Goal: Task Accomplishment & Management: Manage account settings

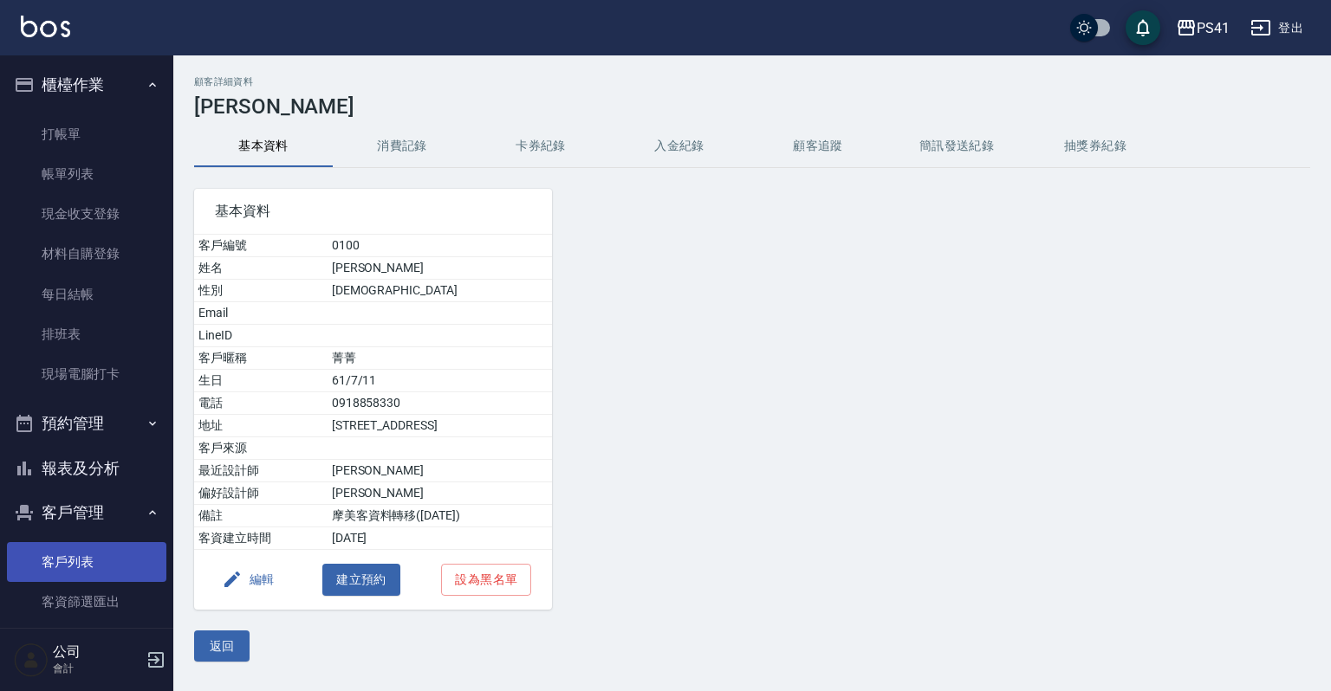
click at [68, 548] on link "客戶列表" at bounding box center [86, 562] width 159 height 40
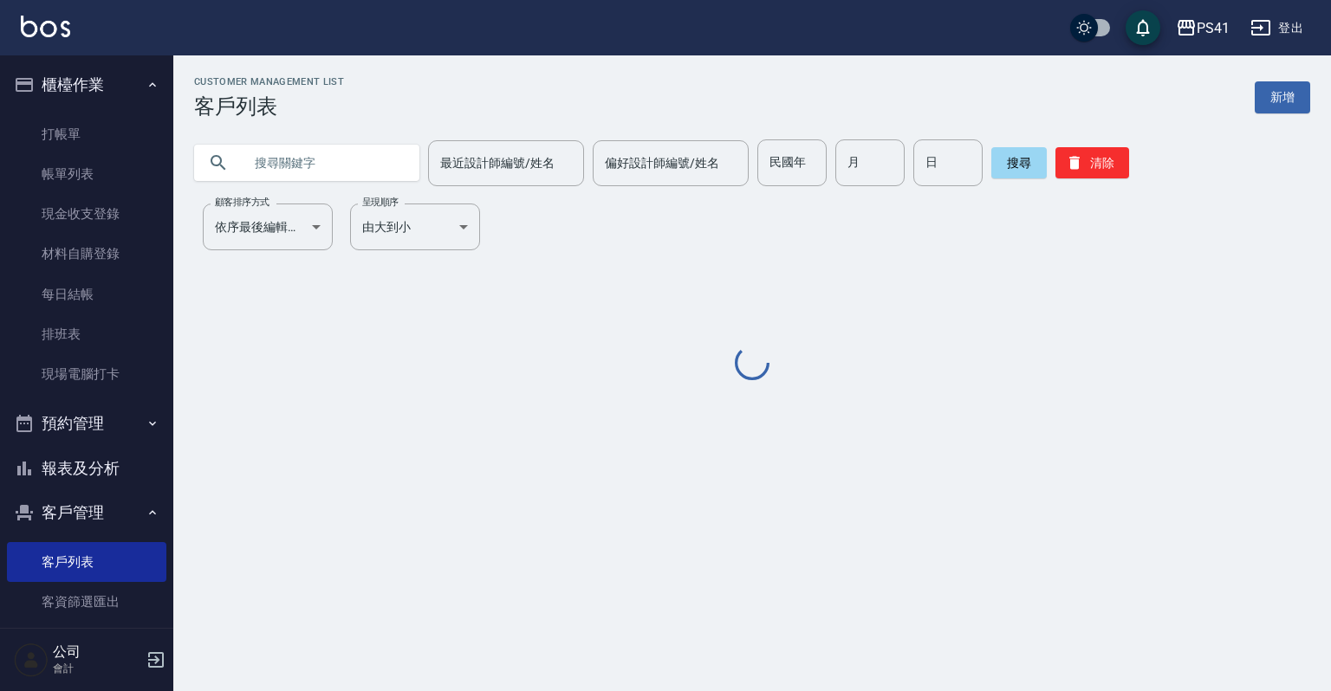
click at [322, 158] on input "text" at bounding box center [324, 162] width 163 height 47
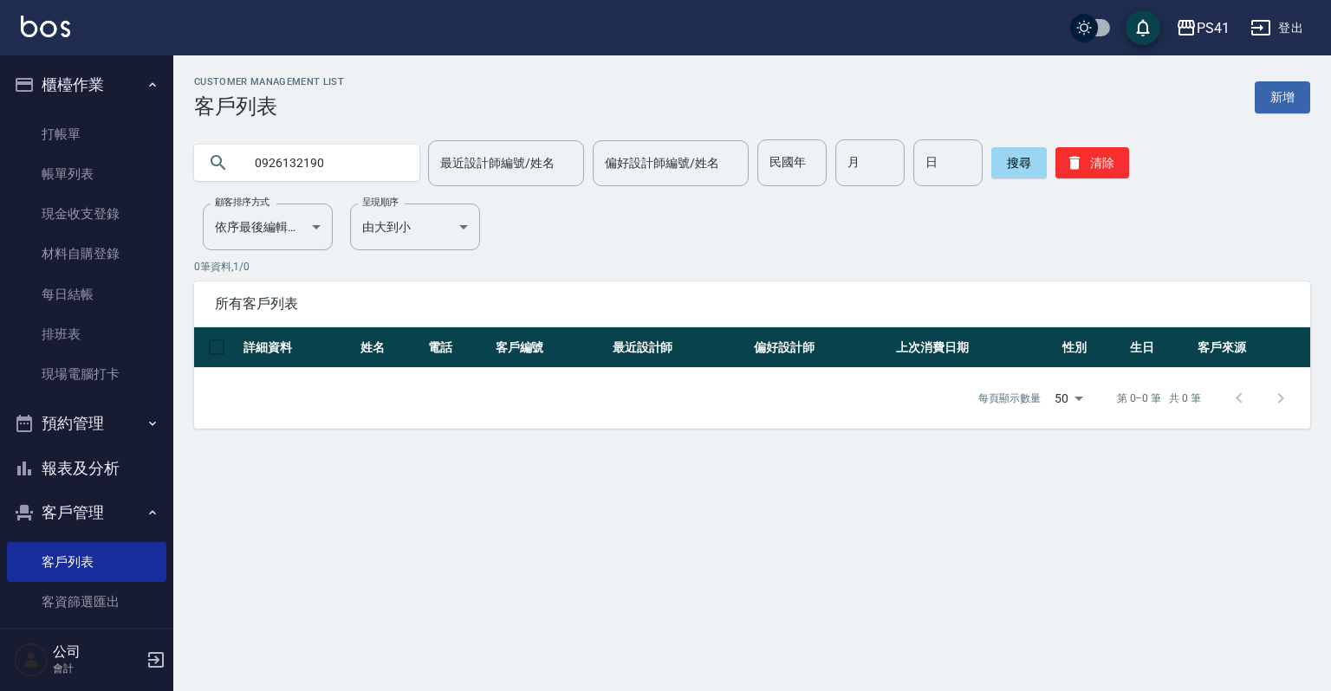
type input "0926132190"
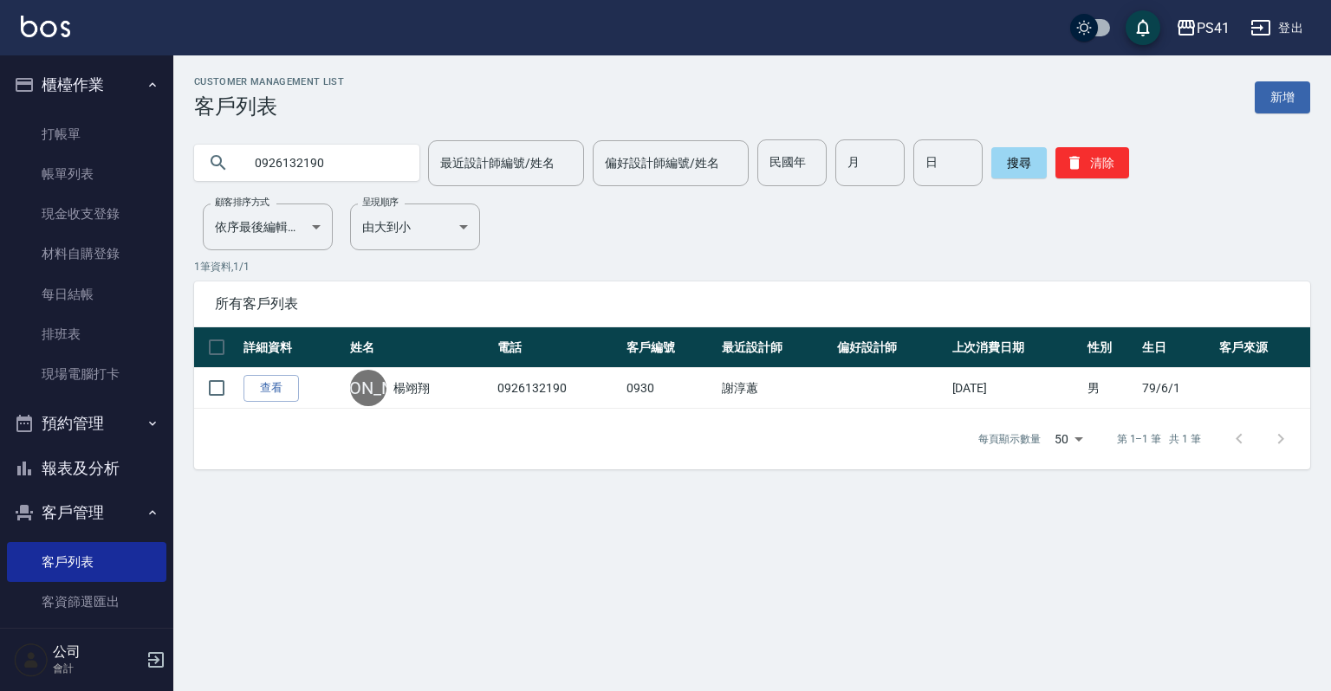
click at [285, 394] on link "查看" at bounding box center [270, 388] width 55 height 27
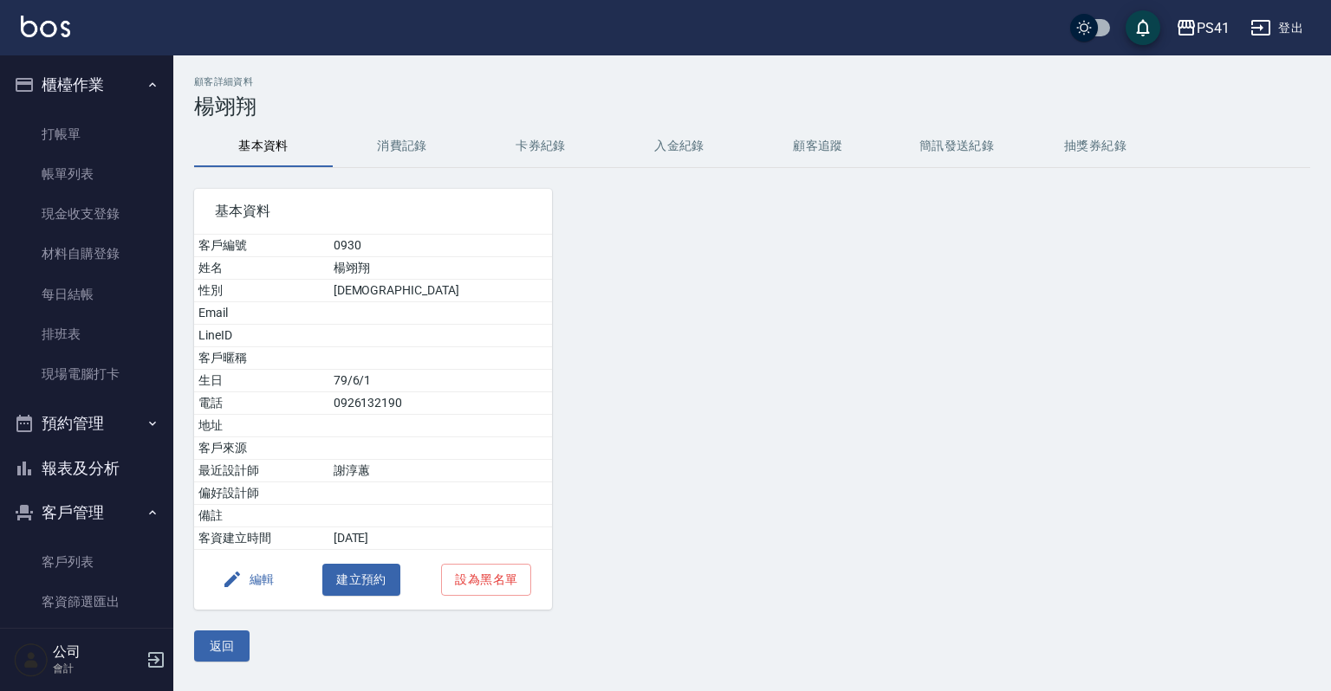
click at [417, 151] on button "消費記錄" at bounding box center [402, 147] width 139 height 42
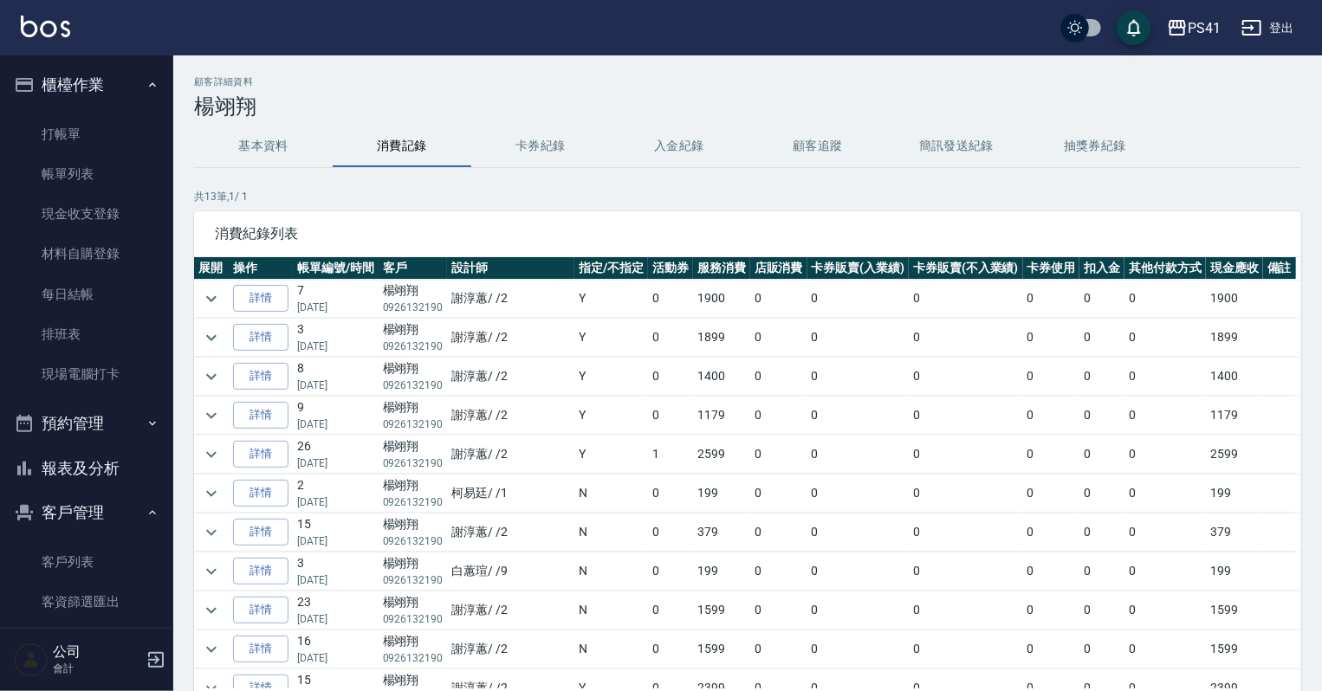
click at [898, 88] on div "顧客詳細資料 [PERSON_NAME]" at bounding box center [747, 97] width 1107 height 42
drag, startPoint x: 102, startPoint y: 468, endPoint x: 76, endPoint y: 431, distance: 44.7
click at [101, 469] on button "報表及分析" at bounding box center [86, 468] width 159 height 45
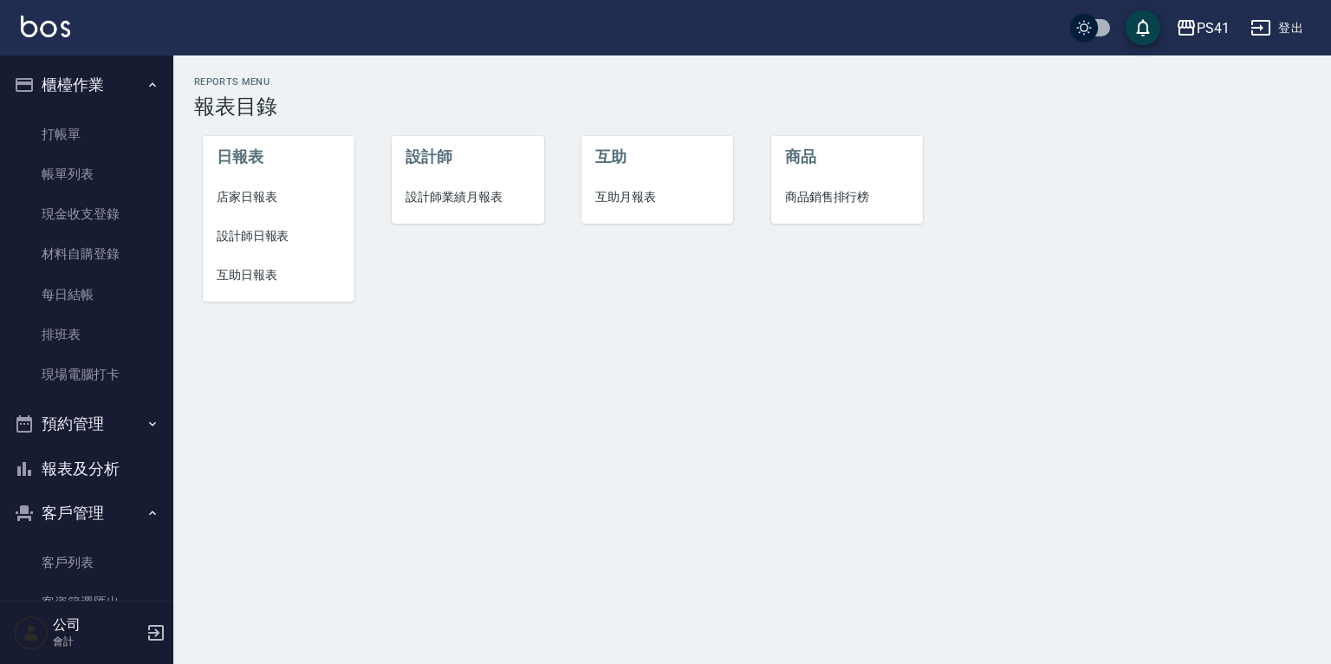
click at [270, 227] on span "設計師日報表" at bounding box center [279, 236] width 124 height 18
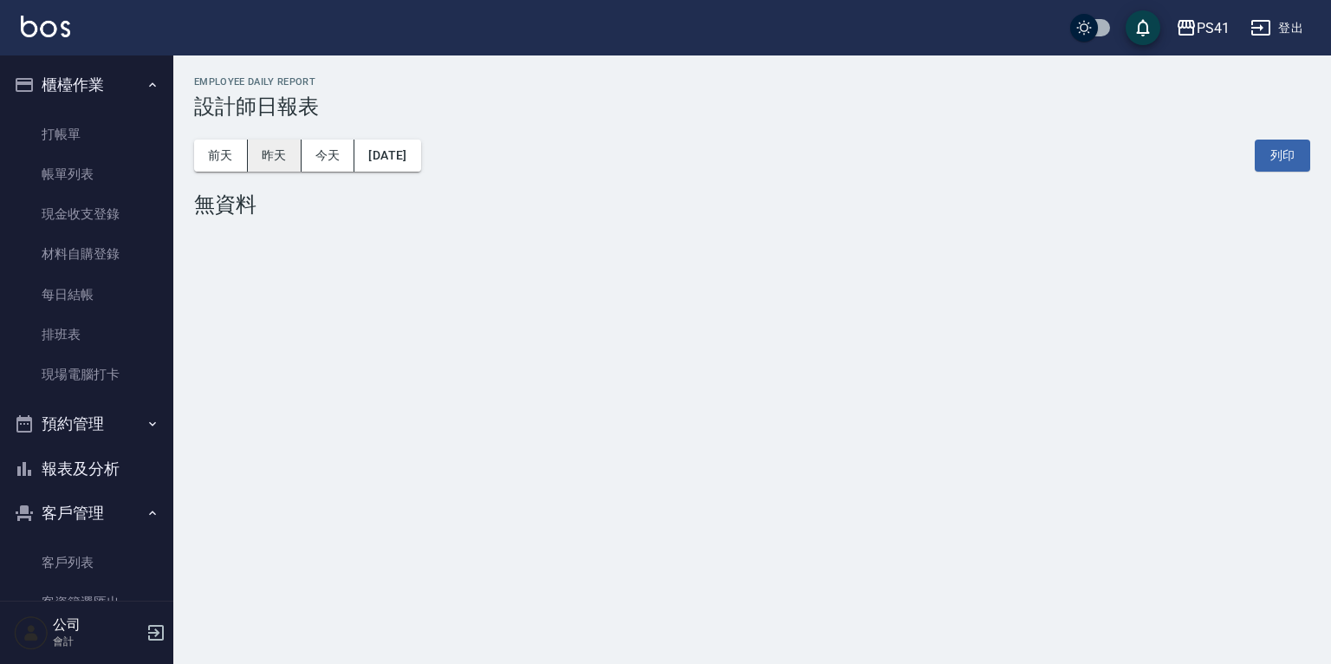
click at [275, 155] on button "昨天" at bounding box center [275, 155] width 54 height 32
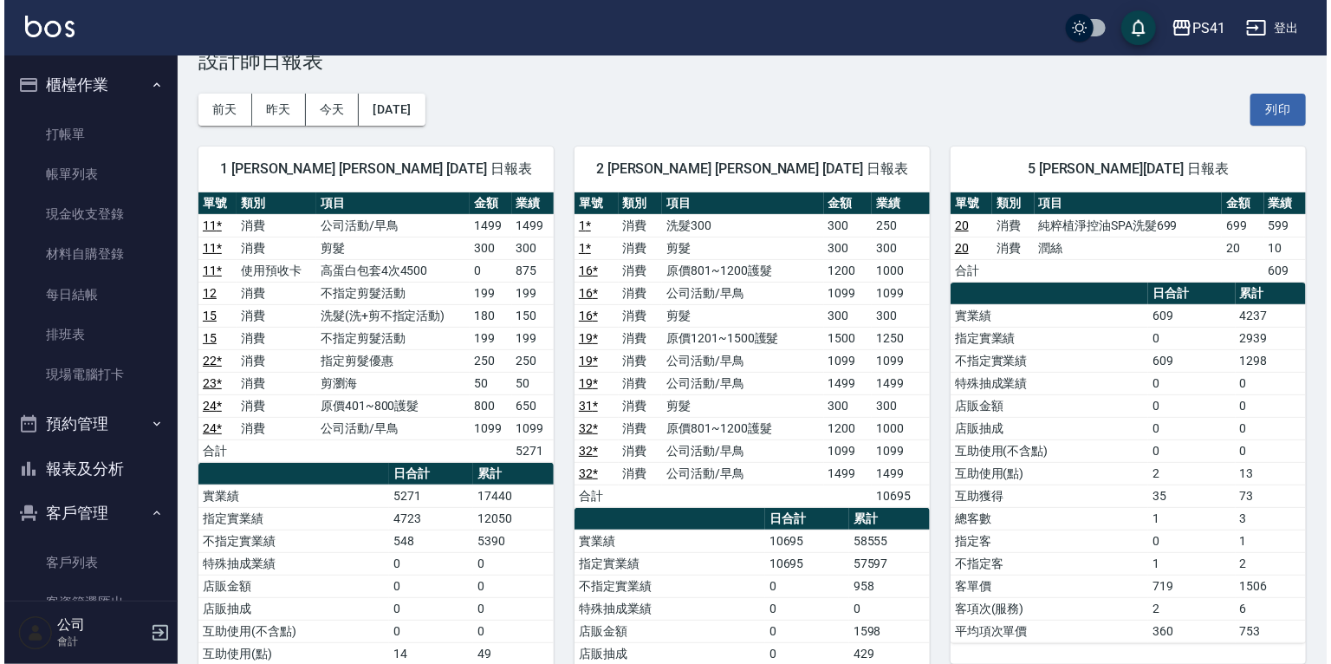
scroll to position [69, 0]
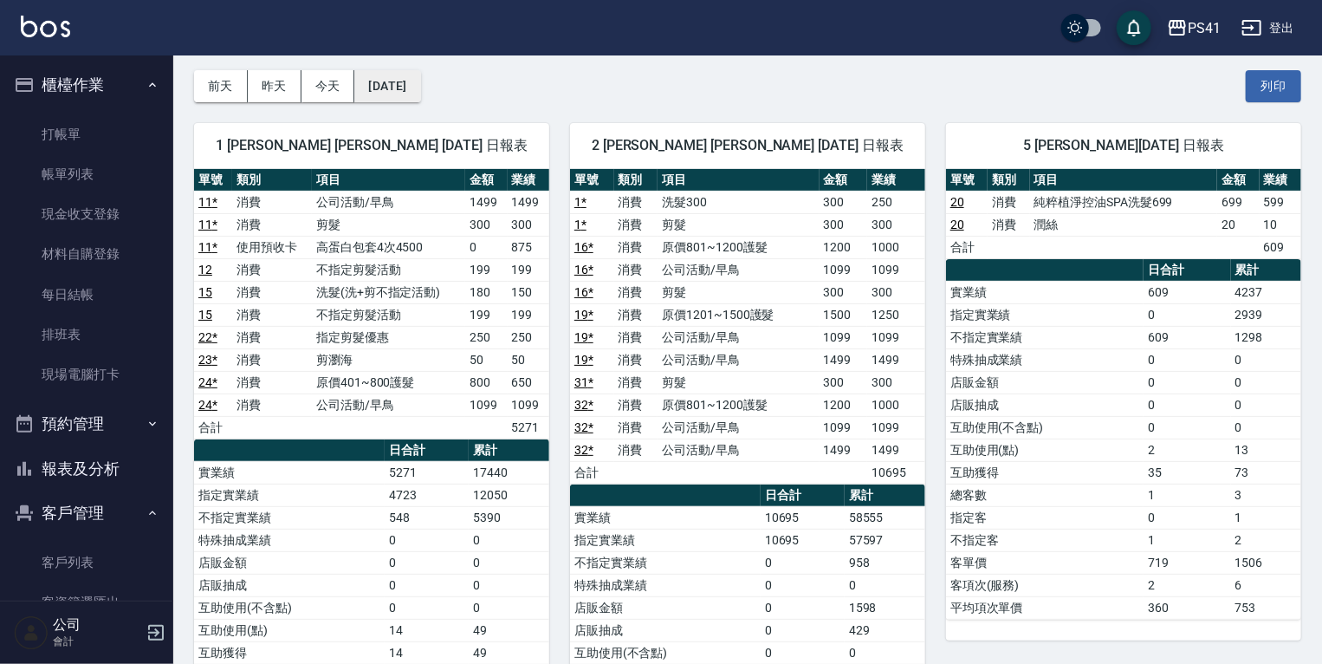
click at [420, 83] on button "[DATE]" at bounding box center [387, 86] width 66 height 32
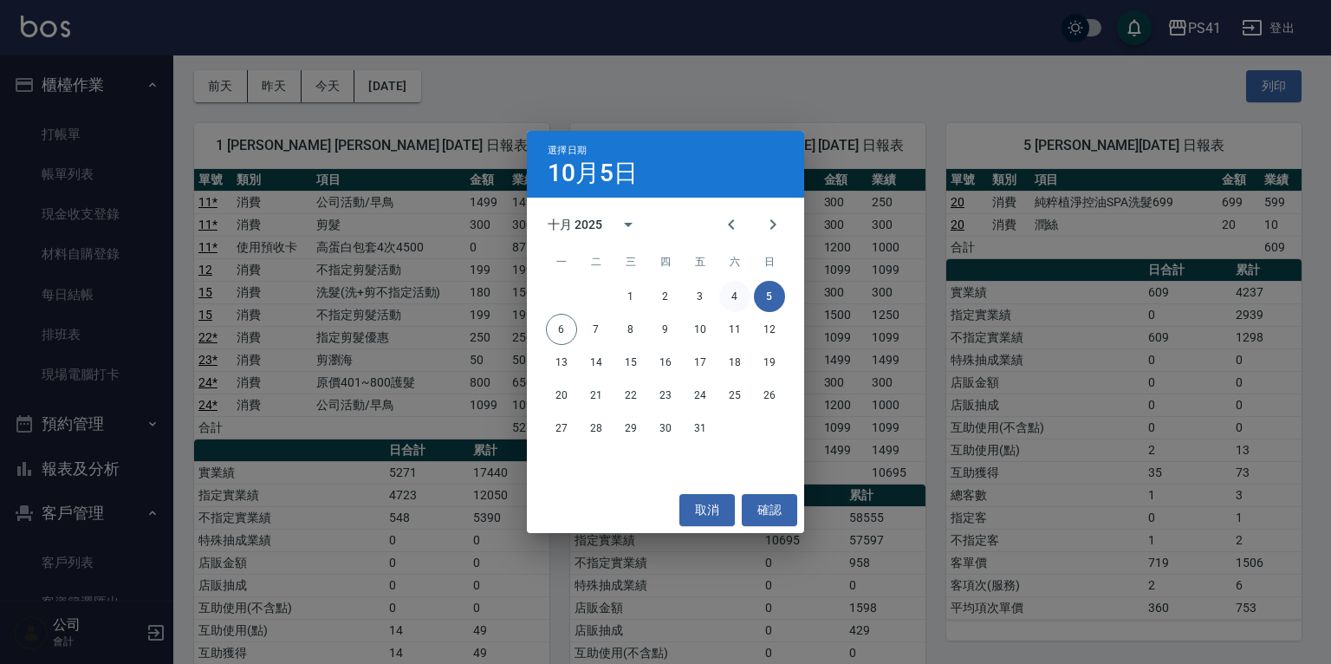
click at [734, 296] on button "4" at bounding box center [734, 296] width 31 height 31
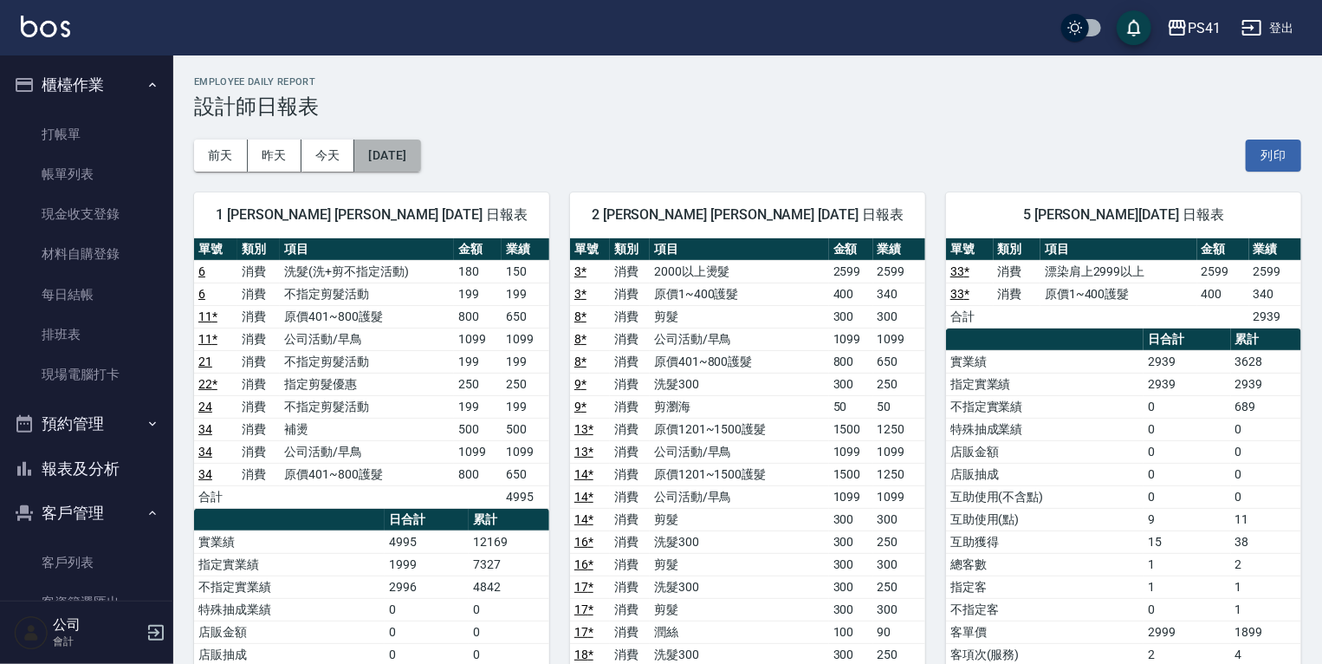
click at [420, 152] on button "[DATE]" at bounding box center [387, 155] width 66 height 32
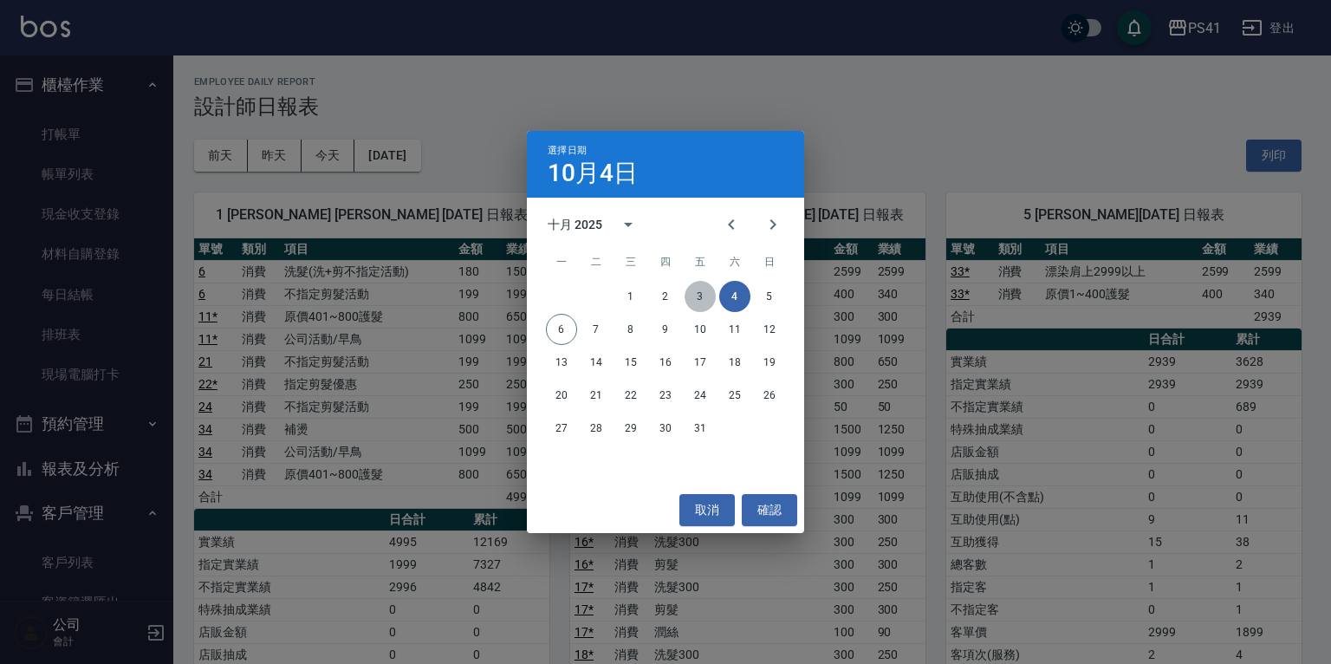
click at [696, 295] on button "3" at bounding box center [699, 296] width 31 height 31
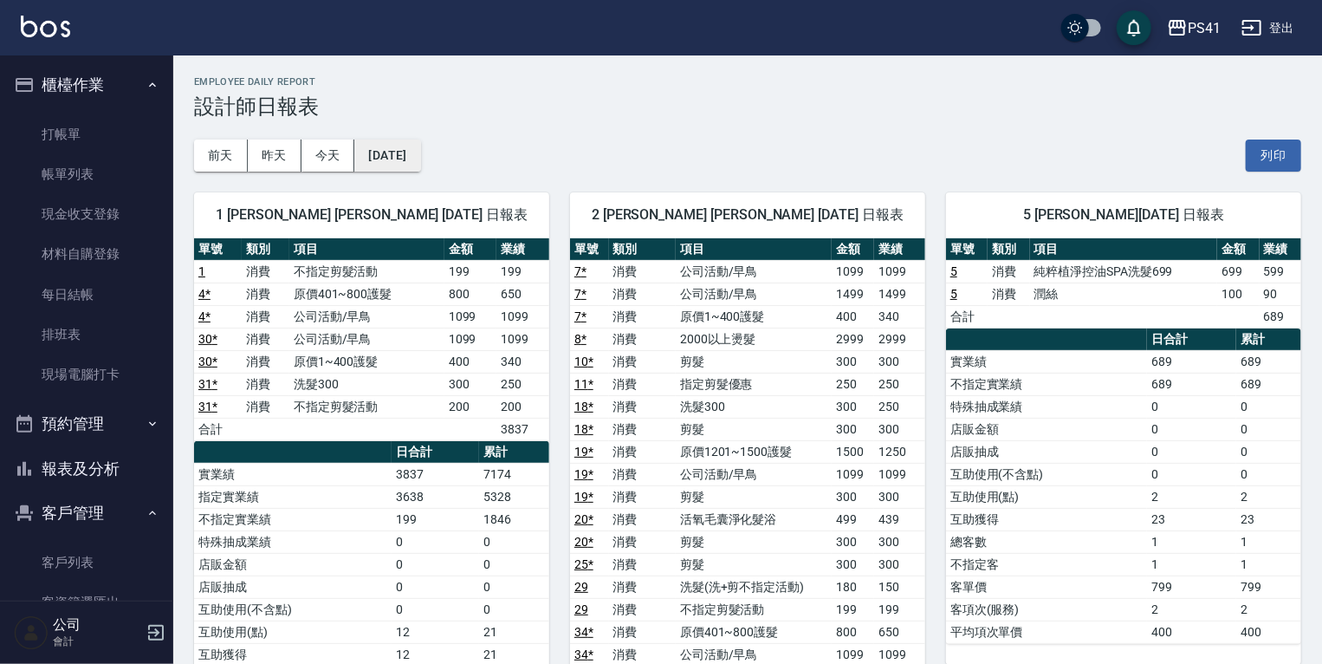
click at [386, 152] on button "[DATE]" at bounding box center [387, 155] width 66 height 32
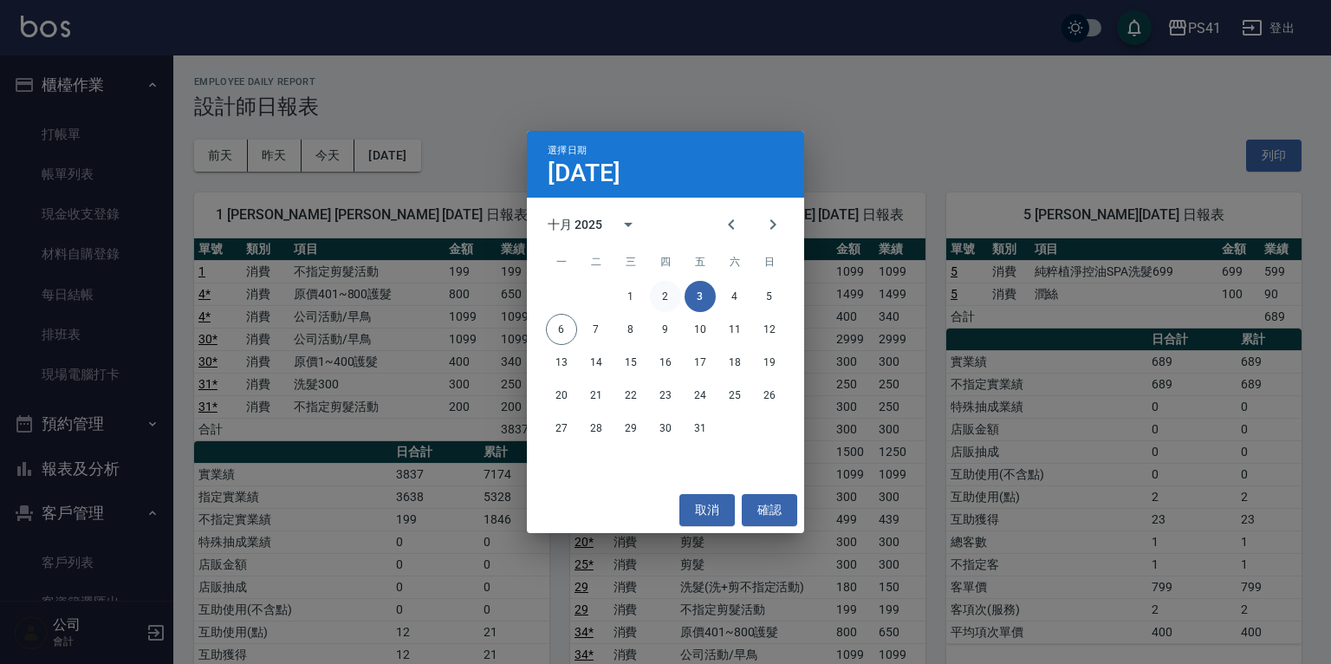
click at [665, 295] on button "2" at bounding box center [665, 296] width 31 height 31
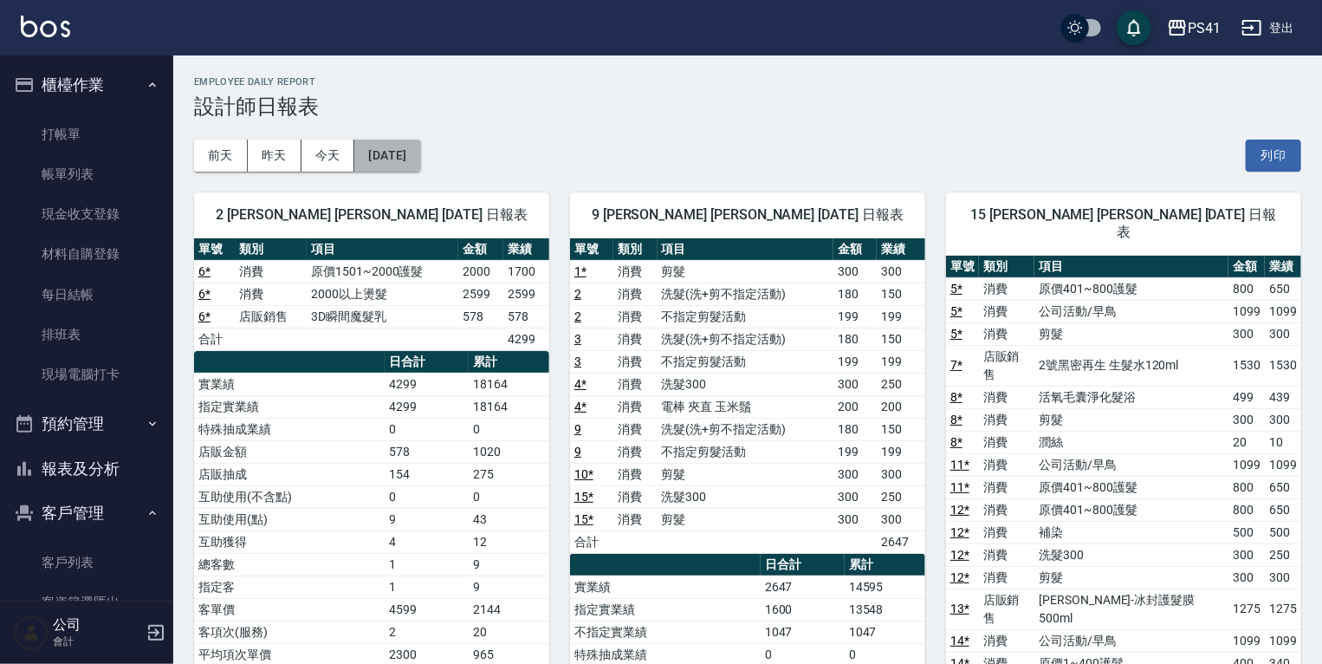
click at [394, 161] on button "[DATE]" at bounding box center [387, 155] width 66 height 32
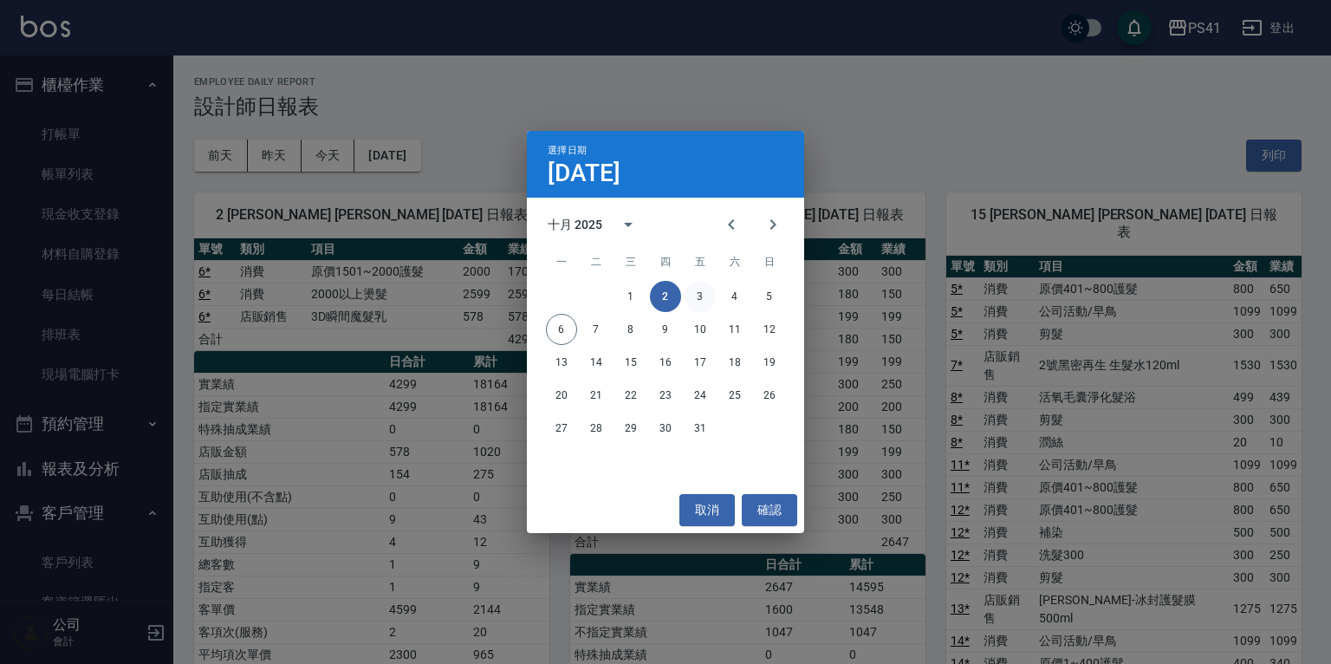
click at [690, 292] on button "3" at bounding box center [699, 296] width 31 height 31
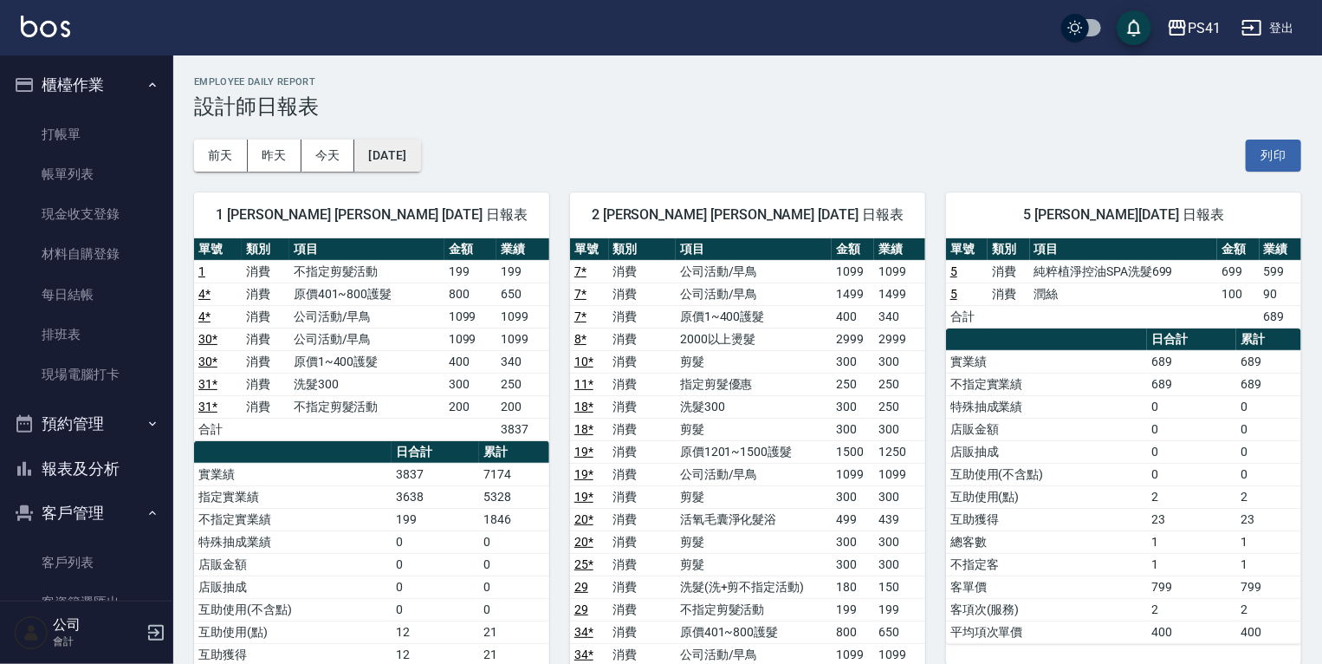
click at [406, 142] on button "[DATE]" at bounding box center [387, 155] width 66 height 32
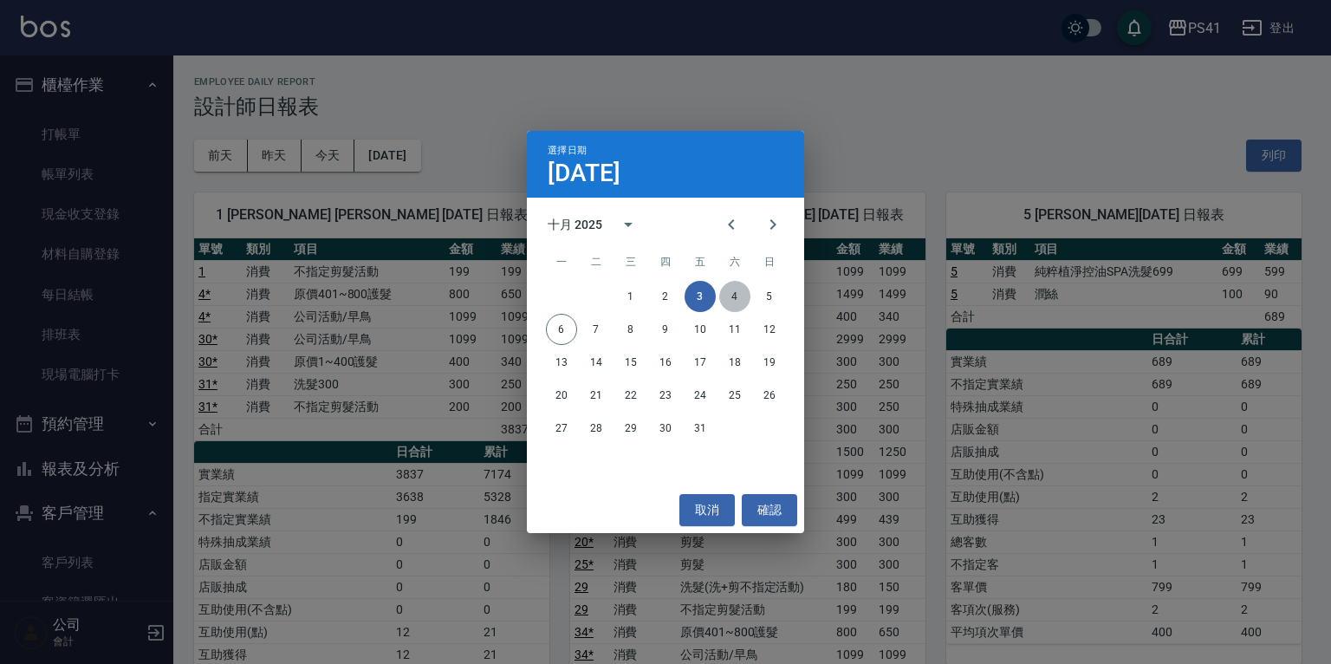
click at [746, 299] on button "4" at bounding box center [734, 296] width 31 height 31
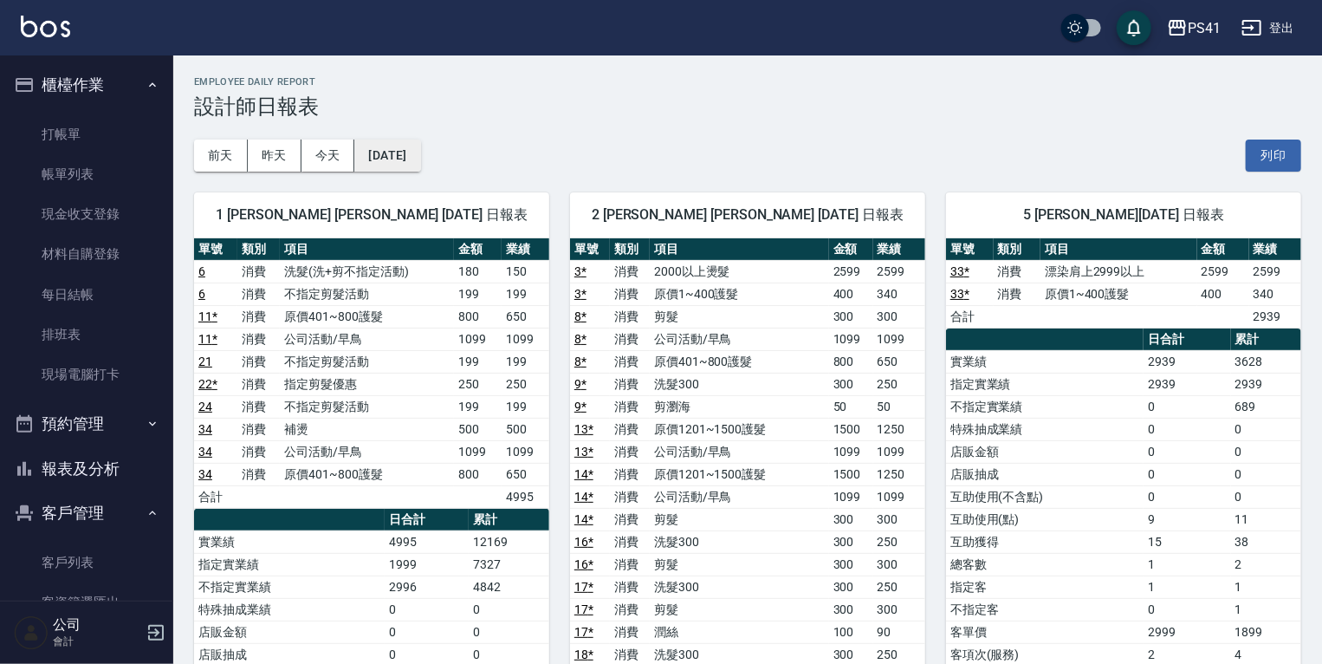
click at [420, 150] on button "[DATE]" at bounding box center [387, 155] width 66 height 32
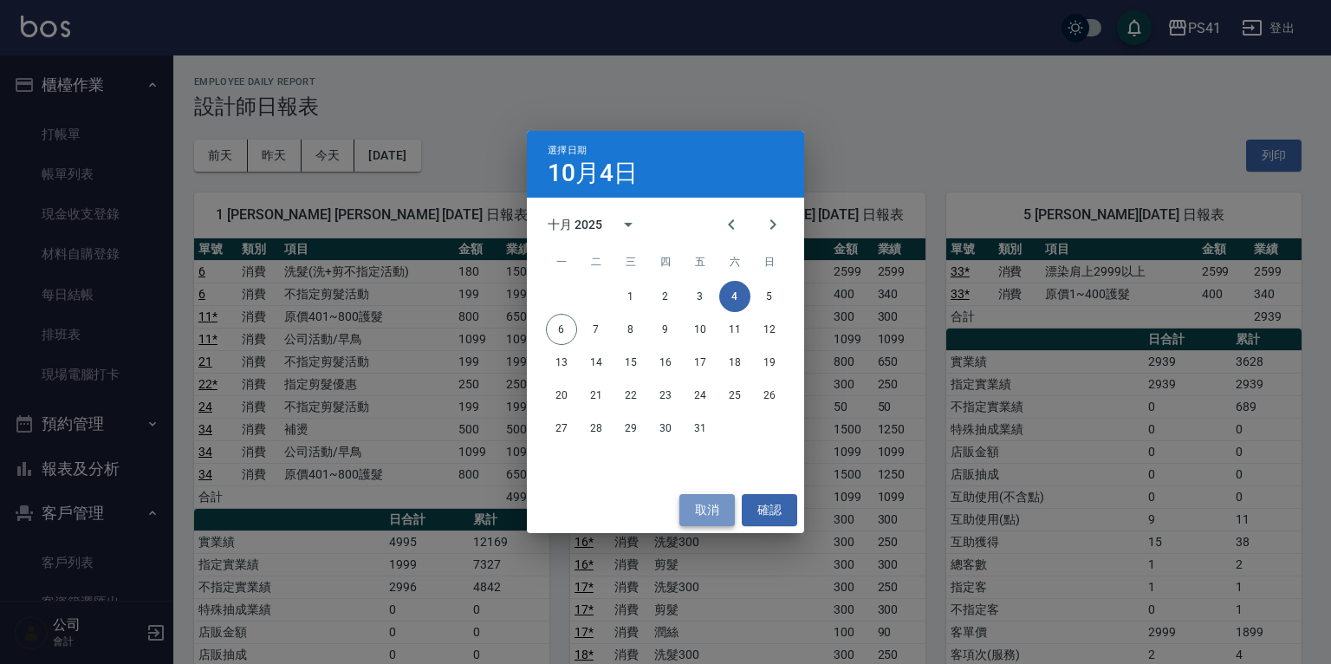
click at [699, 516] on button "取消" at bounding box center [706, 510] width 55 height 32
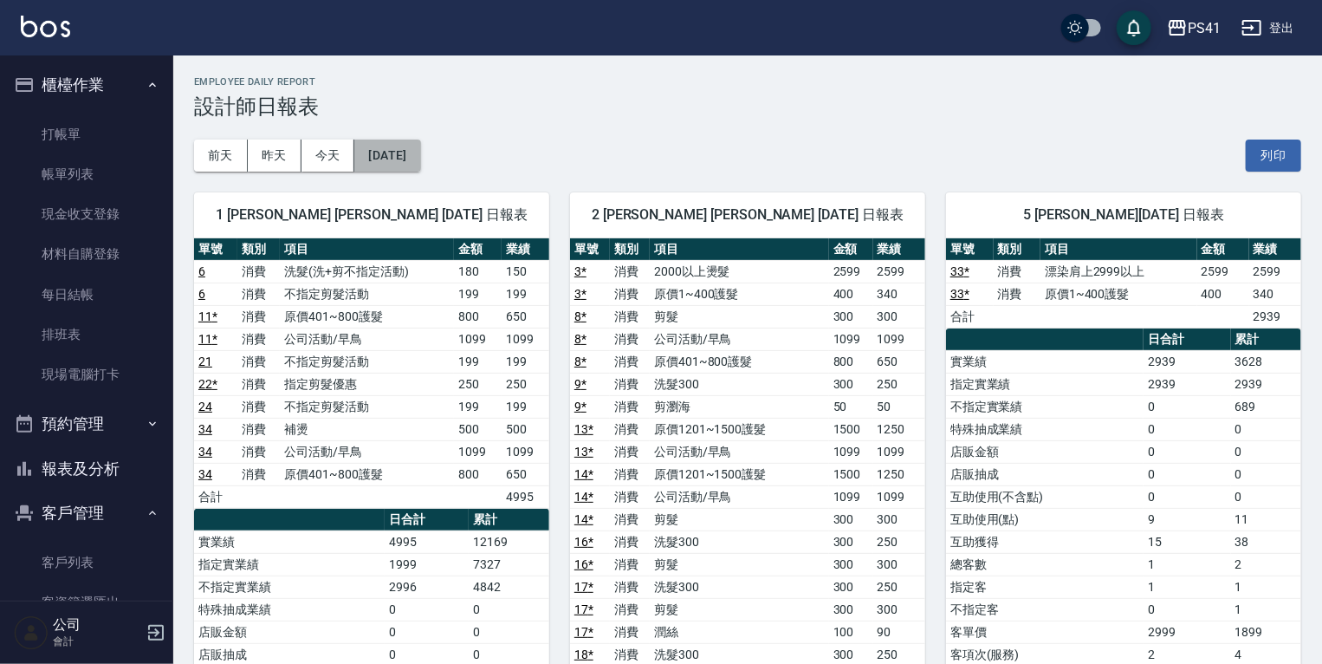
click at [395, 146] on button "[DATE]" at bounding box center [387, 155] width 66 height 32
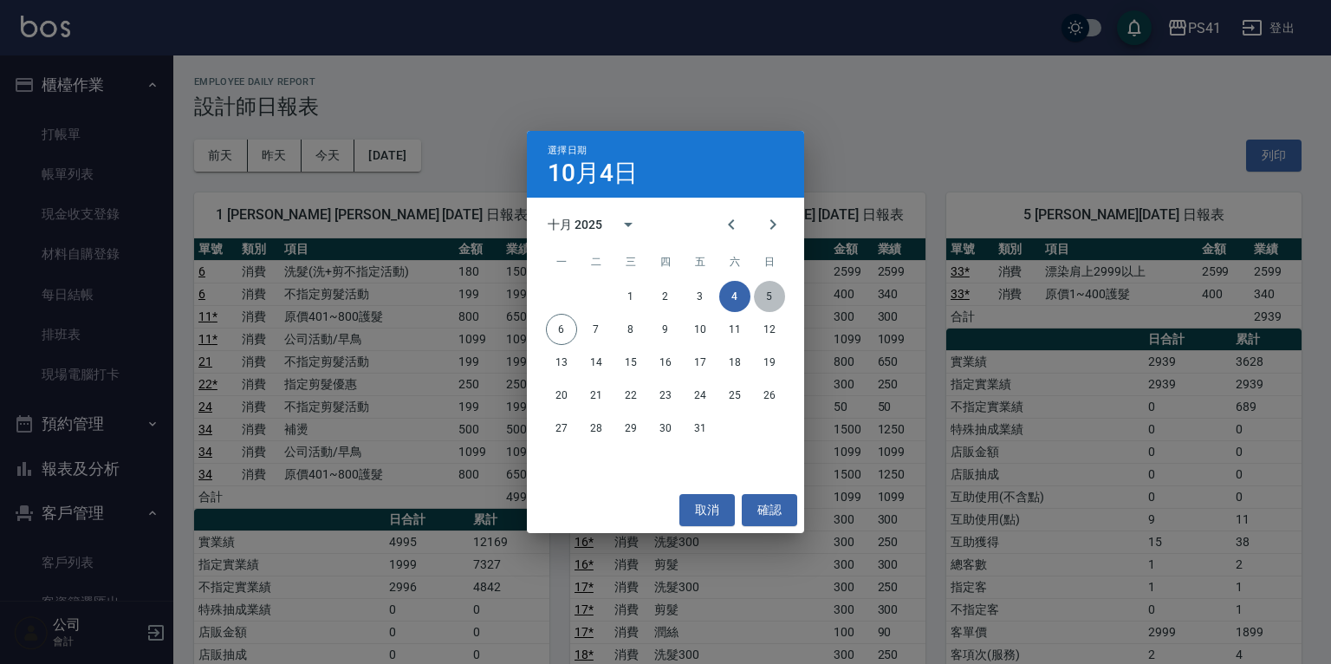
click at [762, 289] on button "5" at bounding box center [769, 296] width 31 height 31
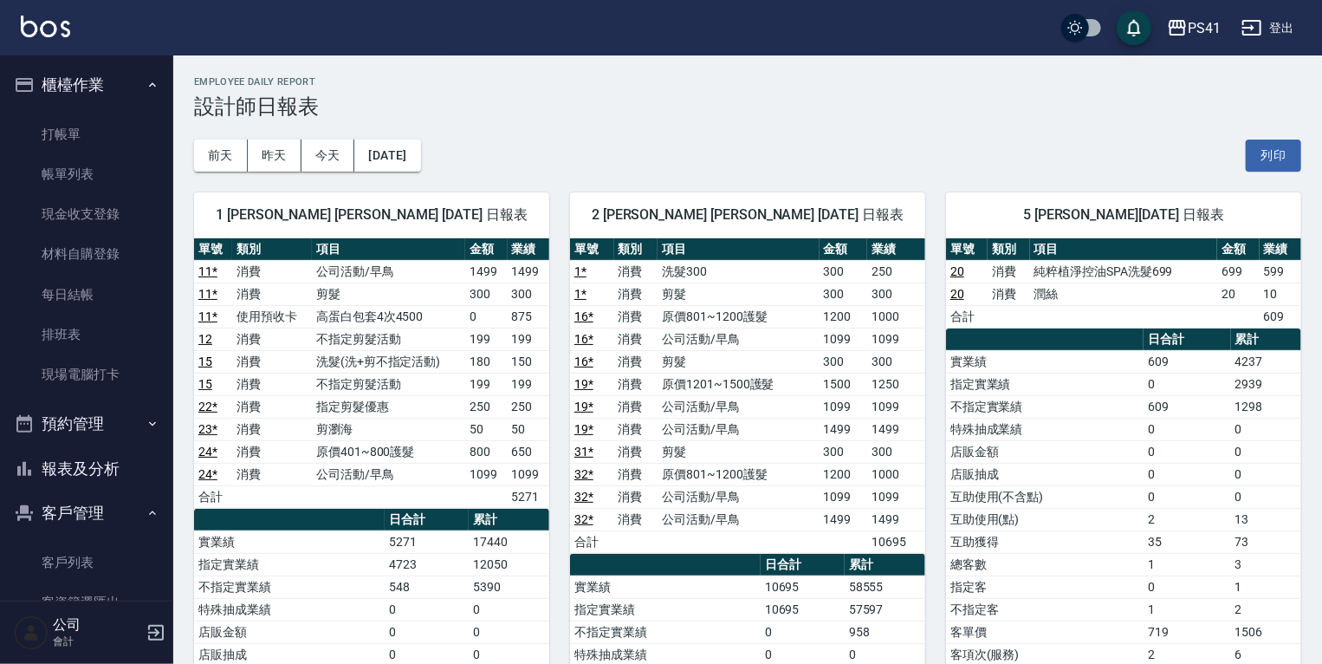
click at [101, 477] on button "報表及分析" at bounding box center [86, 468] width 159 height 45
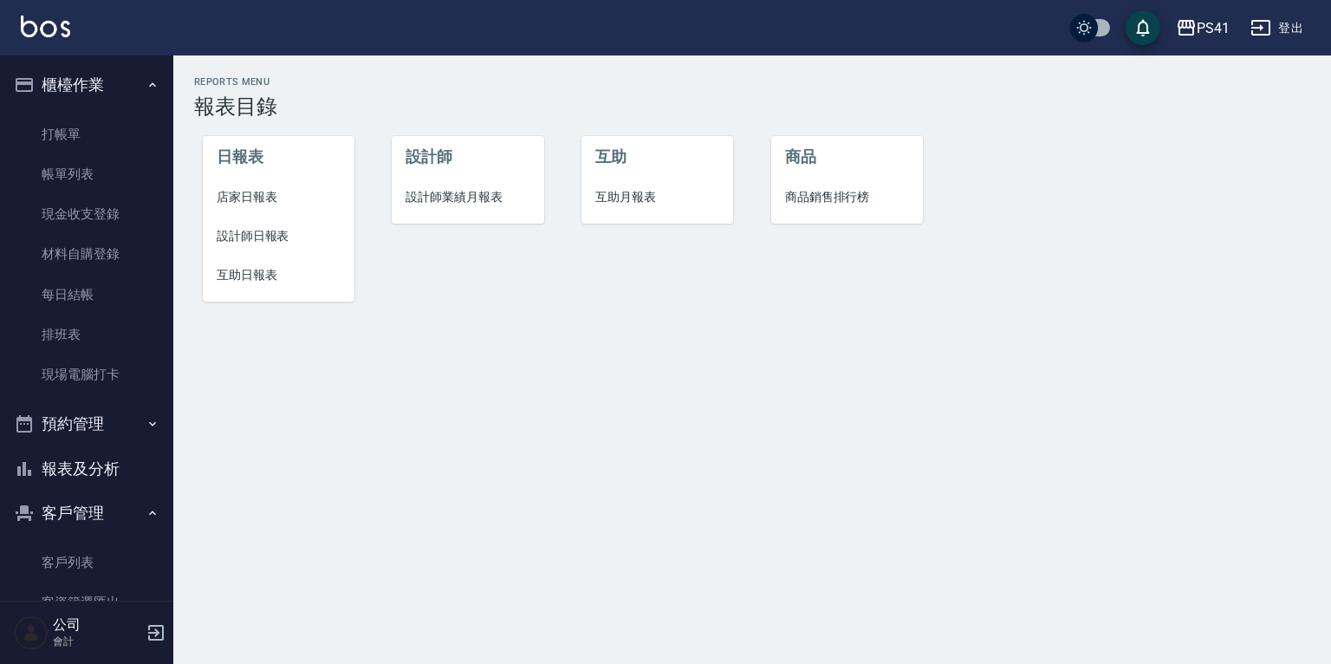
click at [451, 178] on li "設計師業績月報表" at bounding box center [468, 197] width 152 height 39
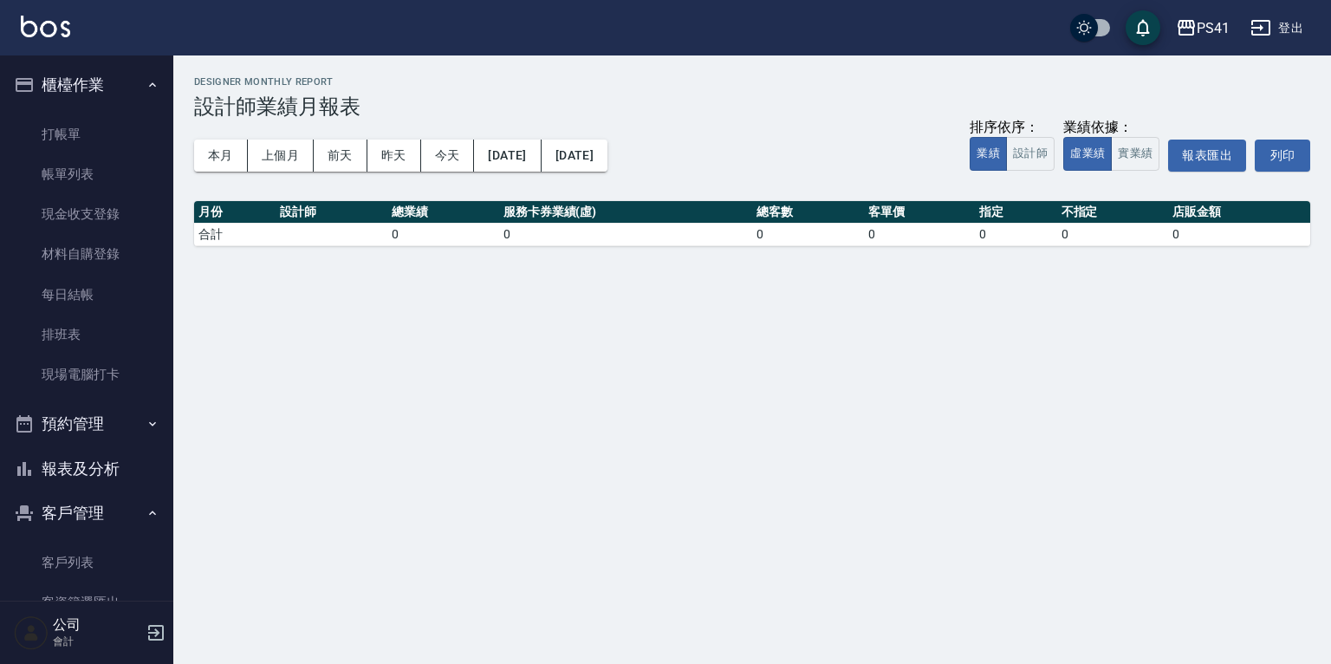
click at [215, 159] on button "本月" at bounding box center [221, 155] width 54 height 32
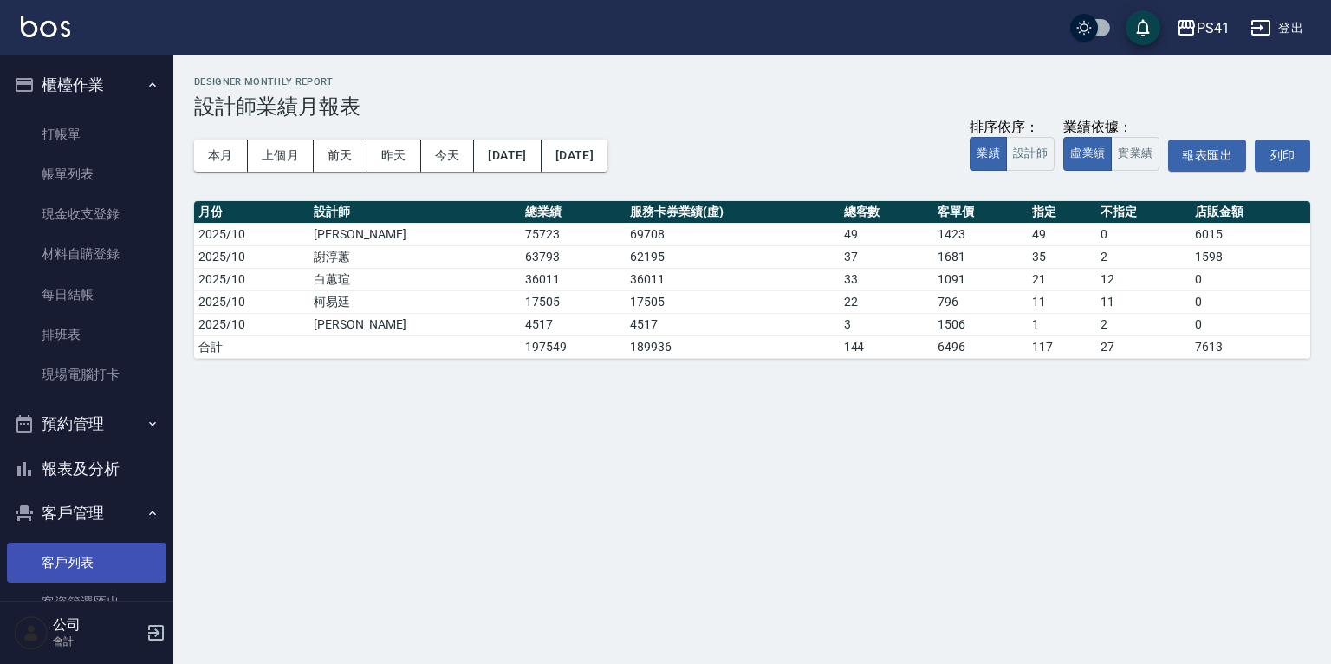
click at [99, 557] on link "客戶列表" at bounding box center [86, 562] width 159 height 40
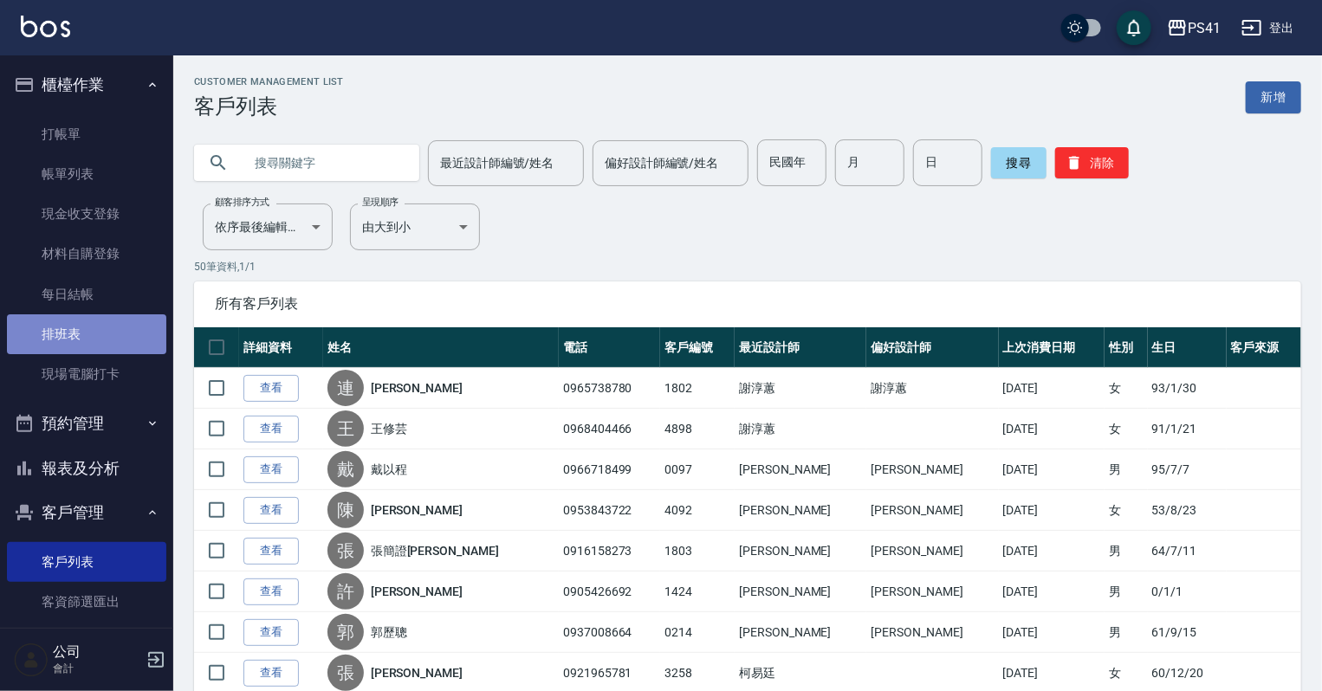
drag, startPoint x: 93, startPoint y: 336, endPoint x: 93, endPoint y: 326, distance: 10.4
click at [93, 336] on link "排班表" at bounding box center [86, 335] width 159 height 40
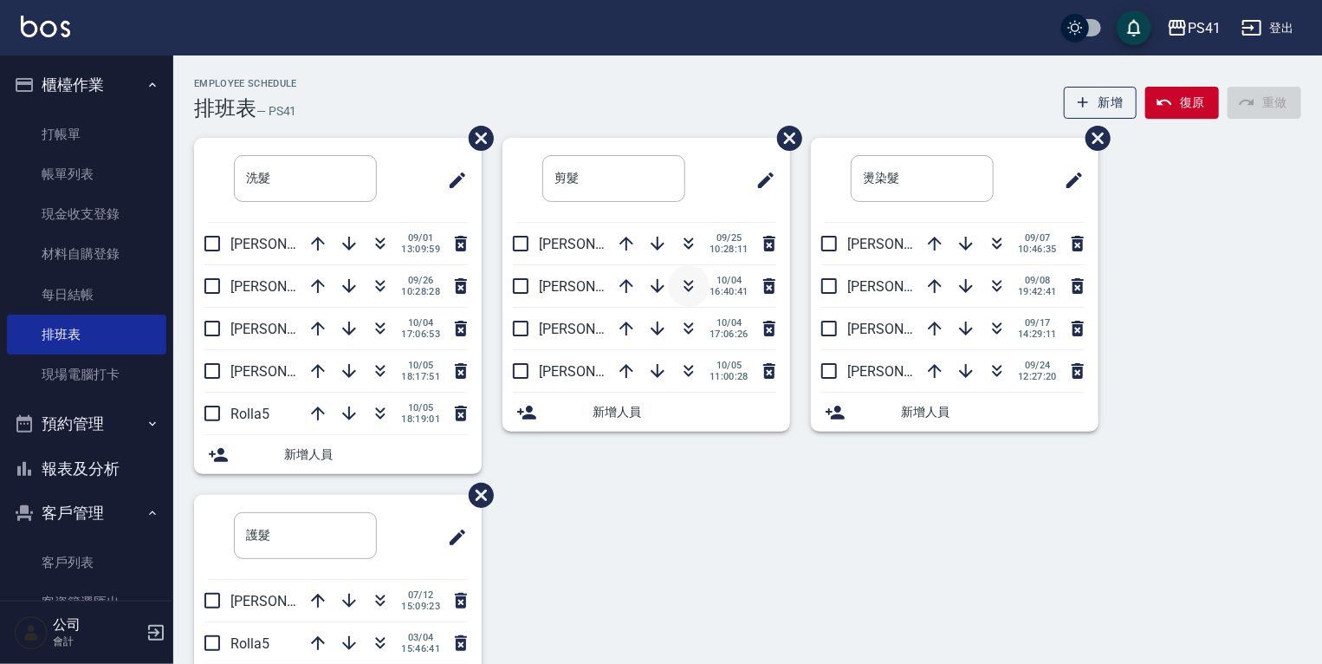
click at [693, 284] on icon "button" at bounding box center [688, 286] width 21 height 21
click at [381, 239] on icon "button" at bounding box center [381, 241] width 10 height 6
click at [107, 468] on button "報表及分析" at bounding box center [86, 468] width 159 height 45
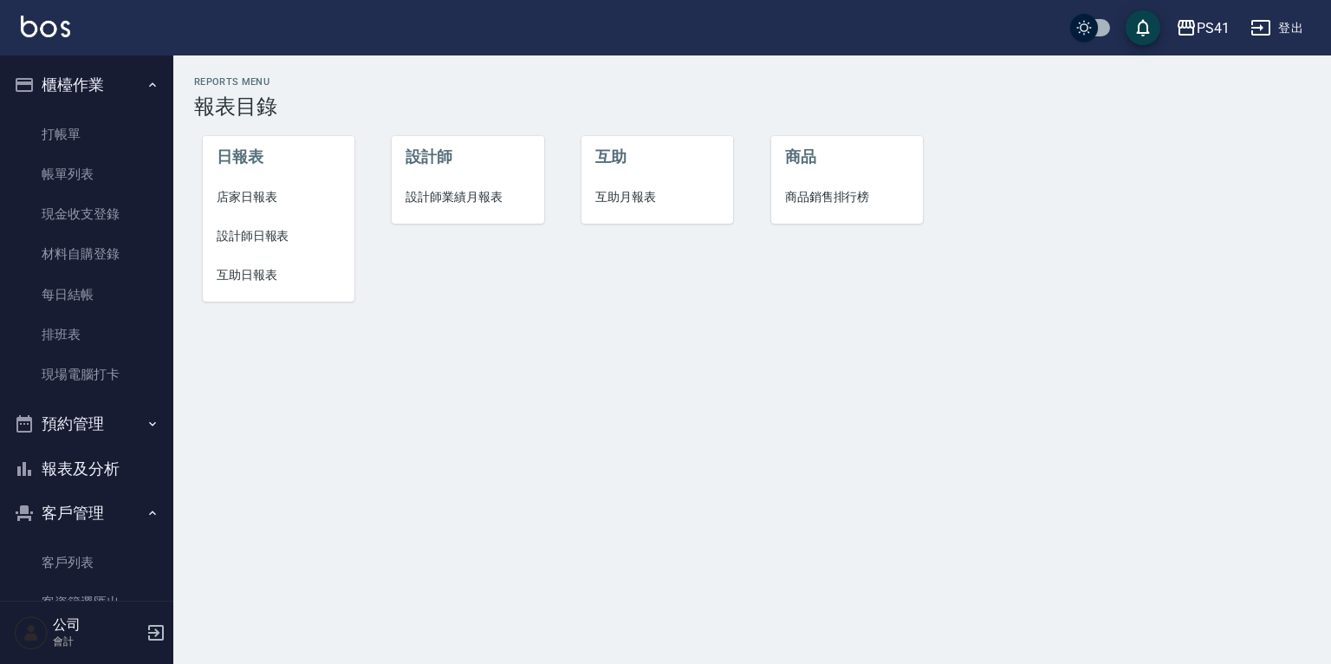
click at [280, 233] on span "設計師日報表" at bounding box center [279, 236] width 124 height 18
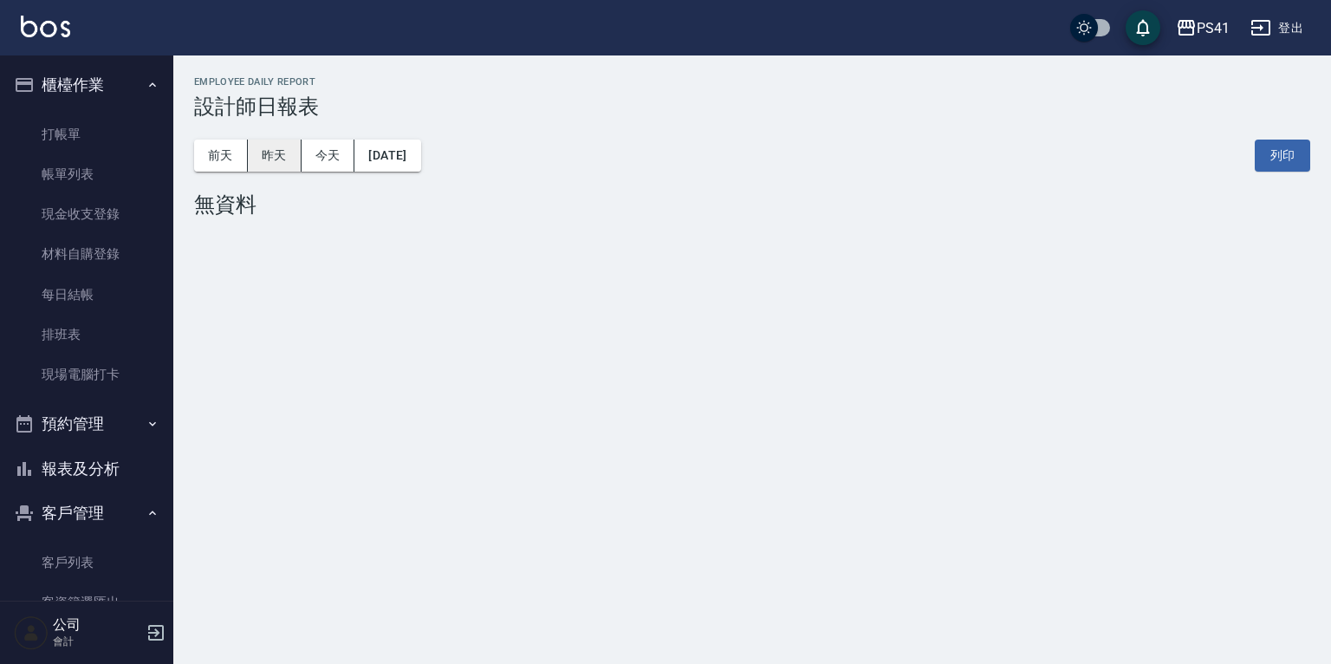
click at [270, 156] on button "昨天" at bounding box center [275, 155] width 54 height 32
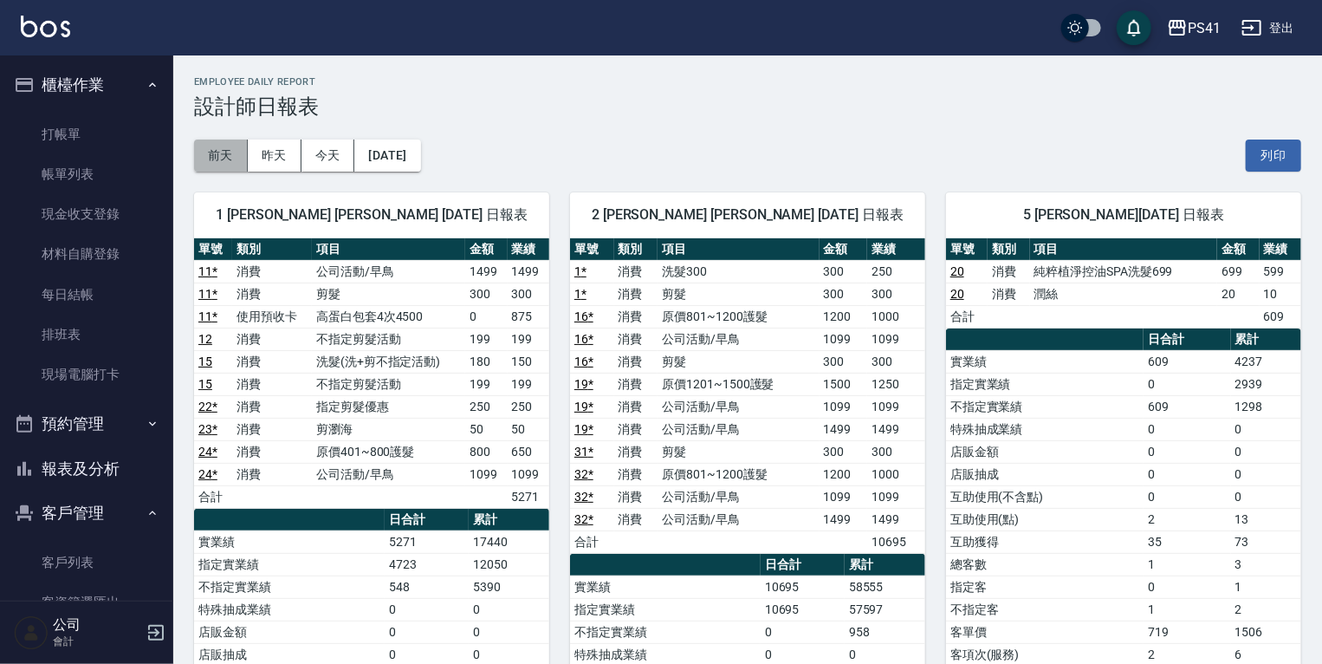
click at [218, 149] on button "前天" at bounding box center [221, 155] width 54 height 32
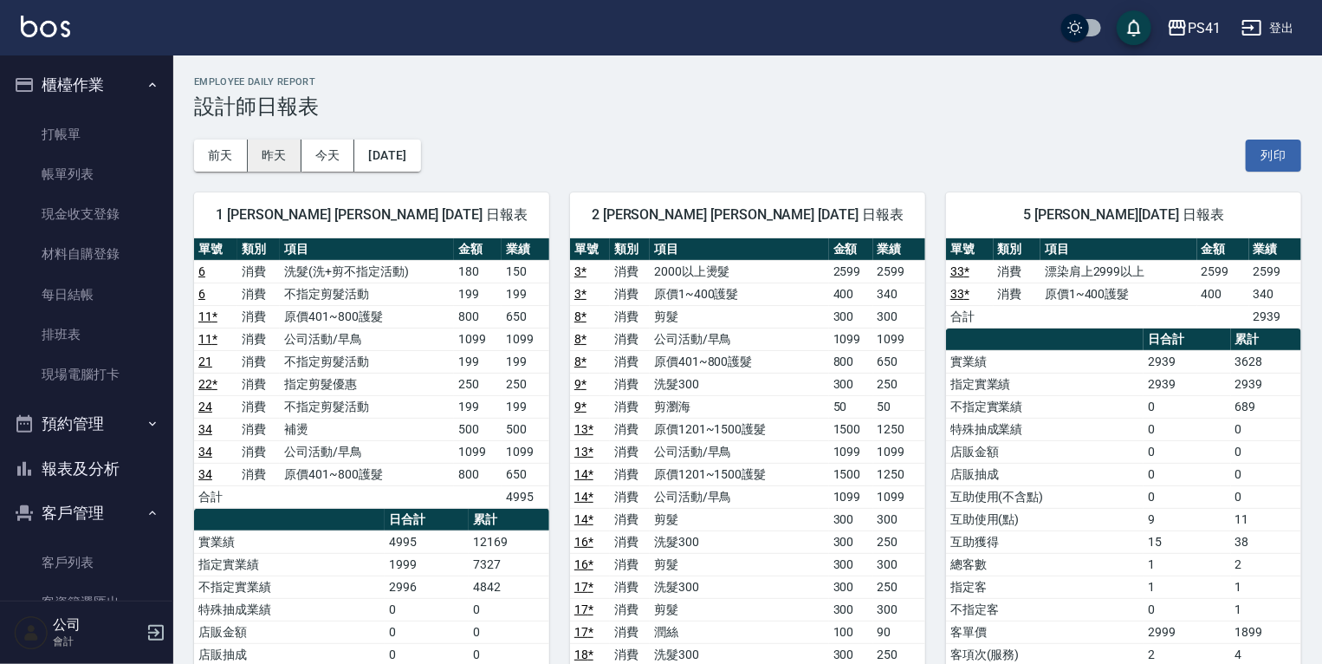
click at [269, 151] on button "昨天" at bounding box center [275, 155] width 54 height 32
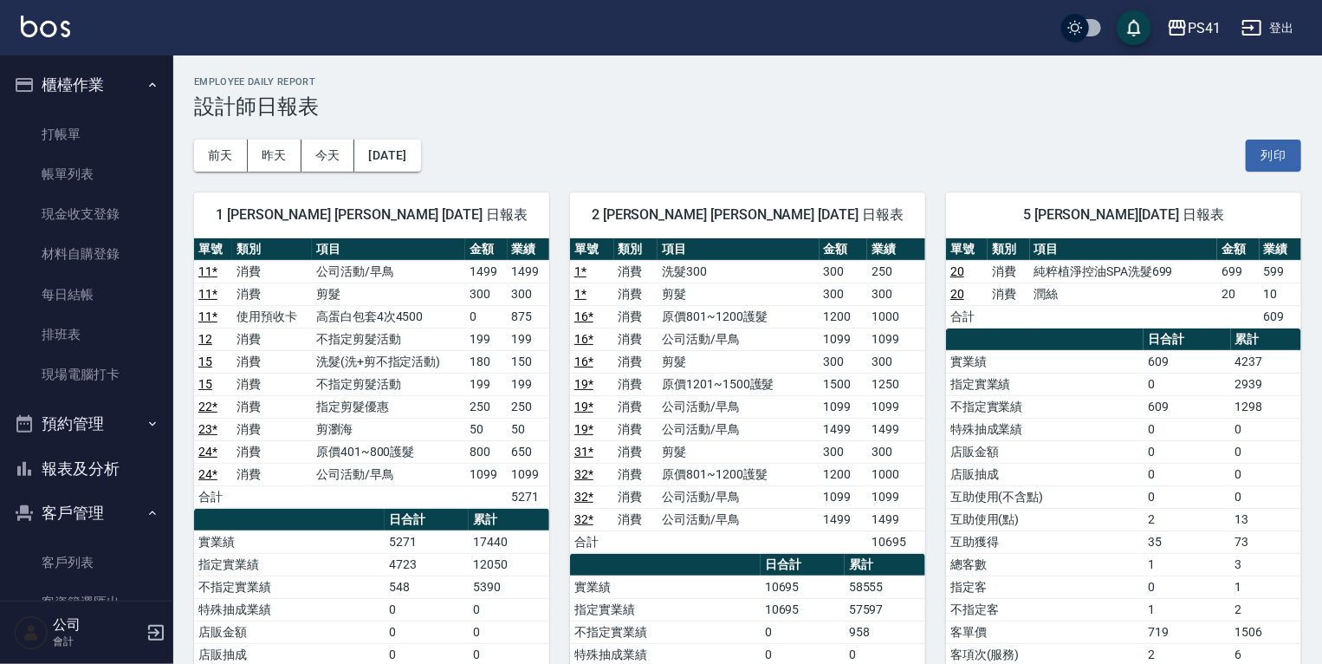
click at [66, 471] on button "報表及分析" at bounding box center [86, 468] width 159 height 45
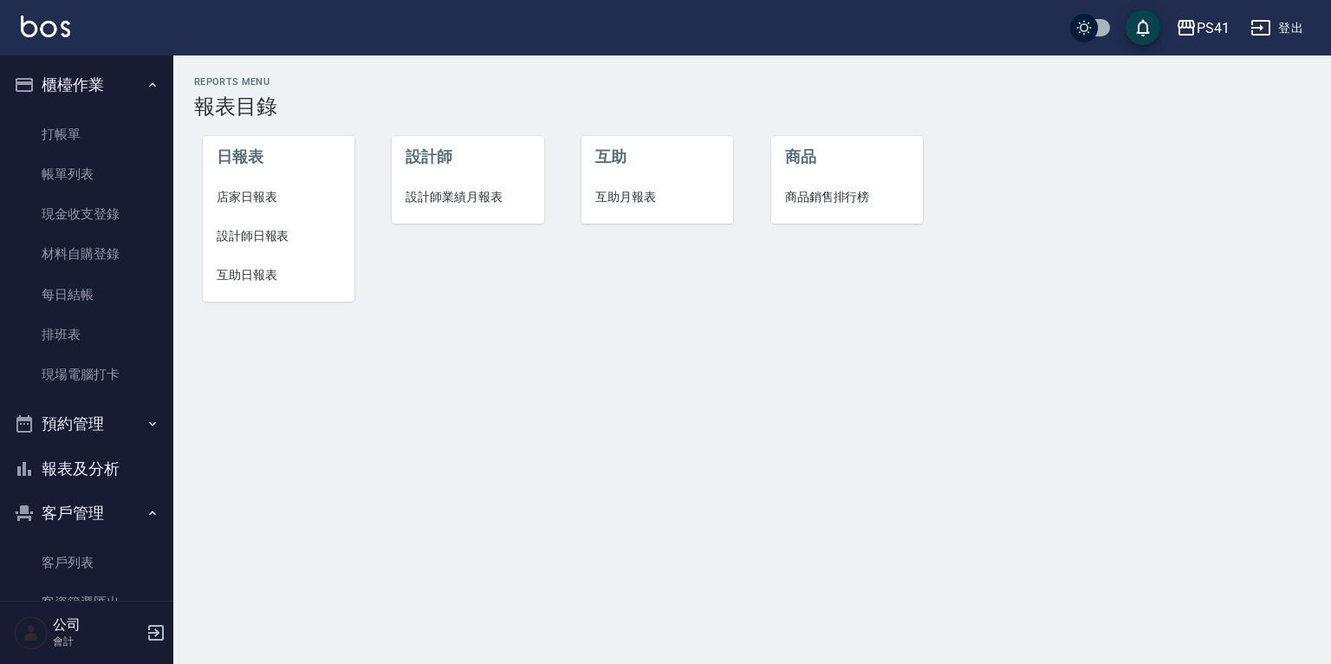
click at [476, 197] on span "設計師業績月報表" at bounding box center [467, 197] width 124 height 18
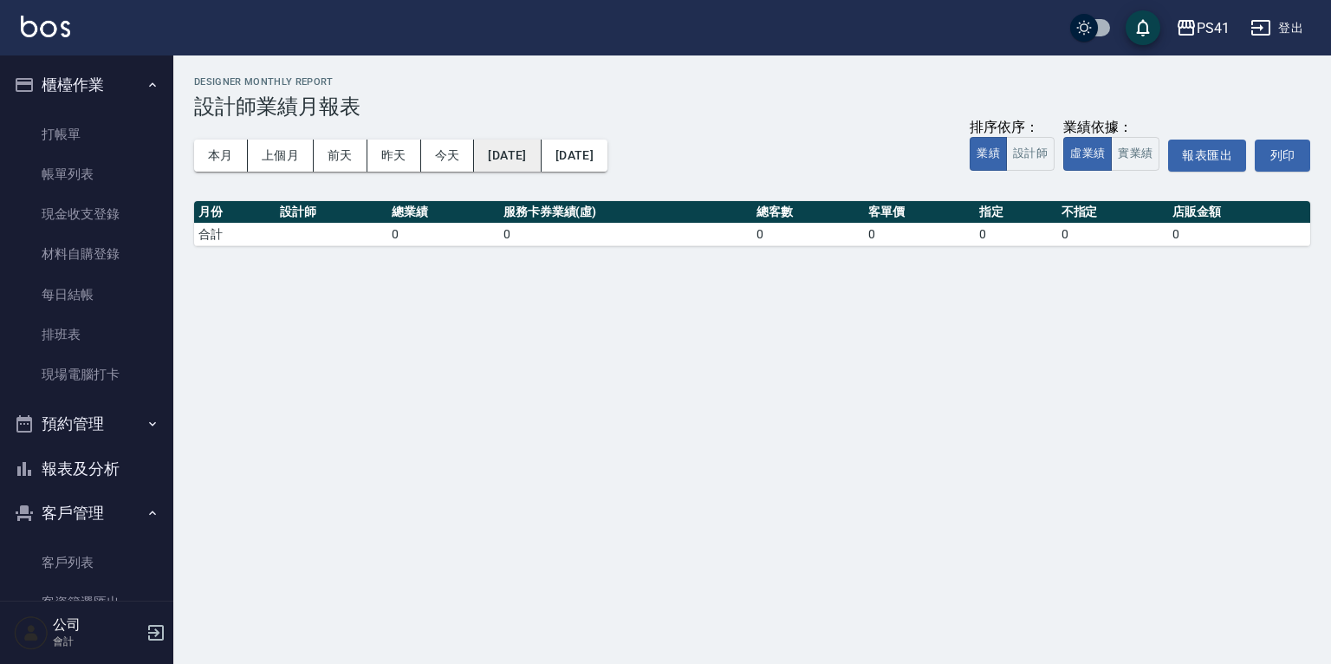
click at [530, 157] on button "[DATE]" at bounding box center [507, 155] width 67 height 32
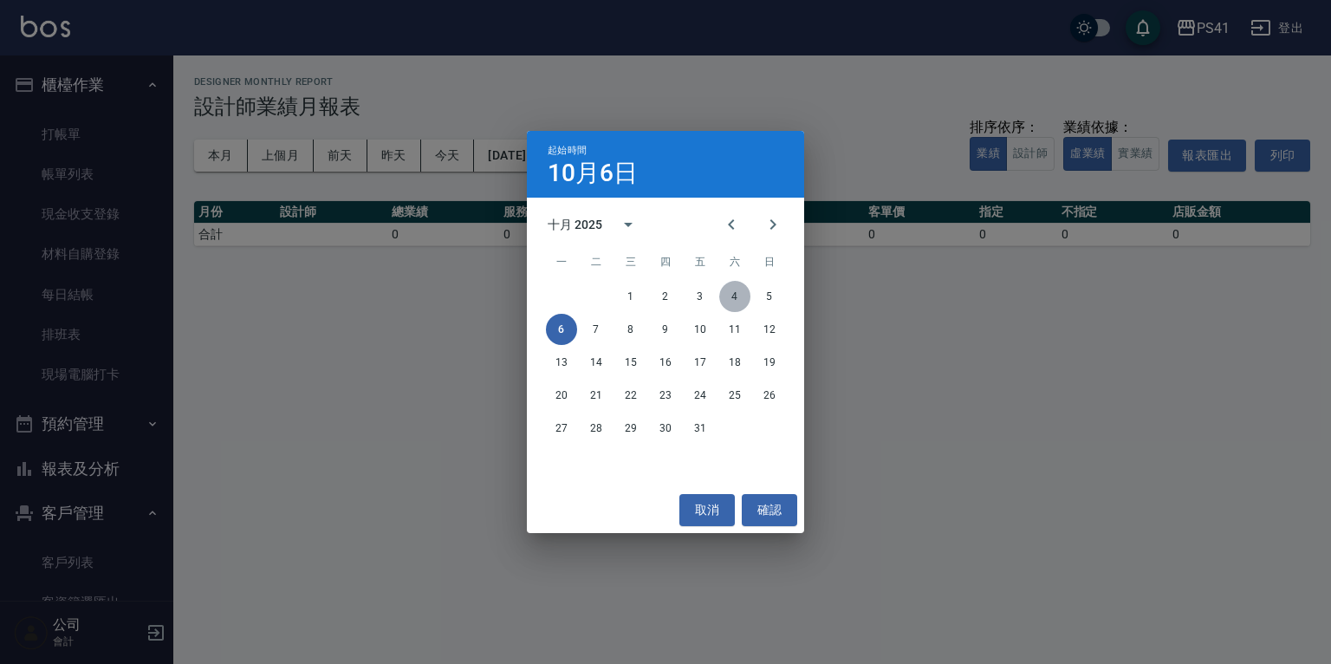
click at [734, 295] on button "4" at bounding box center [734, 296] width 31 height 31
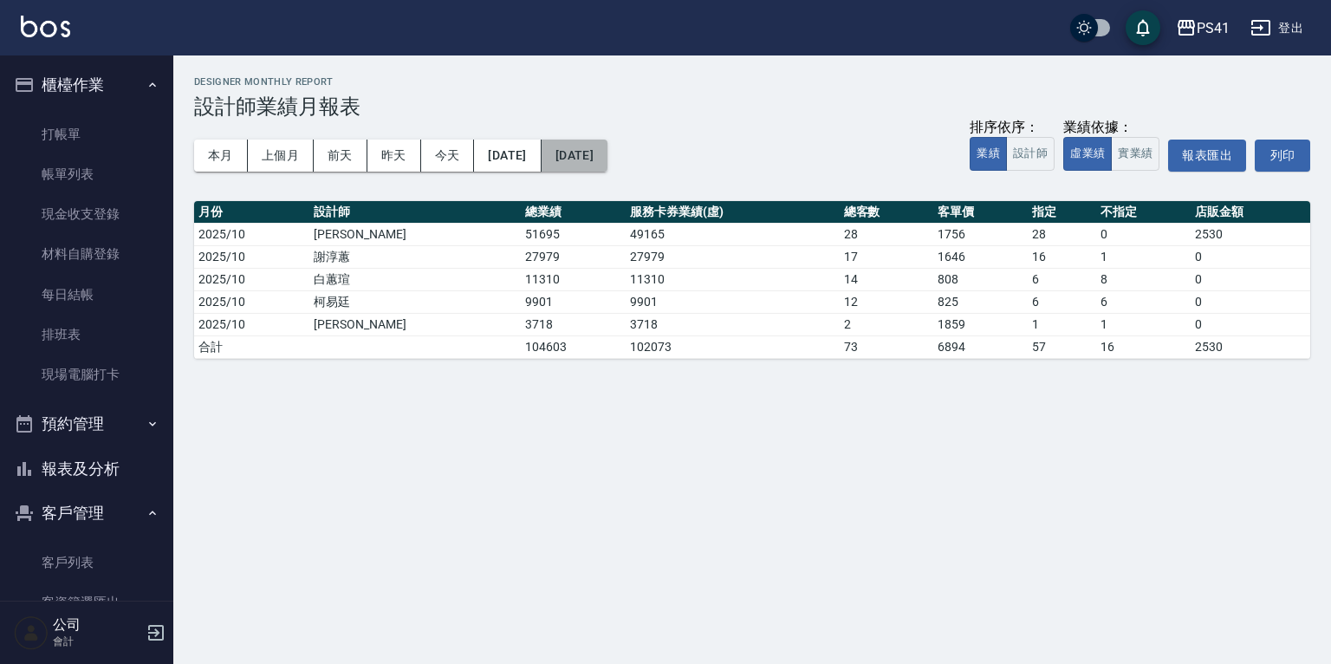
click at [607, 159] on button "[DATE]" at bounding box center [574, 155] width 66 height 32
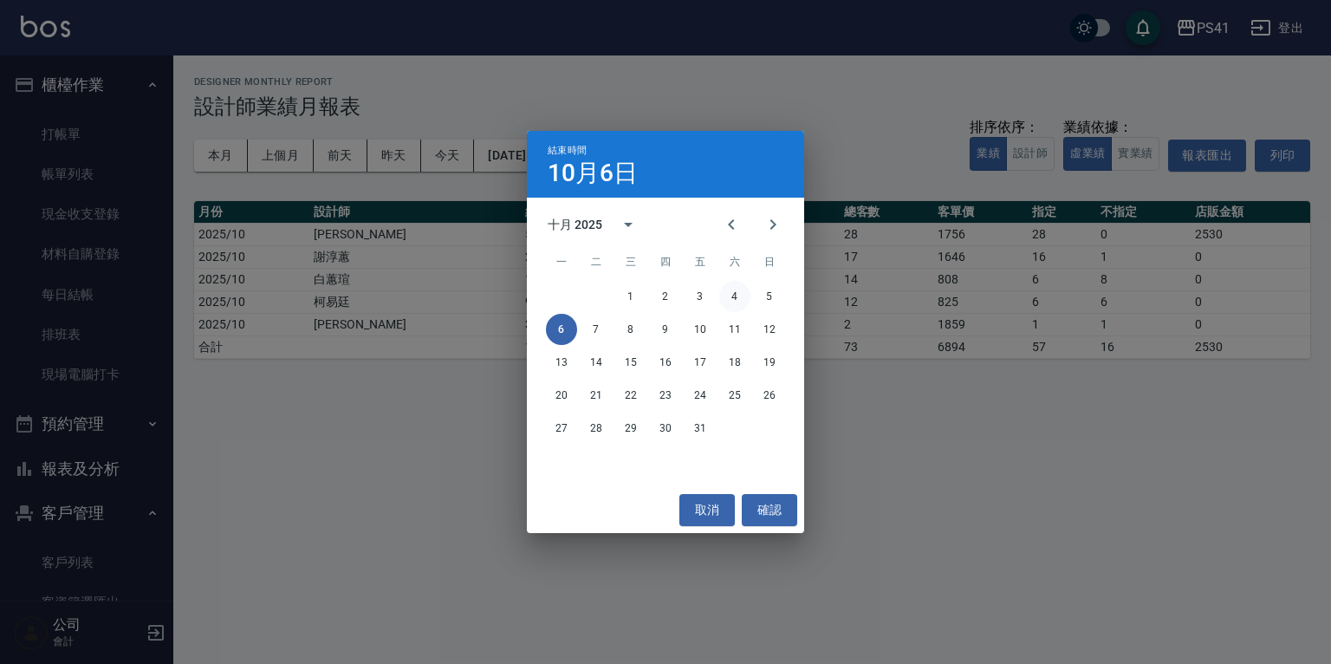
click at [731, 291] on button "4" at bounding box center [734, 296] width 31 height 31
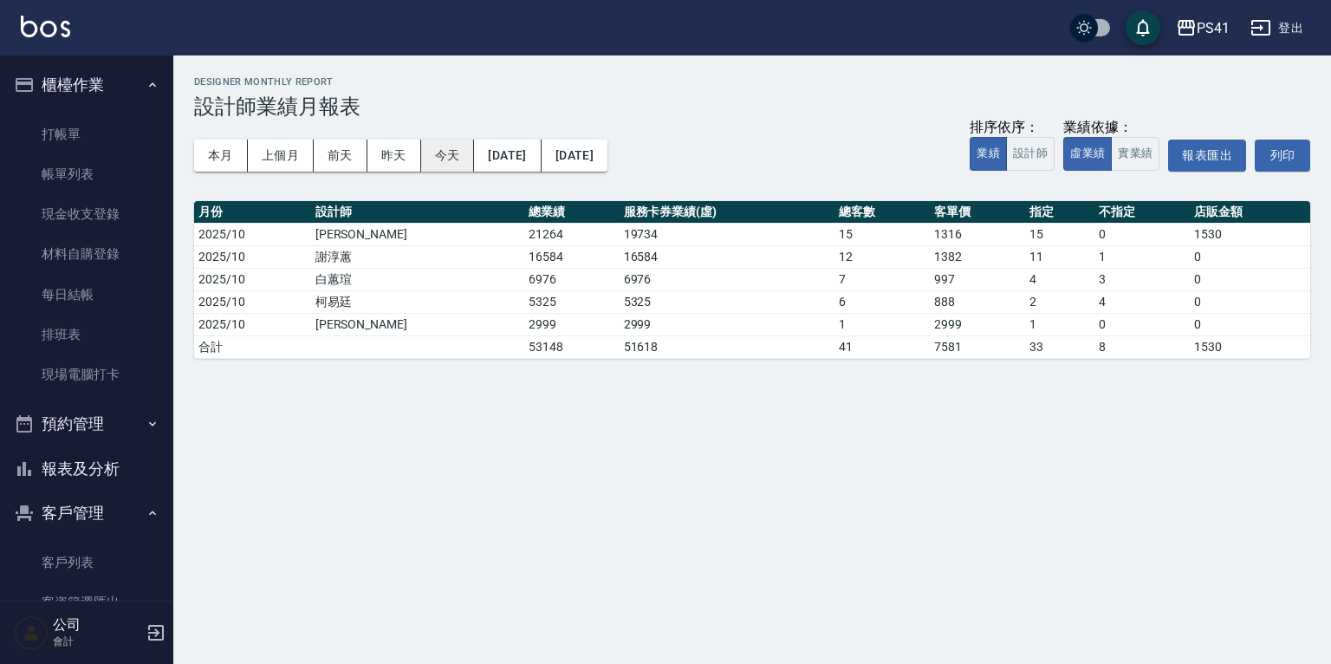
click at [453, 152] on button "今天" at bounding box center [448, 155] width 54 height 32
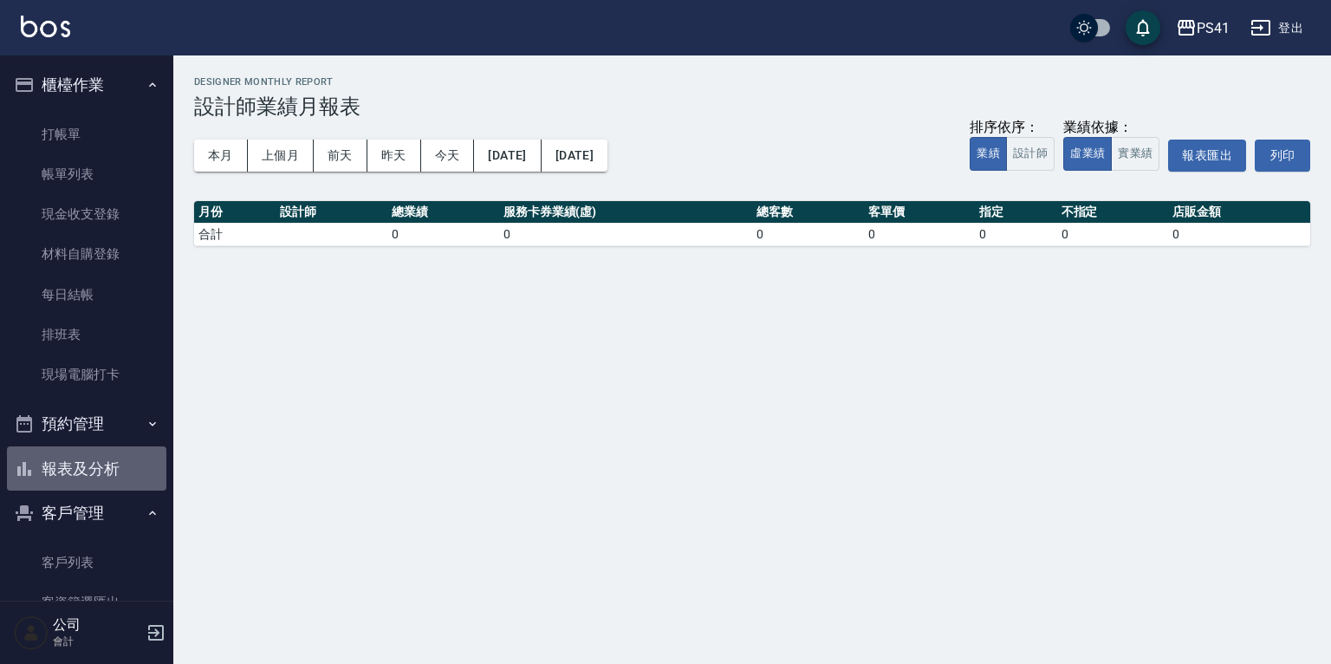
click at [99, 468] on button "報表及分析" at bounding box center [86, 468] width 159 height 45
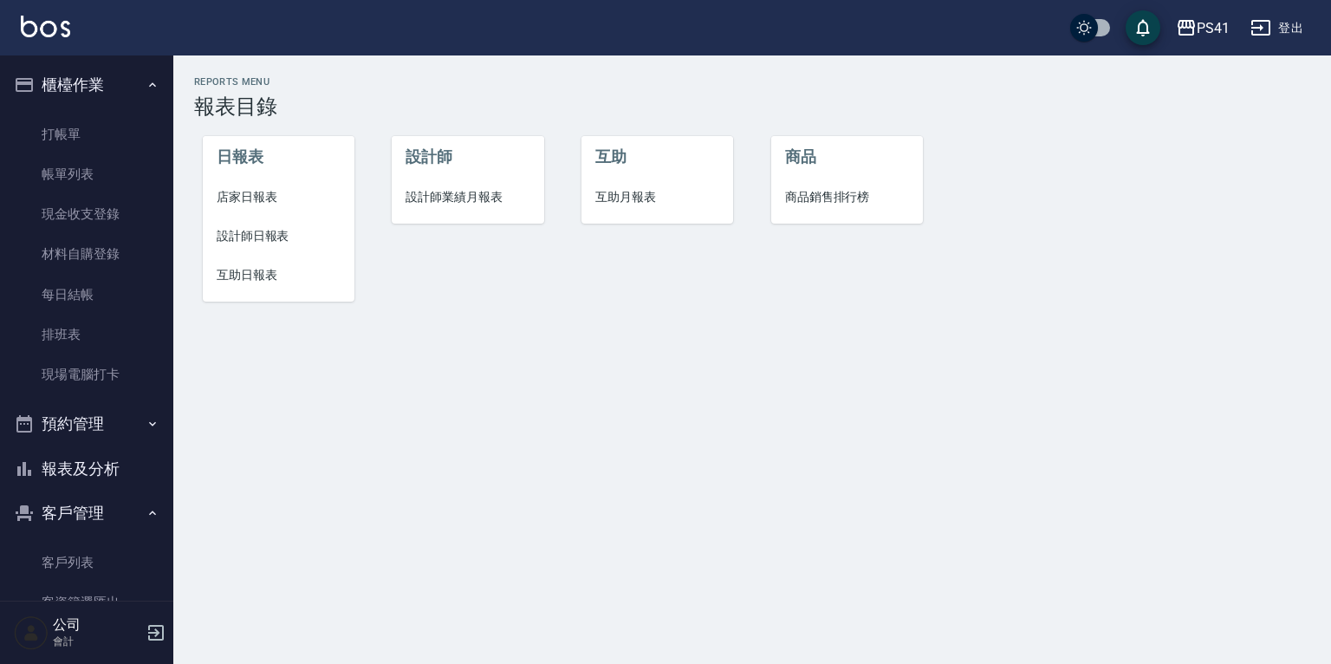
click at [263, 230] on span "設計師日報表" at bounding box center [279, 236] width 124 height 18
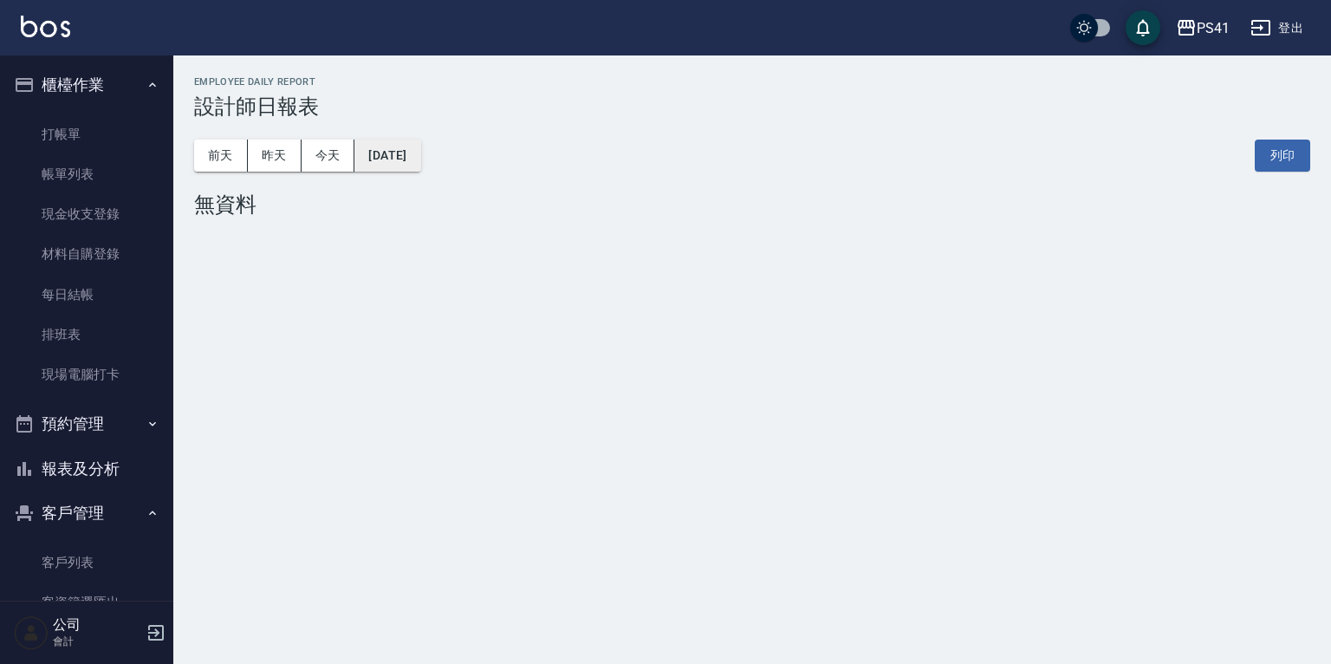
click at [412, 154] on button "[DATE]" at bounding box center [387, 155] width 66 height 32
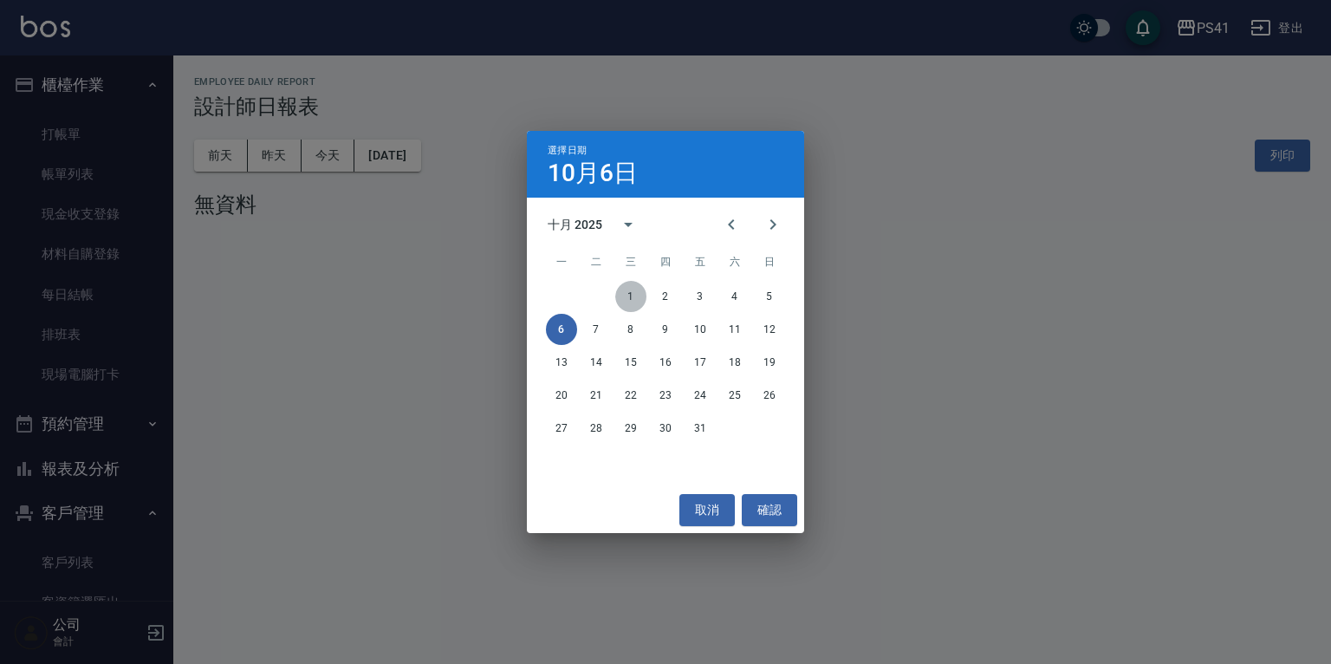
click at [627, 290] on button "1" at bounding box center [630, 296] width 31 height 31
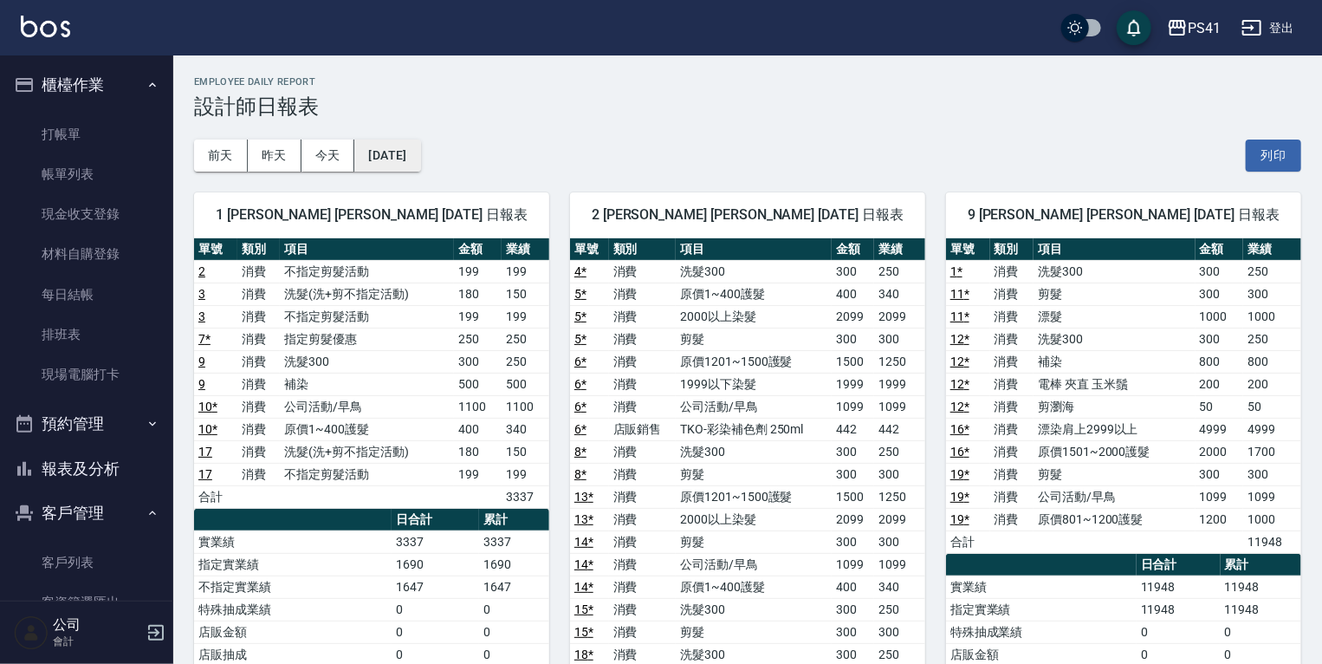
click at [420, 154] on button "[DATE]" at bounding box center [387, 155] width 66 height 32
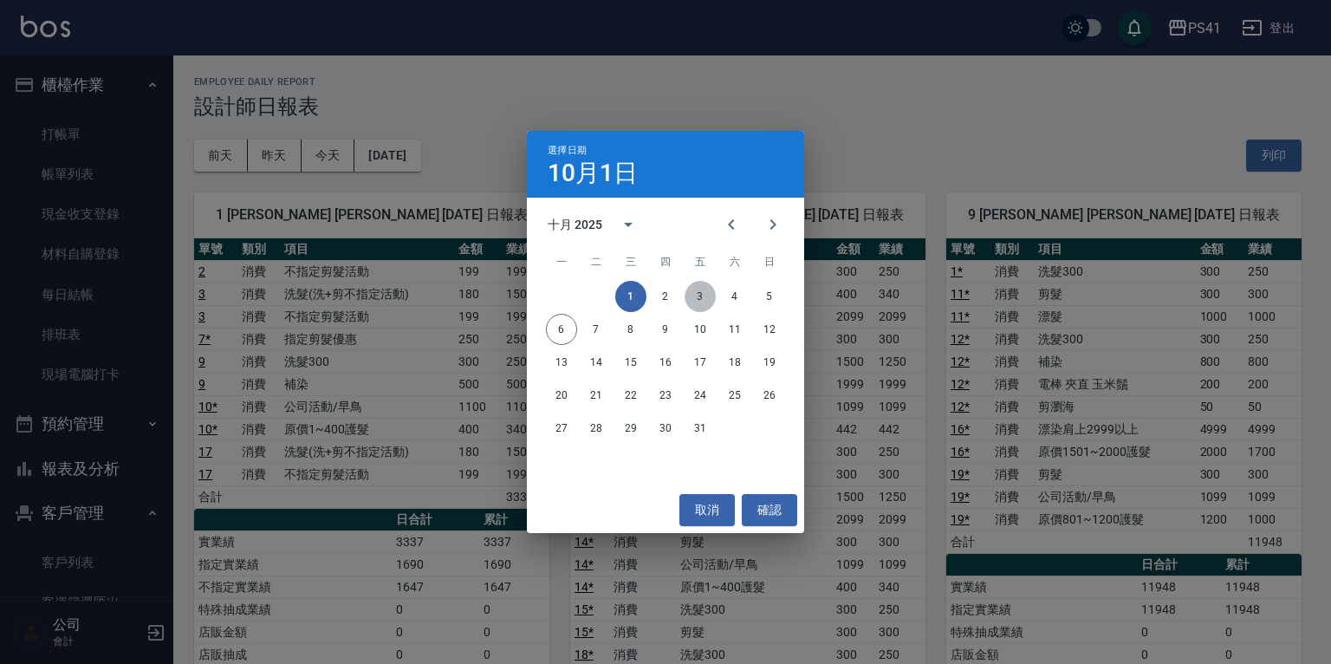
click at [704, 294] on button "3" at bounding box center [699, 296] width 31 height 31
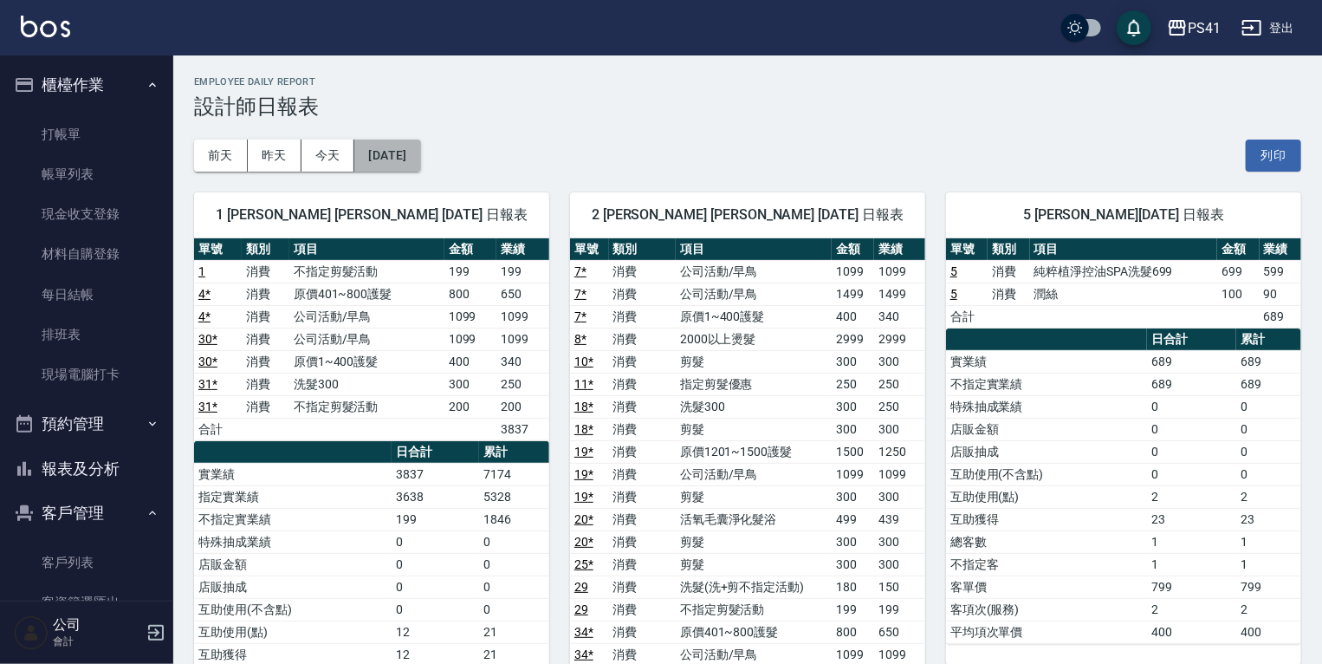
click at [420, 152] on button "[DATE]" at bounding box center [387, 155] width 66 height 32
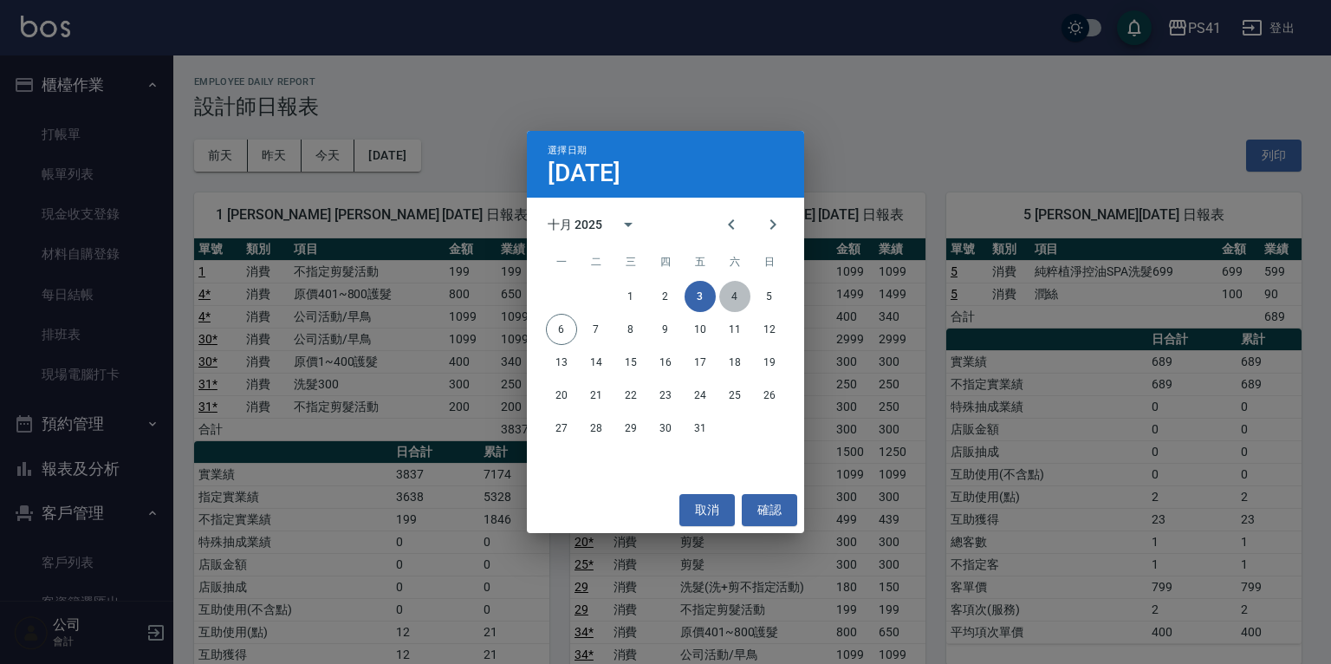
click at [740, 288] on button "4" at bounding box center [734, 296] width 31 height 31
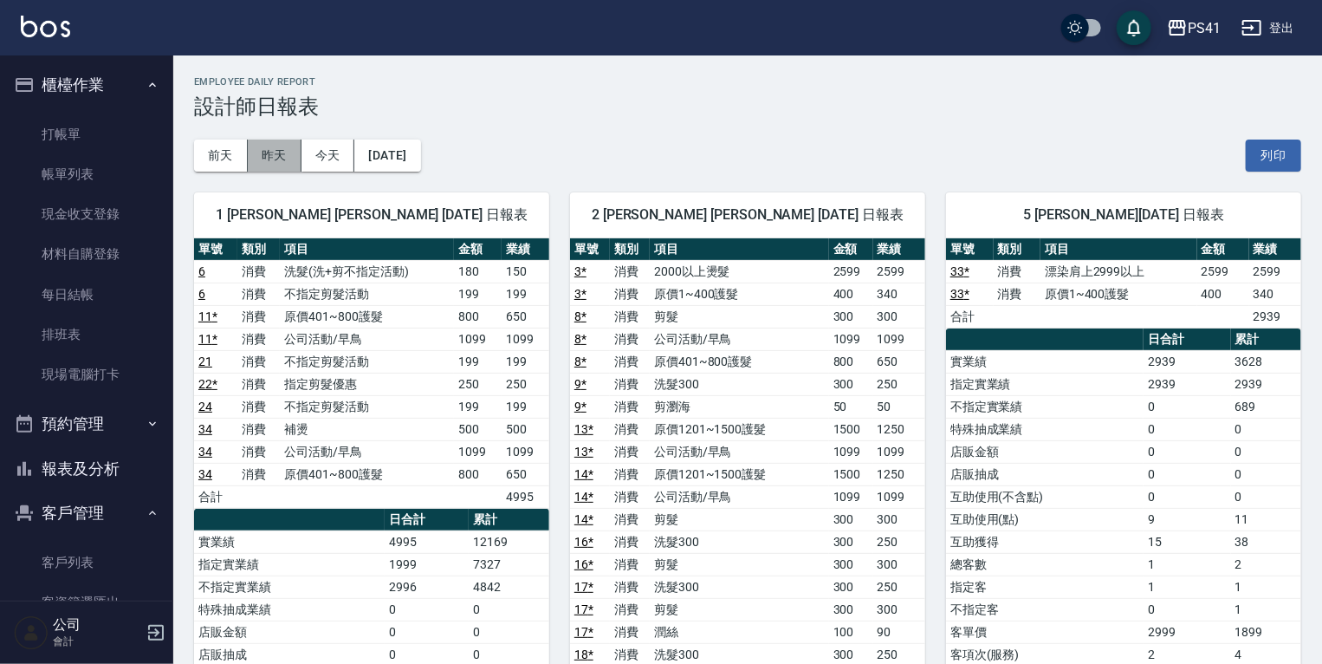
click at [270, 149] on button "昨天" at bounding box center [275, 155] width 54 height 32
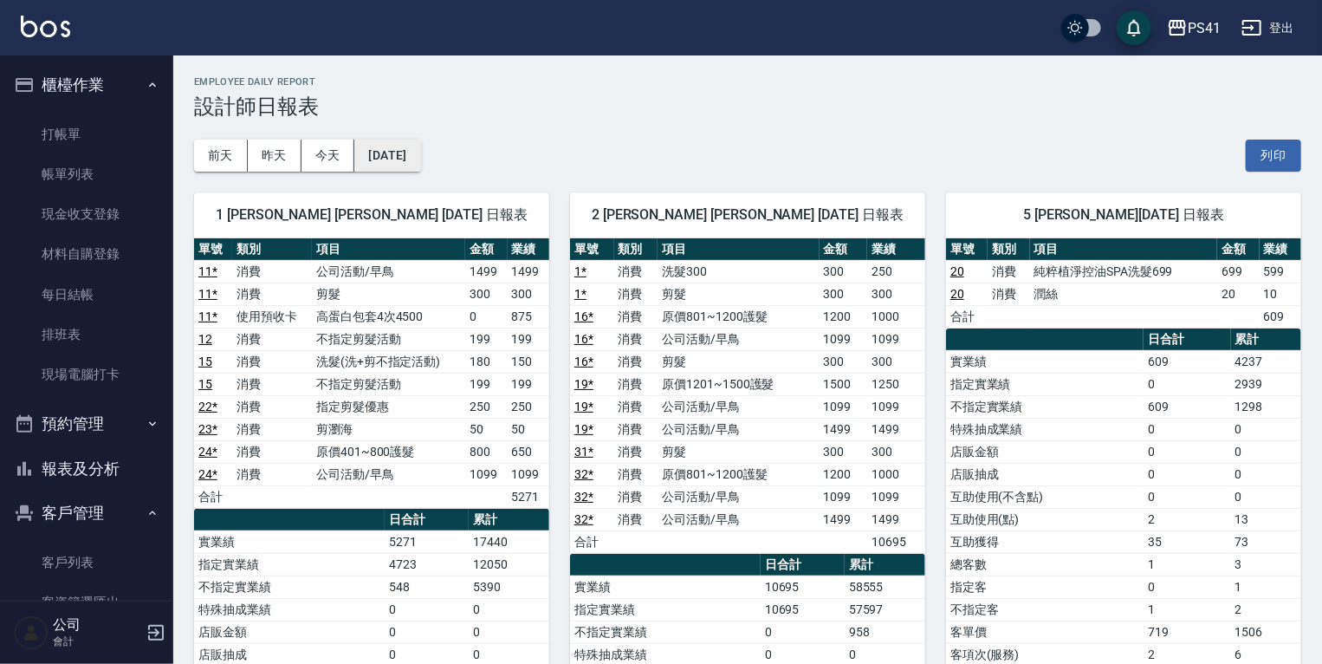
click at [391, 161] on button "[DATE]" at bounding box center [387, 155] width 66 height 32
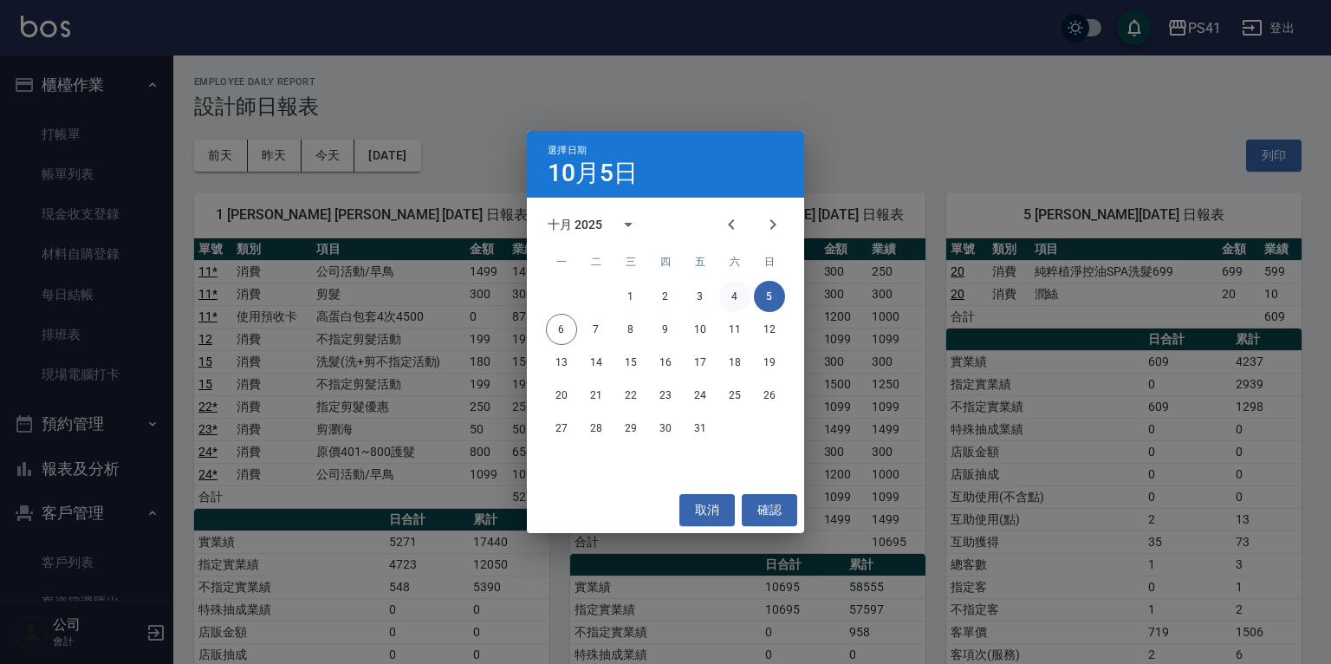
click at [738, 296] on button "4" at bounding box center [734, 296] width 31 height 31
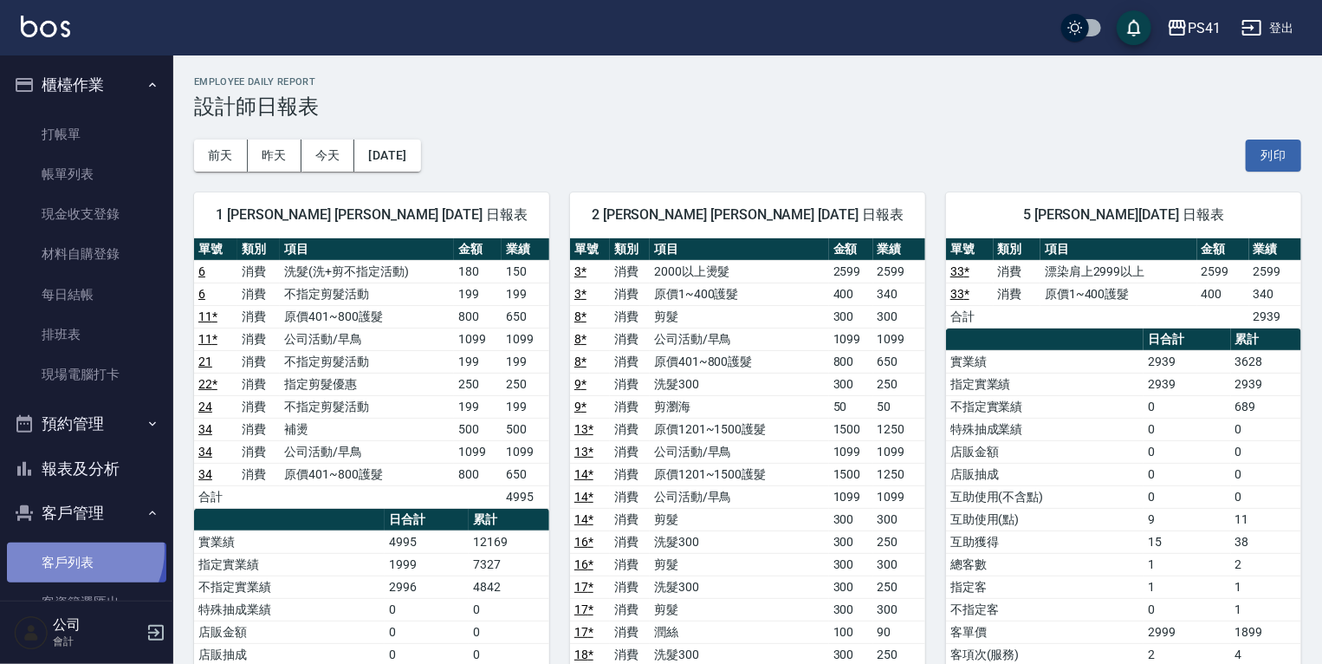
drag, startPoint x: 81, startPoint y: 551, endPoint x: 83, endPoint y: 580, distance: 28.7
click at [81, 551] on link "客戶列表" at bounding box center [86, 562] width 159 height 40
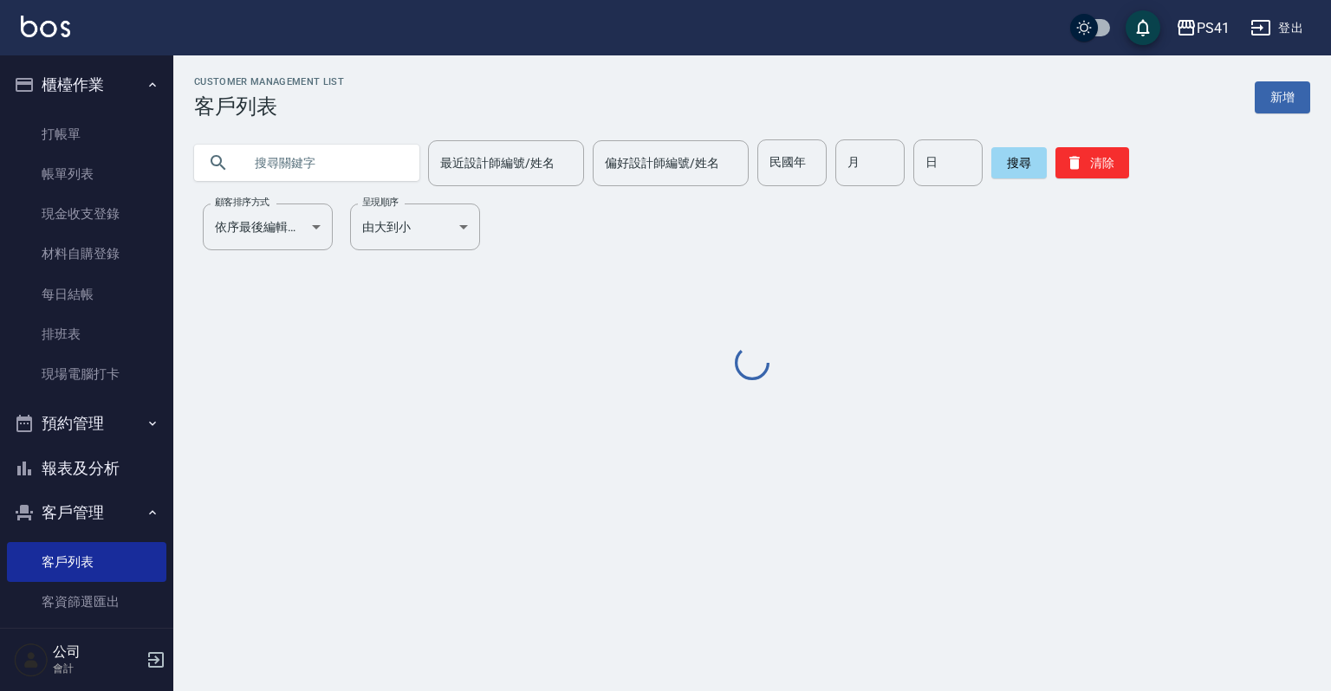
drag, startPoint x: 322, startPoint y: 160, endPoint x: 297, endPoint y: 152, distance: 26.3
click at [323, 159] on input "text" at bounding box center [324, 162] width 163 height 47
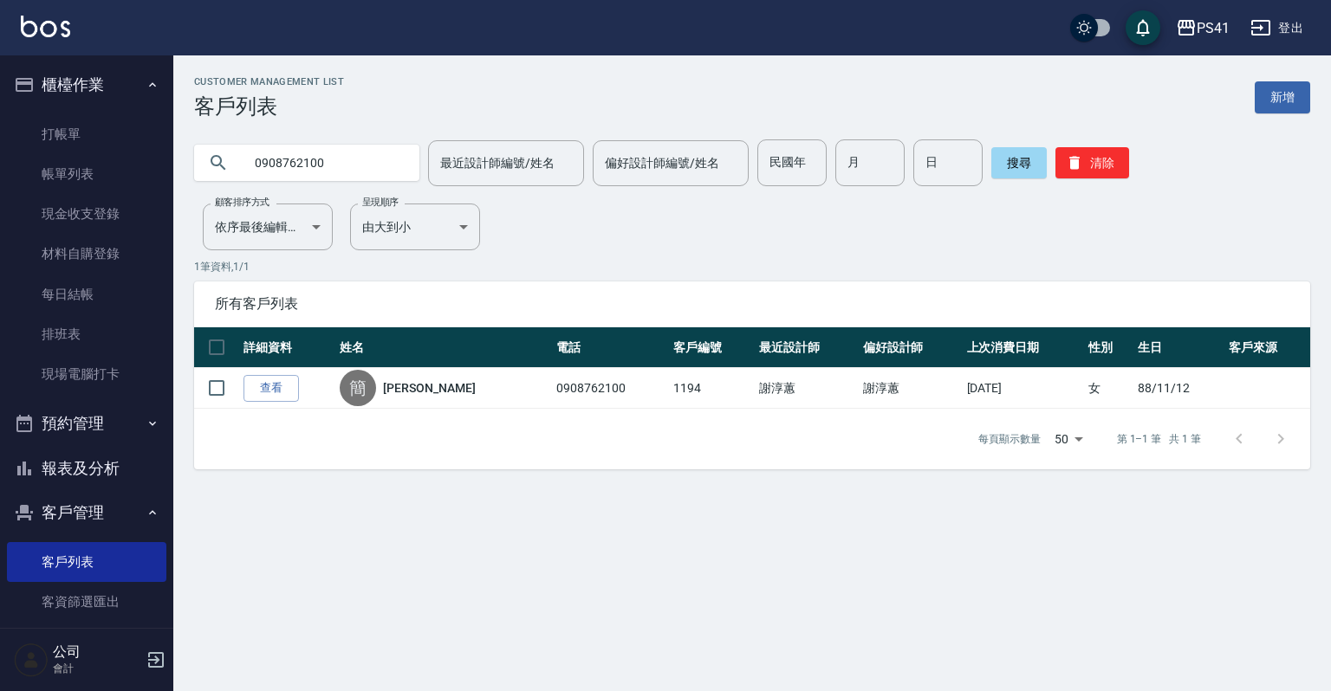
drag, startPoint x: 329, startPoint y: 159, endPoint x: 173, endPoint y: 137, distance: 157.4
click at [266, 177] on input "0908762100" at bounding box center [324, 162] width 163 height 47
type input "0"
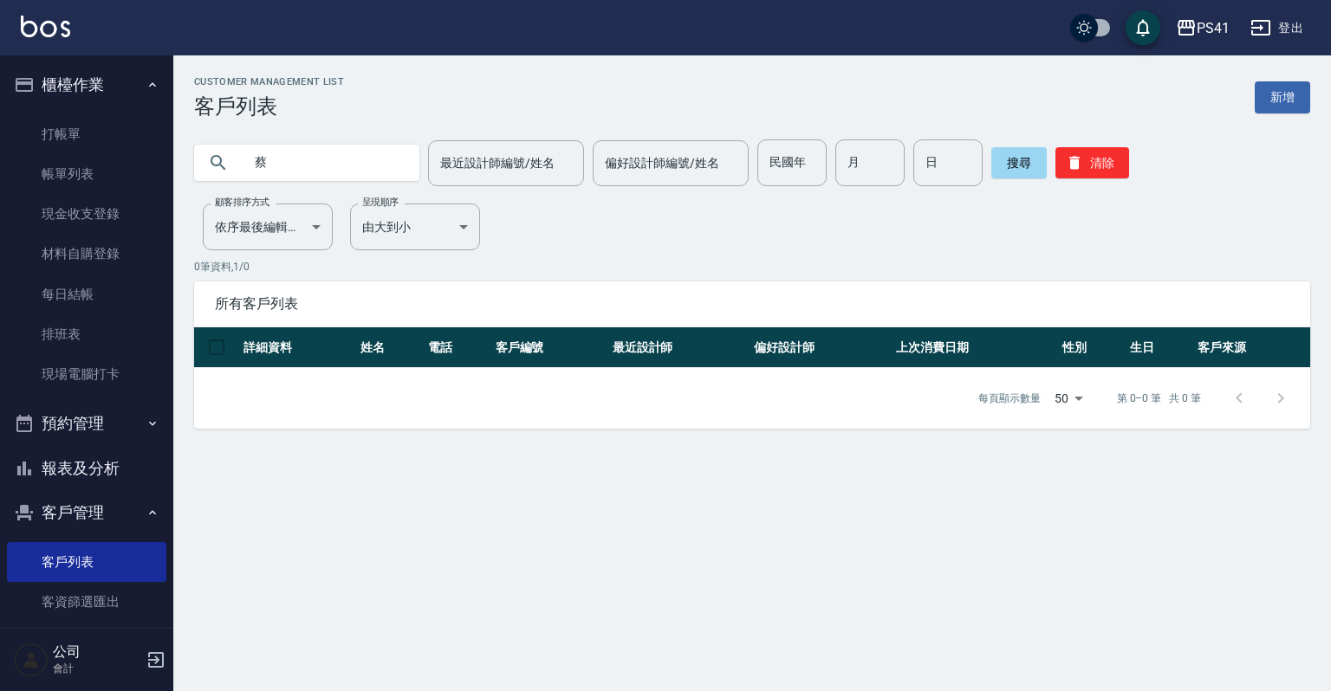
type input "蔡"
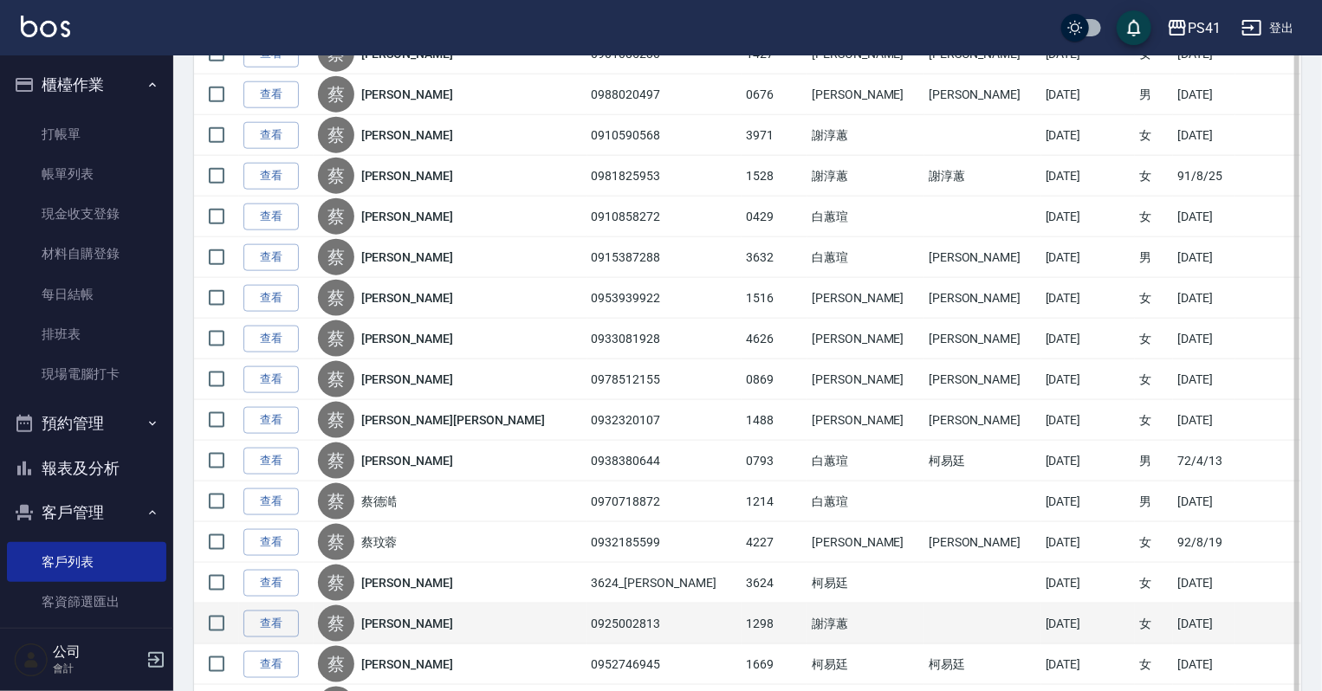
scroll to position [970, 0]
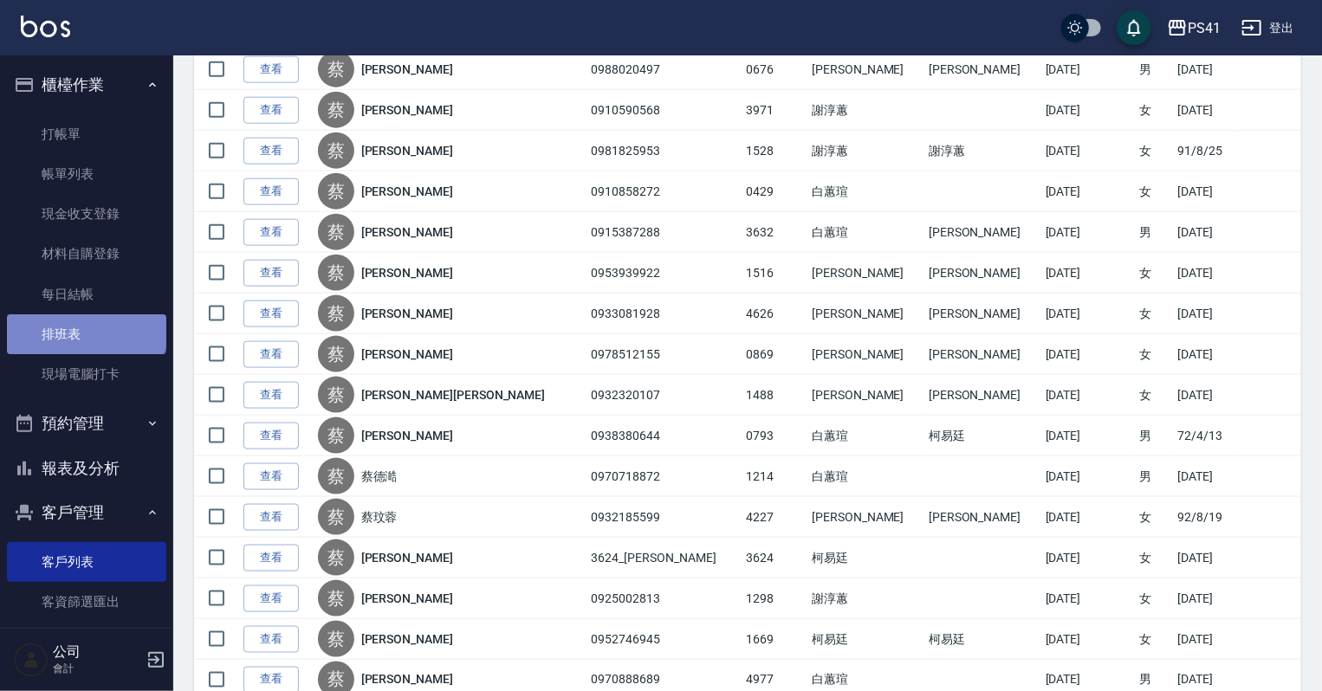
click at [85, 321] on link "排班表" at bounding box center [86, 335] width 159 height 40
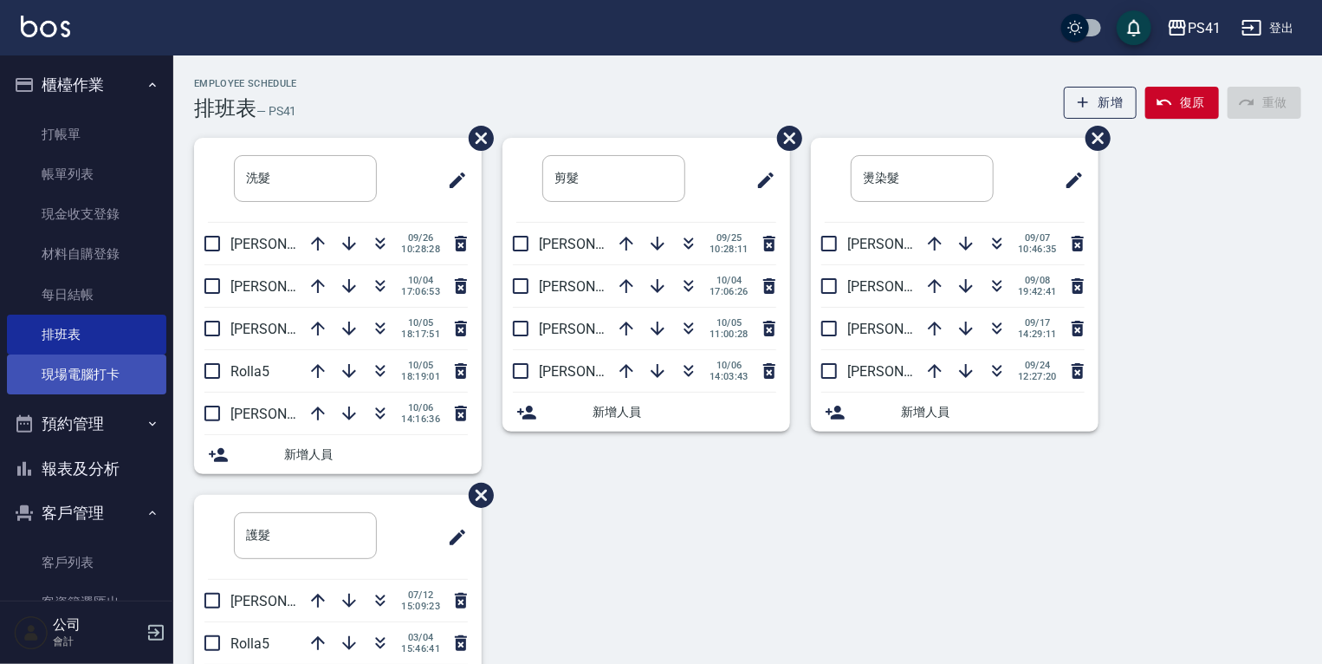
click at [114, 374] on link "現場電腦打卡" at bounding box center [86, 374] width 159 height 40
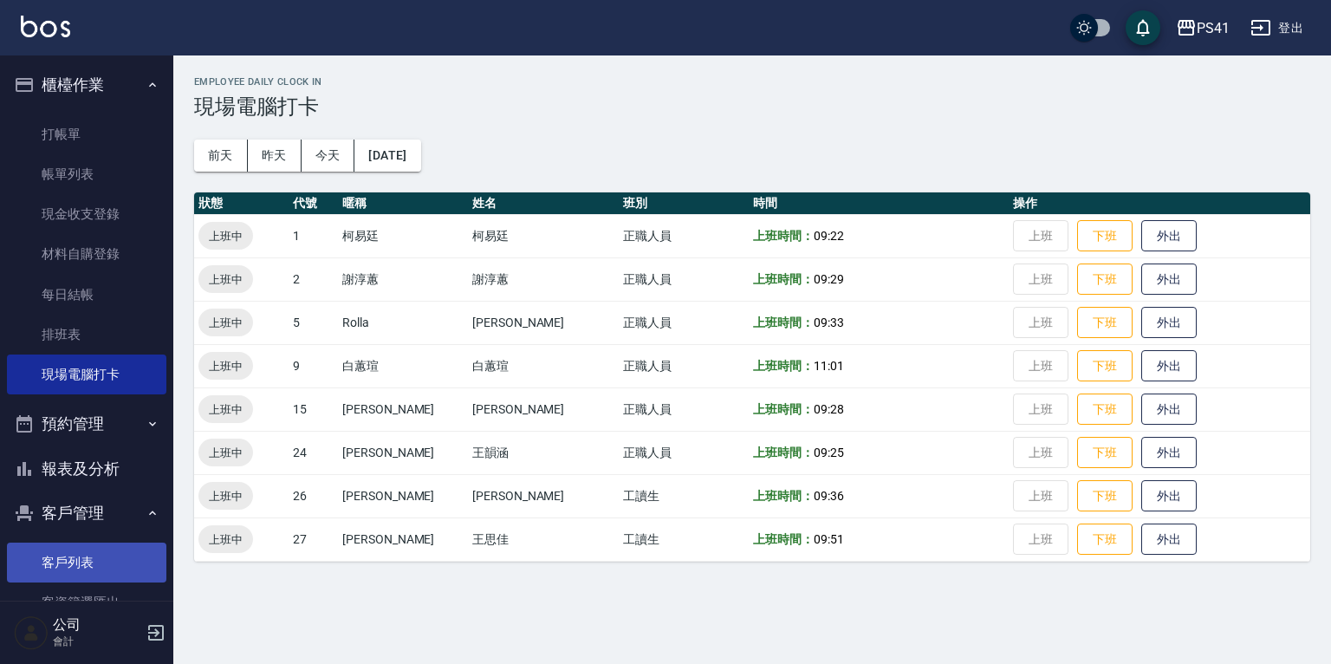
click at [81, 556] on link "客戶列表" at bounding box center [86, 562] width 159 height 40
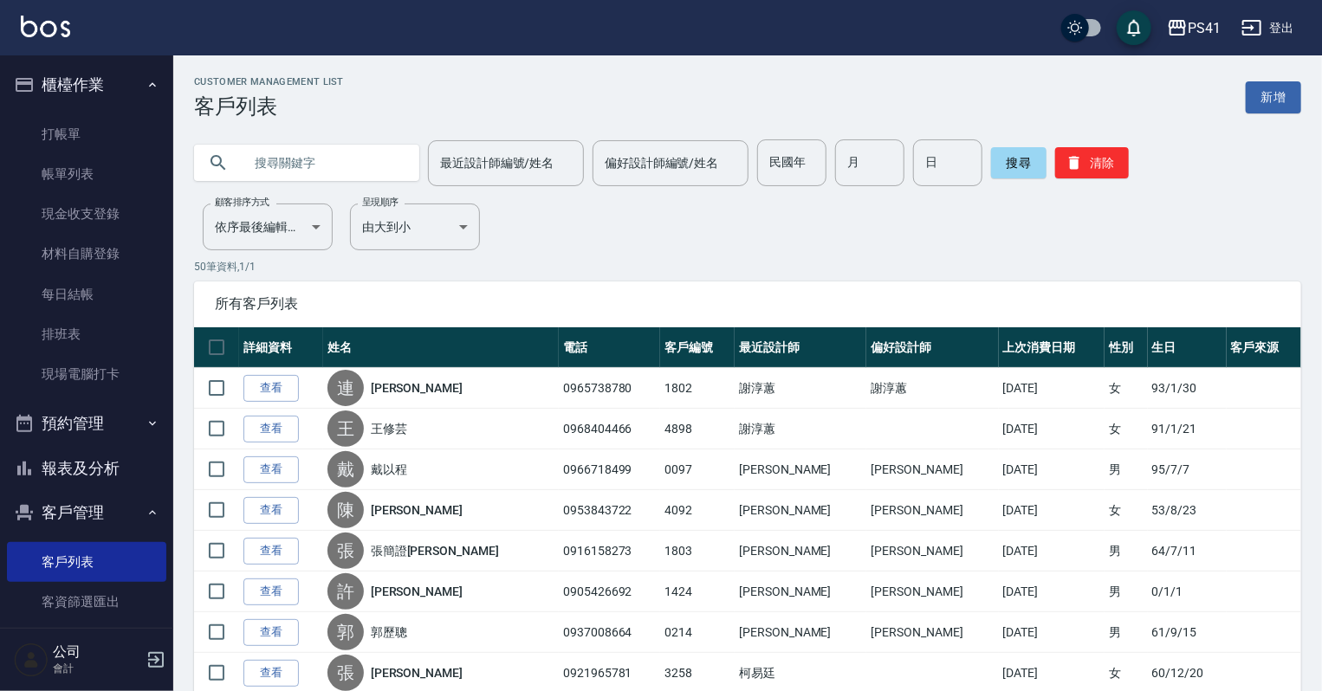
drag, startPoint x: 256, startPoint y: 166, endPoint x: 288, endPoint y: 156, distance: 32.9
click at [273, 162] on input "text" at bounding box center [324, 162] width 163 height 47
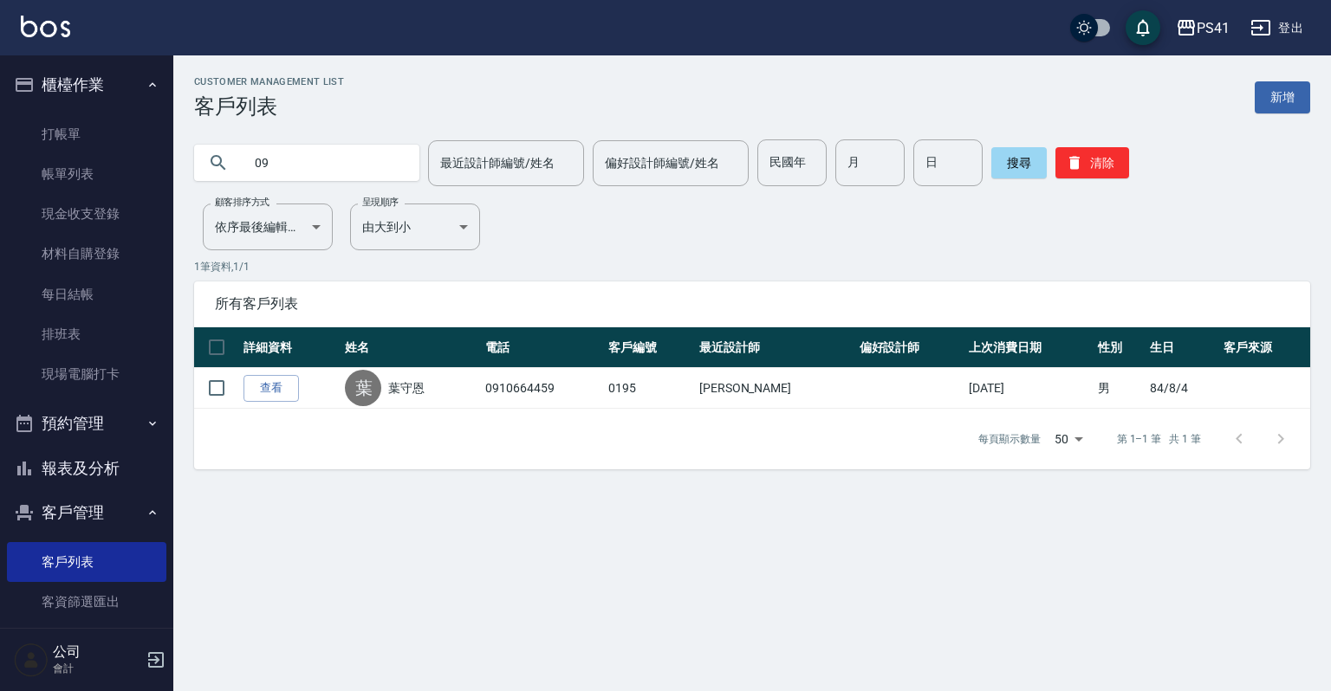
type input "0"
type input "0917797"
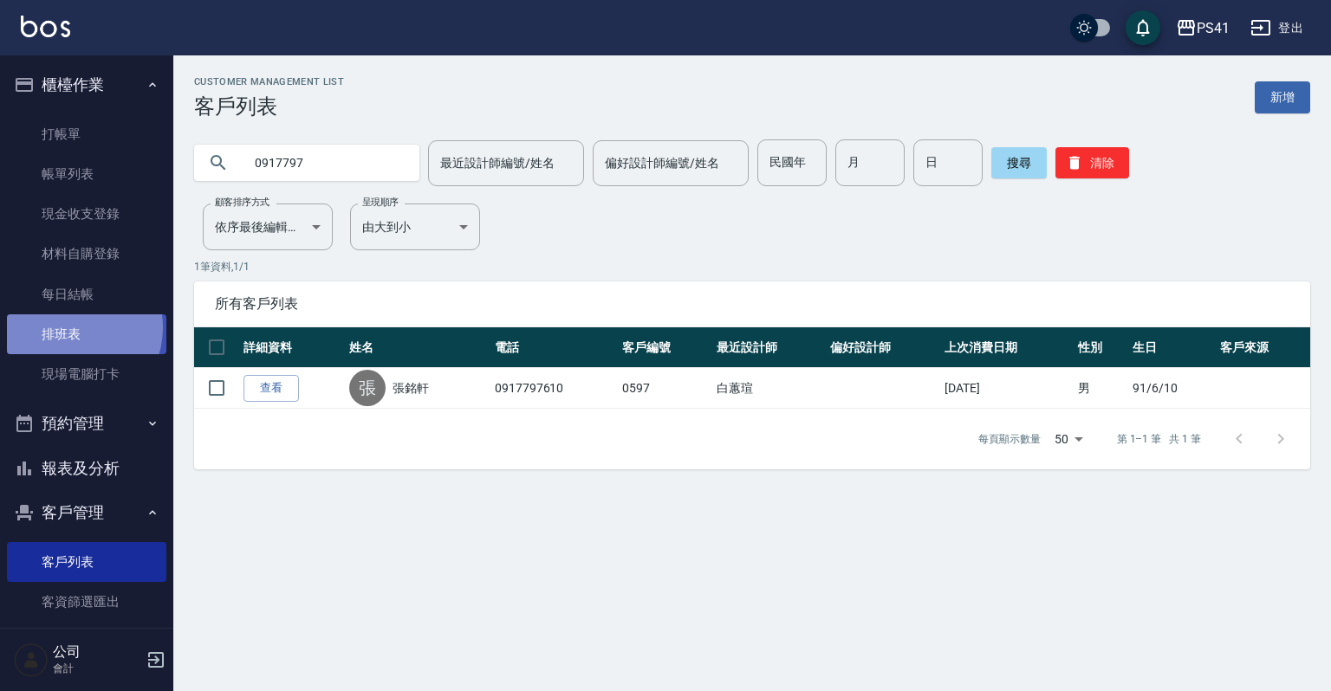
click at [68, 327] on link "排班表" at bounding box center [86, 335] width 159 height 40
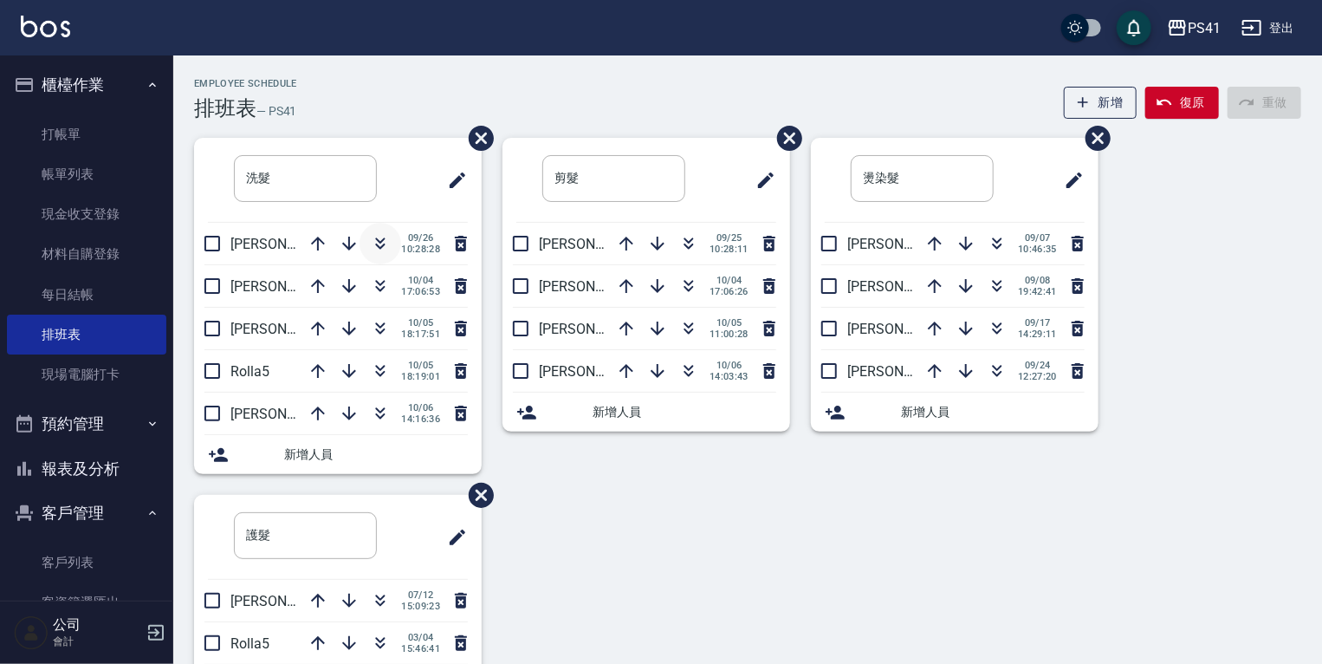
click at [381, 239] on icon "button" at bounding box center [381, 241] width 10 height 6
drag, startPoint x: 90, startPoint y: 568, endPoint x: 90, endPoint y: 592, distance: 23.4
click at [89, 568] on link "客戶列表" at bounding box center [86, 562] width 159 height 40
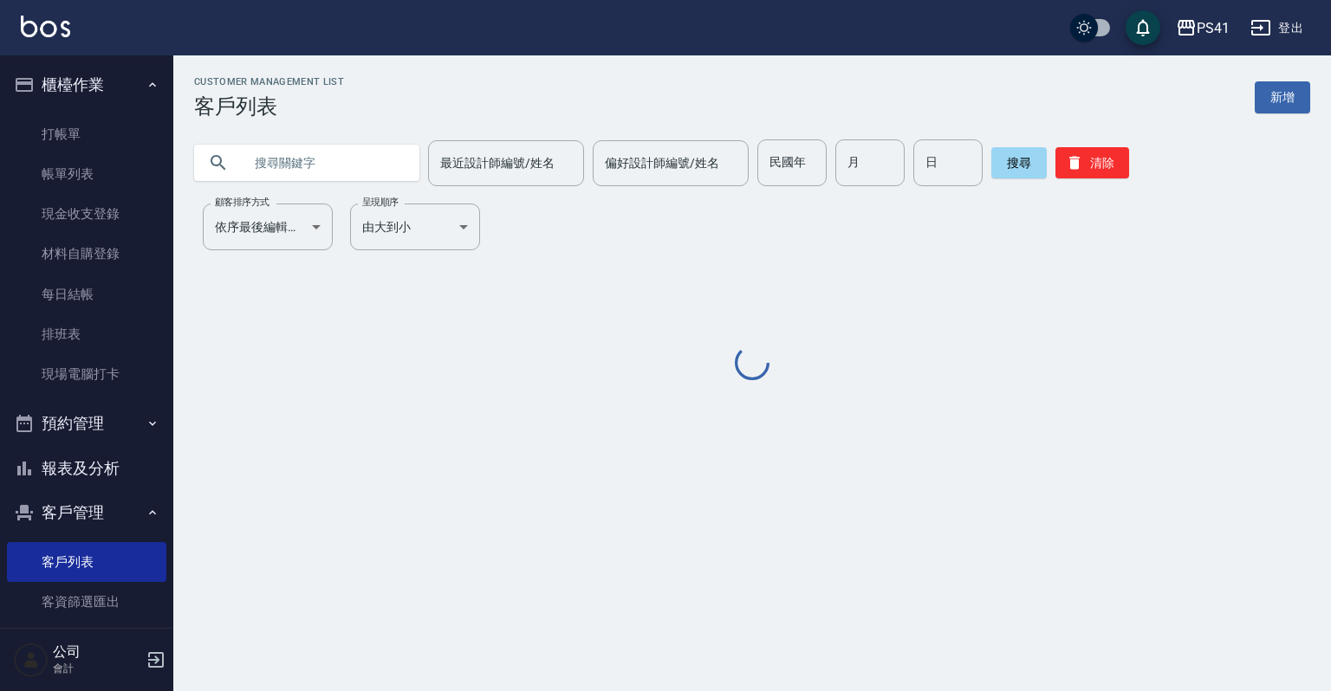
click at [292, 148] on input "text" at bounding box center [324, 162] width 163 height 47
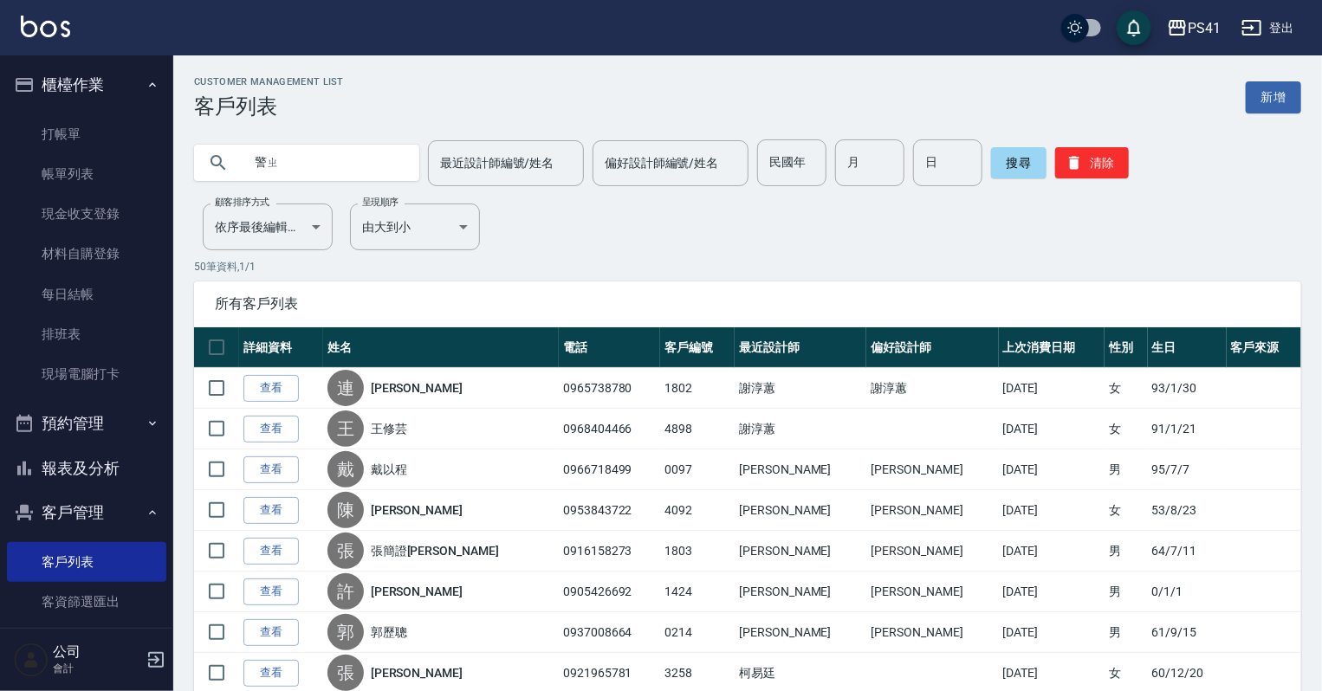
type input "警"
type input "[PERSON_NAME]"
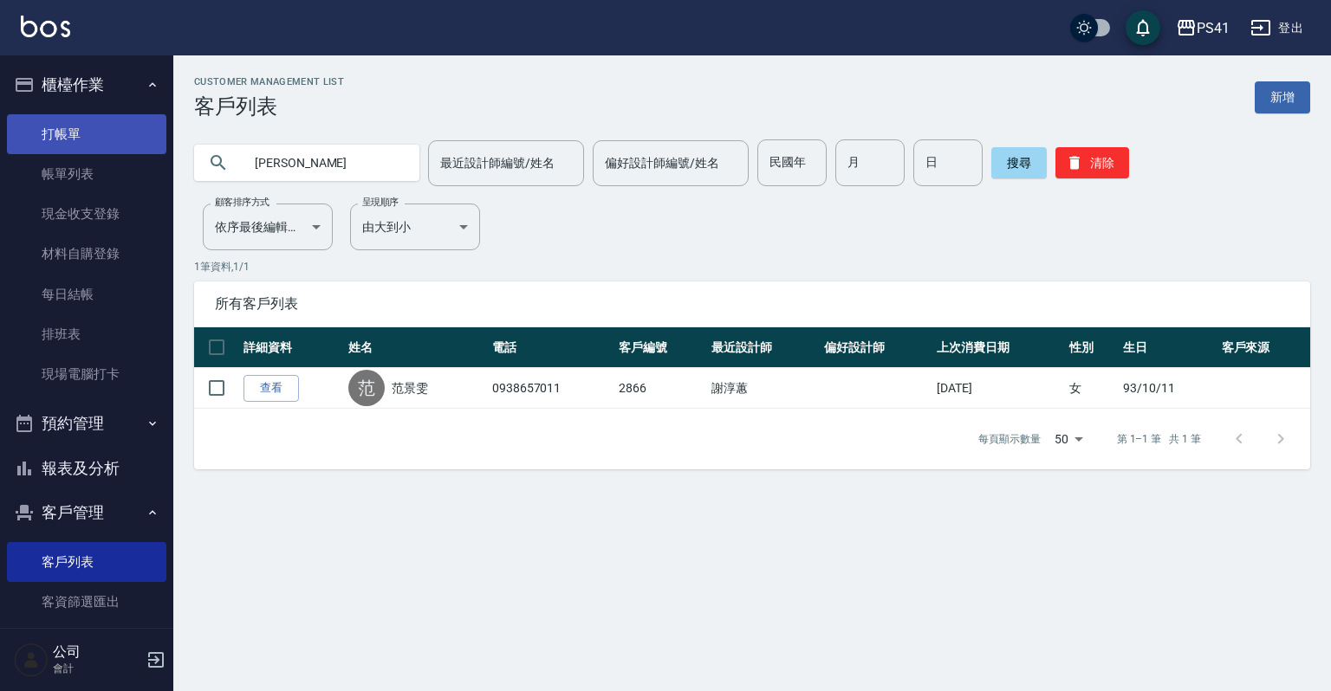
click at [65, 146] on link "打帳單" at bounding box center [86, 134] width 159 height 40
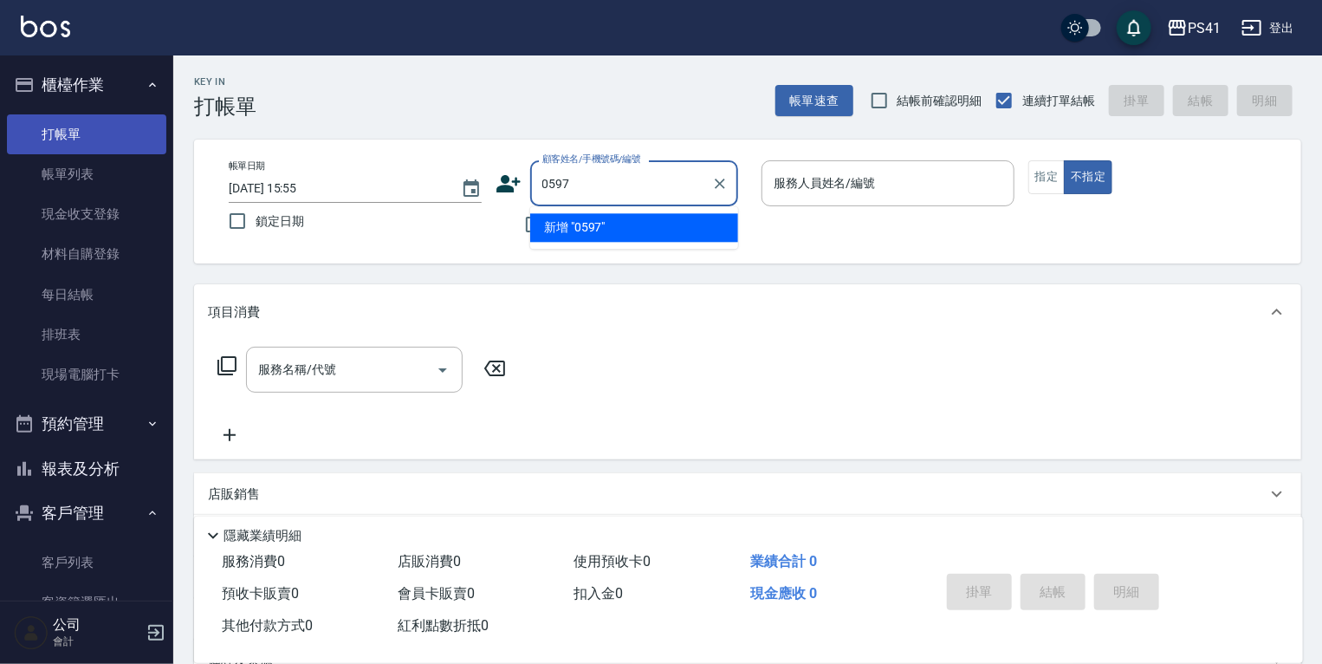
type input "0597"
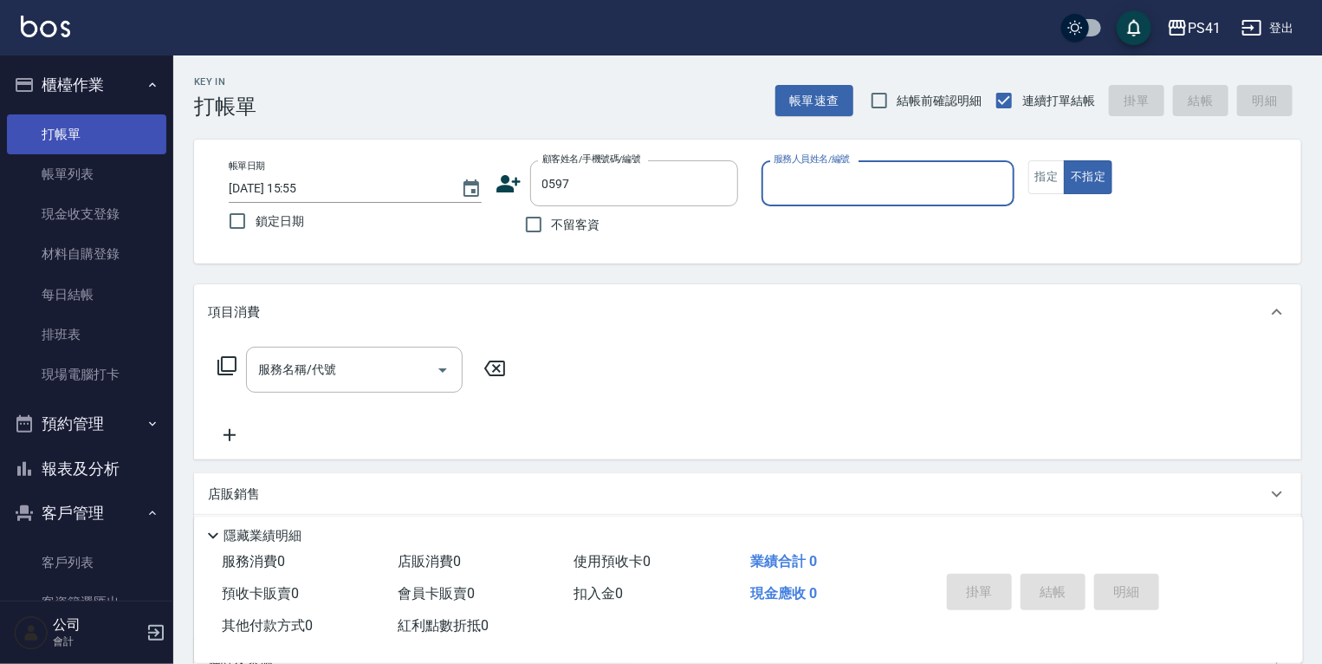
type input "2"
type input "[PERSON_NAME]/0917797610/0597"
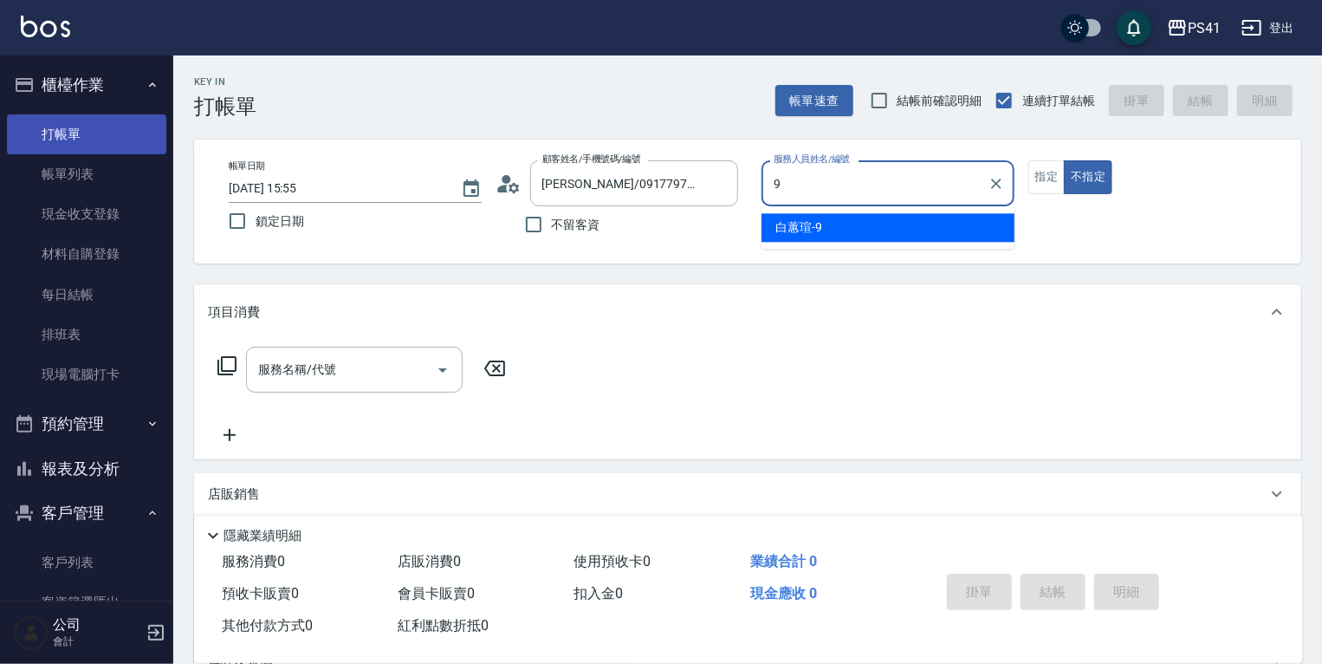
type input "[PERSON_NAME]-9"
type button "false"
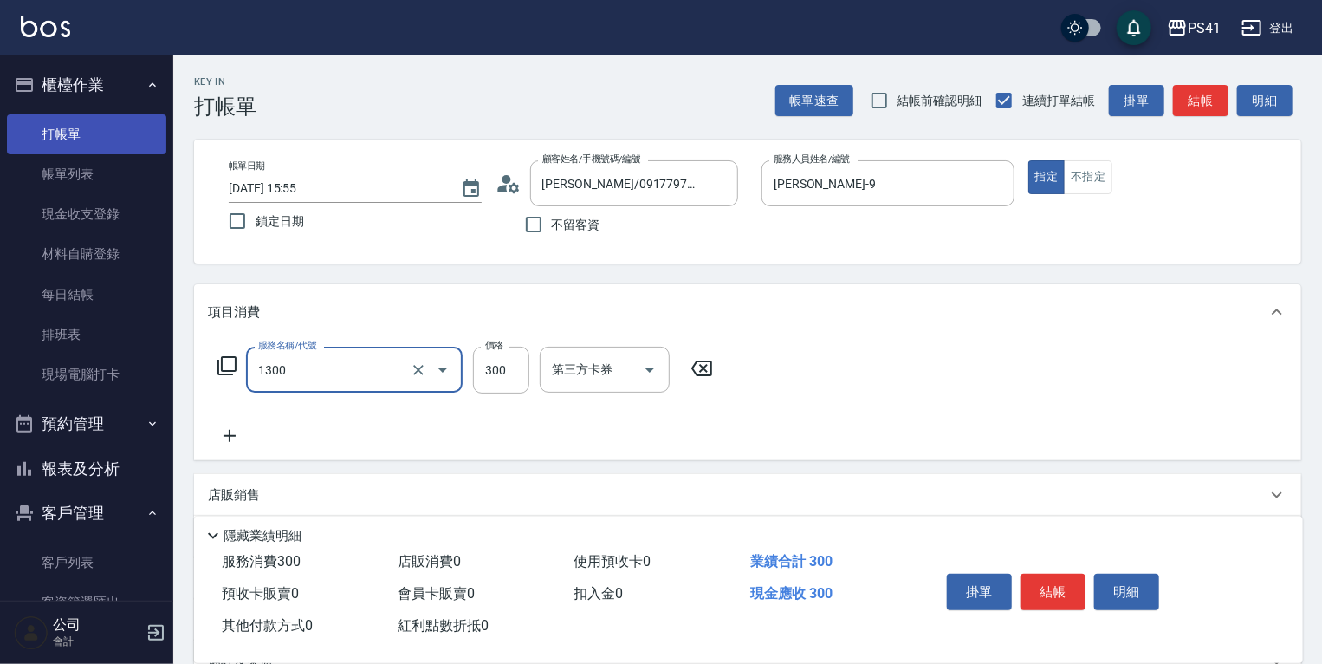
type input "洗髮300(1300)"
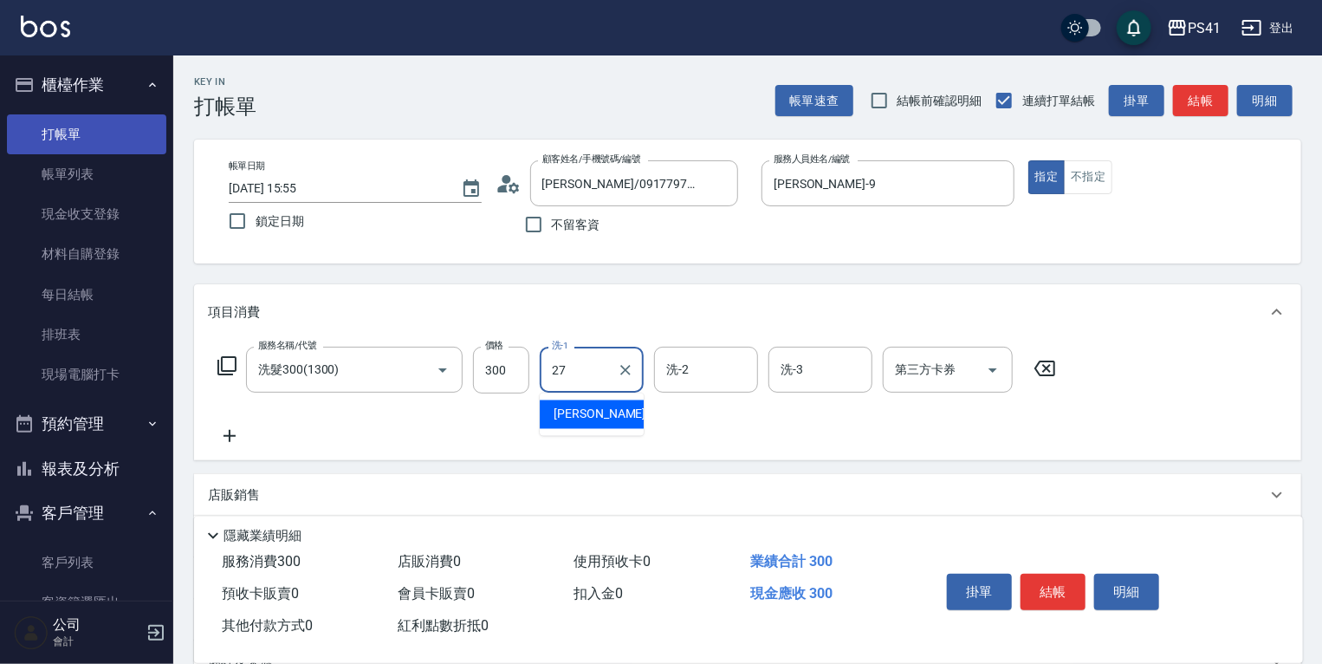
type input "佳佳-27"
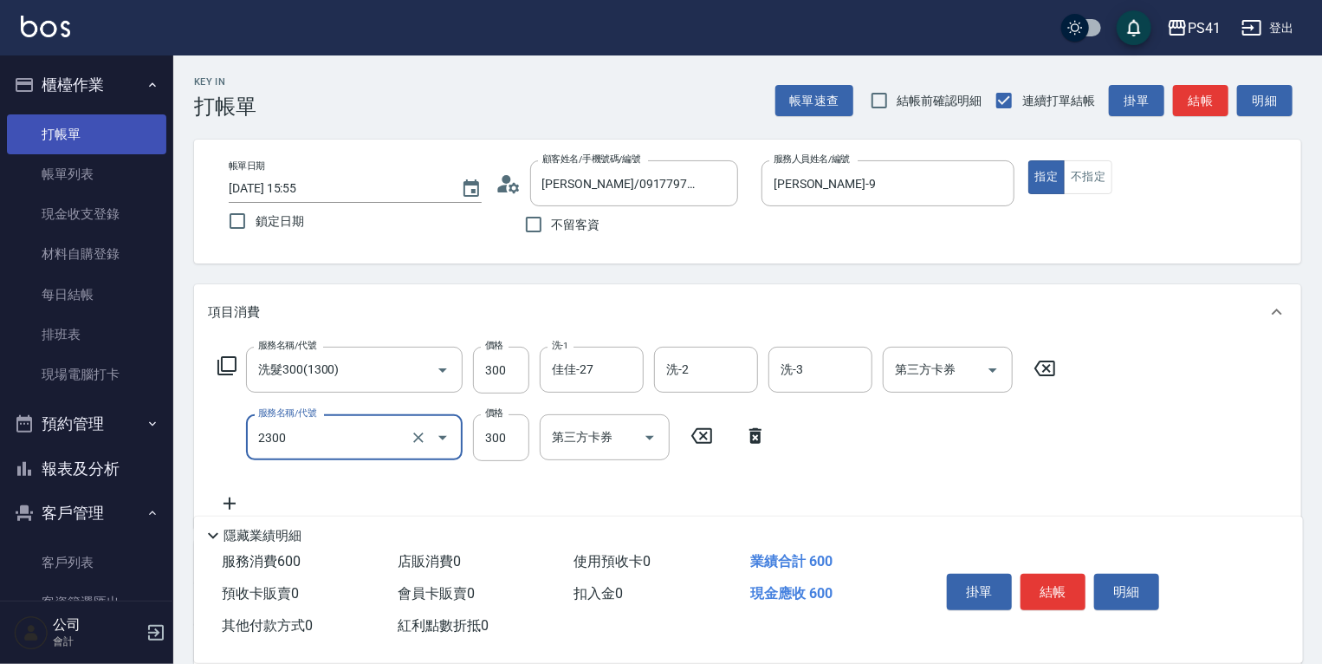
type input "剪髮(2300)"
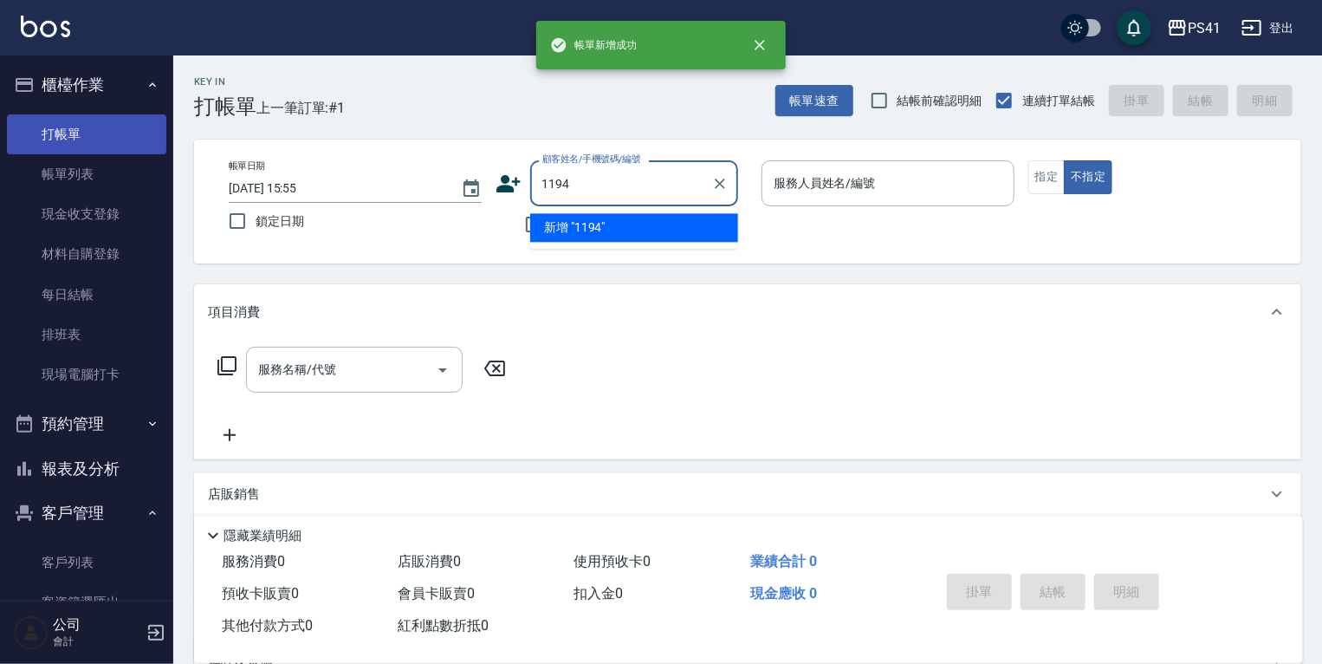
type input "1194"
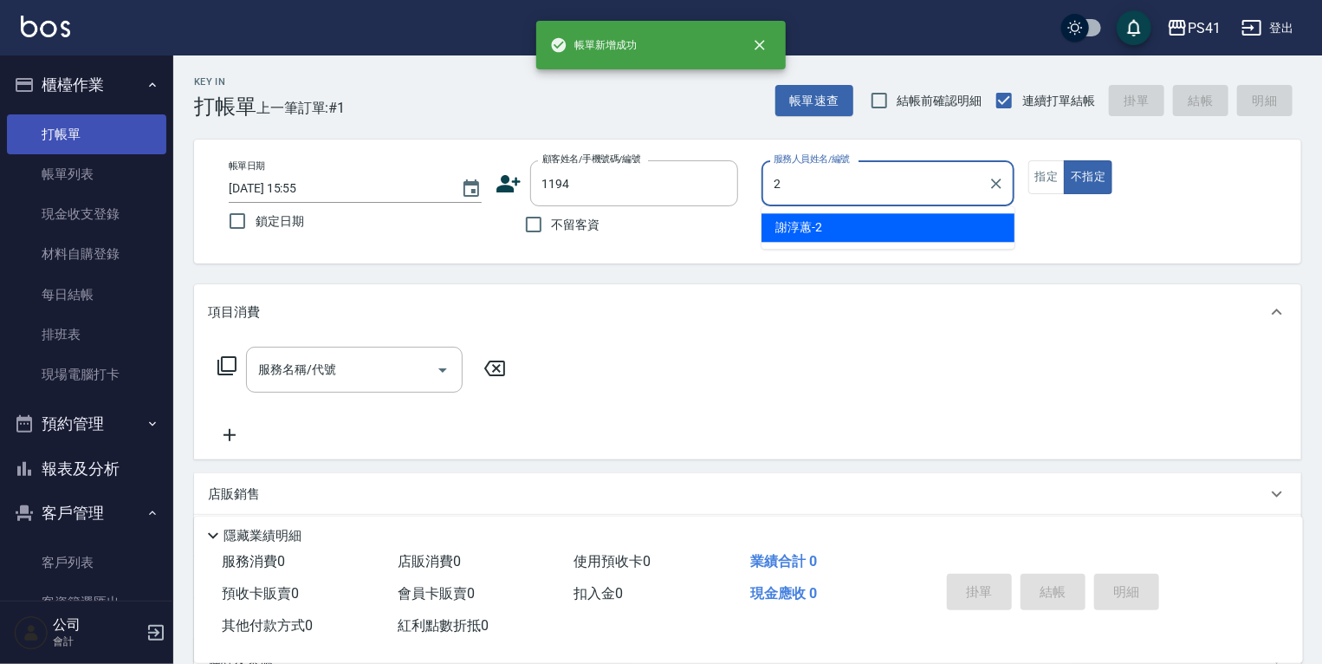
type input "謝淳蕙-2"
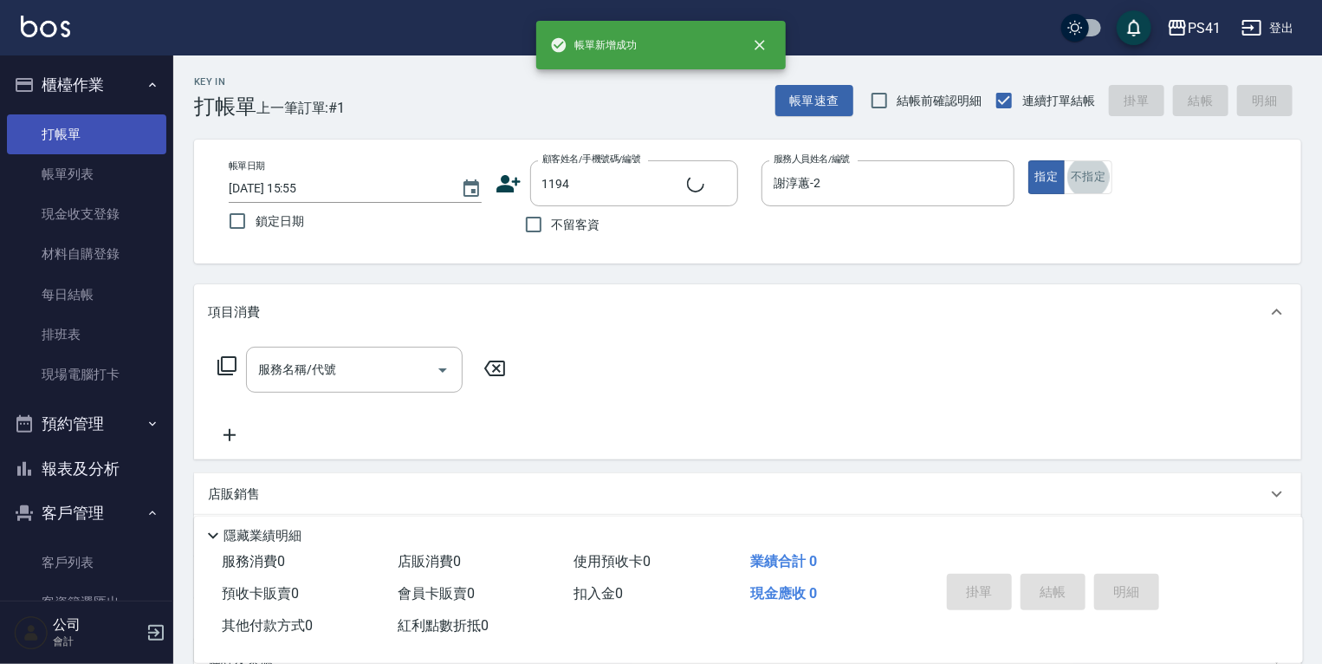
type input "[PERSON_NAME]/0908762100/1194"
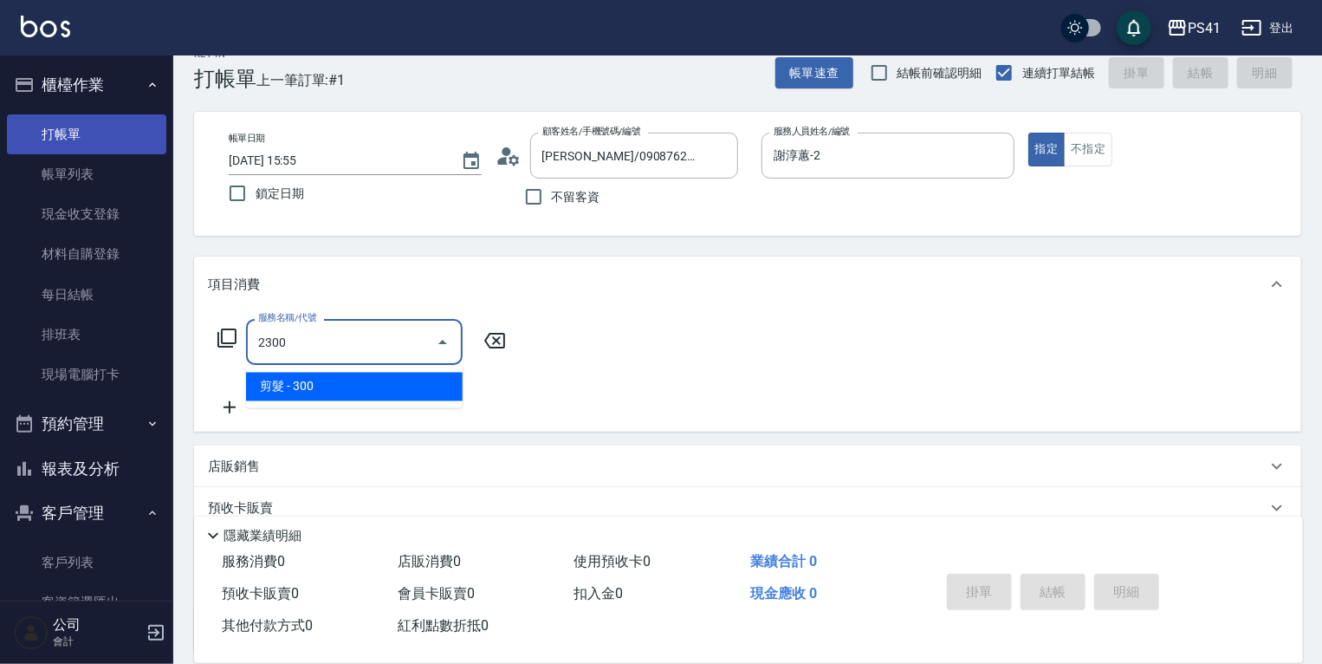
type input "剪髮(2300)"
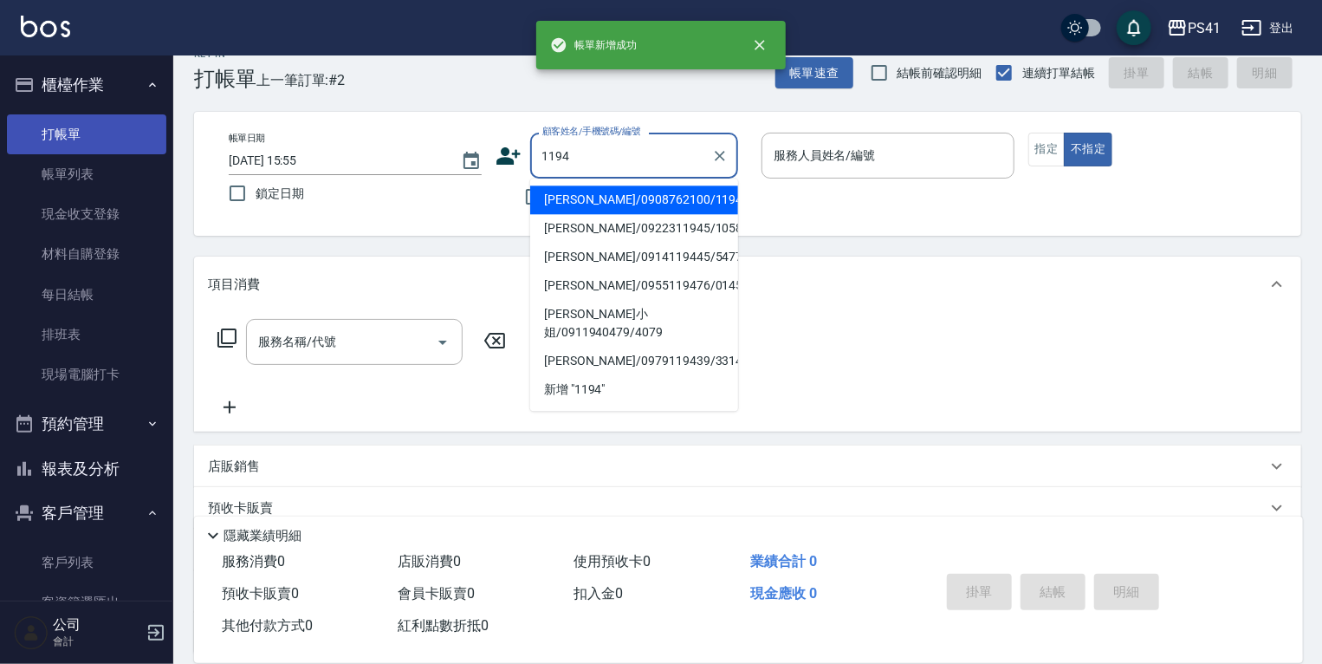
type input "[PERSON_NAME]/0908762100/1194"
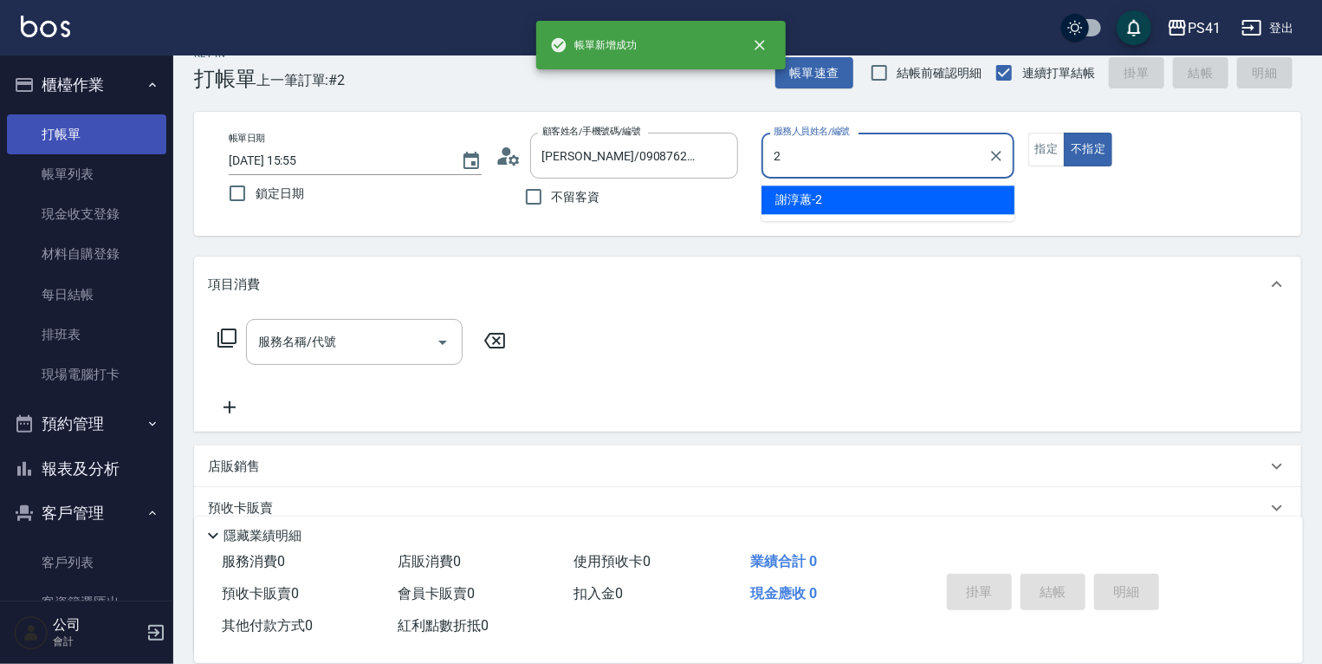
type input "謝淳蕙-2"
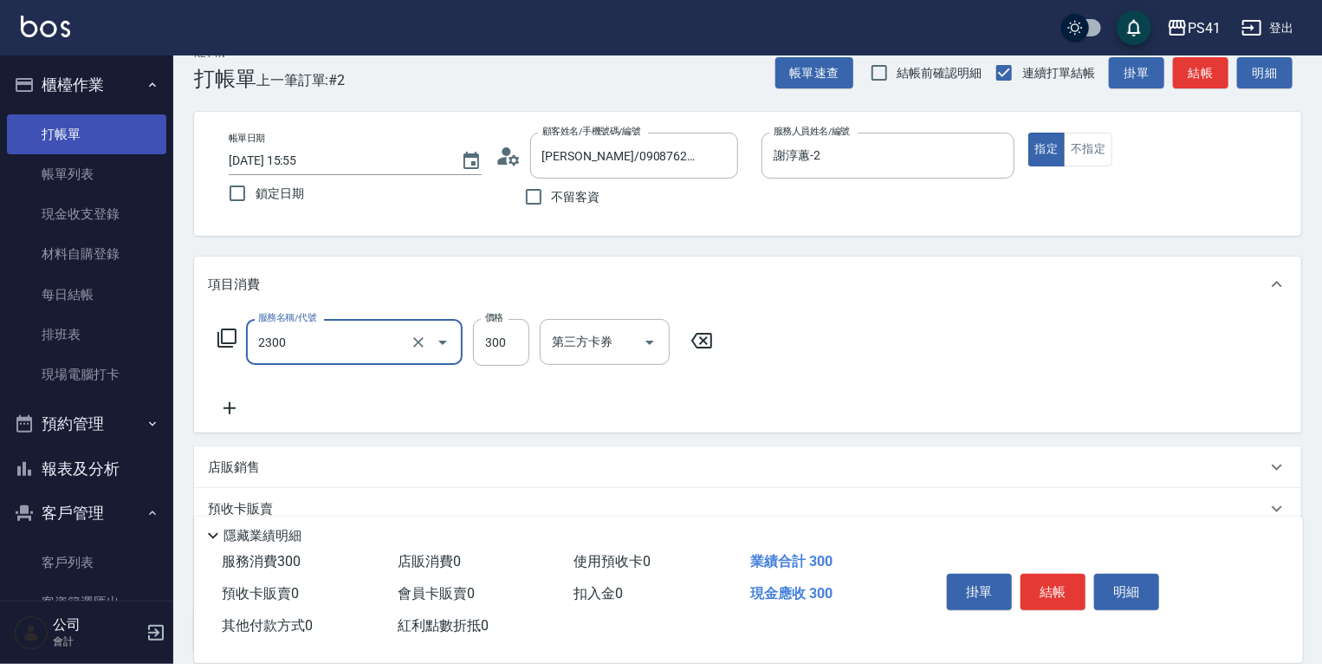
type input "剪髮(2300)"
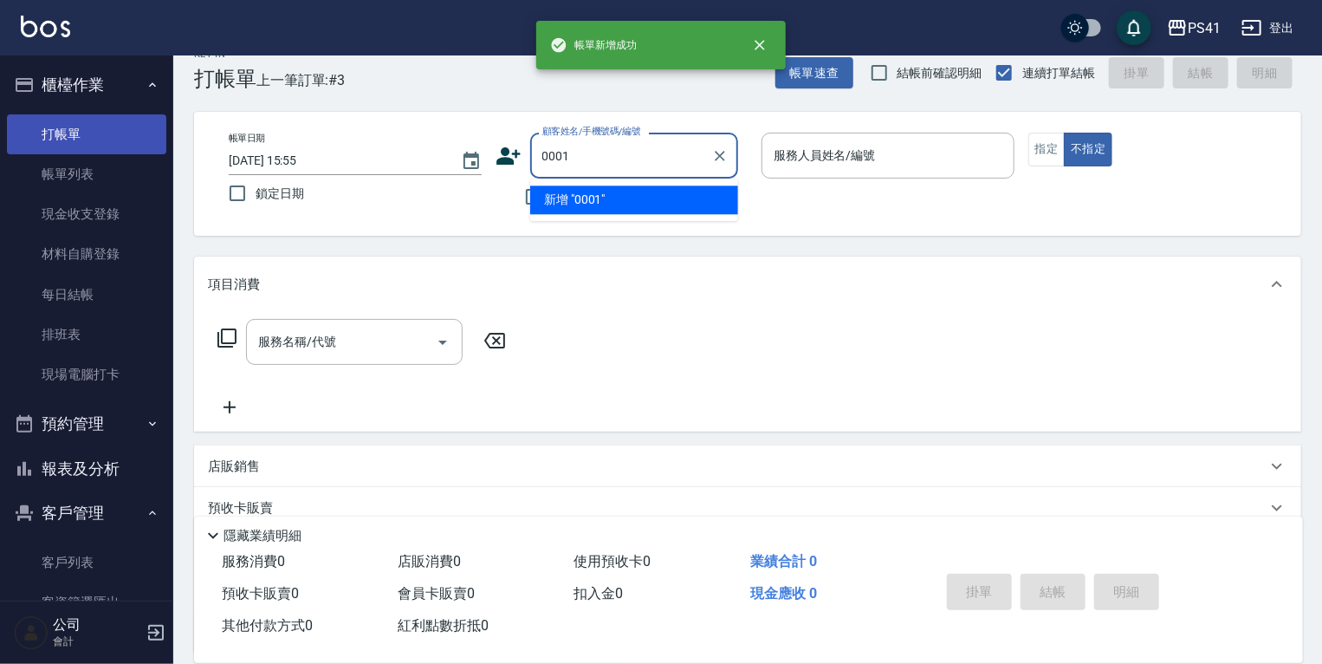
type input "0001"
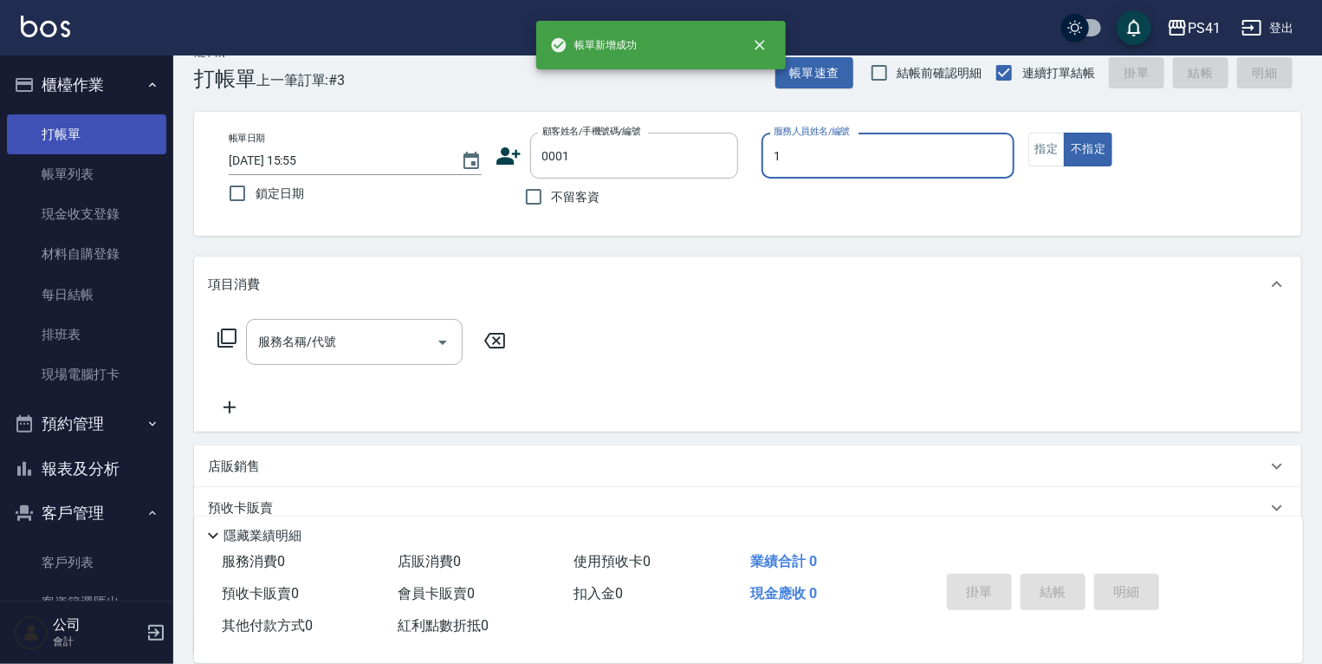
type input "[PERSON_NAME]-1"
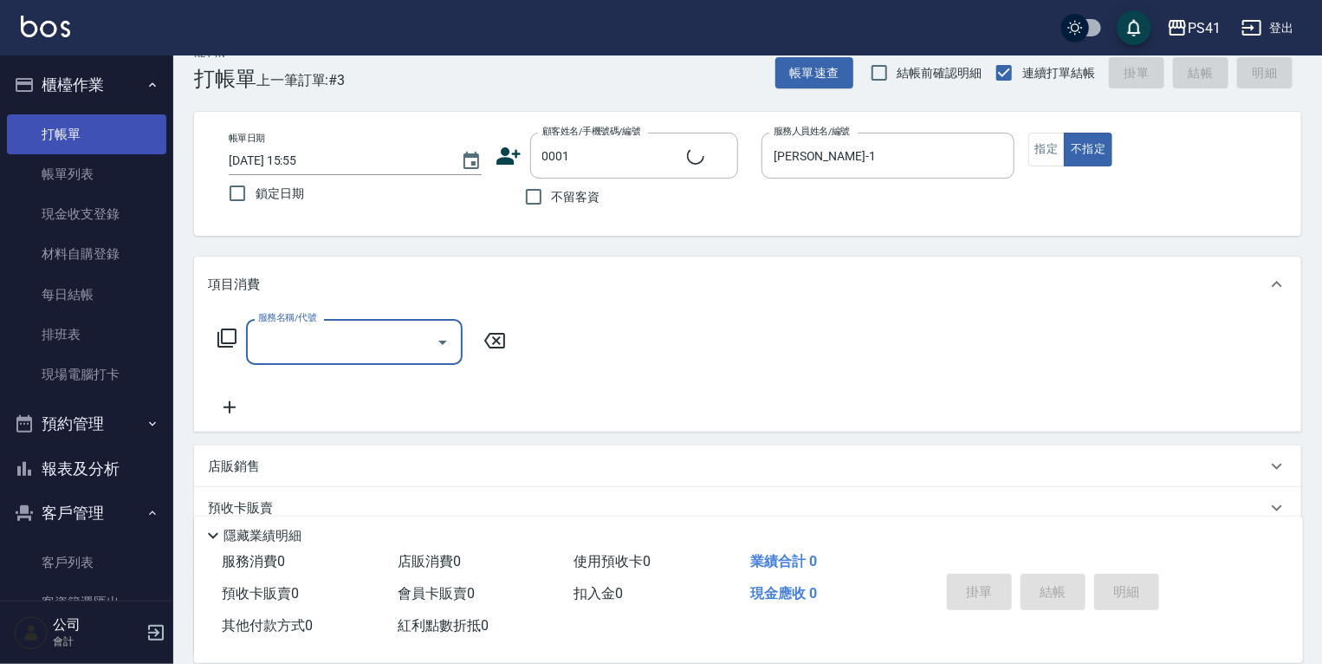
type input "pingu/1_pingu/0001"
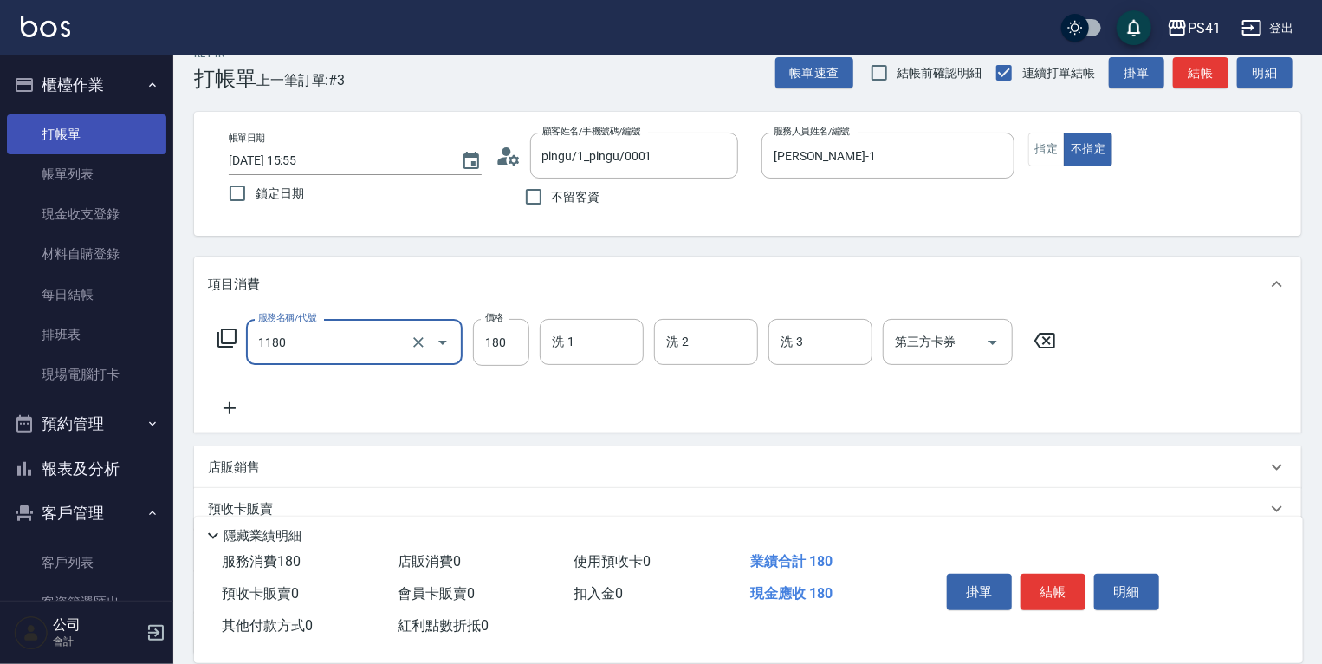
type input "洗髮(洗+剪不指定活動)(1180)"
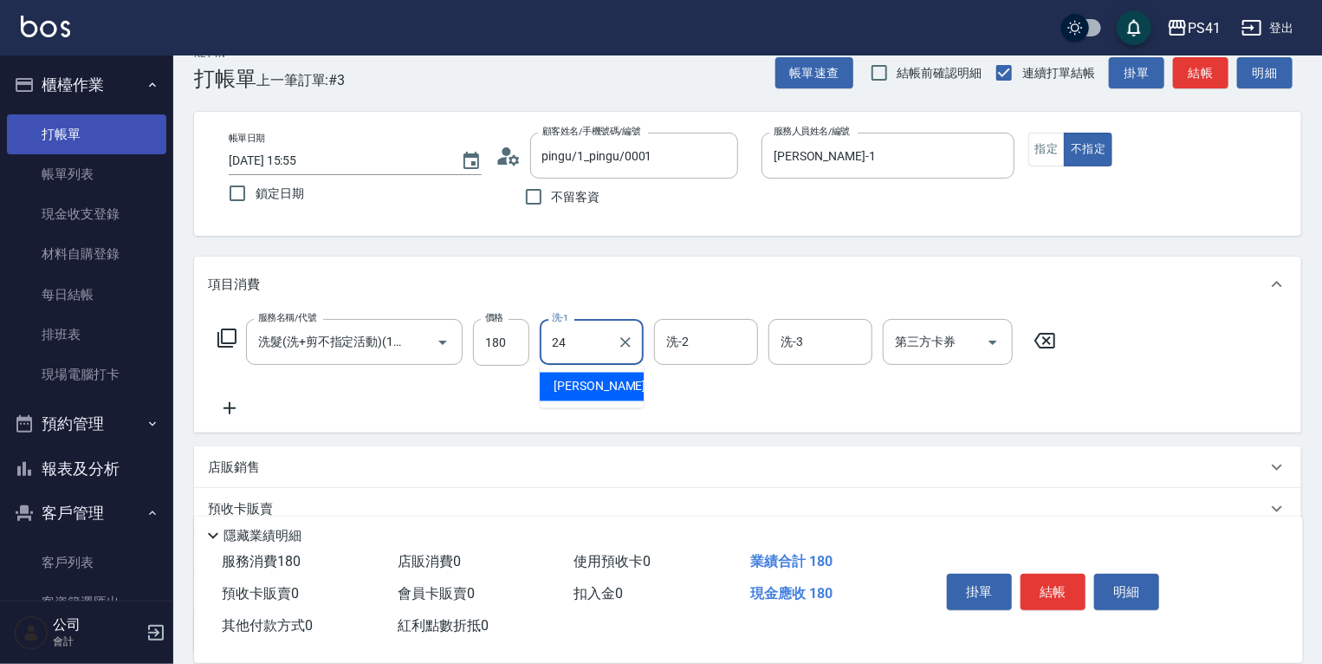
type input "[PERSON_NAME]-24"
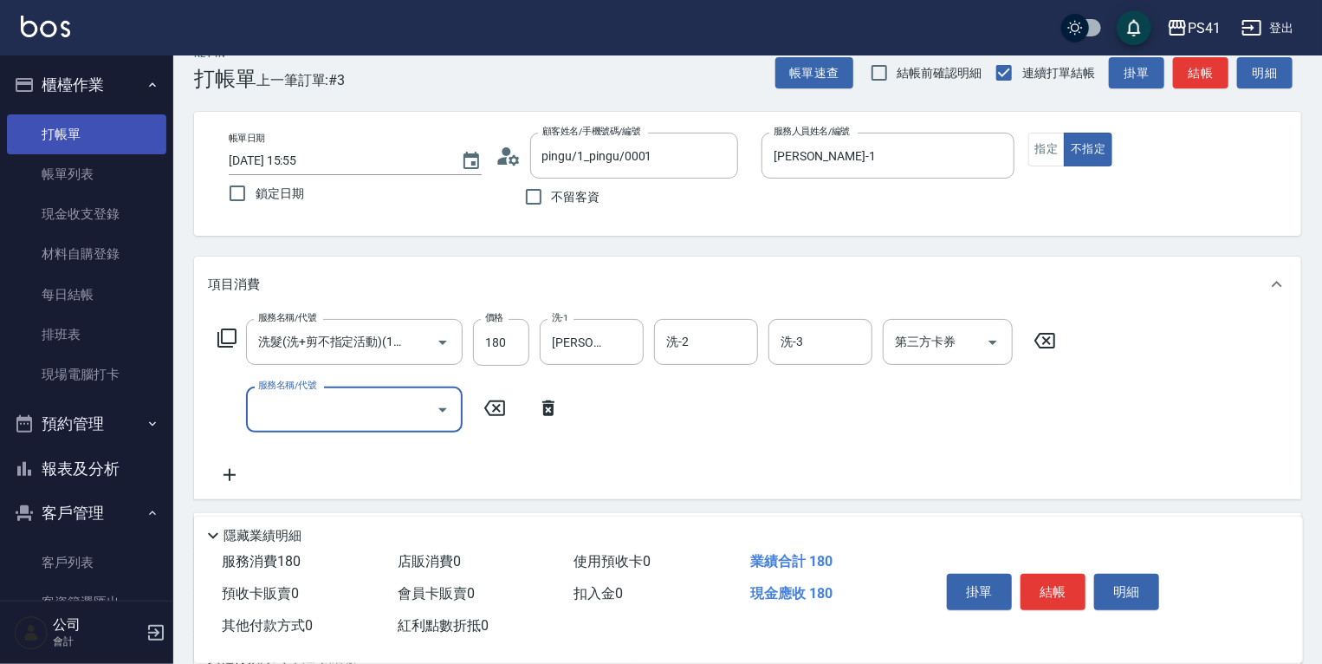
scroll to position [0, 0]
type input "不指定剪髮活動(2199)"
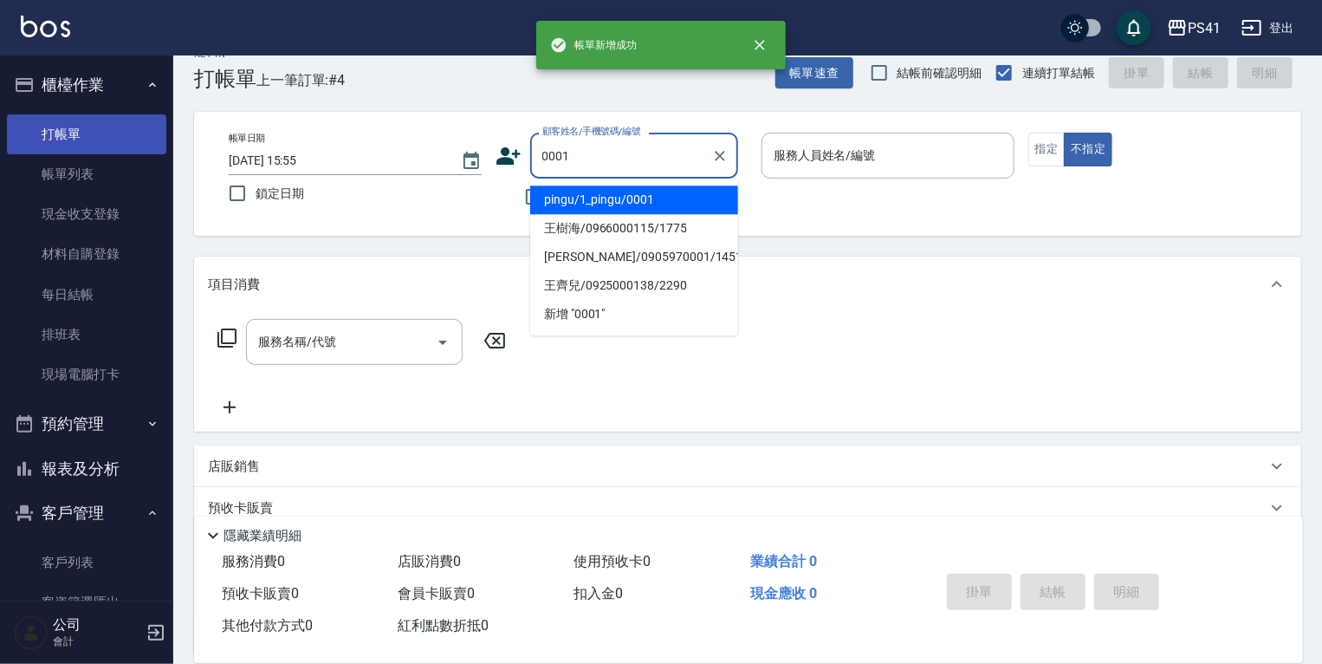
type input "pingu/1_pingu/0001"
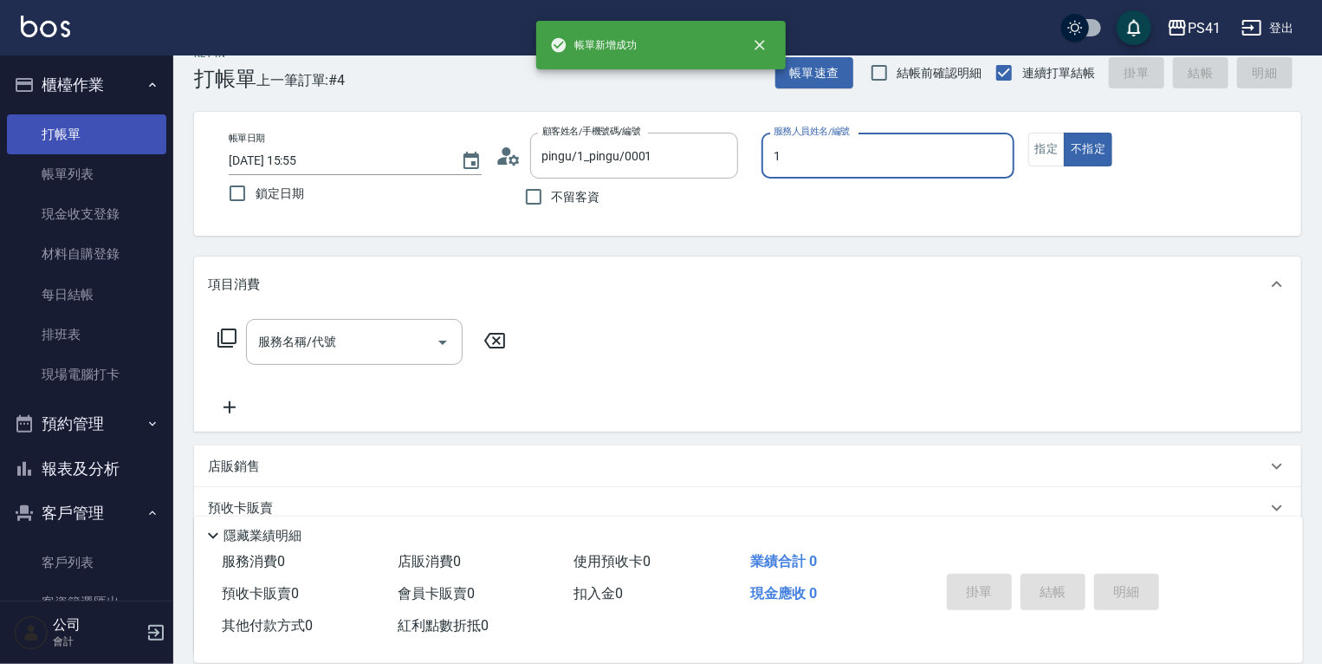
type input "[PERSON_NAME]-1"
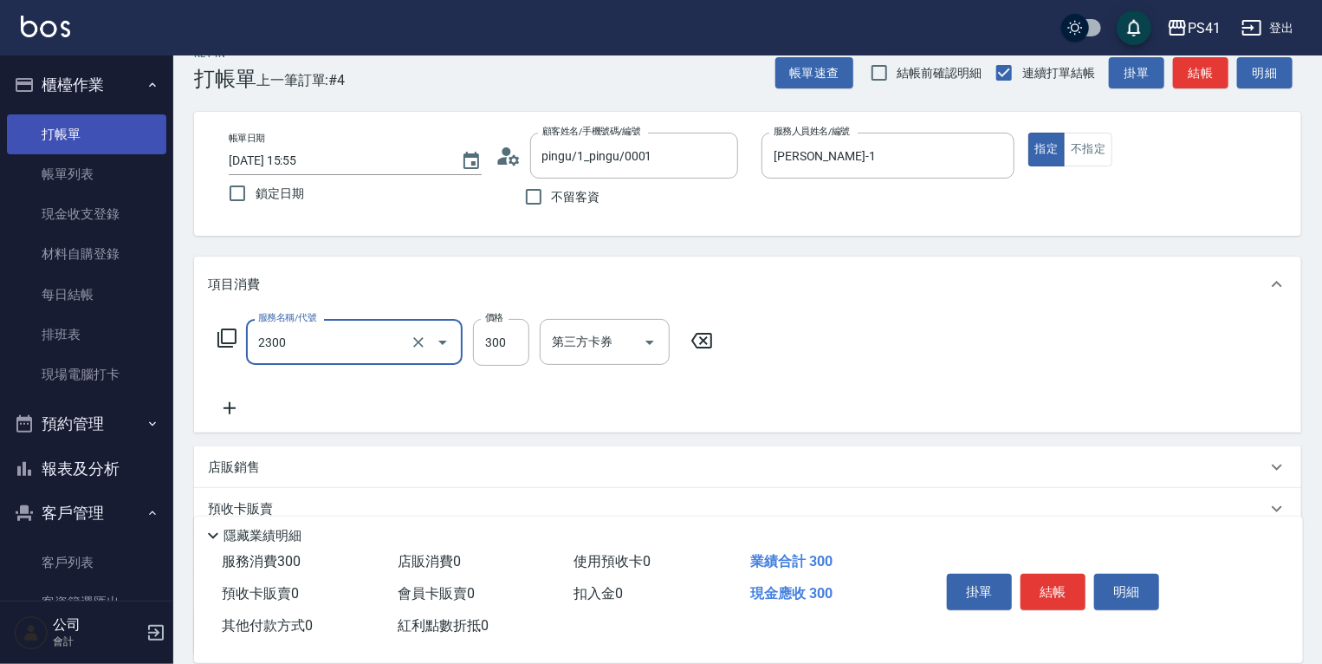
type input "剪髮(2300)"
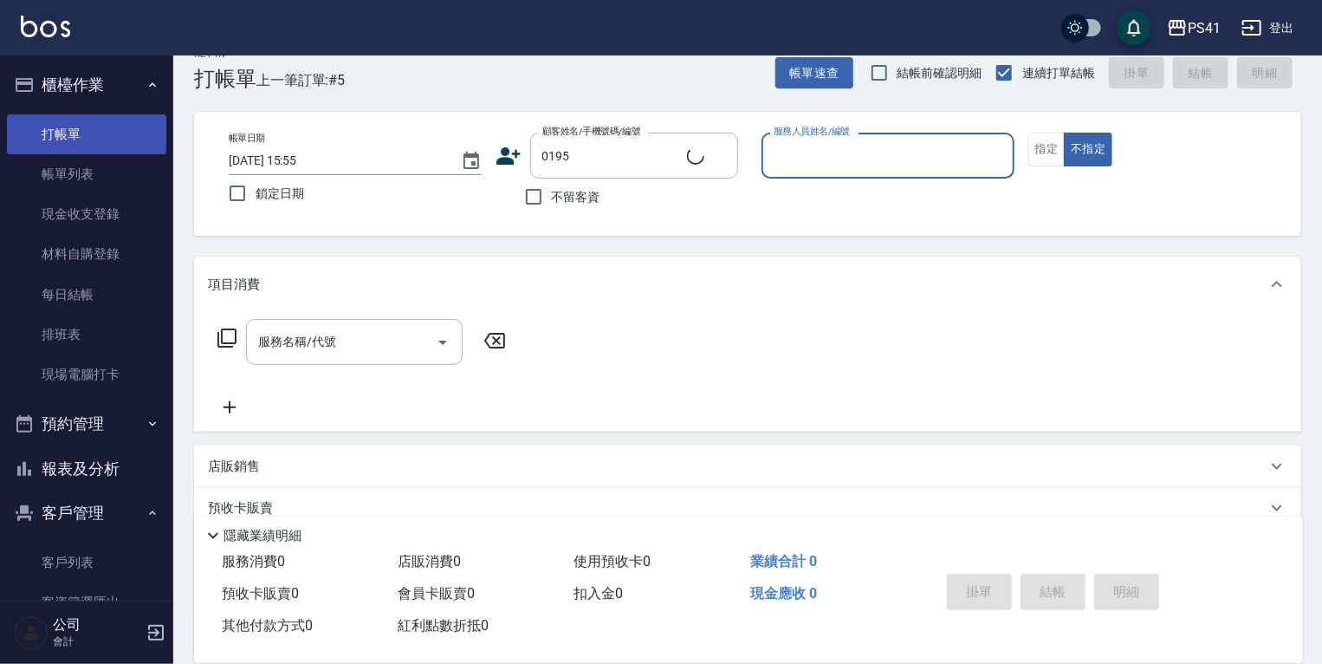
type input "[PERSON_NAME]/0910664459/0195"
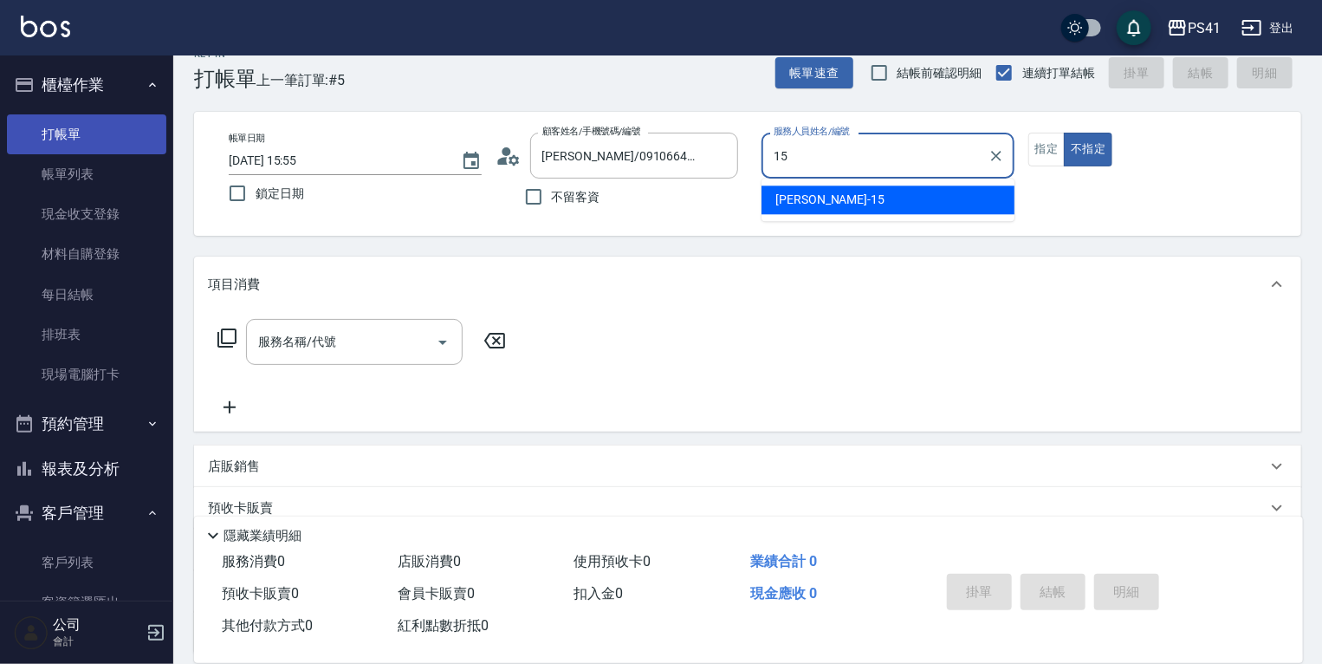
type input "[PERSON_NAME]-15"
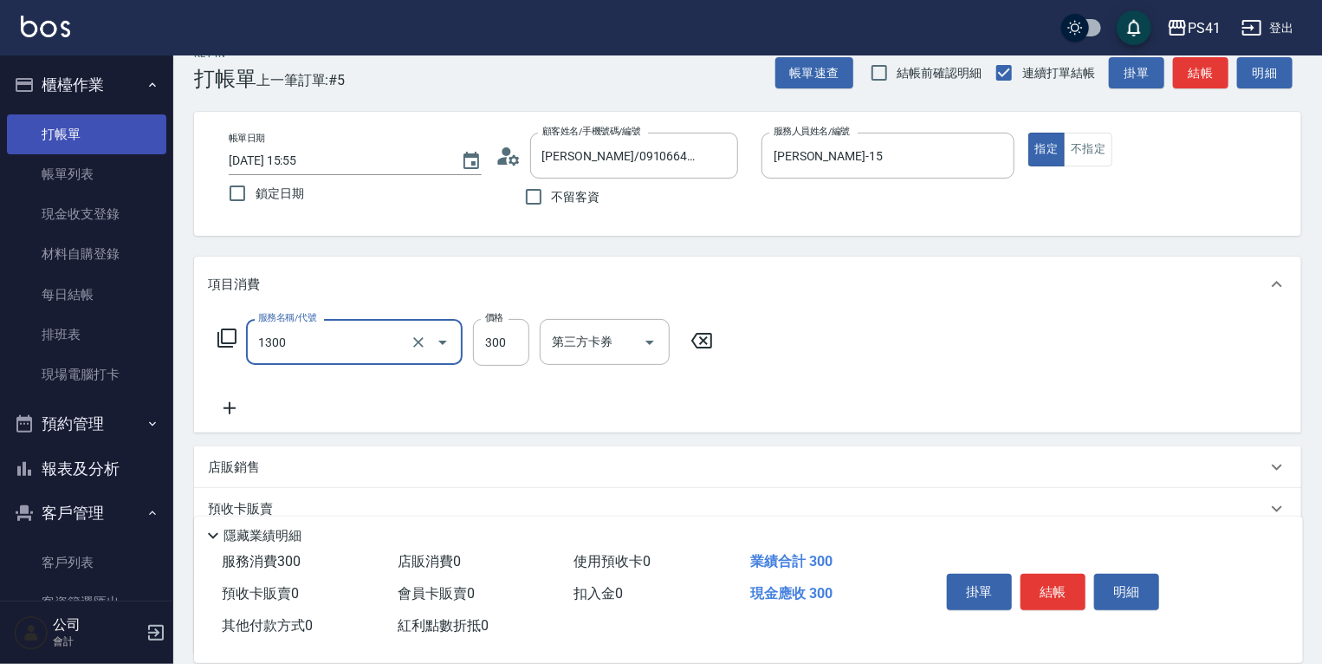
type input "洗髮300(1300)"
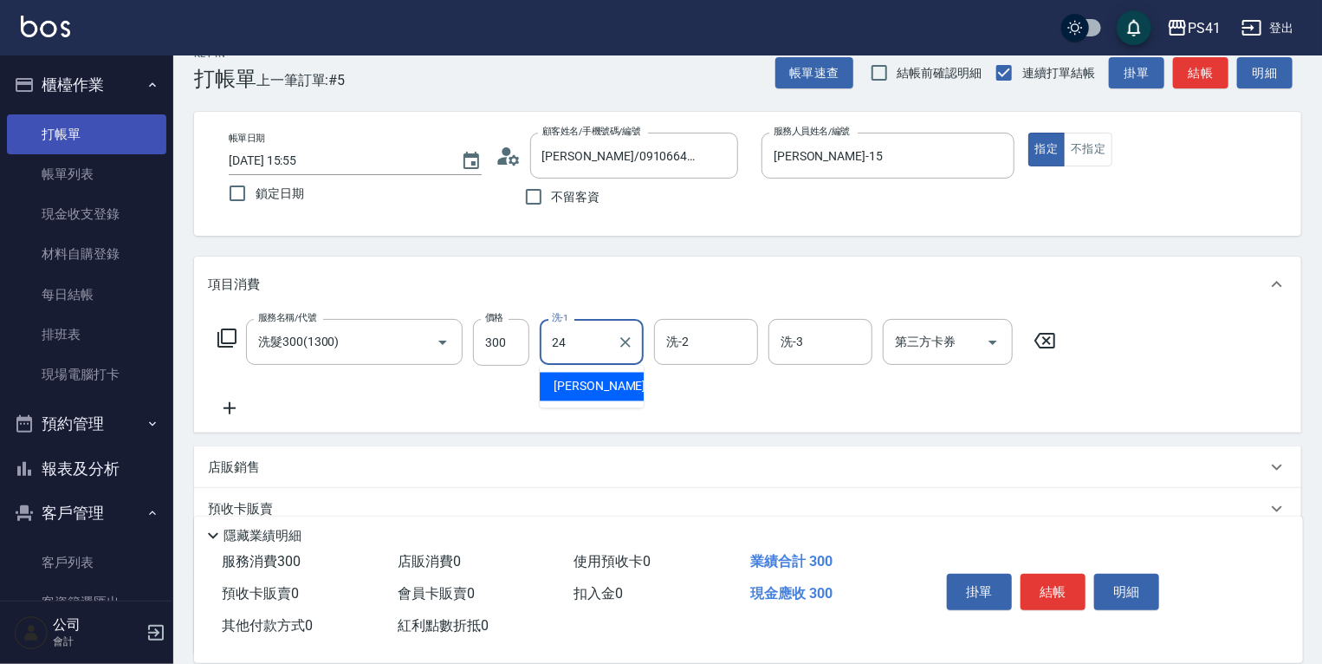
type input "[PERSON_NAME]-24"
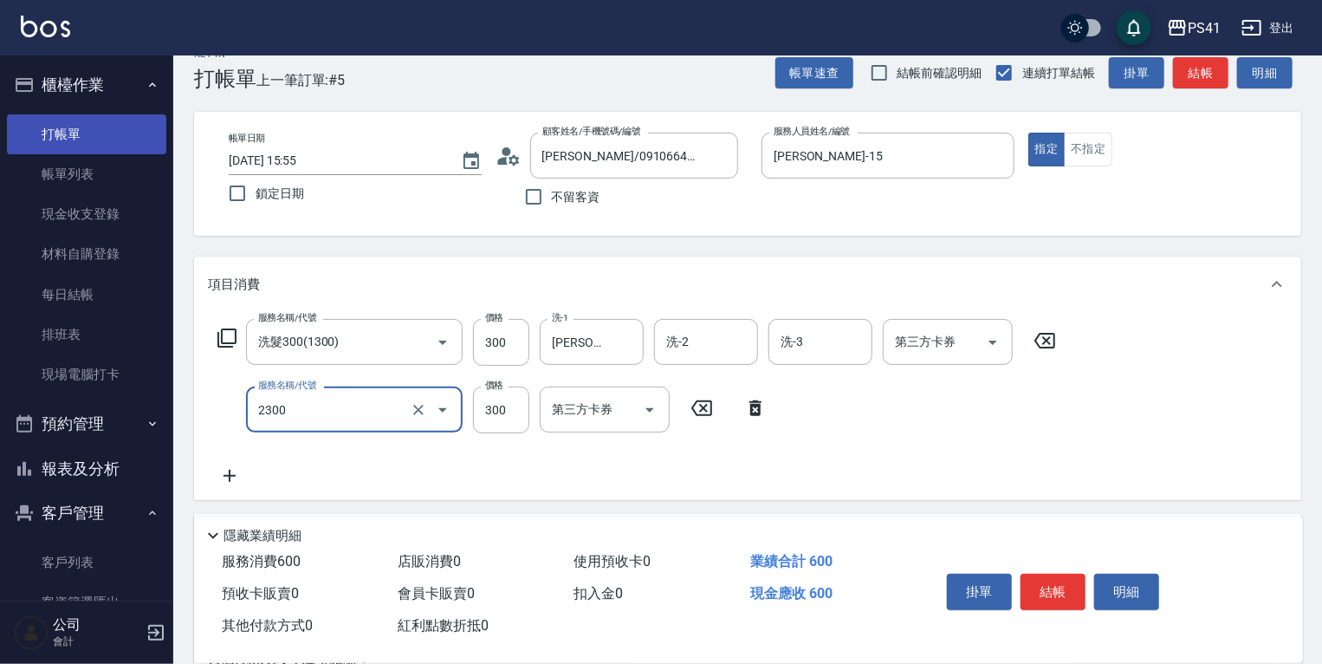
type input "剪髮(2300)"
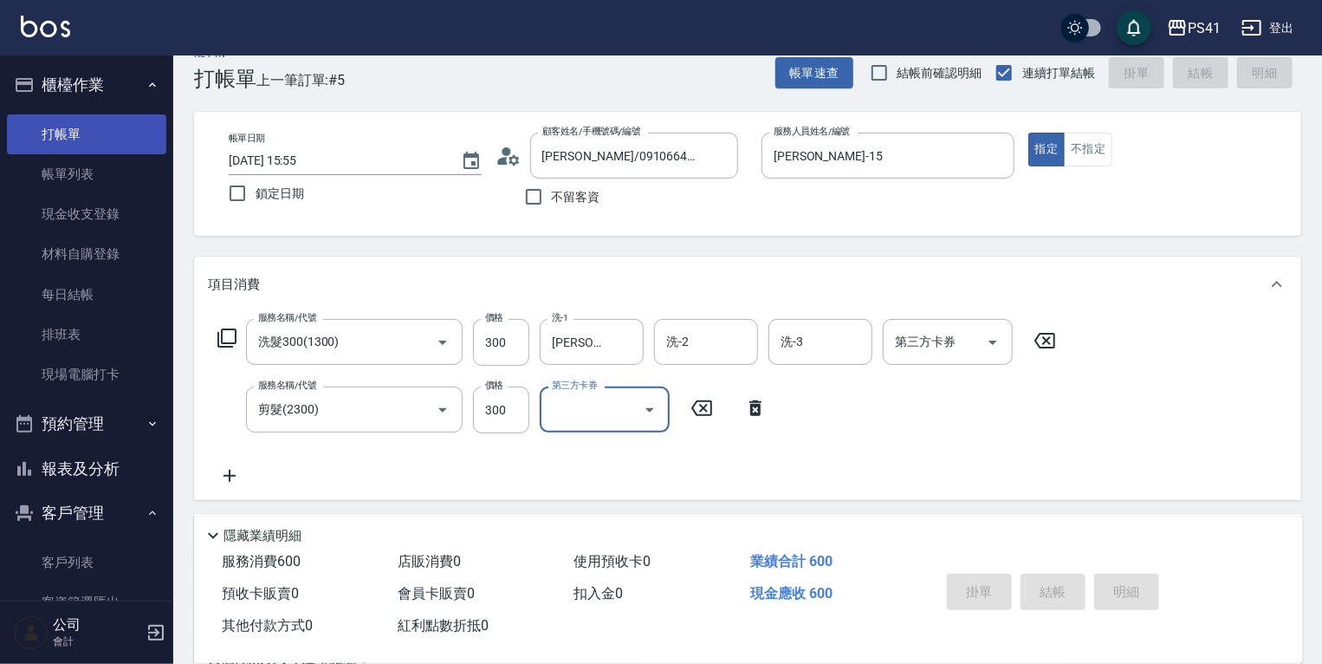
type input "[DATE] 15:56"
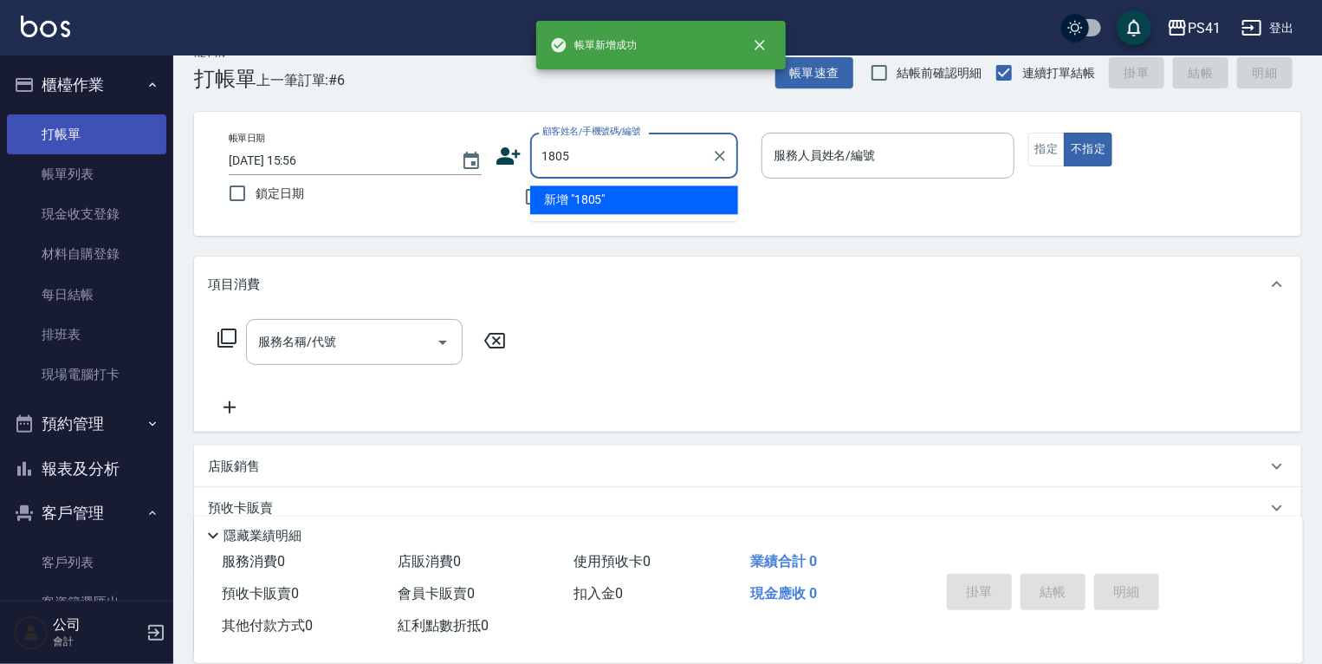
type input "1805"
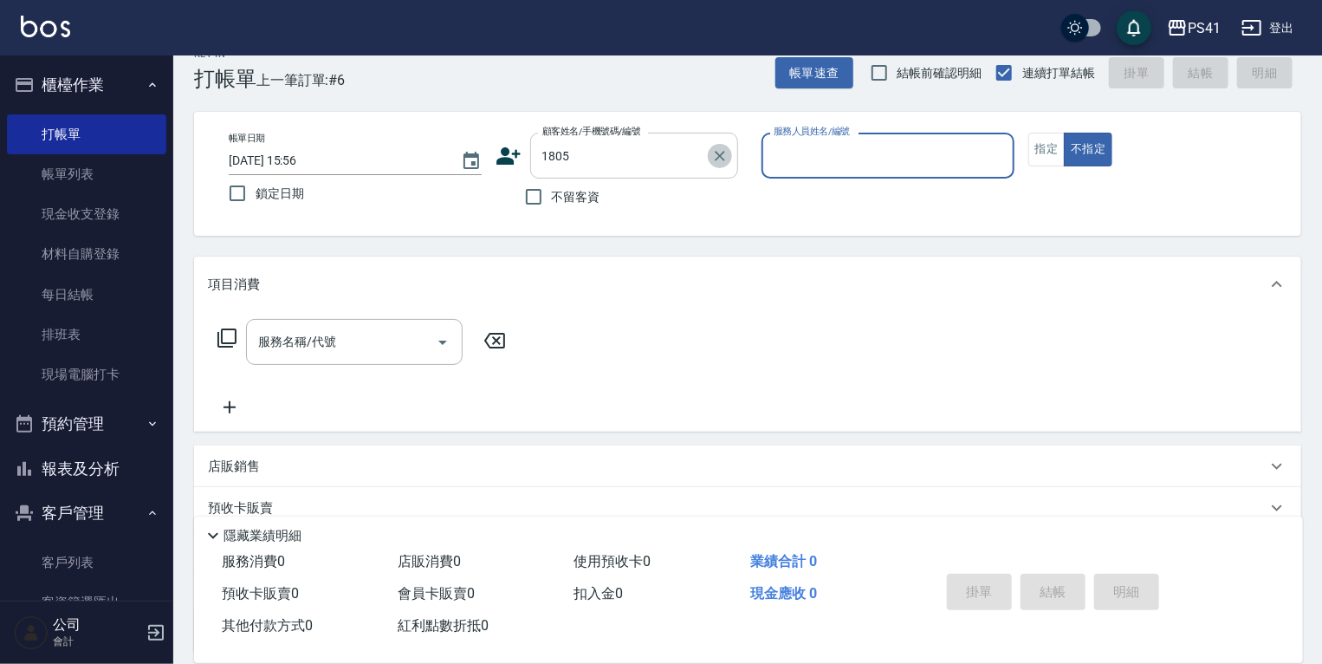
click at [725, 150] on icon "Clear" at bounding box center [719, 155] width 17 height 17
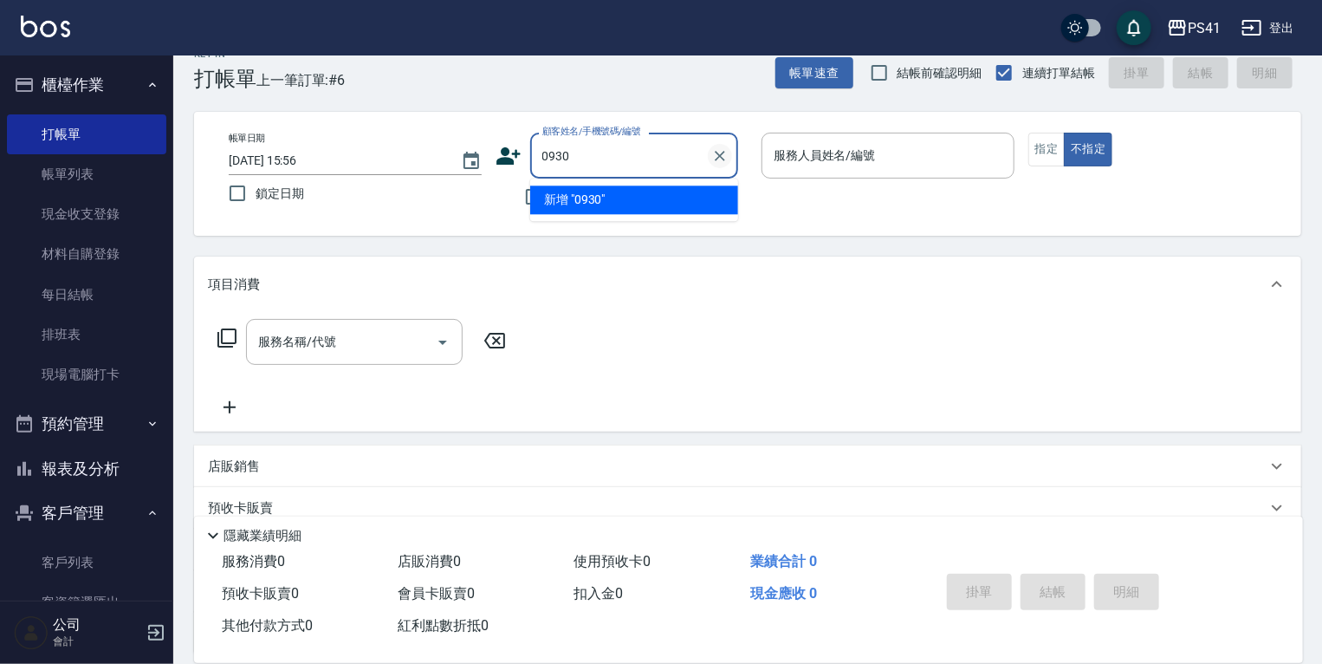
type input "0930"
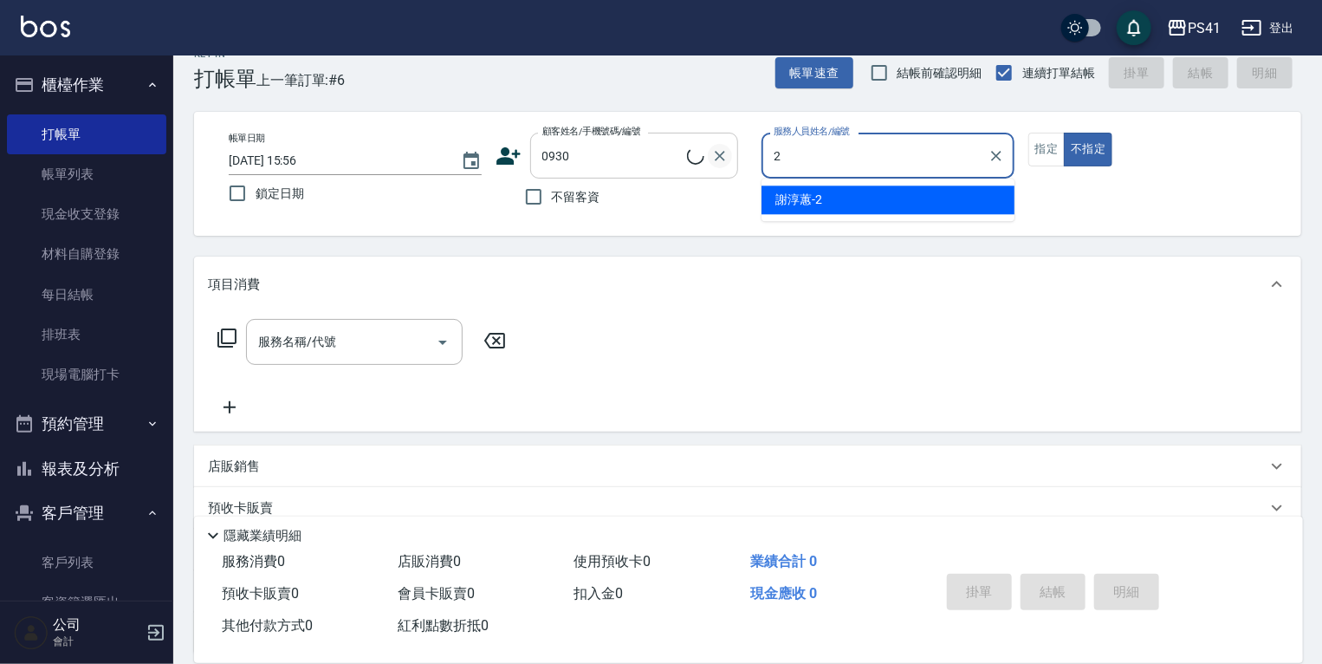
type input "2"
type input "[PERSON_NAME]/0926132190/0930"
type input "謝淳蕙-2"
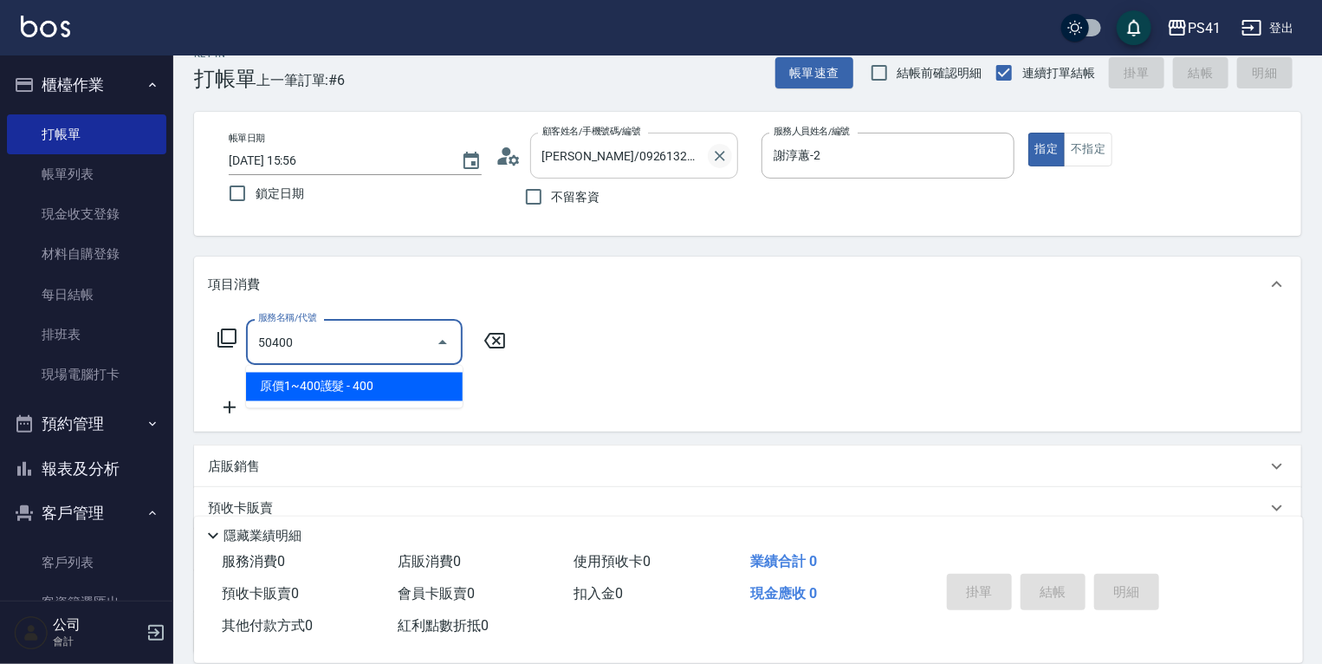
type input "原價1~400護髮(50400)"
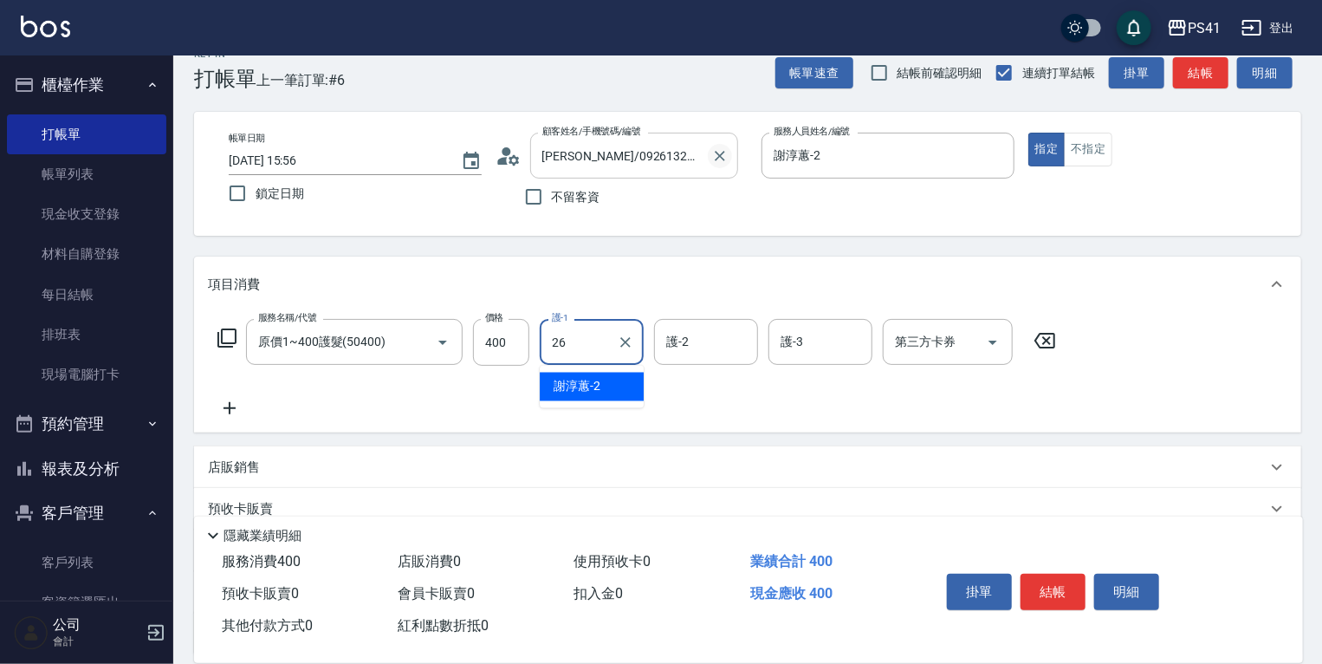
type input "[PERSON_NAME]-26"
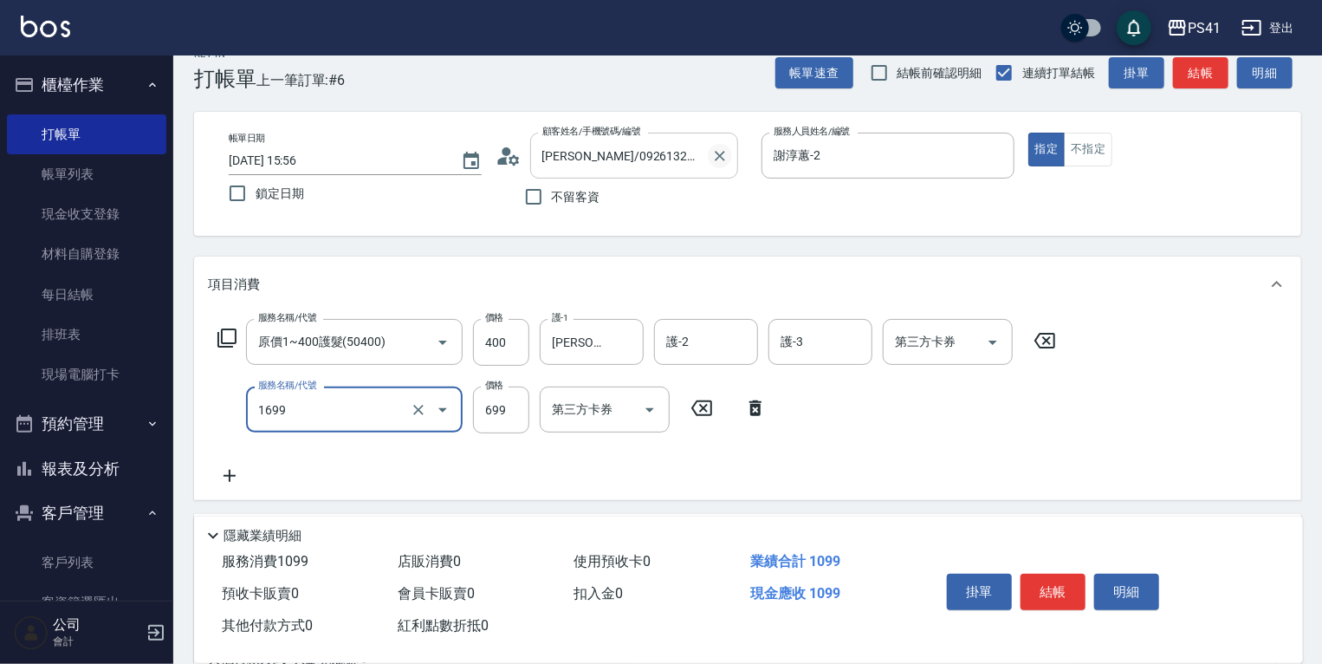
type input "純粹植淨控油SPA洗髮699(1699)"
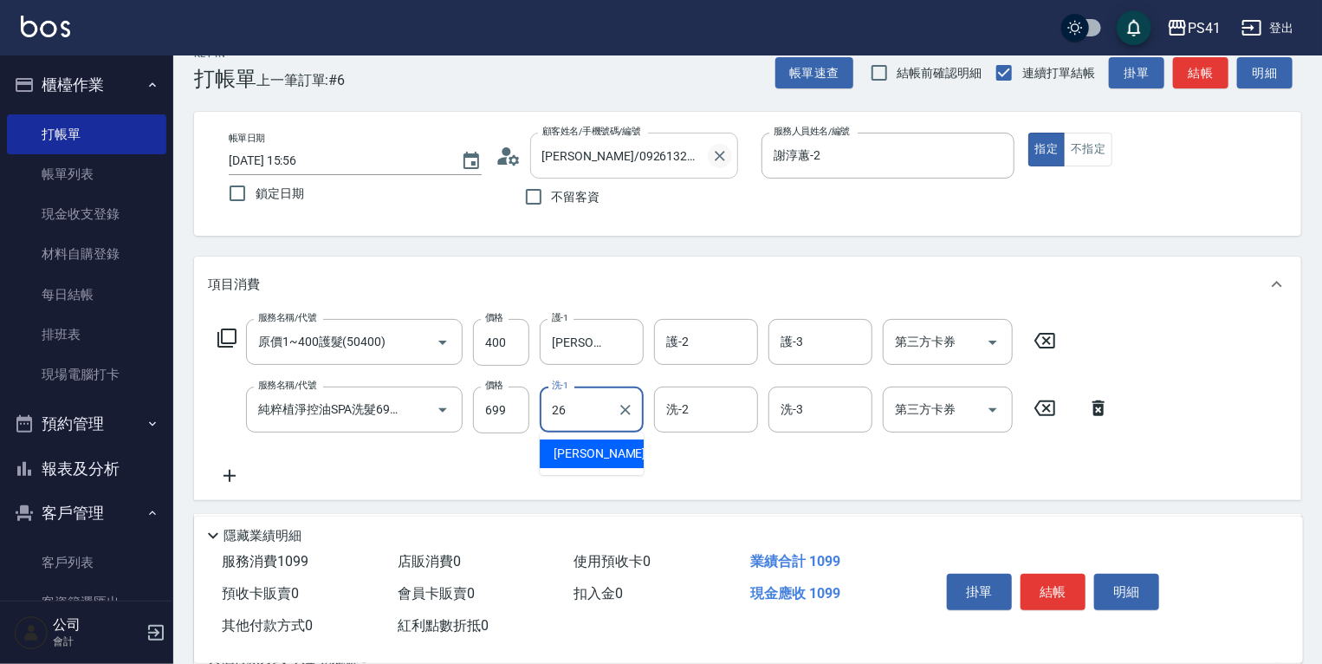
type input "[PERSON_NAME]-26"
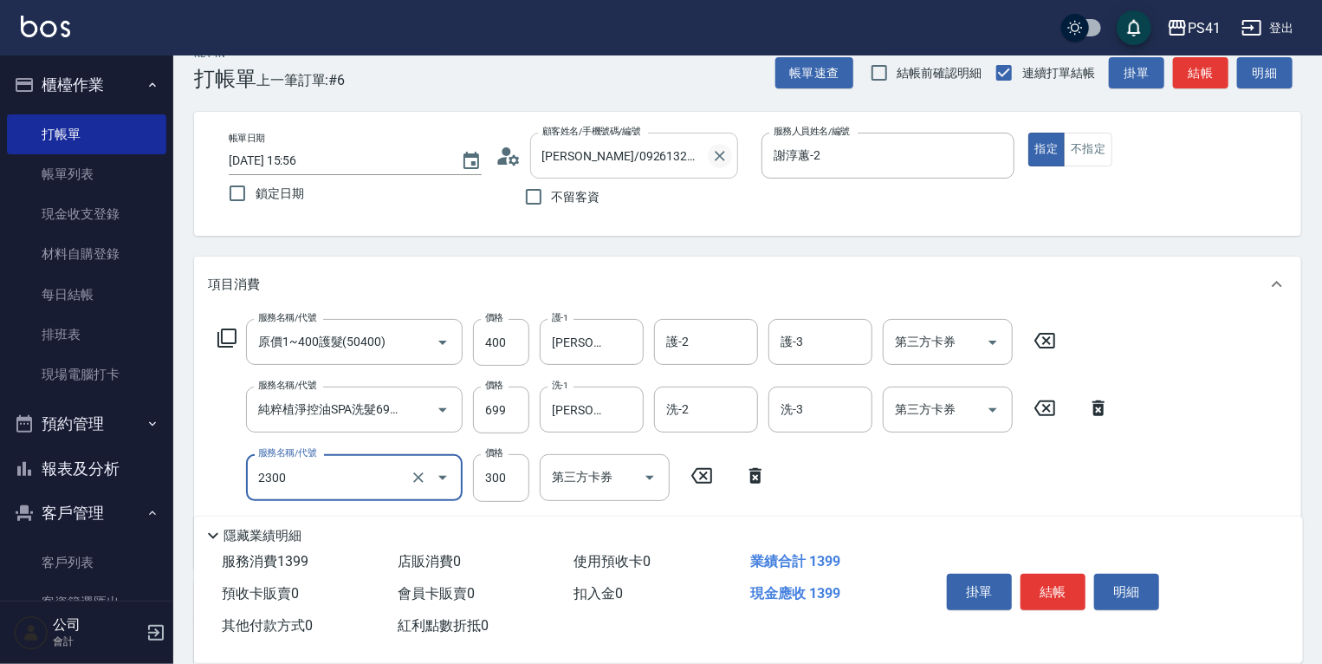
type input "剪髮(2300)"
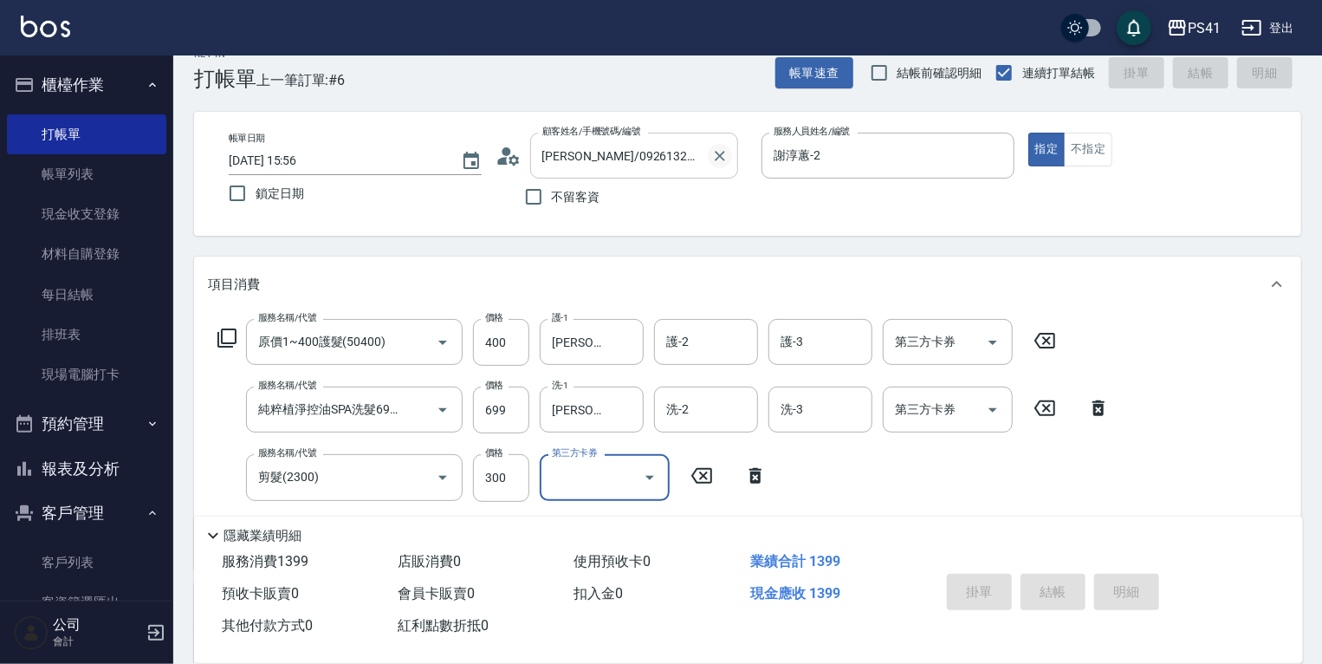
type input "[DATE] 15:57"
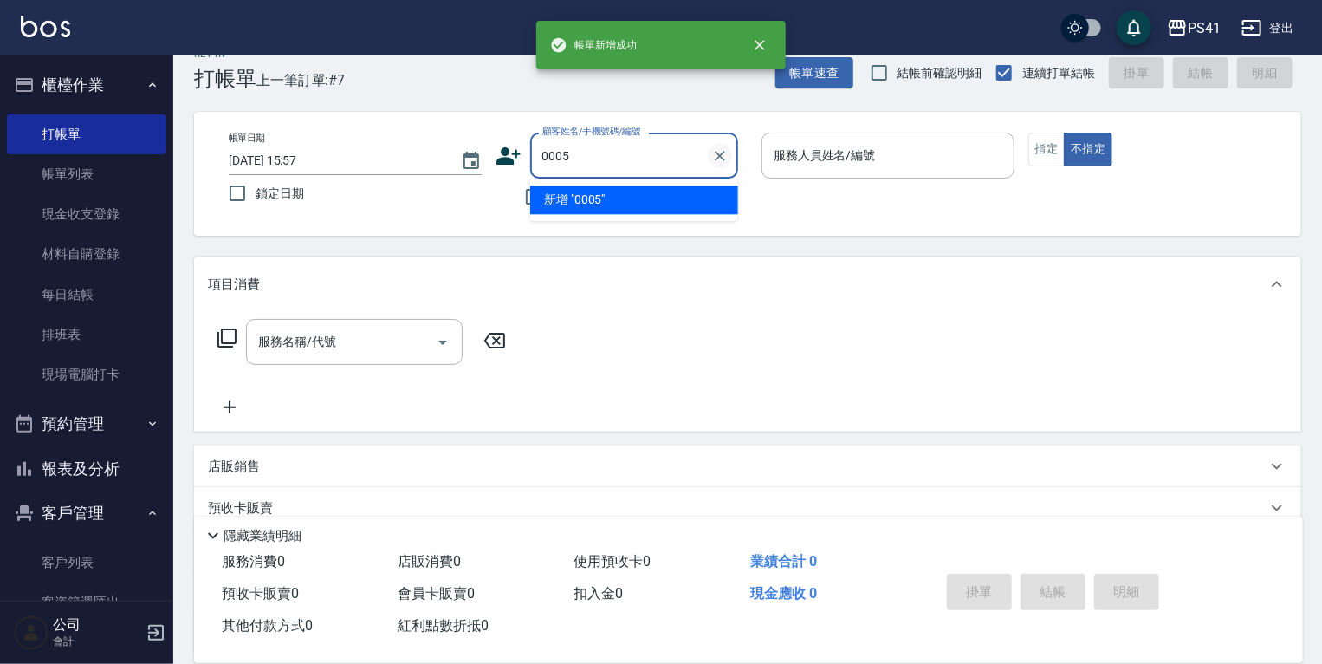
type input "0005"
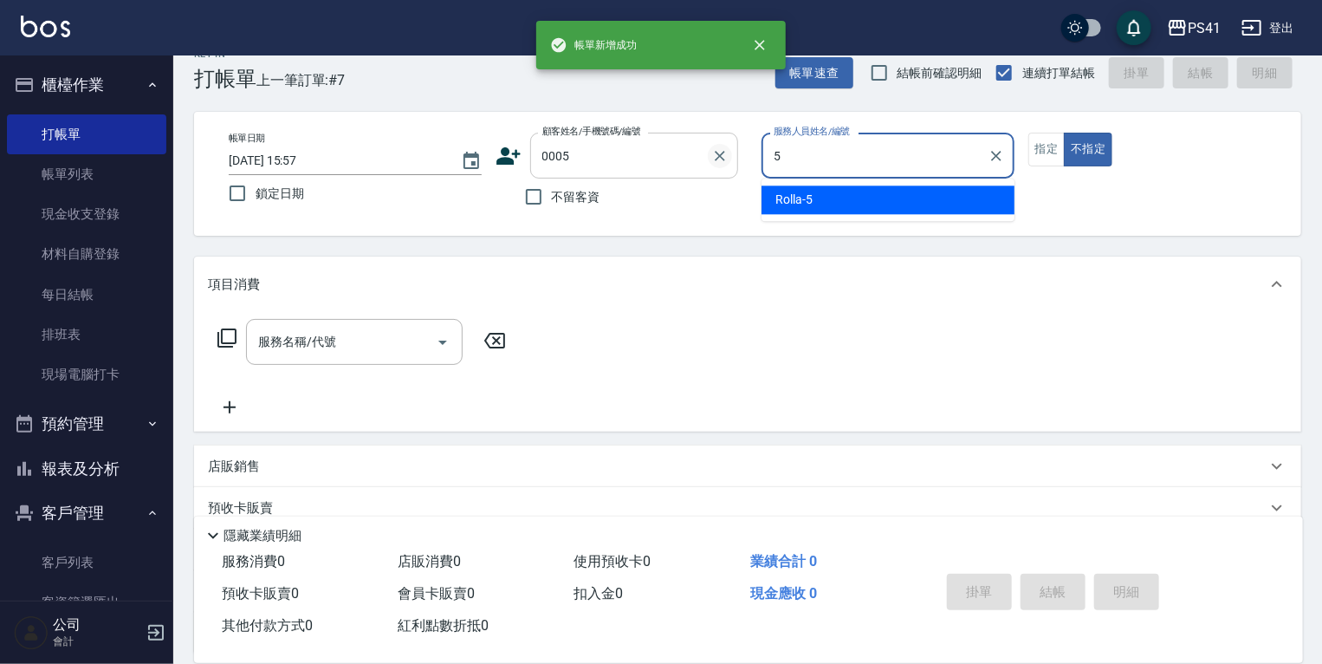
type input "Rolla-5"
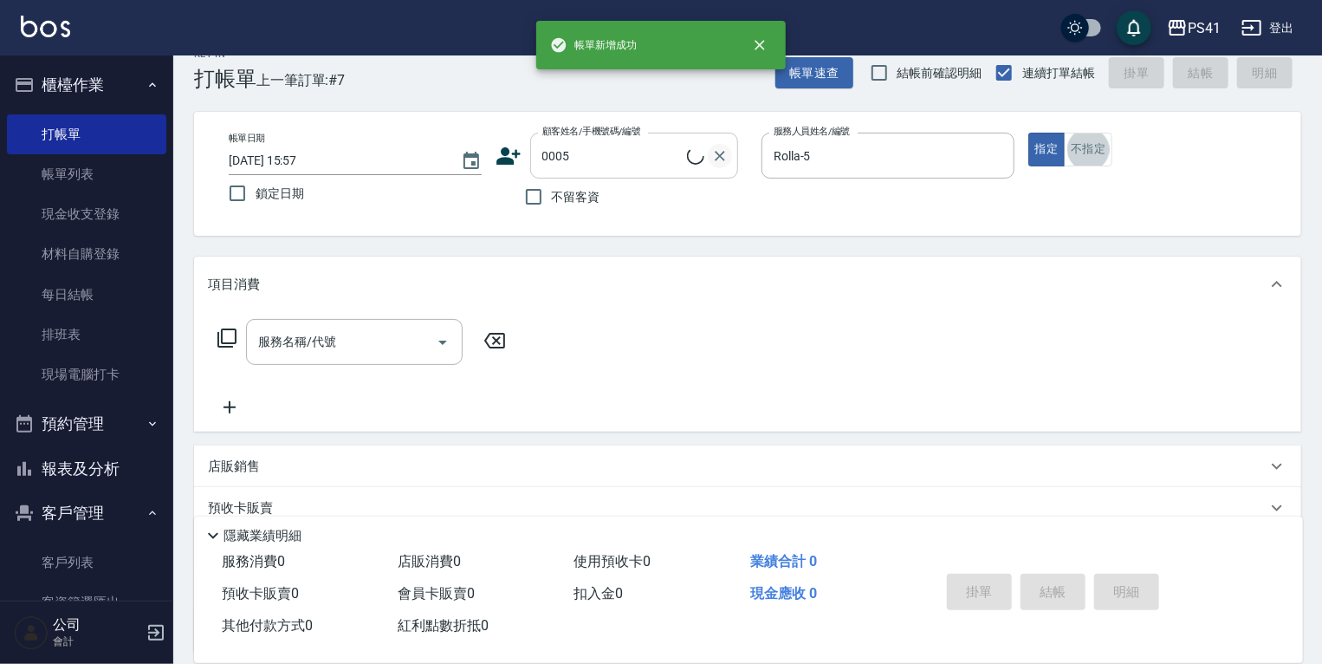
type input "[PERSON_NAME]/0908663331/0005"
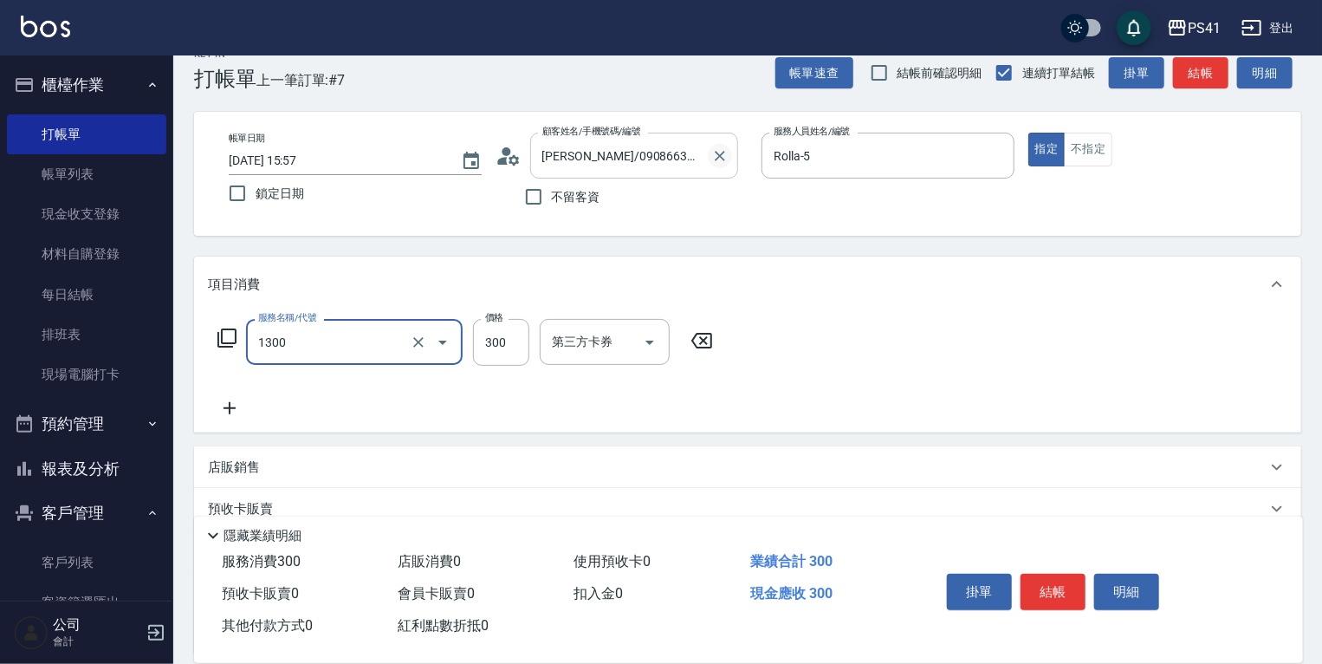
type input "洗髮300(1300)"
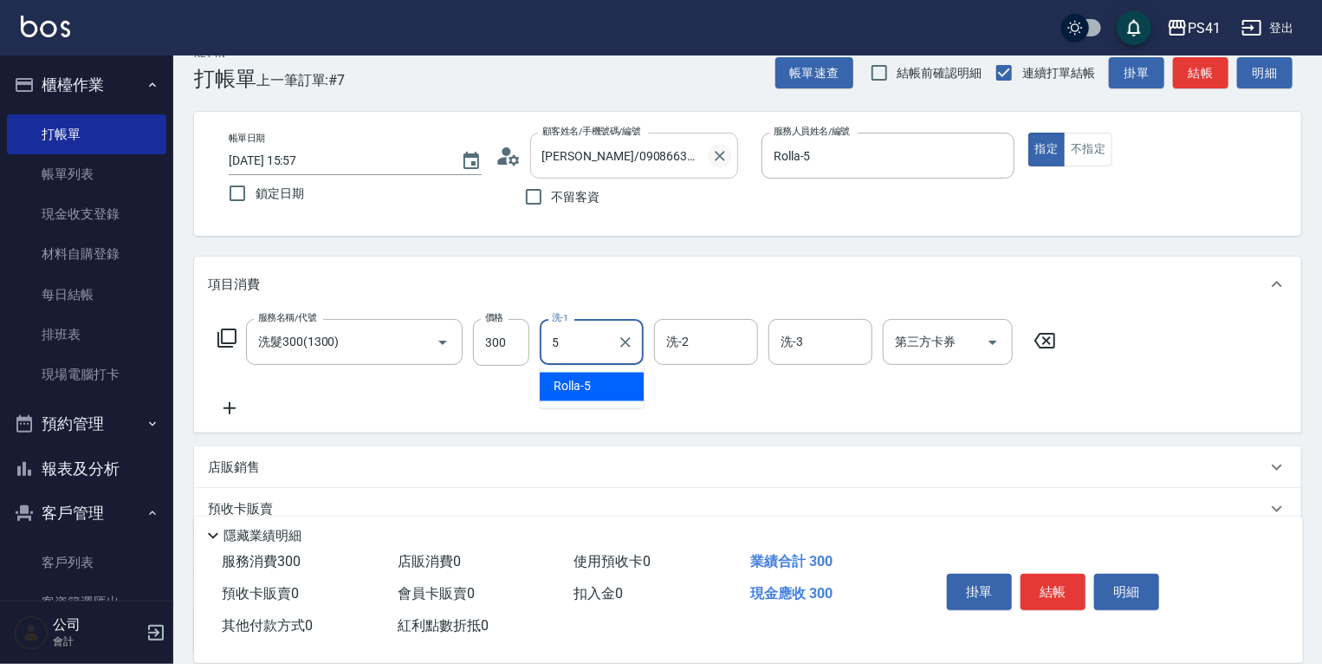
type input "Rolla-5"
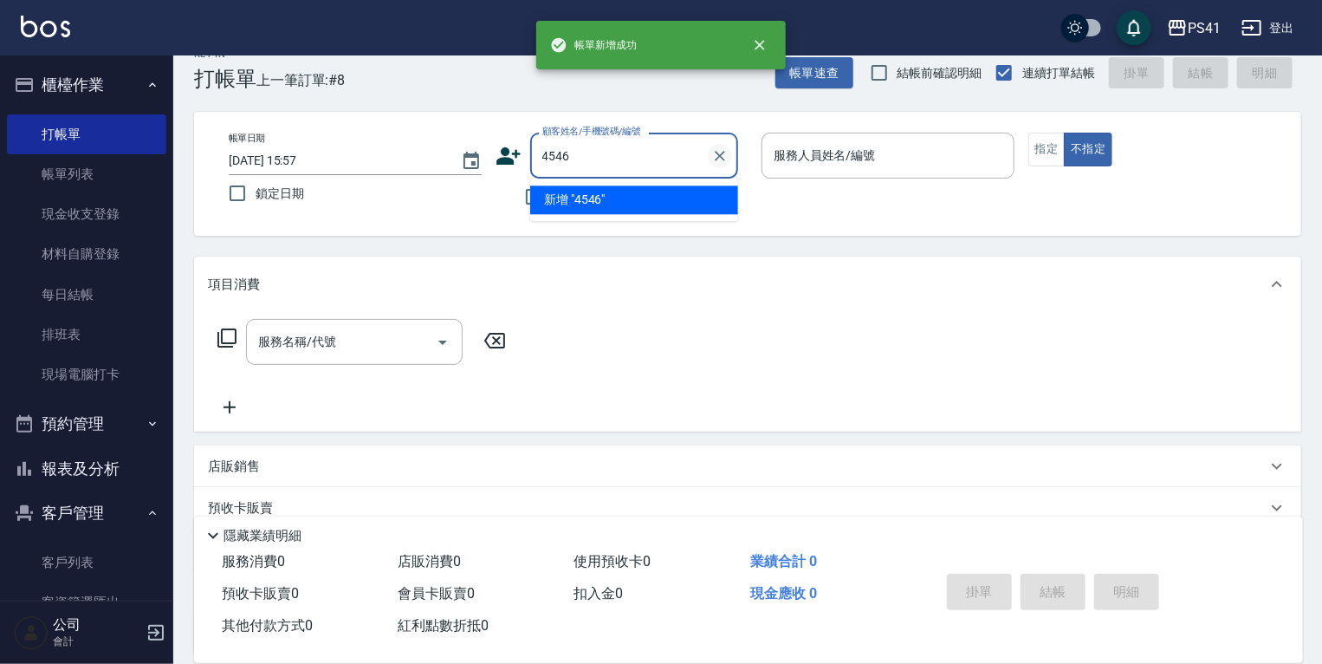
type input "4546"
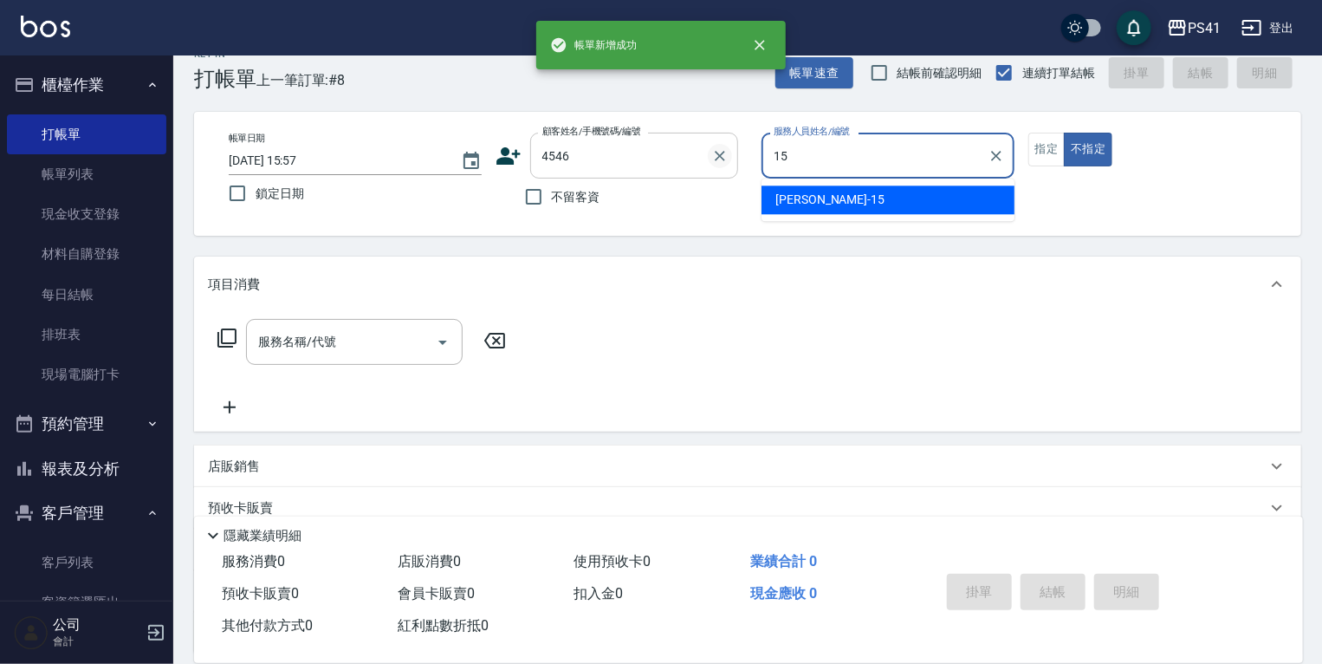
type input "[PERSON_NAME]-15"
type input "[PERSON_NAME]/0933454504/4546"
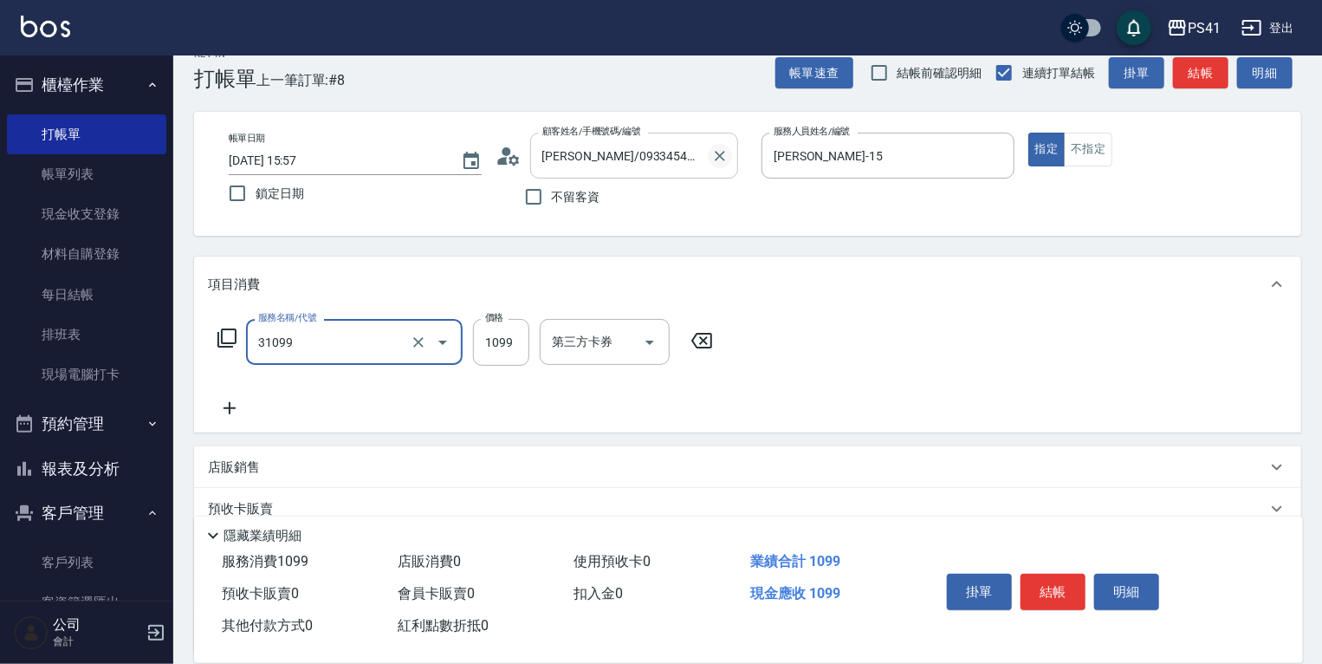
type input "公司活動/早鳥(31099)"
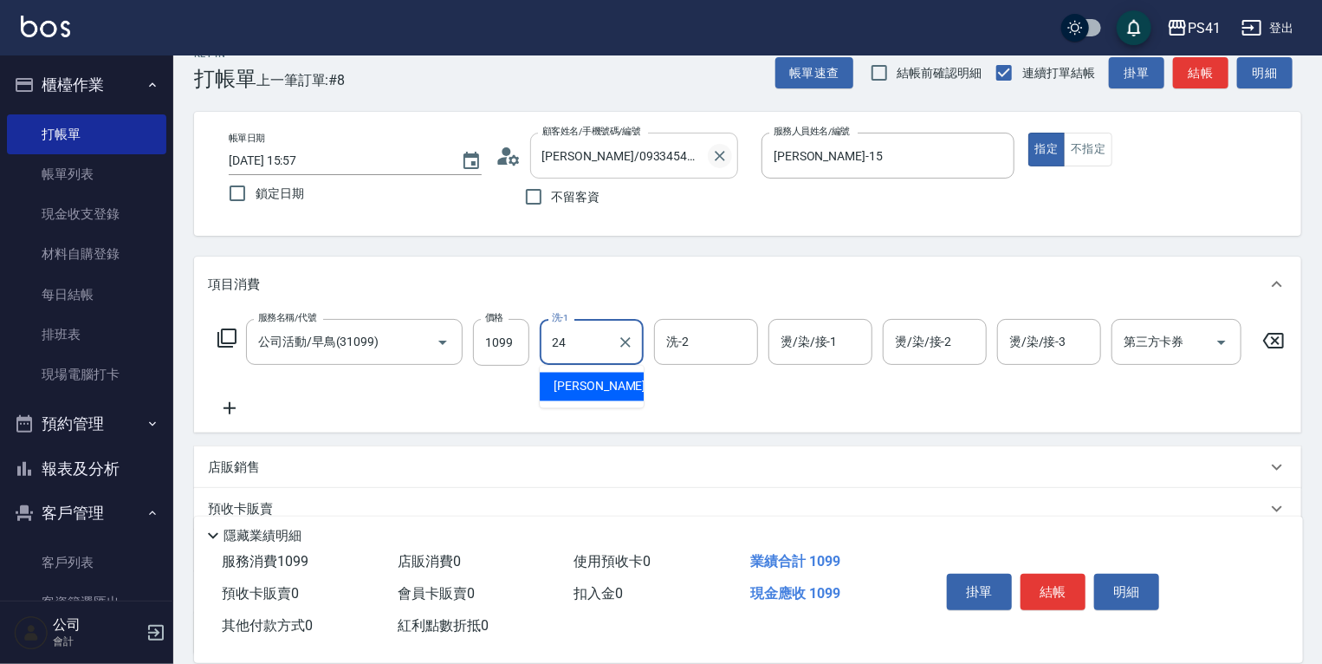
type input "[PERSON_NAME]-24"
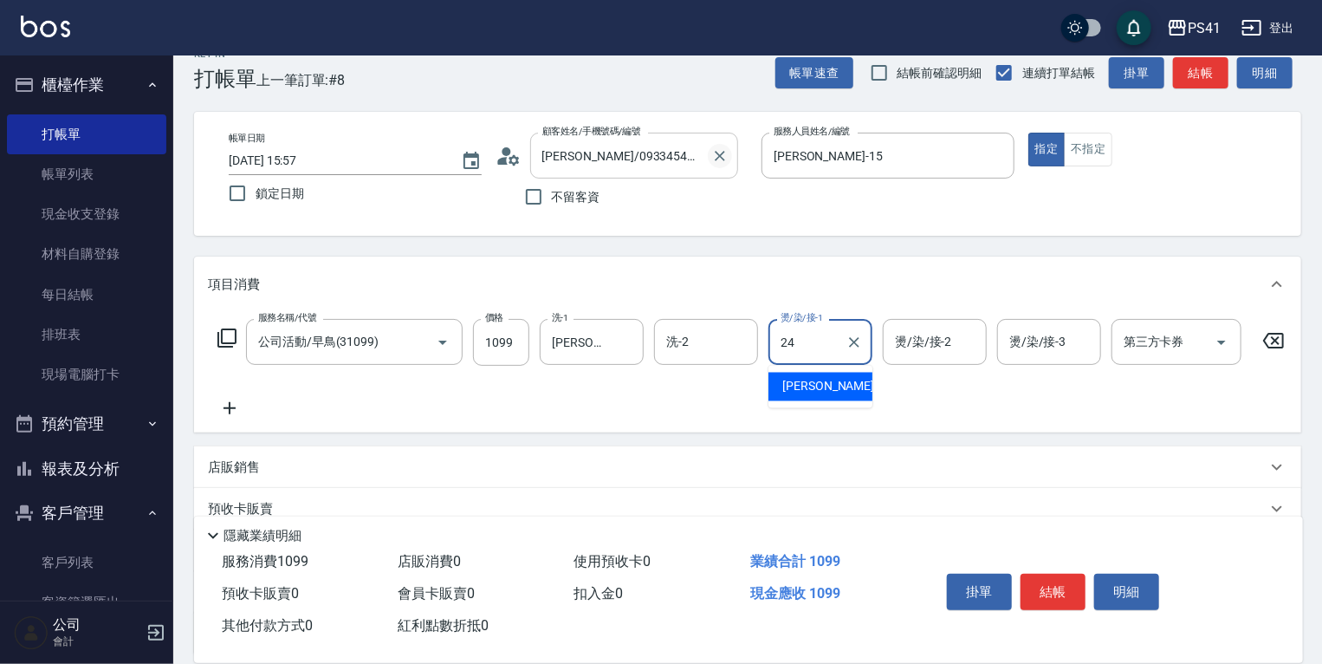
type input "[PERSON_NAME]-24"
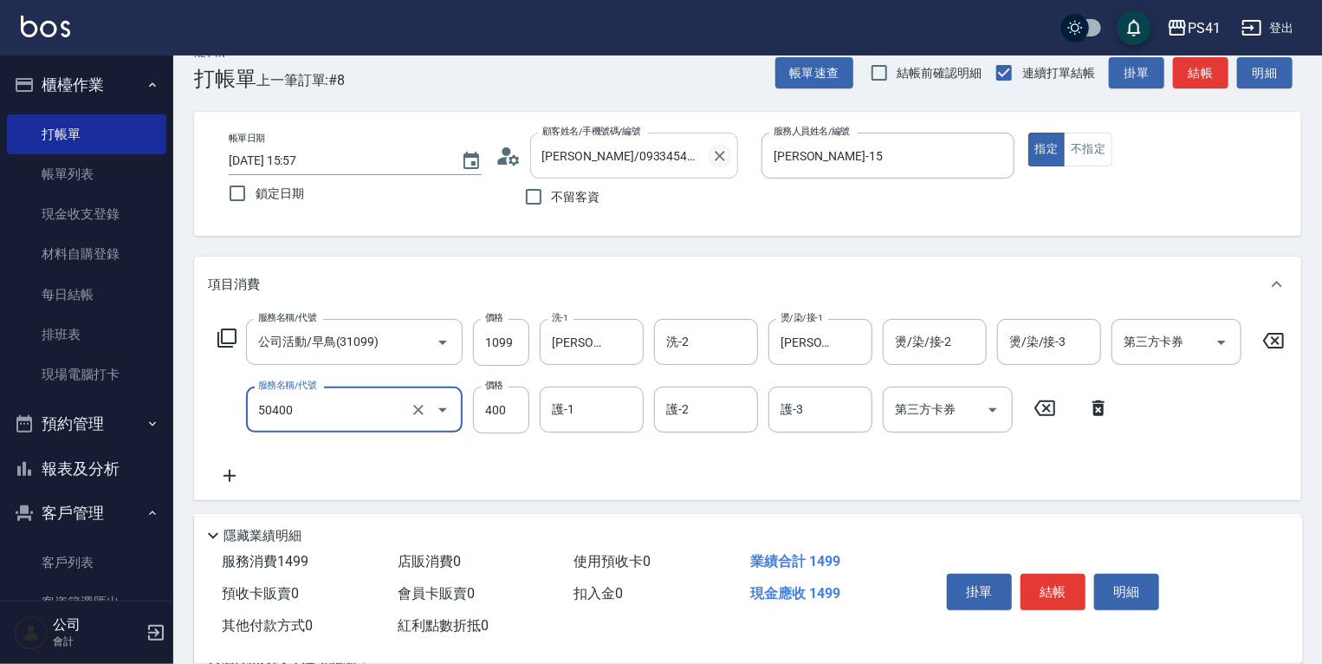
type input "原價1~400護髮(50400)"
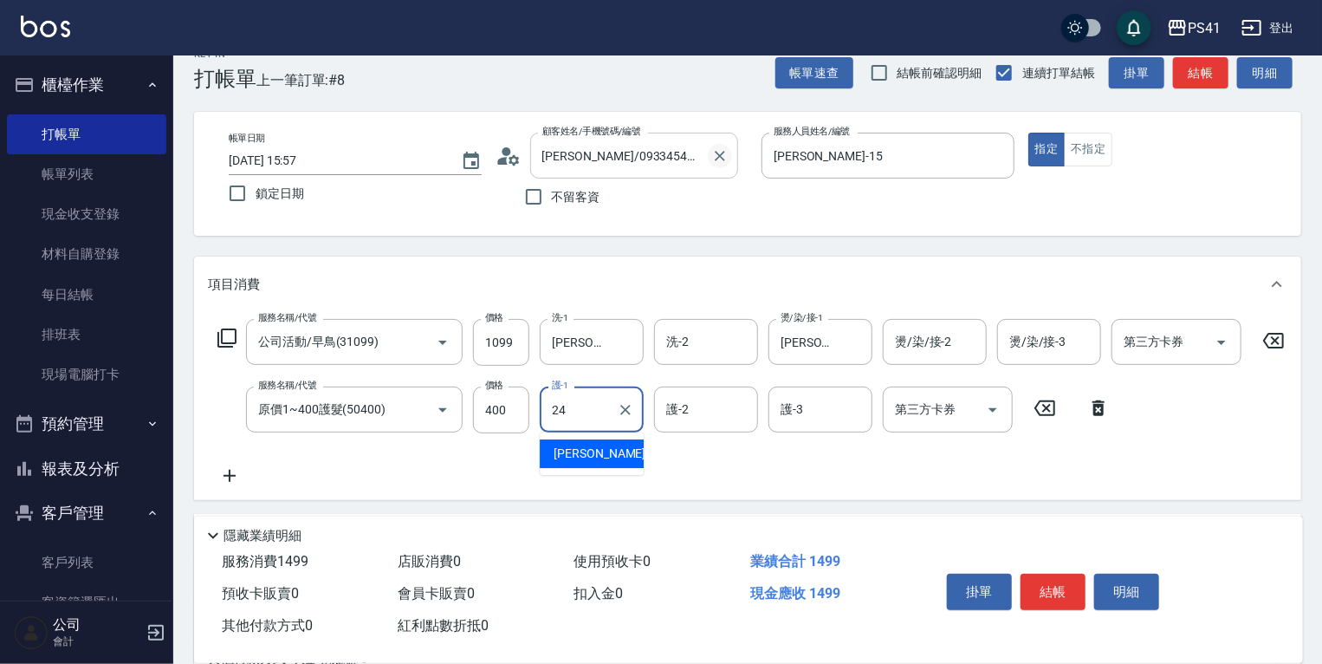
type input "[PERSON_NAME]-24"
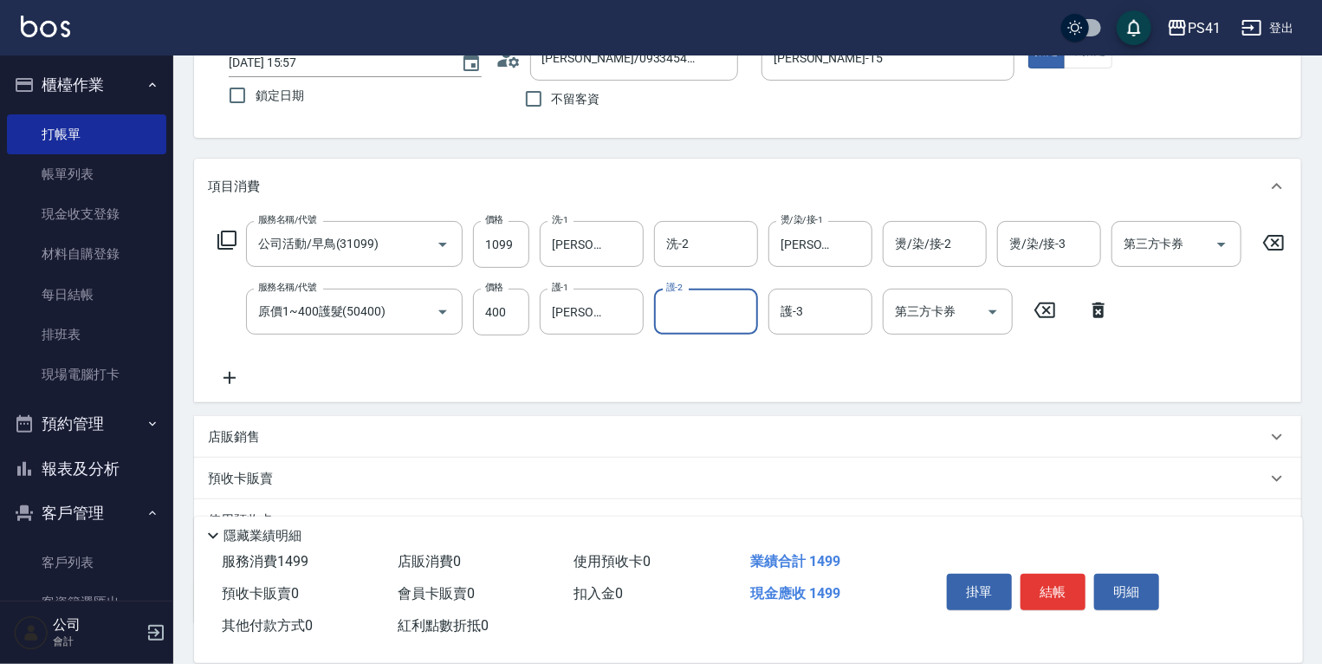
scroll to position [260, 0]
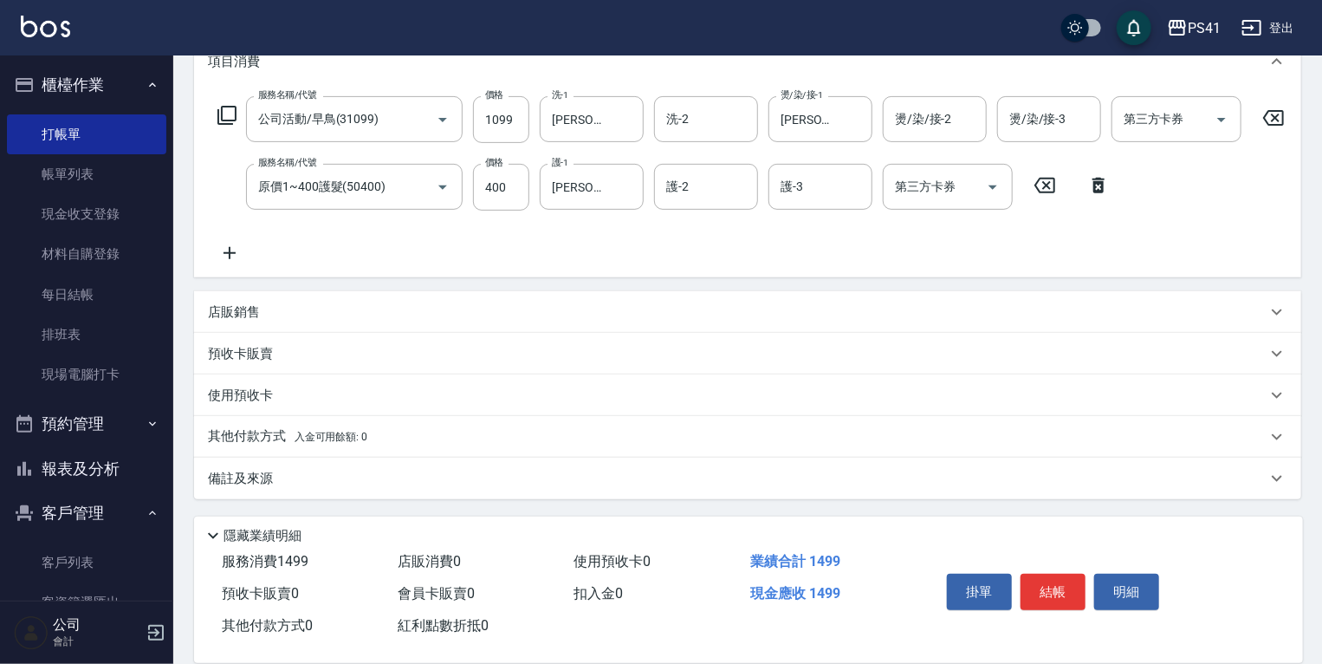
click at [334, 412] on div "使用預收卡" at bounding box center [747, 395] width 1107 height 42
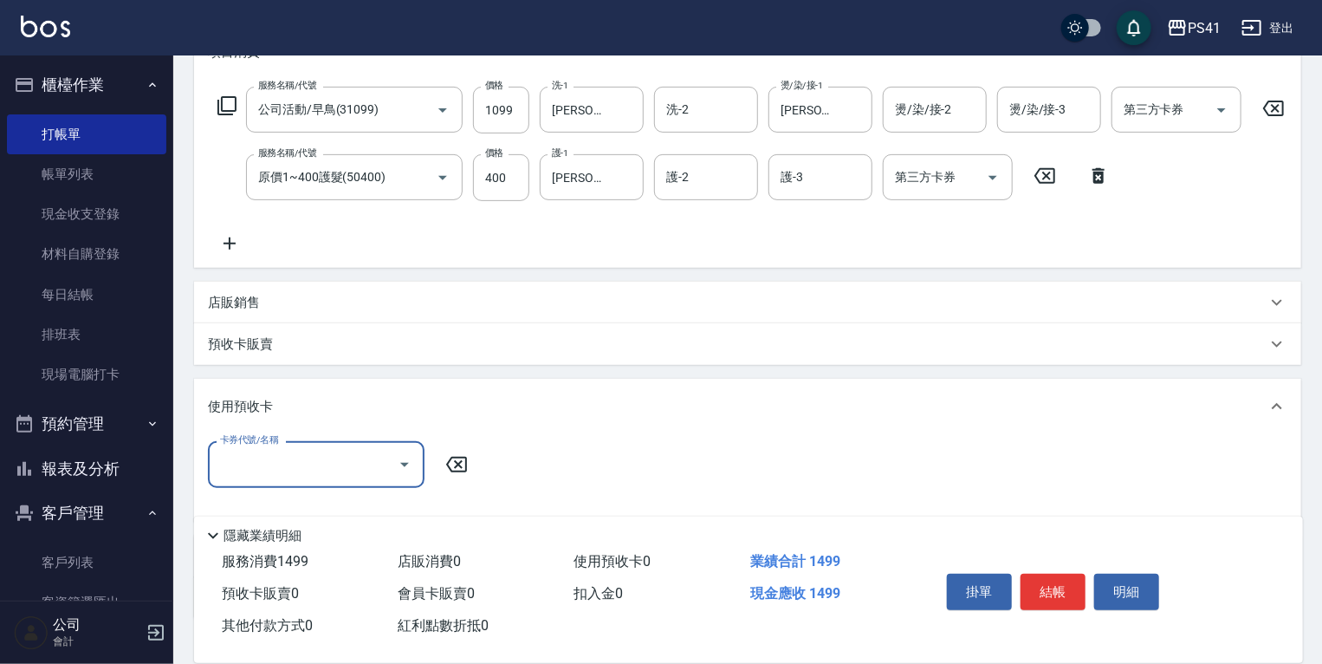
scroll to position [0, 0]
click at [331, 416] on div "使用預收卡" at bounding box center [737, 407] width 1059 height 18
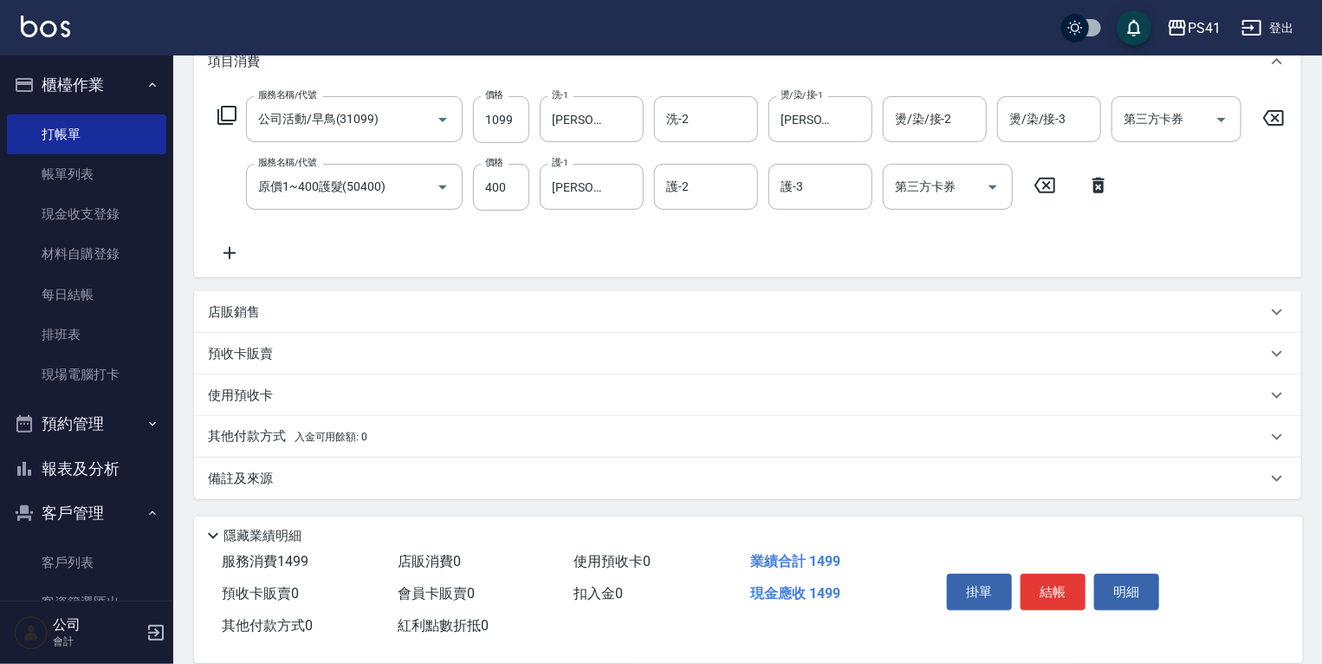
scroll to position [260, 0]
drag, startPoint x: 321, startPoint y: 444, endPoint x: 329, endPoint y: 437, distance: 10.4
click at [326, 440] on span "入金可用餘額: 0" at bounding box center [332, 437] width 74 height 12
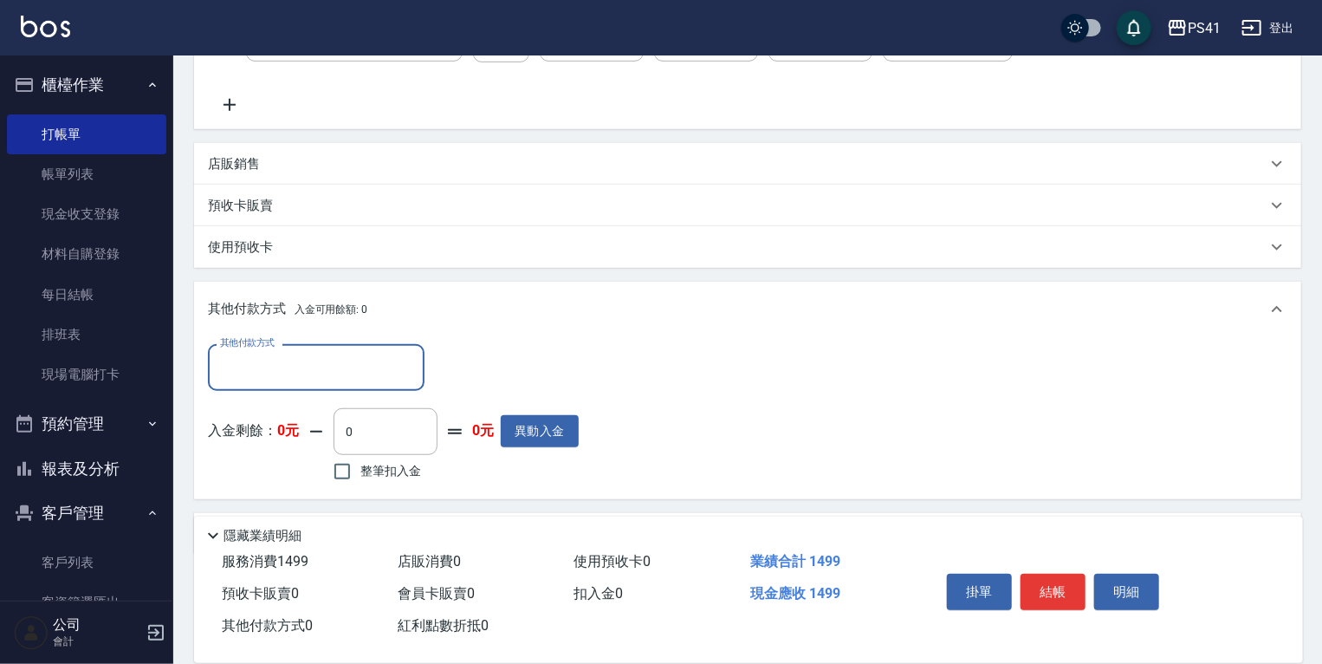
scroll to position [0, 0]
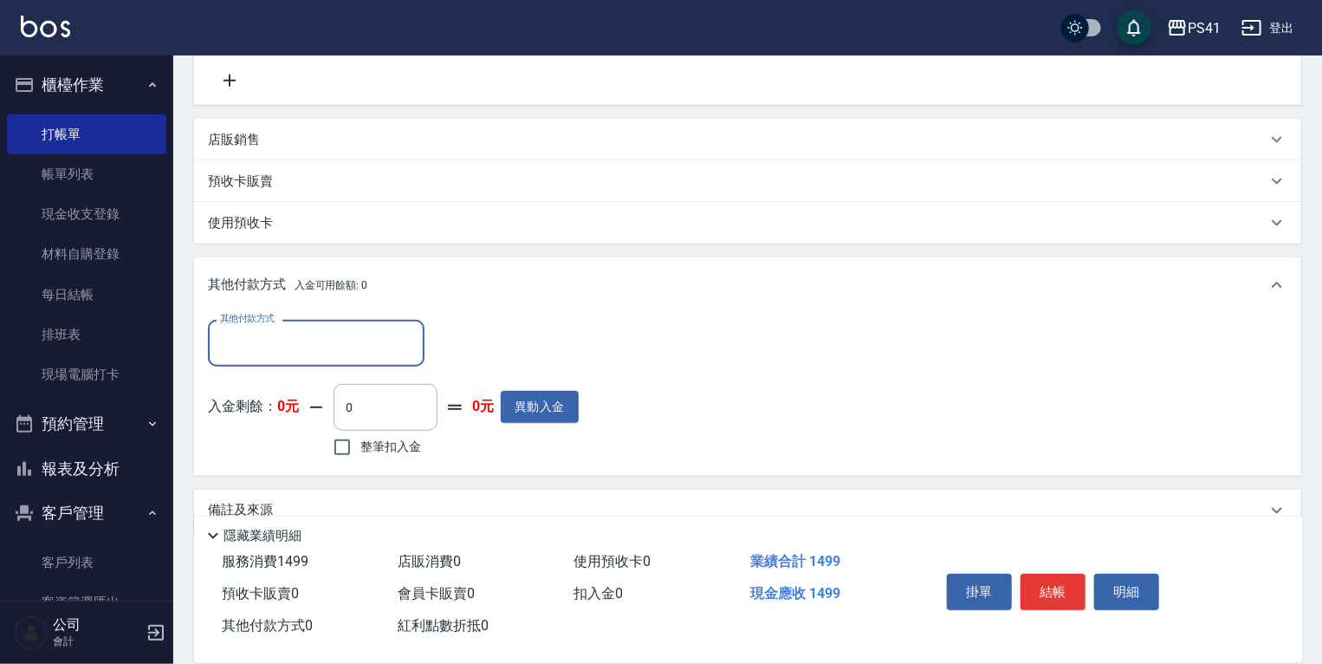
click at [312, 366] on div "其他付款方式" at bounding box center [316, 343] width 217 height 46
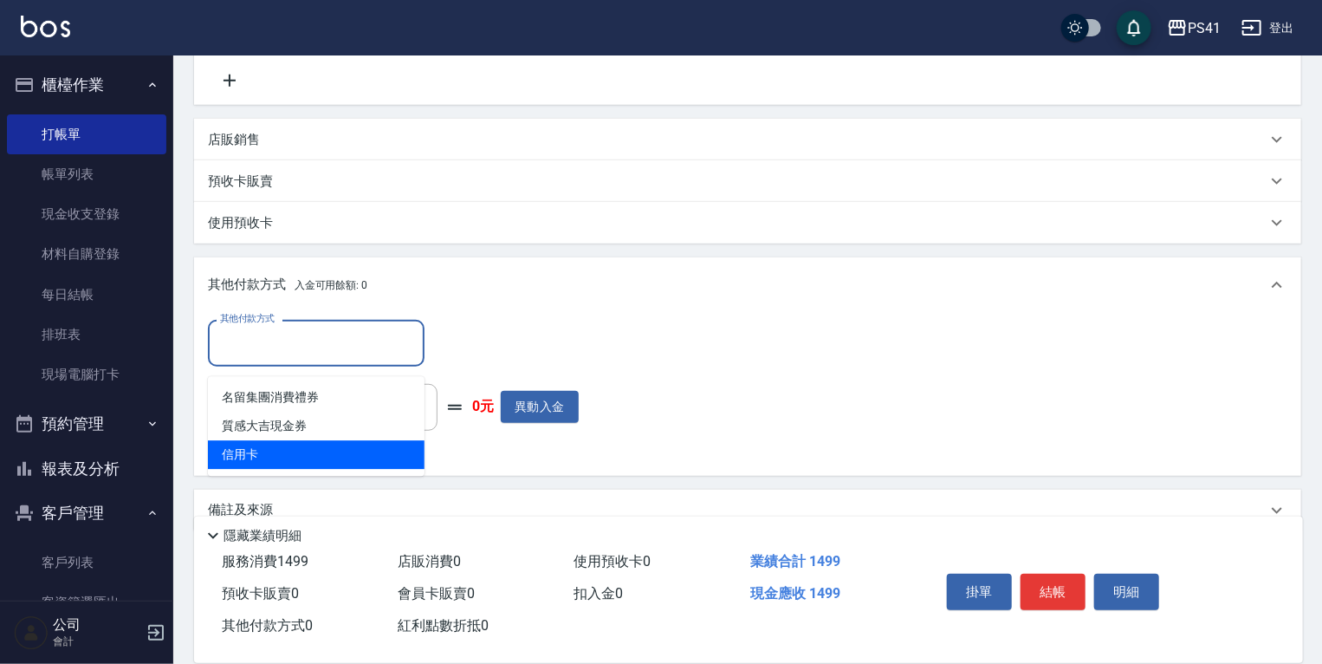
click at [295, 463] on span "信用卡" at bounding box center [316, 454] width 217 height 29
type input "信用卡"
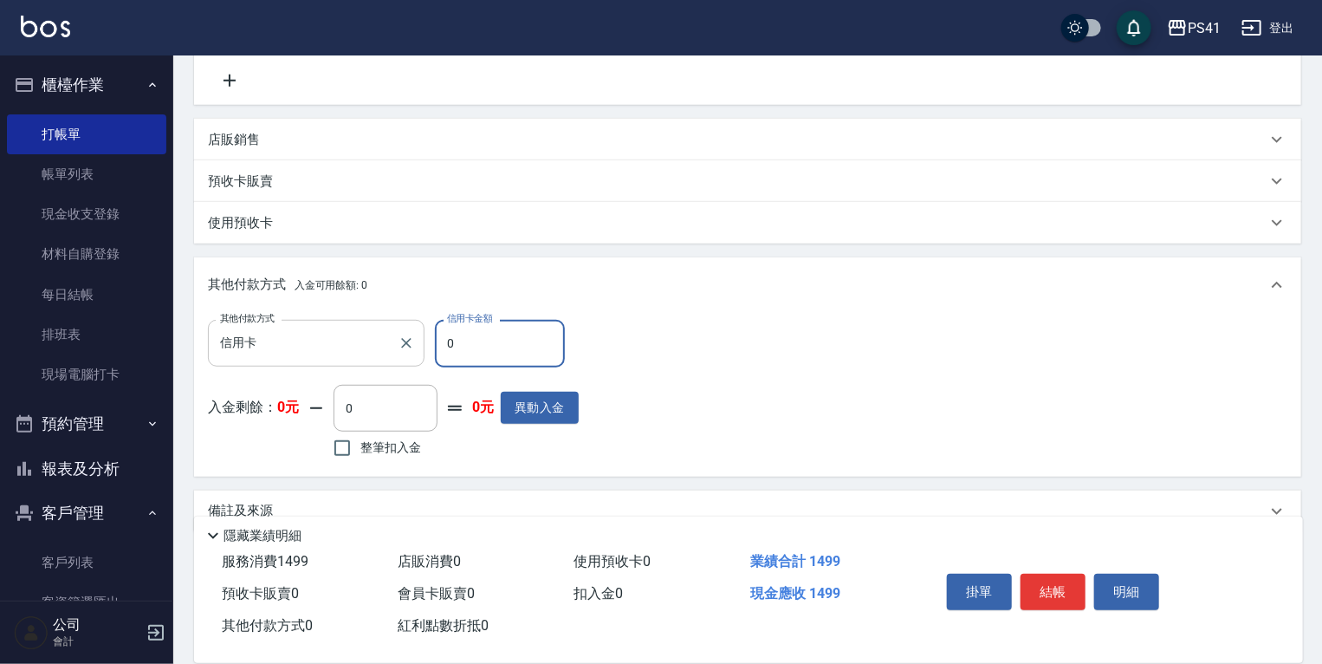
drag, startPoint x: 512, startPoint y: 373, endPoint x: 377, endPoint y: 350, distance: 137.2
click at [392, 357] on div "其他付款方式 信用卡 其他付款方式 信用卡金額 0 信用卡金額" at bounding box center [393, 343] width 371 height 47
type input "1499"
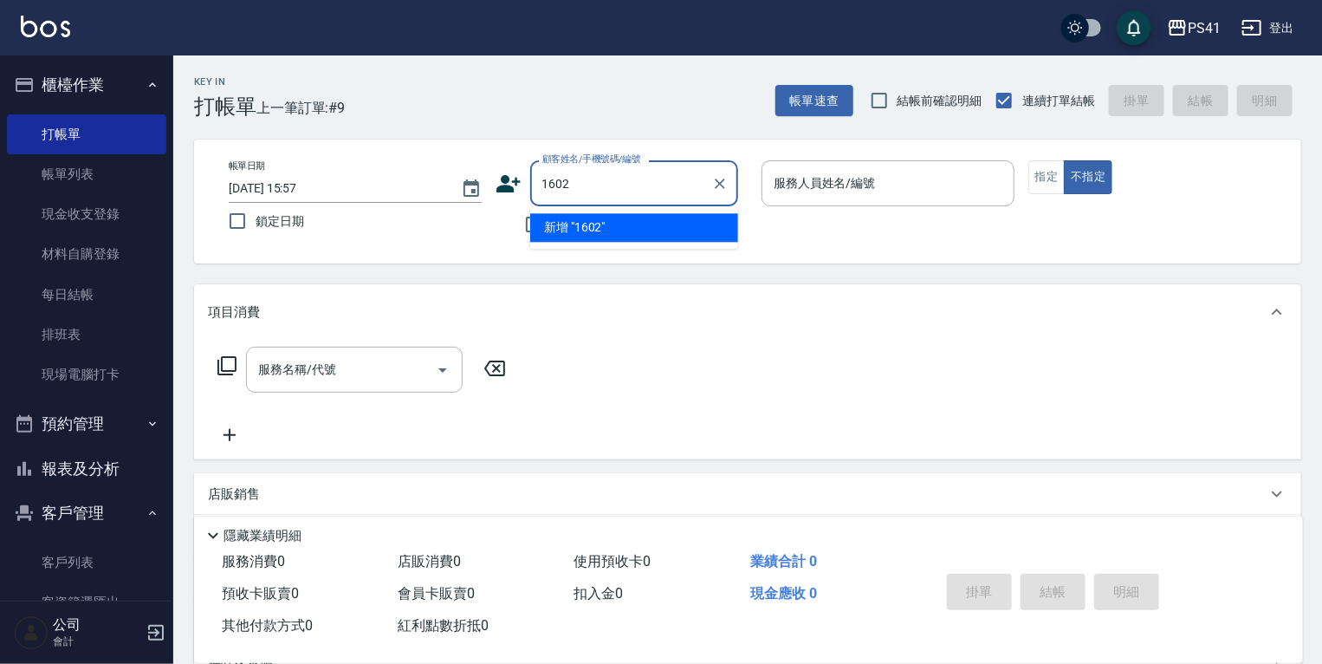
type input "1602"
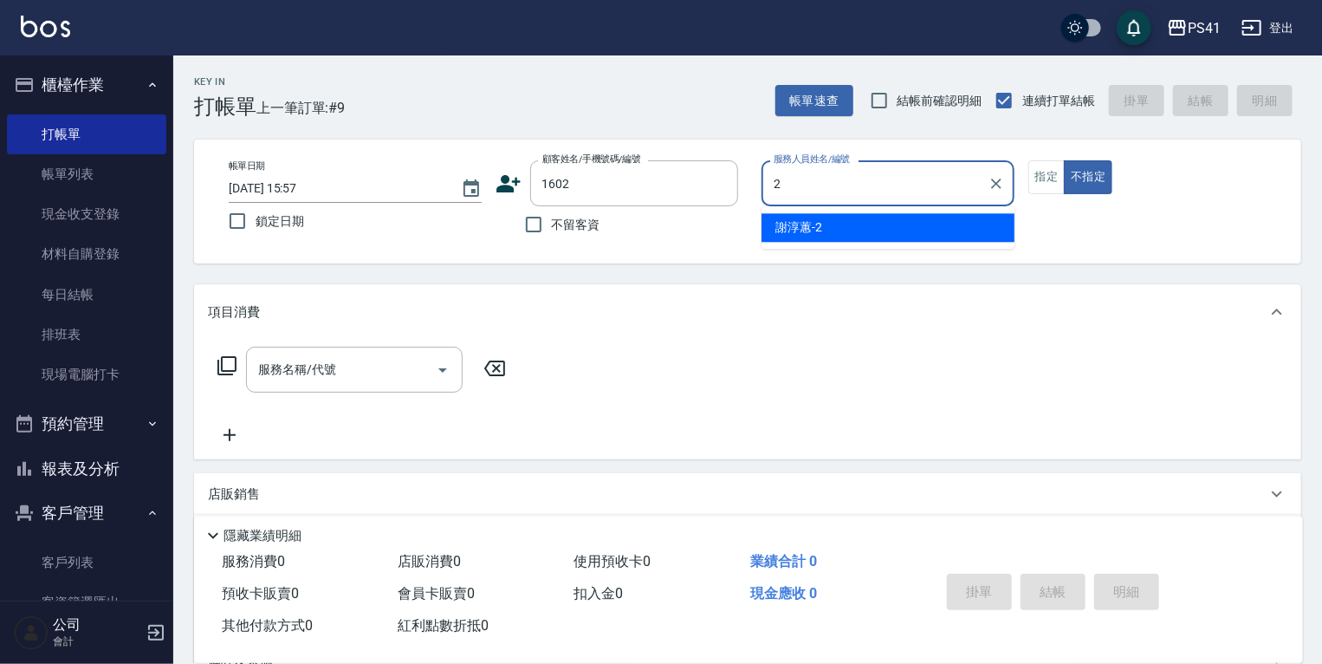
type input "謝淳蕙-2"
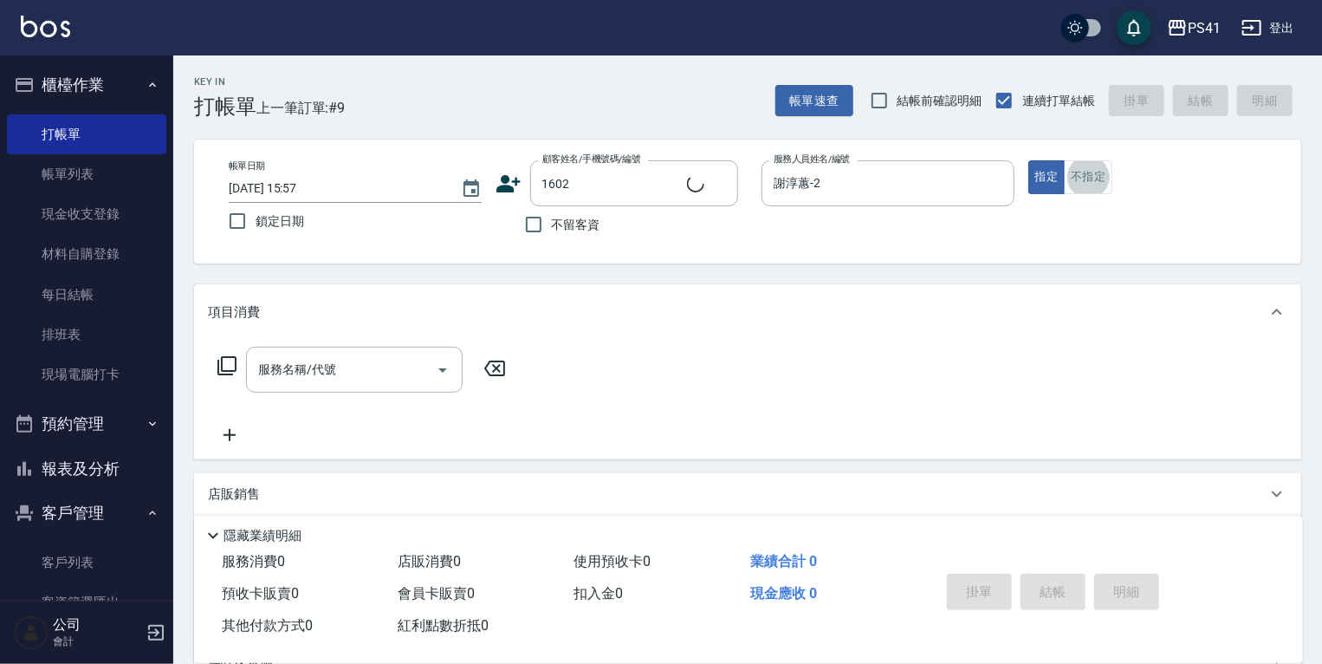
type input "[PERSON_NAME]/0907136314/1602"
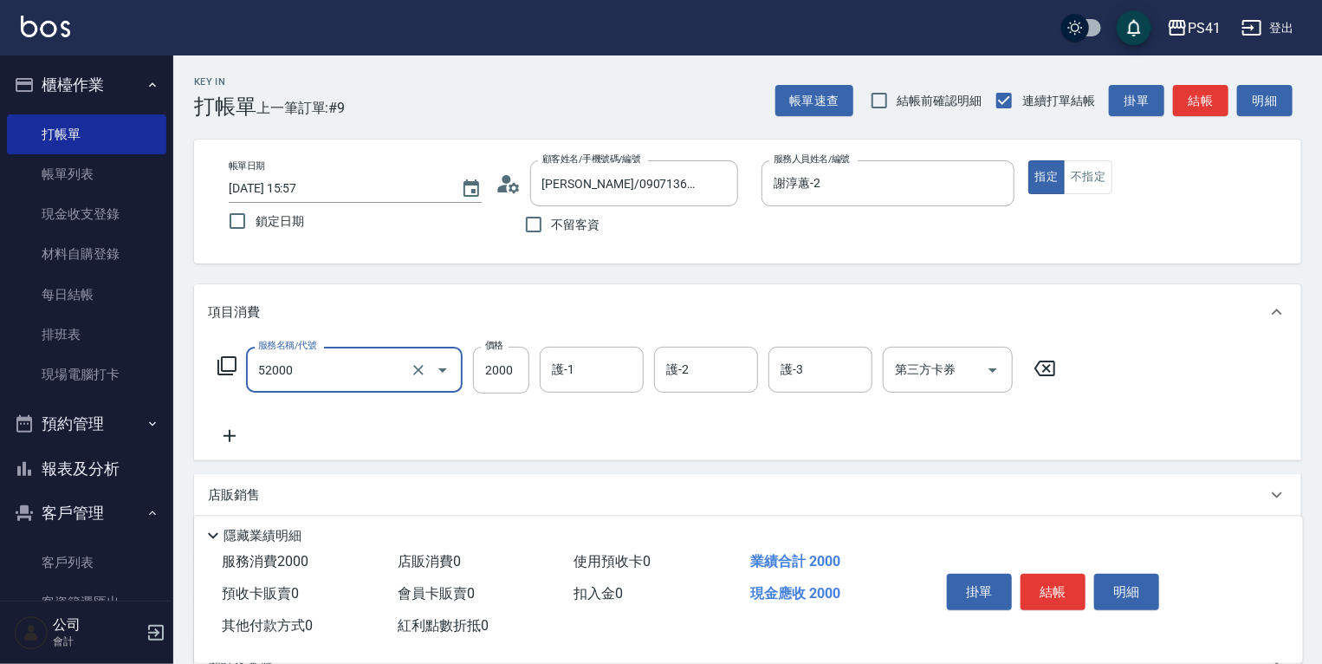
type input "原價1501~2000護髮(52000)"
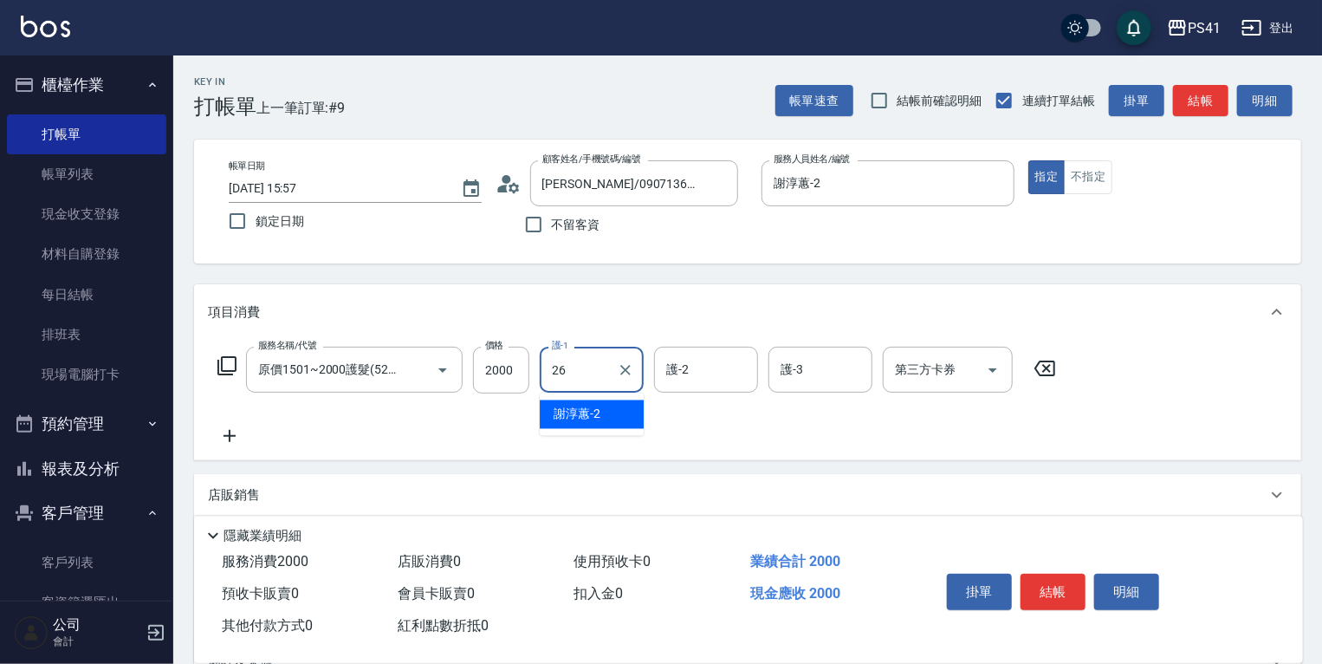
type input "[PERSON_NAME]-26"
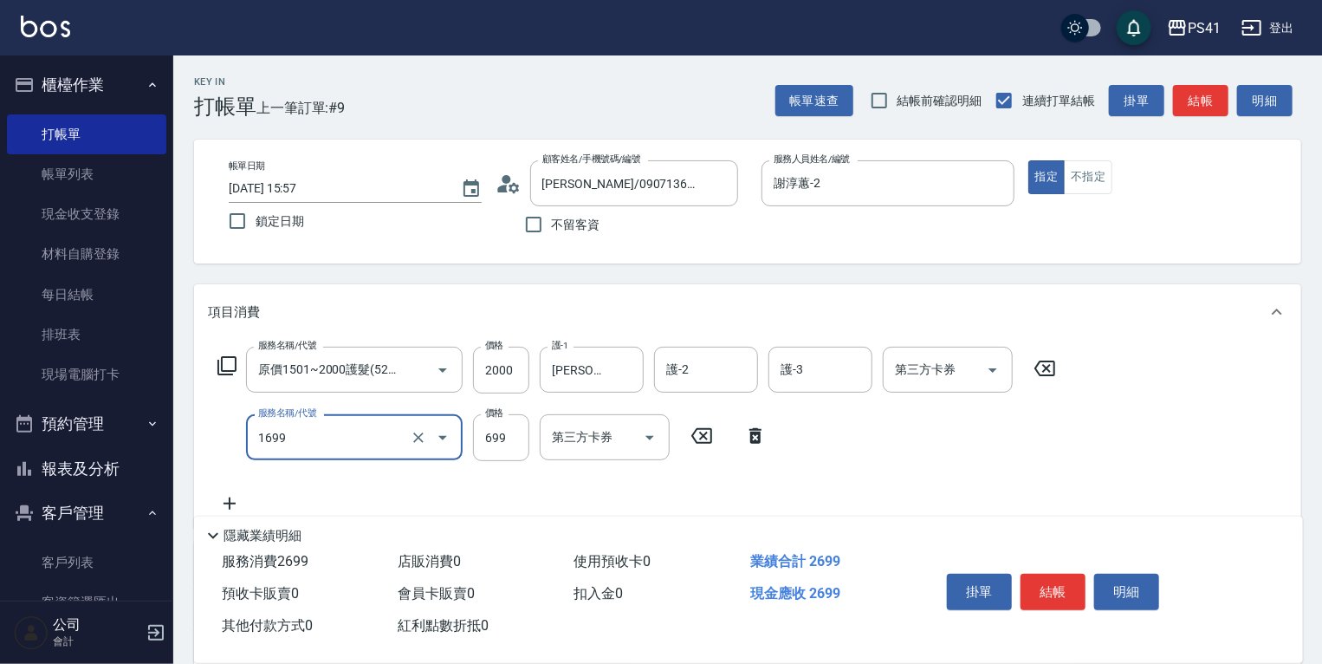
type input "純粹植淨控油SPA洗髮699(1699)"
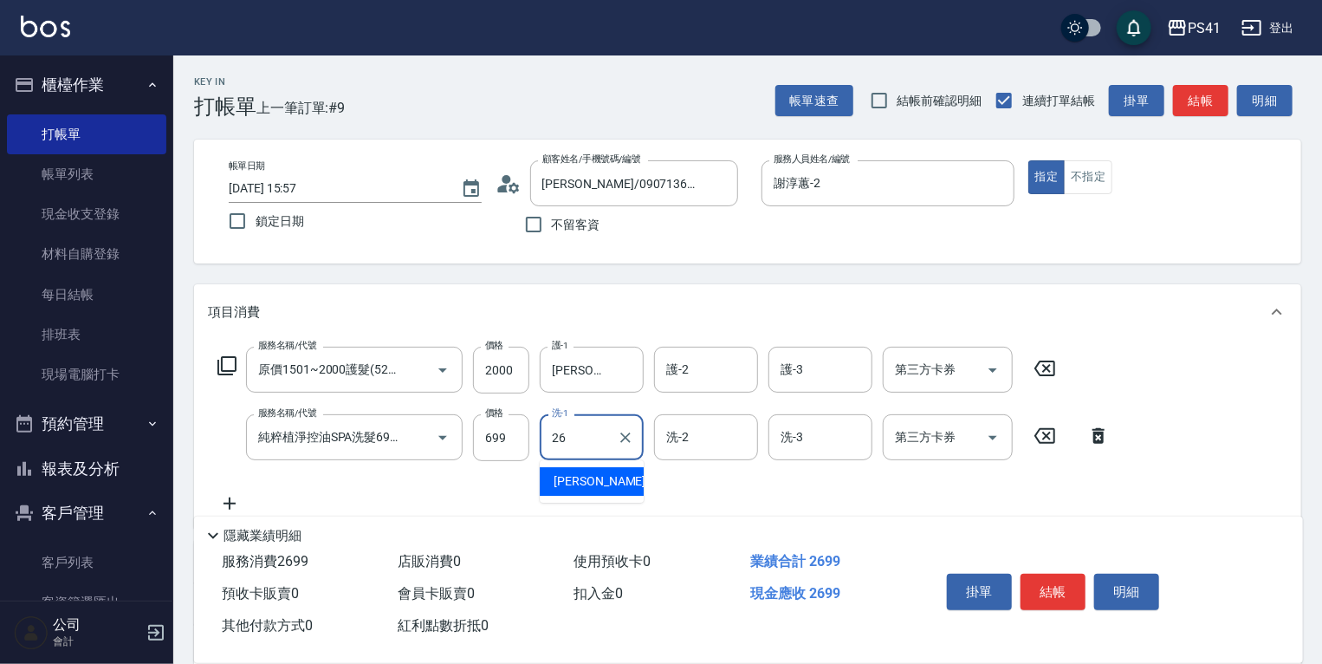
type input "[PERSON_NAME]-26"
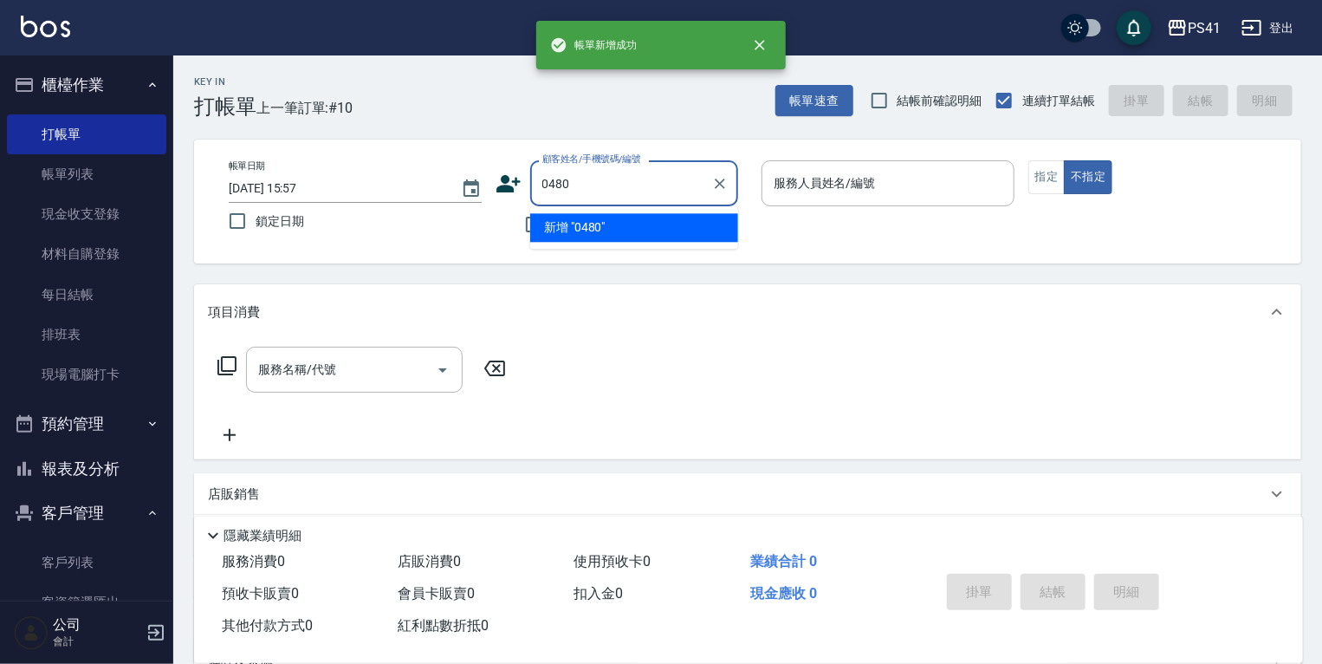
type input "0480"
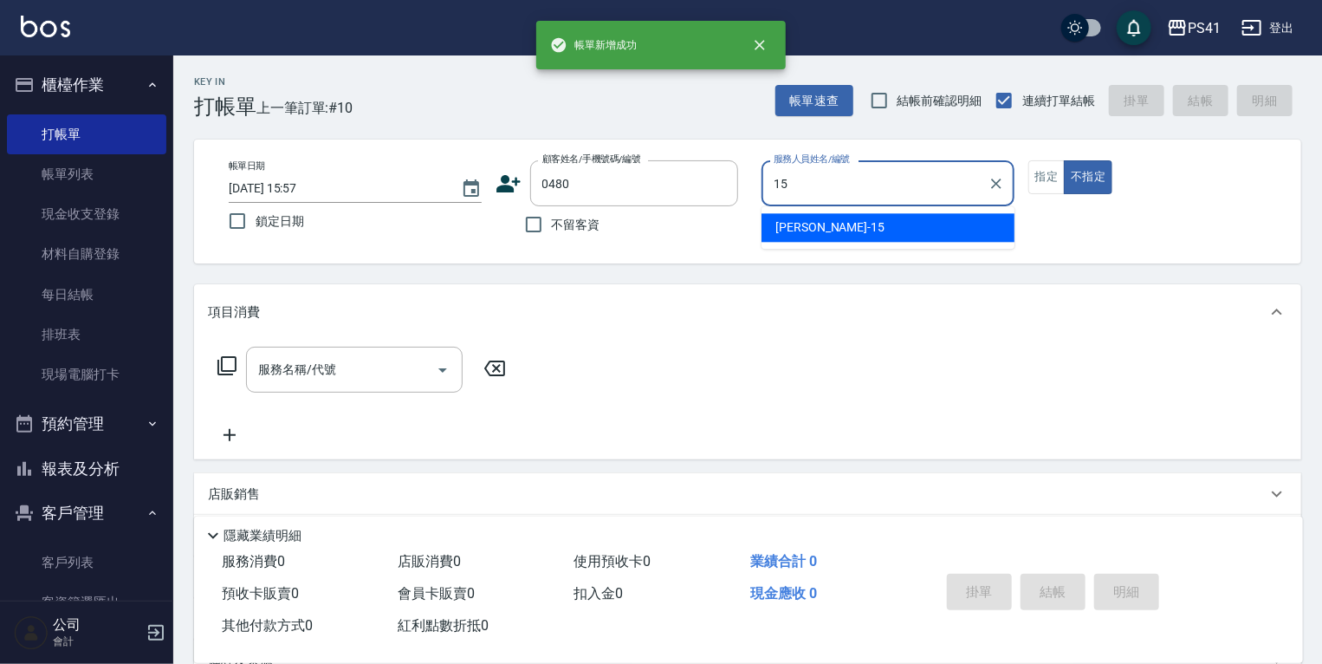
type input "[PERSON_NAME]-15"
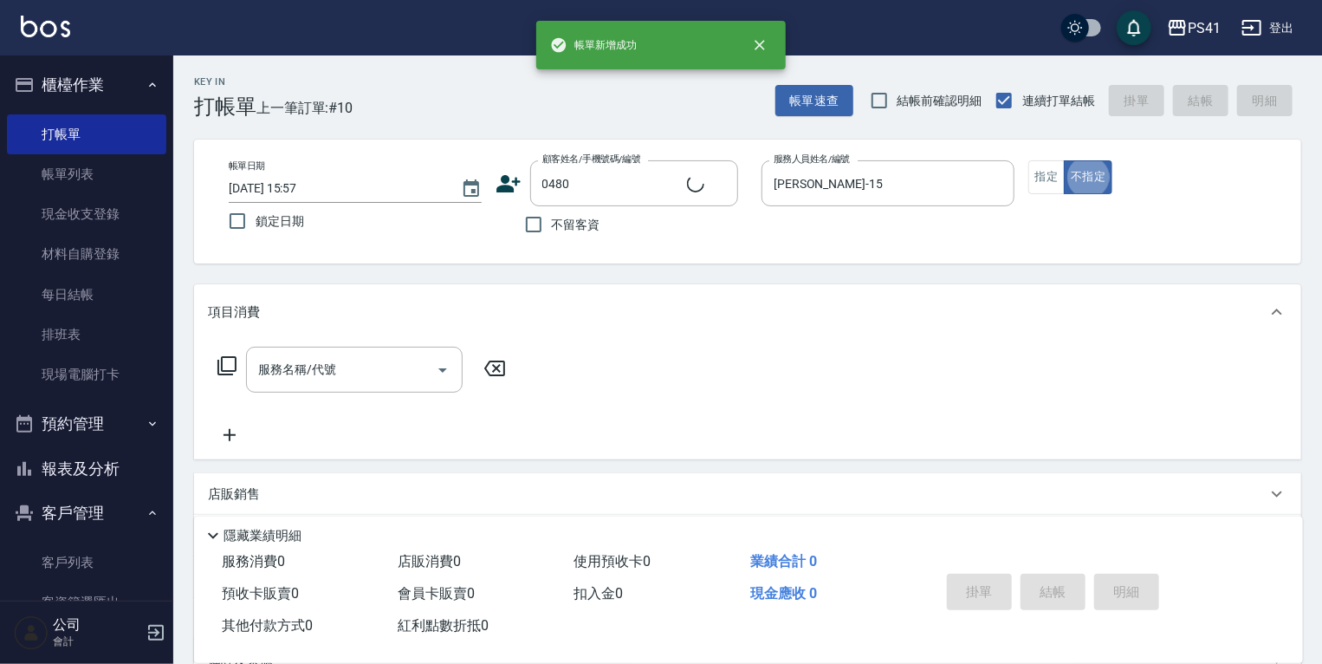
type input "[PERSON_NAME]/0987397835/0480"
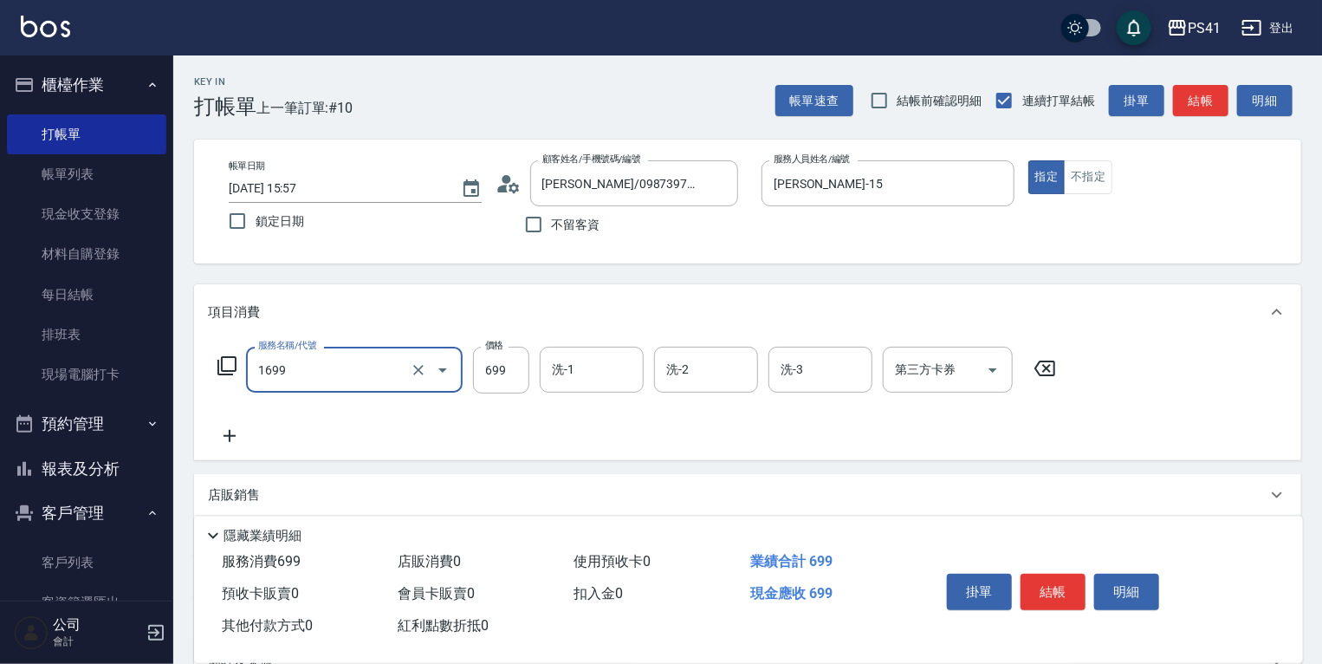
type input "純粹植淨控油SPA洗髮699(1699)"
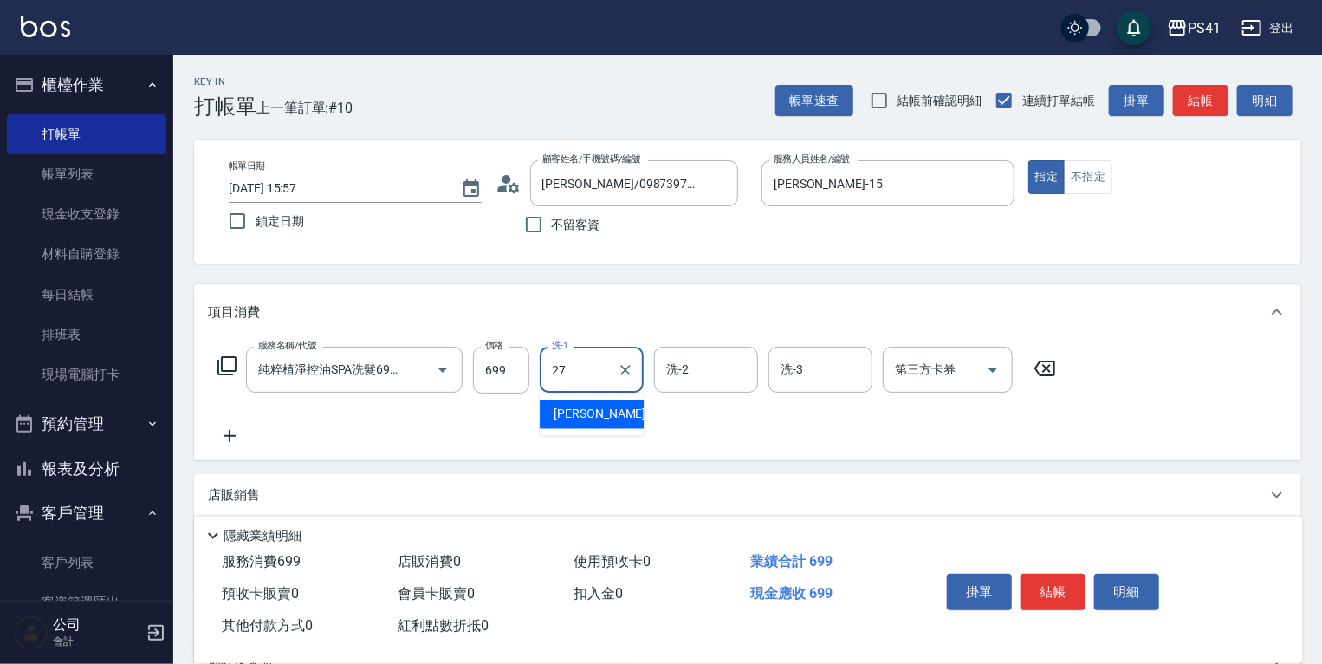
type input "佳佳-27"
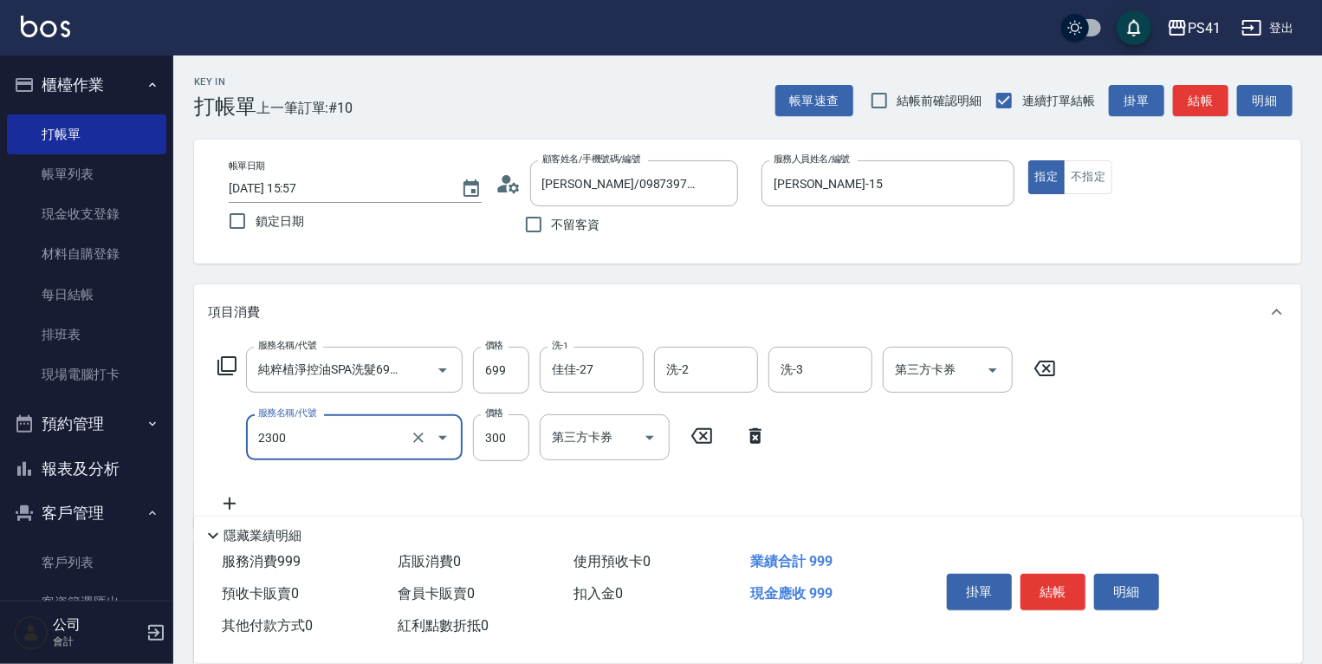
type input "剪髮(2300)"
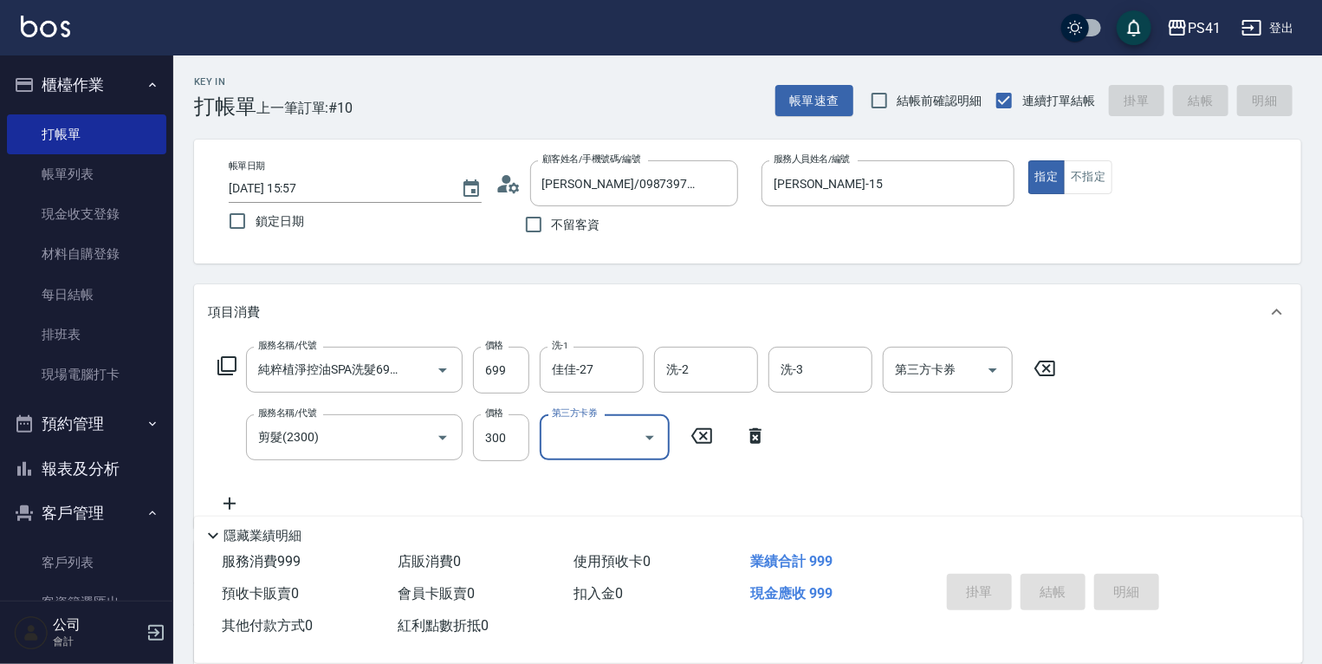
type input "[DATE] 15:58"
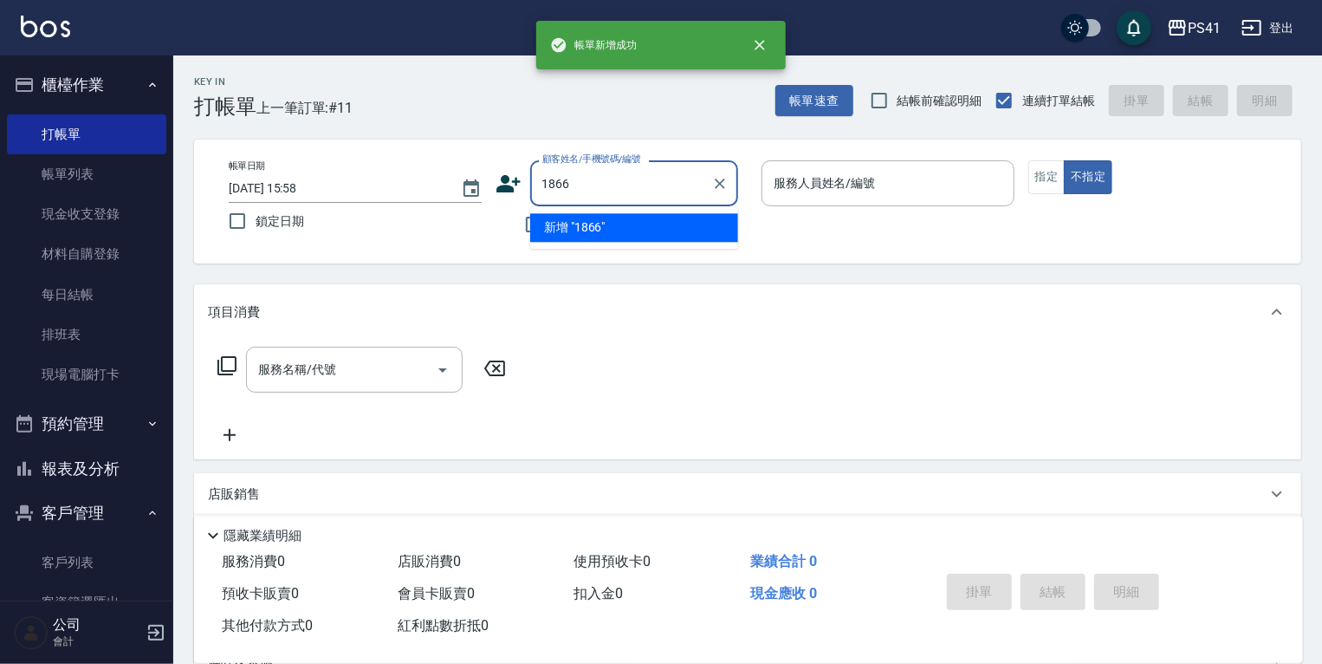
type input "1866"
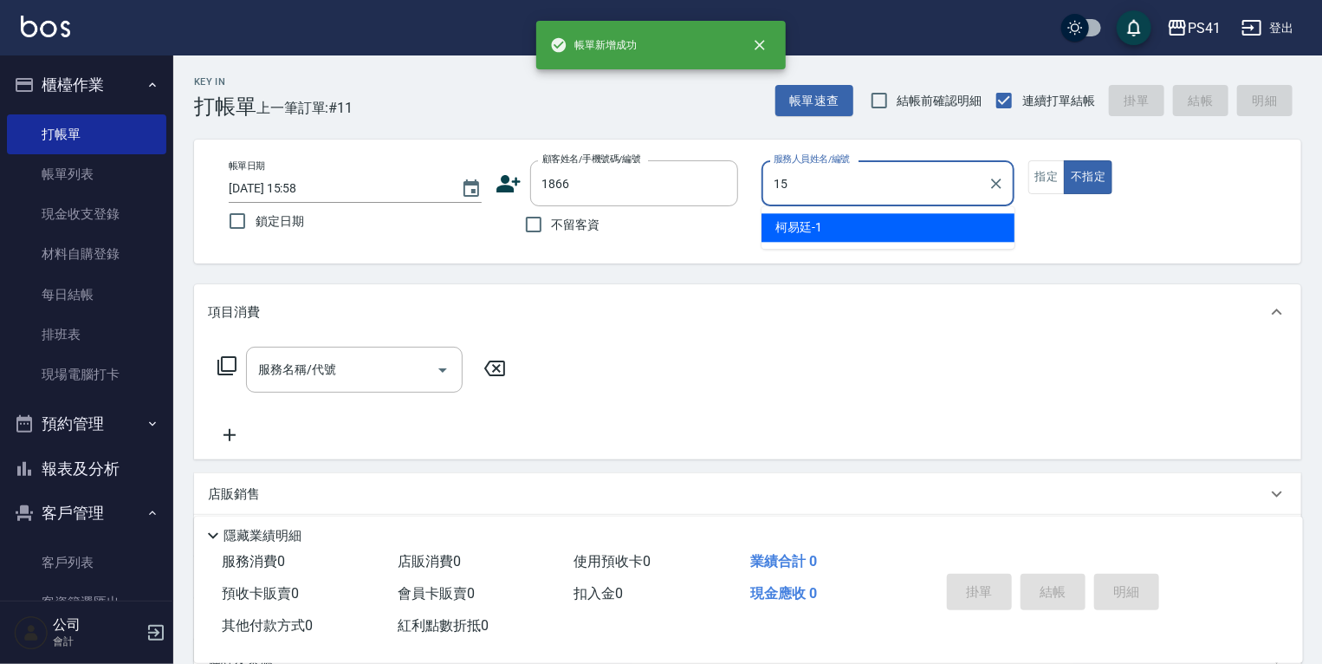
type input "[PERSON_NAME]-15"
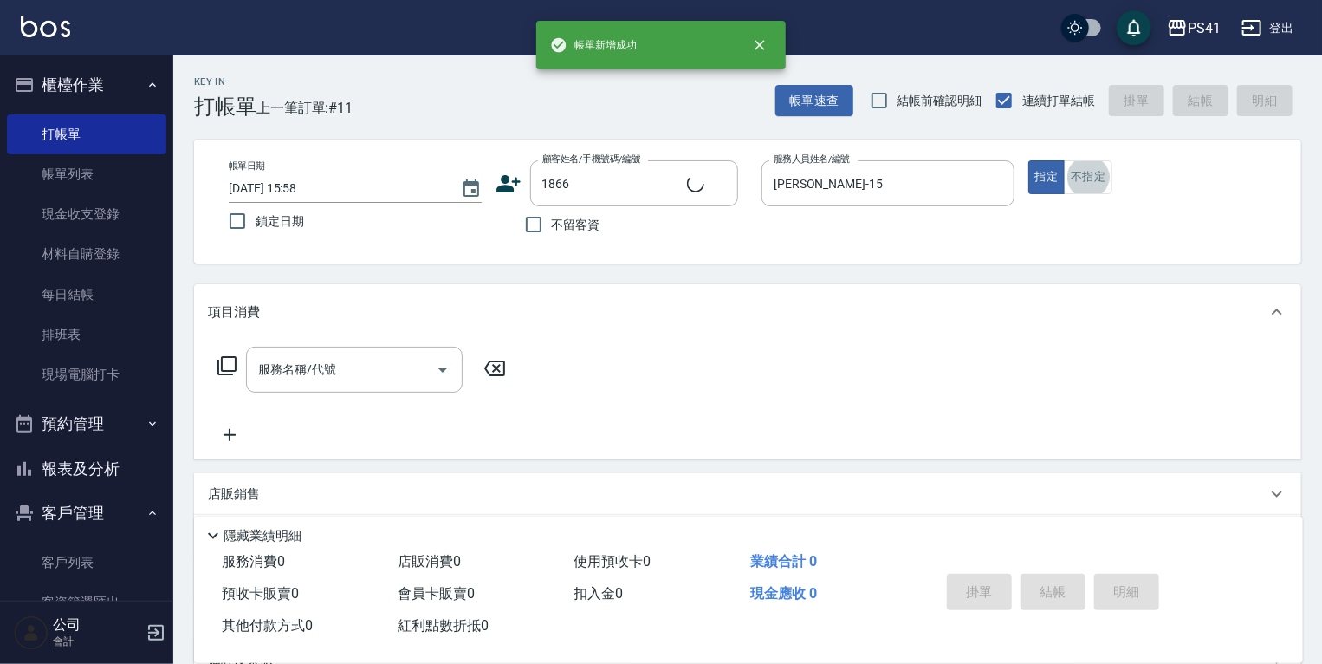
type input "[PERSON_NAME]/0988968362/1866"
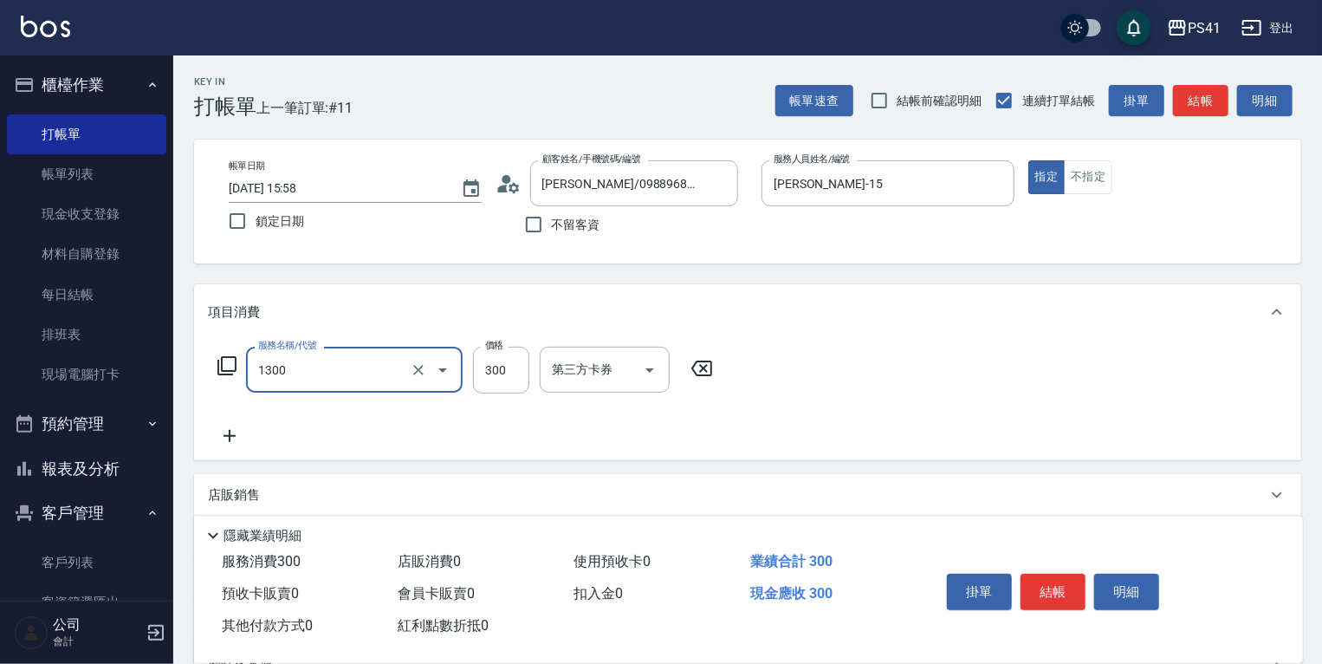
type input "洗髮300(1300)"
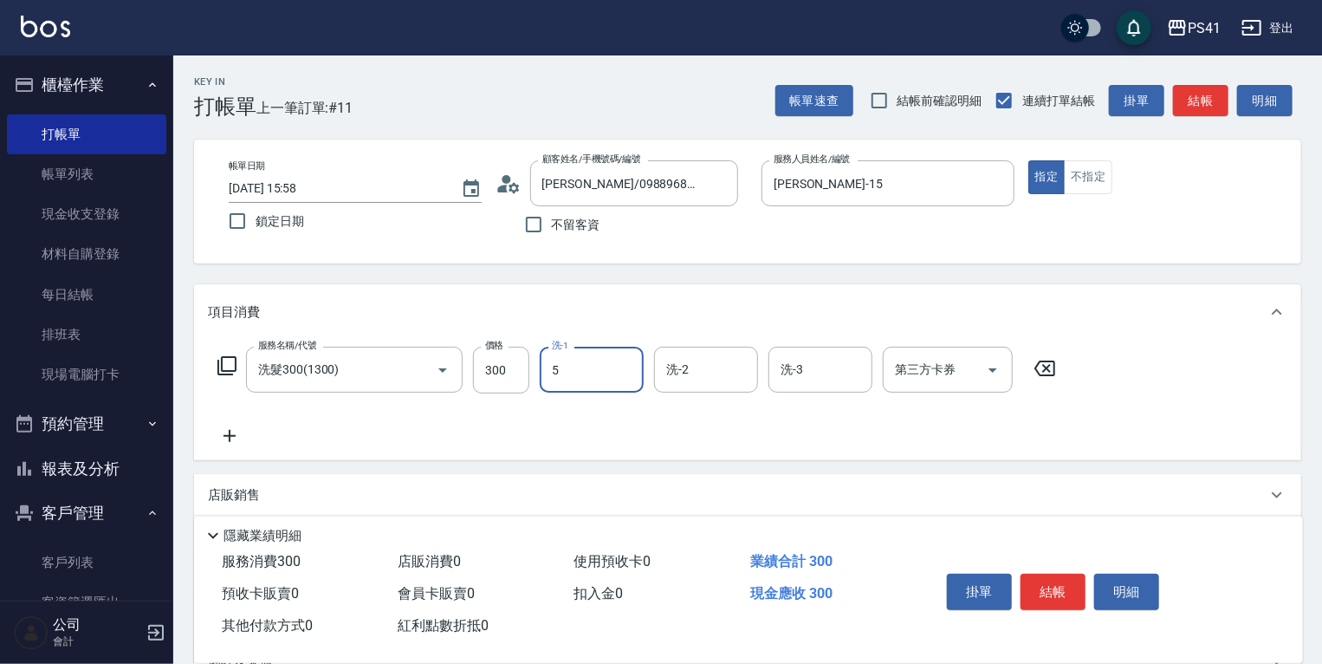
type input "Rolla-5"
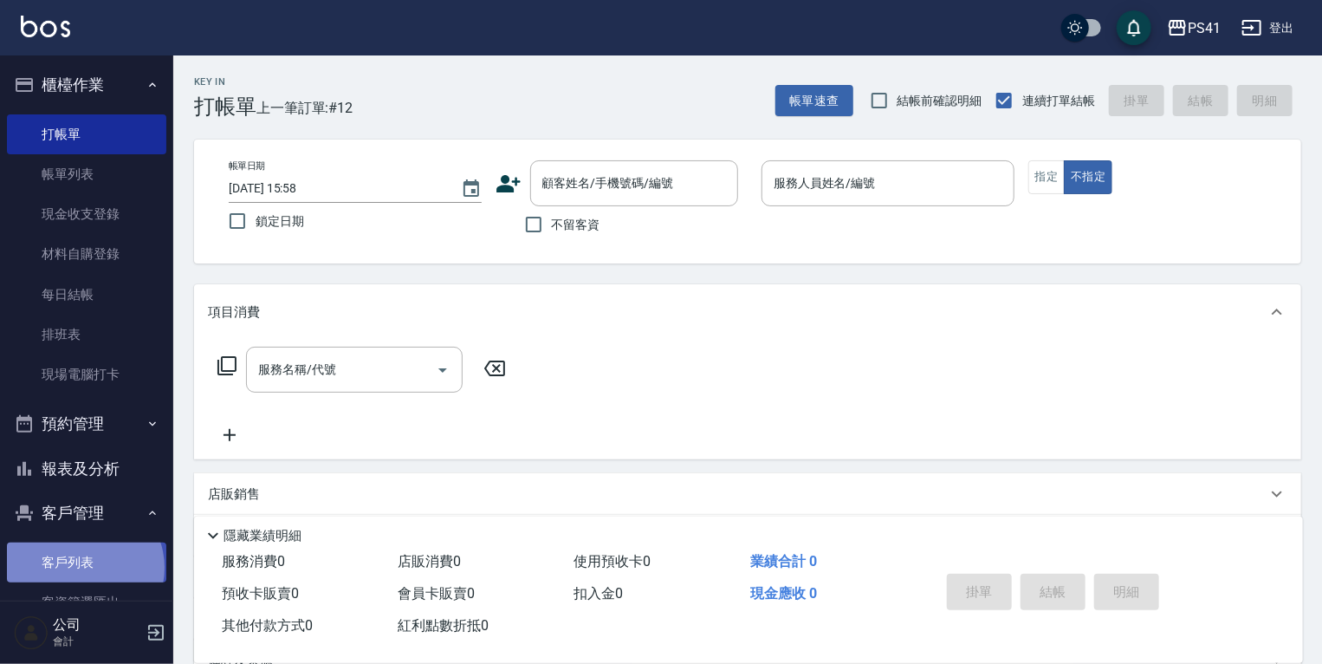
click at [83, 567] on link "客戶列表" at bounding box center [86, 562] width 159 height 40
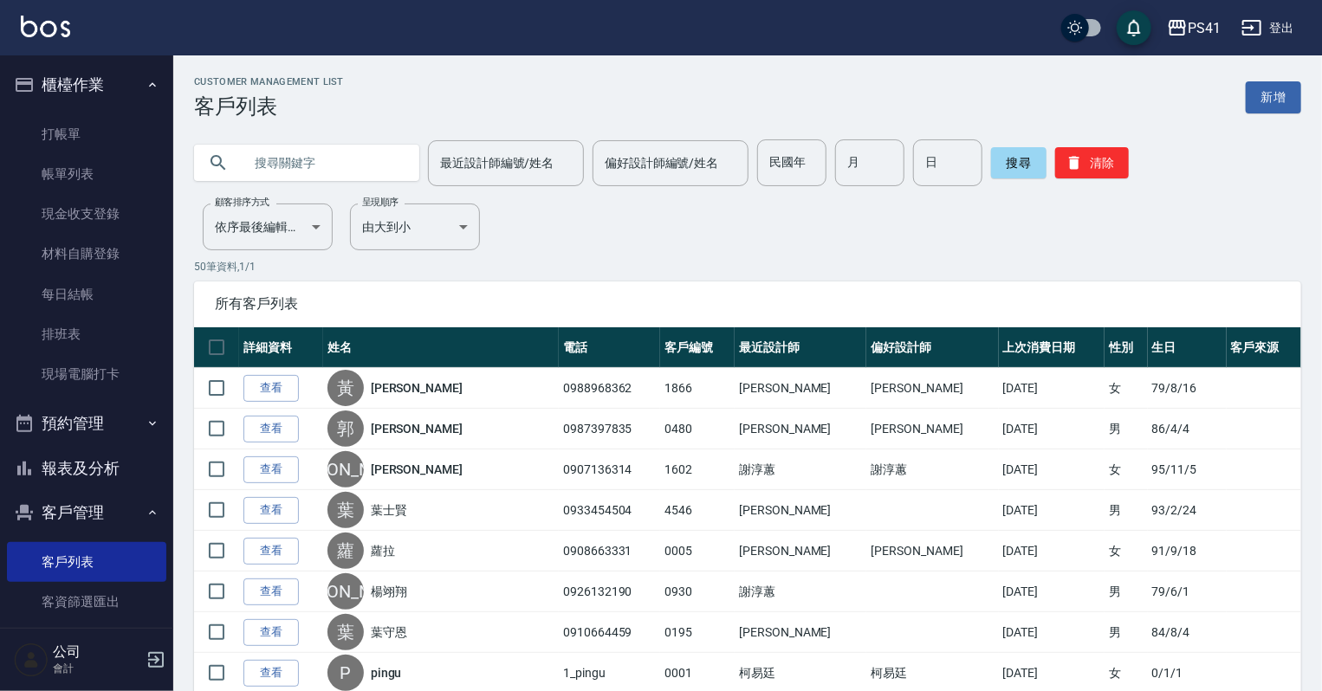
click at [1293, 103] on link "新增" at bounding box center [1273, 97] width 55 height 32
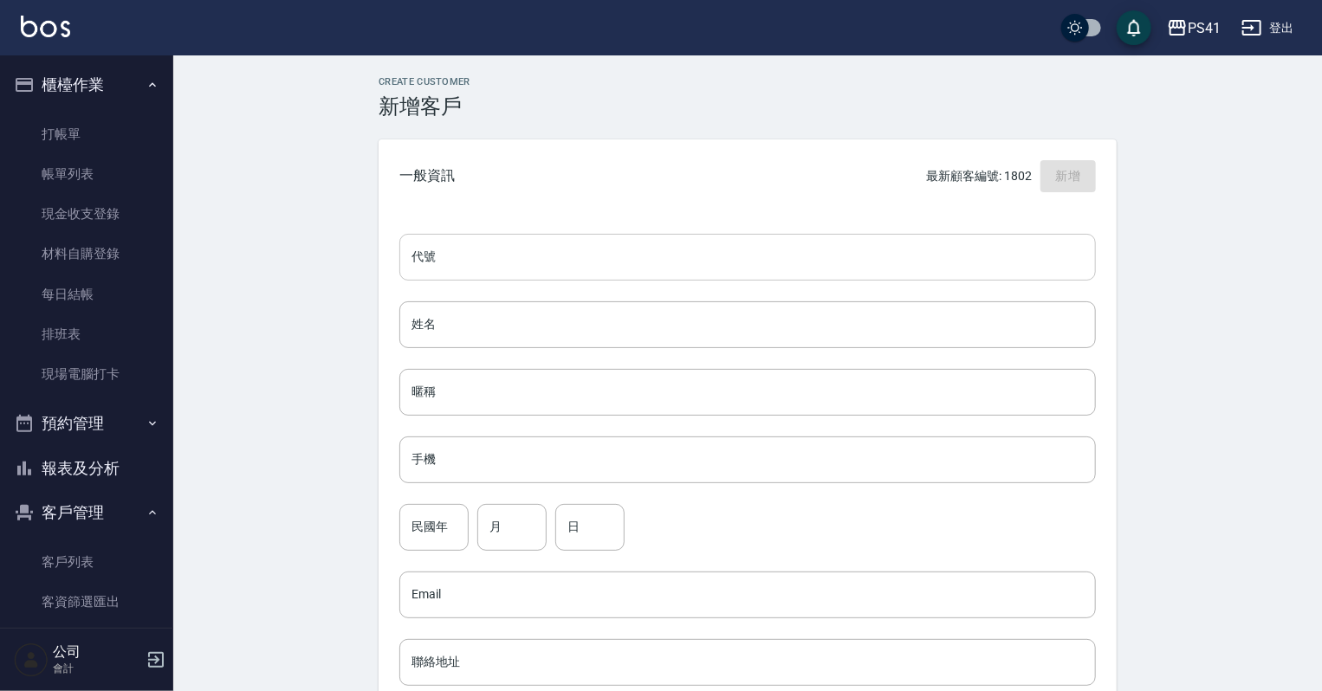
click at [664, 260] on input "代號" at bounding box center [747, 257] width 697 height 47
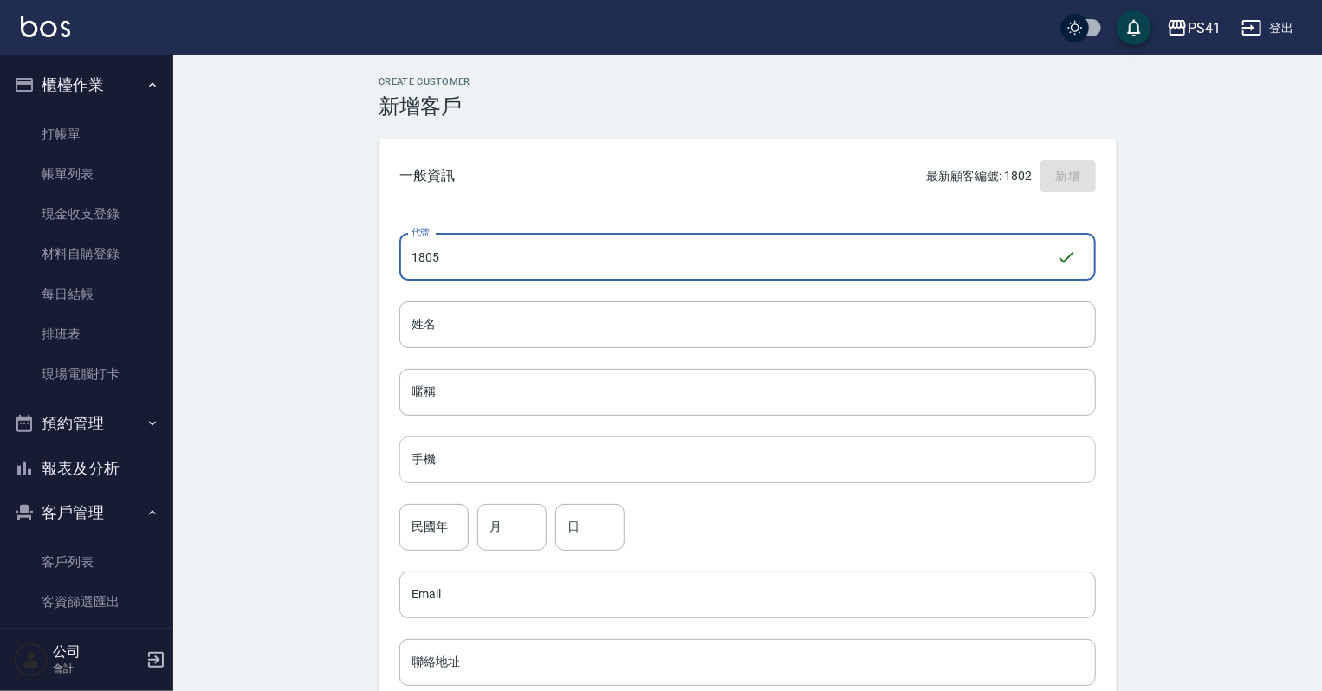
type input "1805"
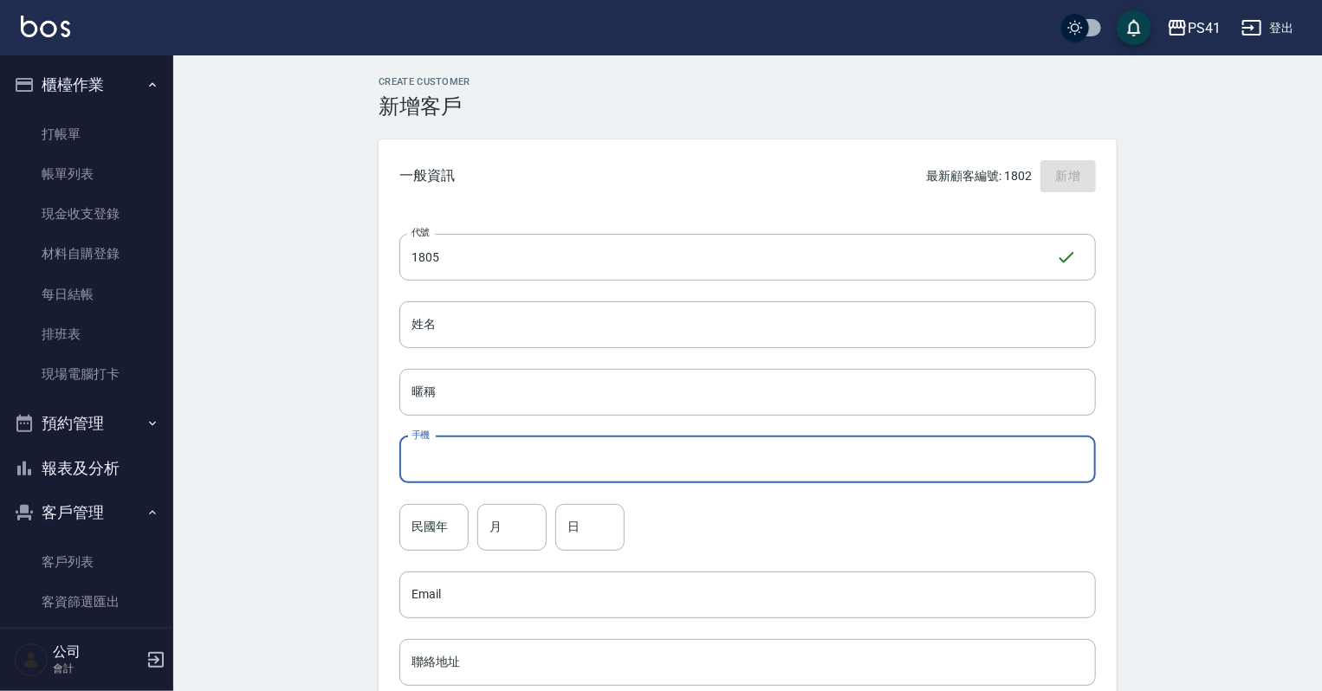
click at [938, 443] on input "手機" at bounding box center [747, 460] width 697 height 47
type input "0931117727"
click at [421, 525] on input "民國年" at bounding box center [433, 527] width 69 height 47
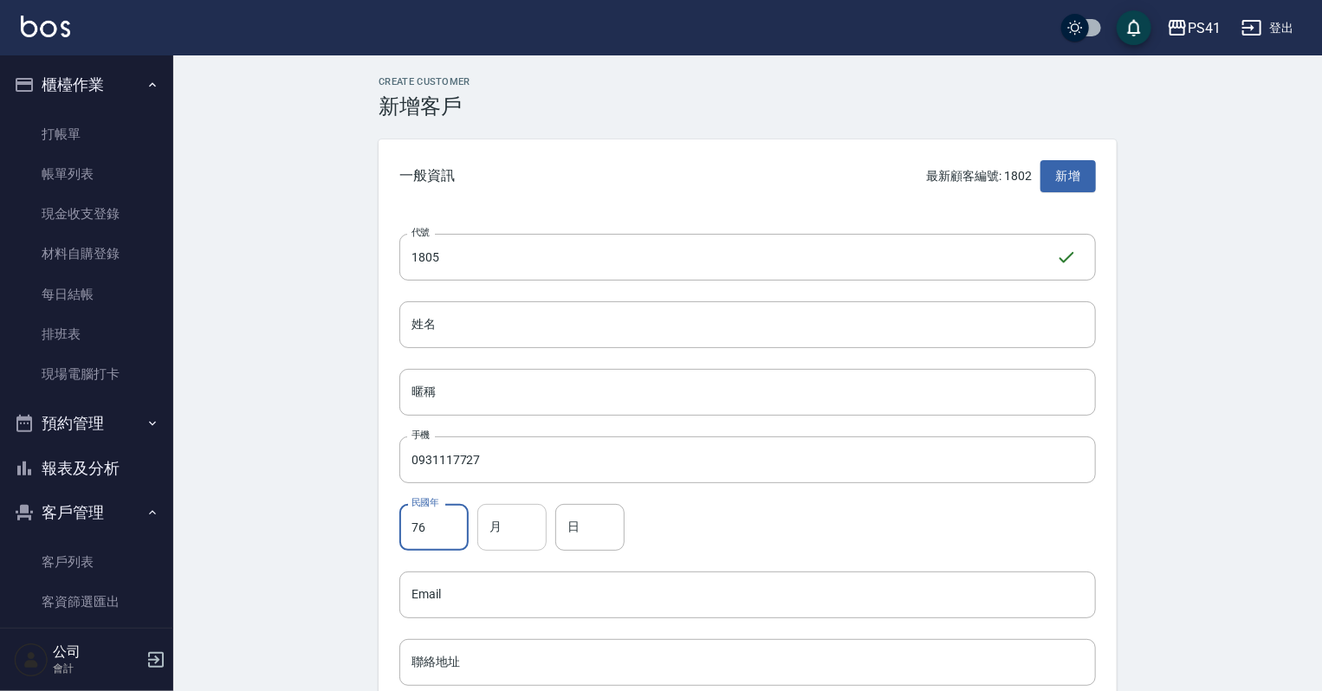
type input "76"
click at [532, 527] on input "月" at bounding box center [511, 527] width 69 height 47
type input "07"
click at [582, 511] on input "日" at bounding box center [589, 527] width 69 height 47
type input "12"
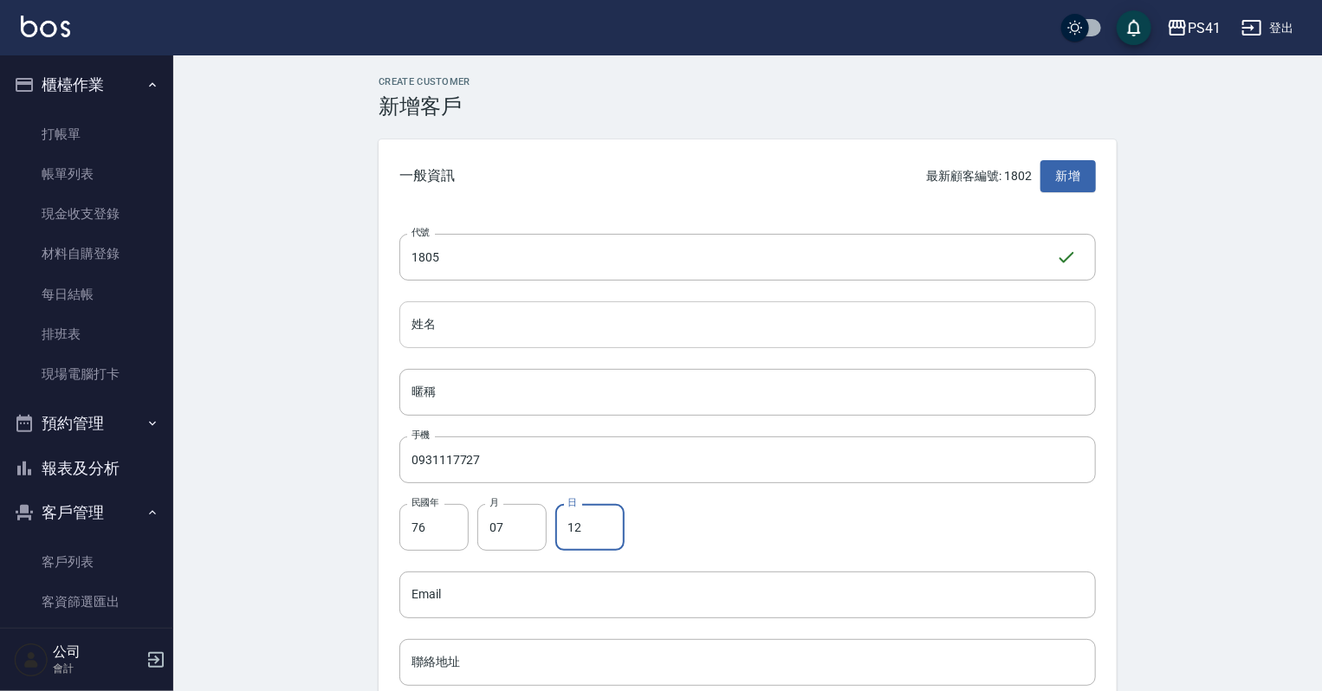
click at [611, 329] on input "姓名" at bounding box center [747, 325] width 697 height 47
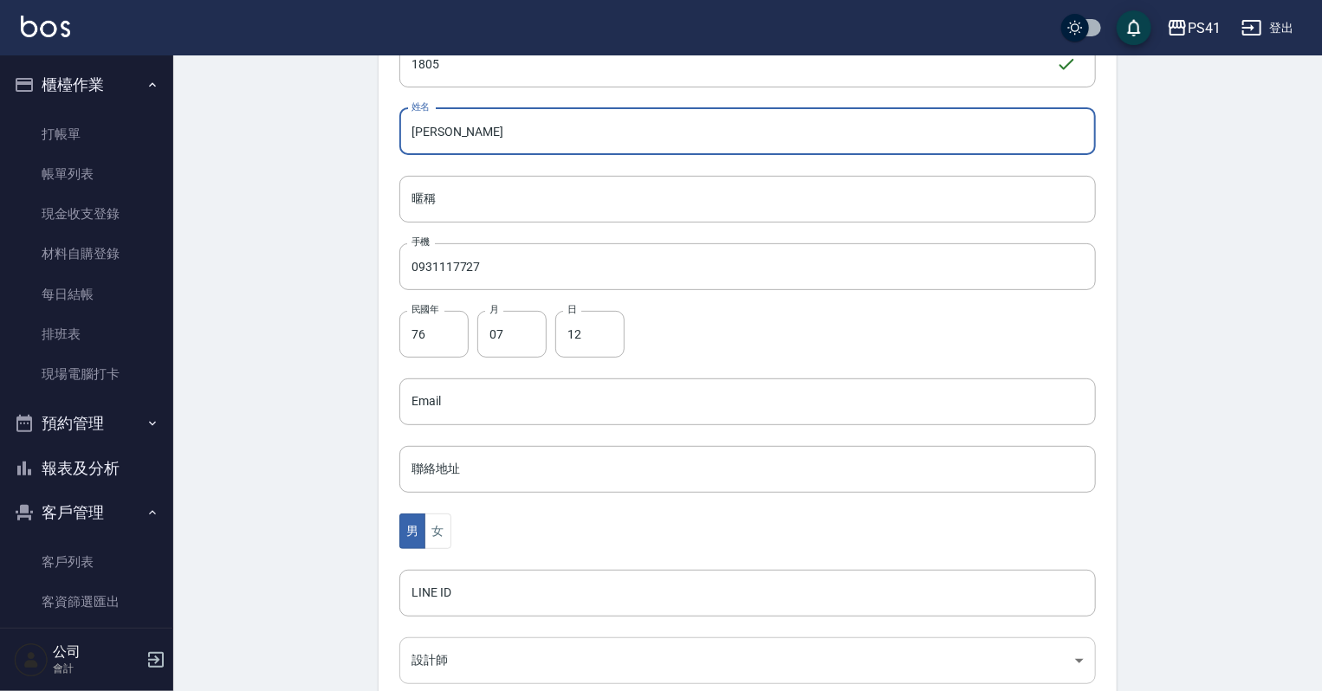
scroll to position [436, 0]
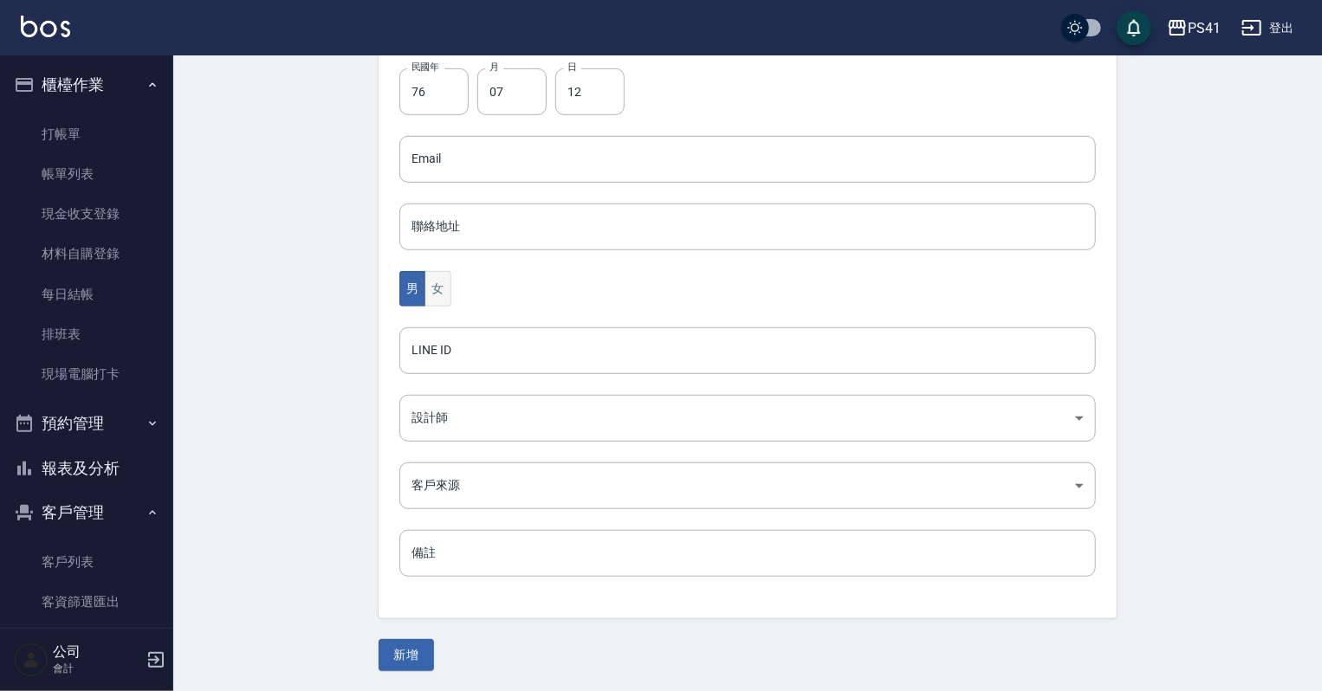
type input "[PERSON_NAME]"
click at [444, 291] on button "女" at bounding box center [438, 289] width 26 height 36
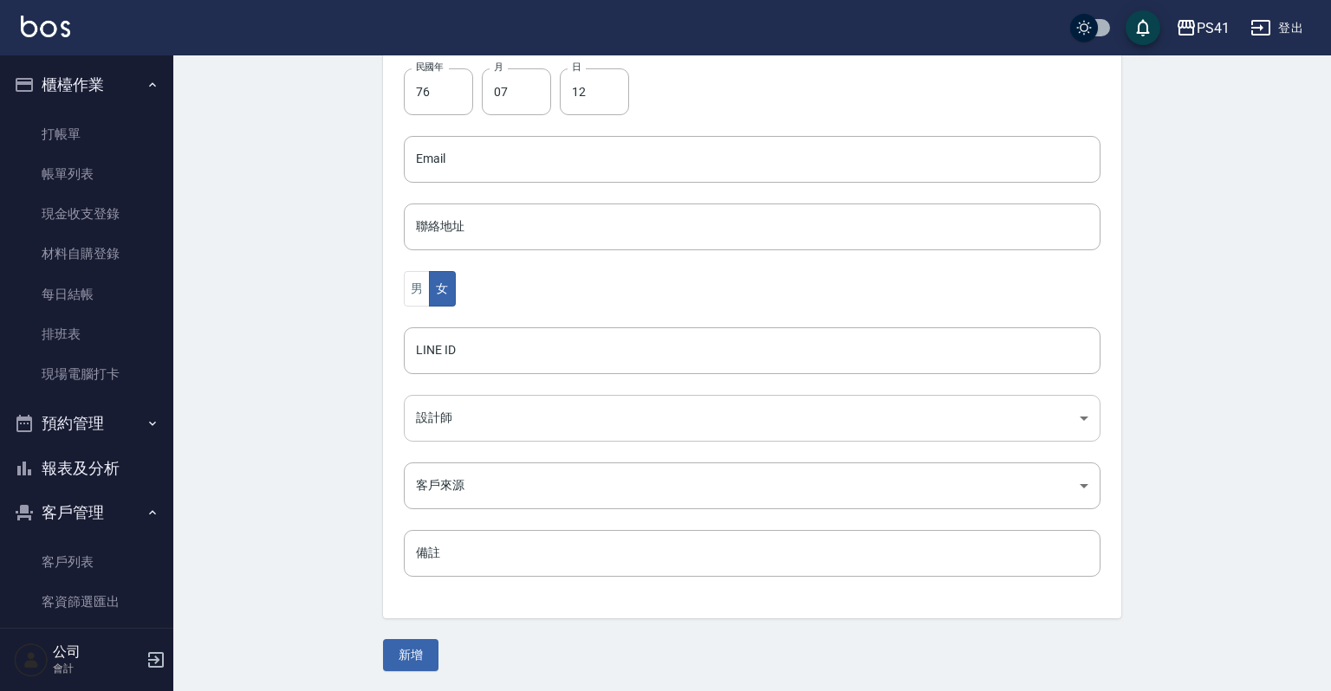
click at [444, 426] on body "PS41 登出 櫃檯作業 打帳單 帳單列表 現金收支登錄 材料自購登錄 每日結帳 排班表 現場電腦打卡 預約管理 預約管理 單日預約紀錄 單週預約紀錄 報表及…" at bounding box center [665, 128] width 1331 height 1128
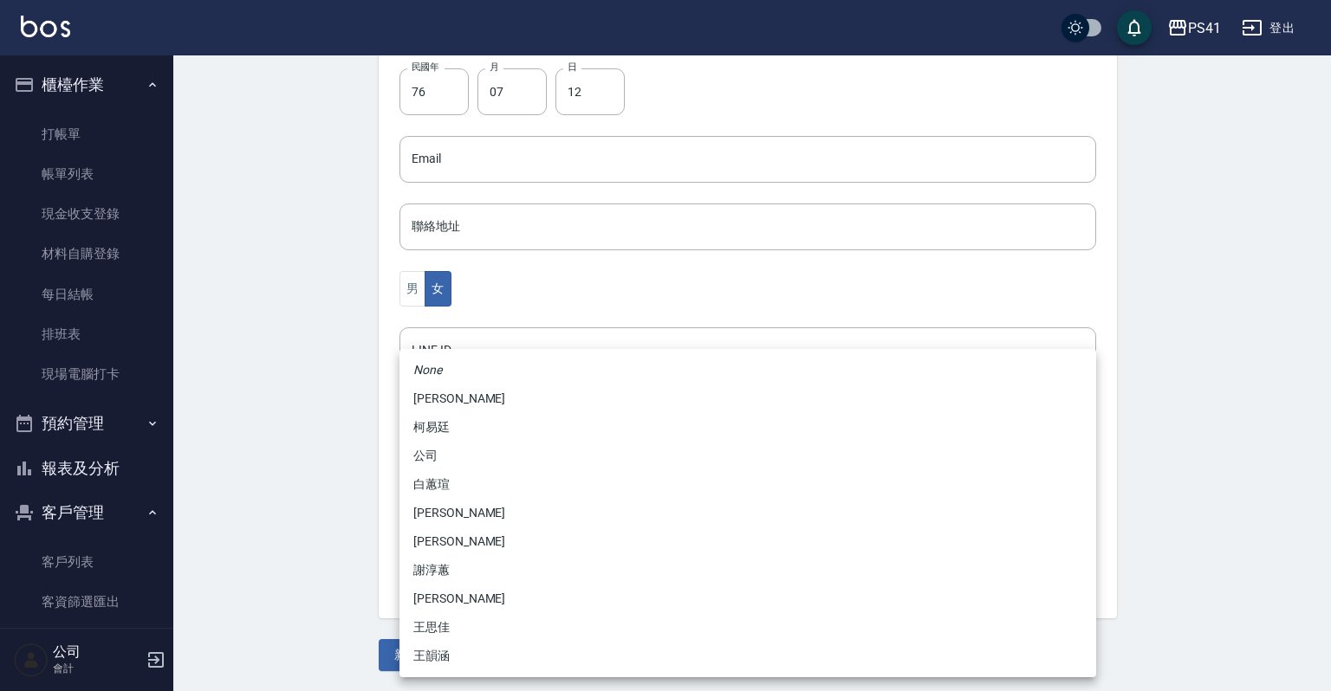
click at [464, 399] on li "[PERSON_NAME]" at bounding box center [747, 399] width 697 height 29
type input "a41d4cf0-59f1-404c-a8bf-2b9d1b27fb85"
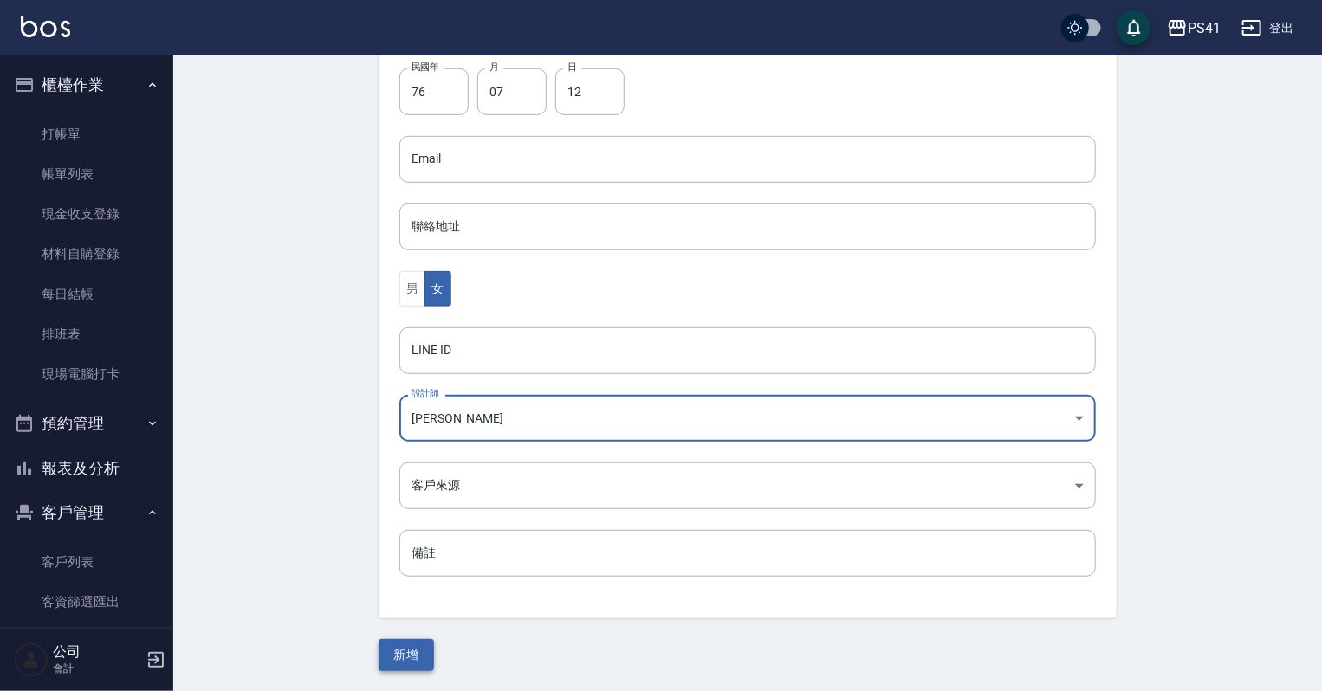
drag, startPoint x: 406, startPoint y: 672, endPoint x: 413, endPoint y: 665, distance: 10.4
click at [412, 668] on div "Create Customer 新增客戶 一般資訊 最新顧客編號: 1802 新增 代號 1805 ​ 代號 姓名 [PERSON_NAME] 姓名 暱稱 暱…" at bounding box center [747, 156] width 1149 height 1073
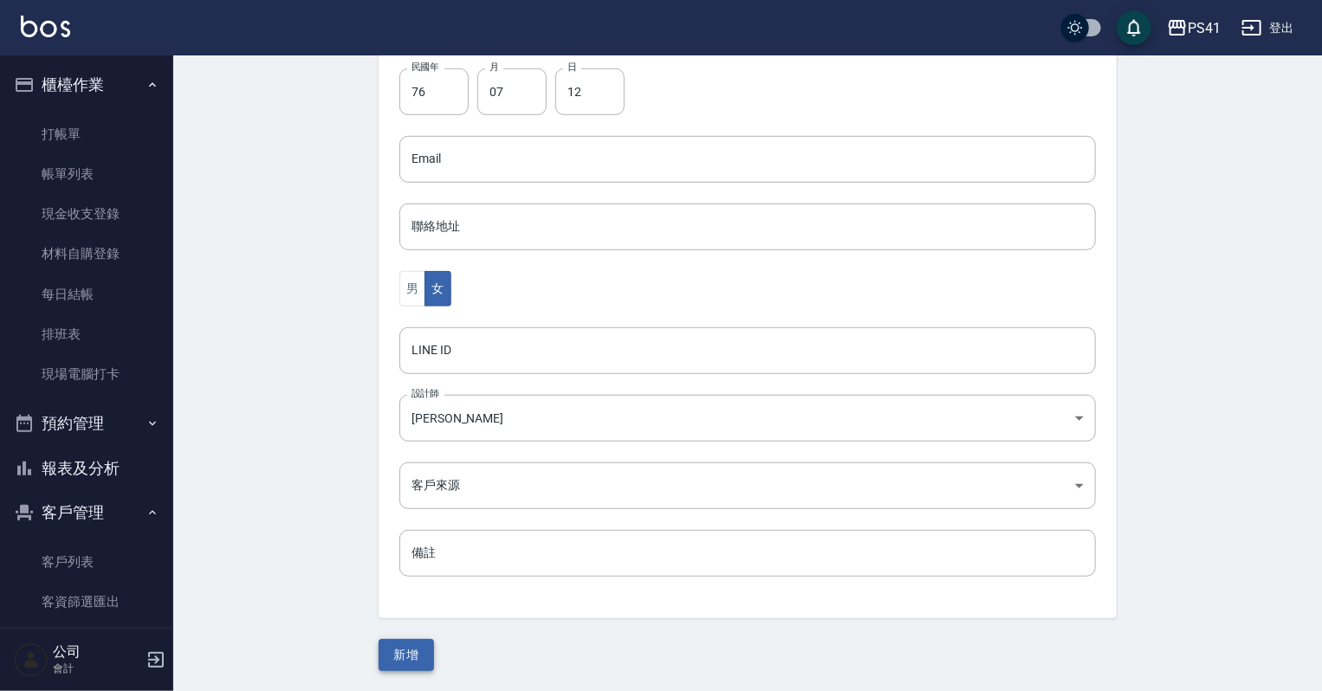
click at [415, 659] on button "新增" at bounding box center [406, 655] width 55 height 32
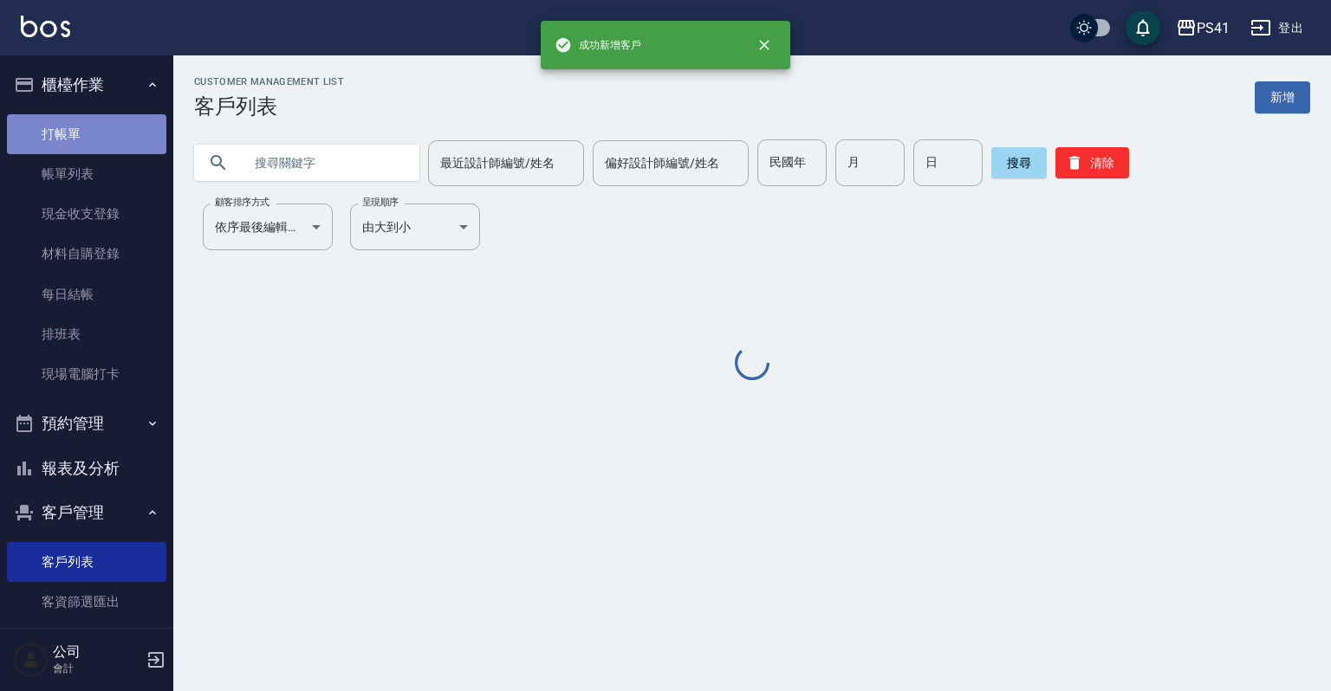
click at [130, 141] on link "打帳單" at bounding box center [86, 134] width 159 height 40
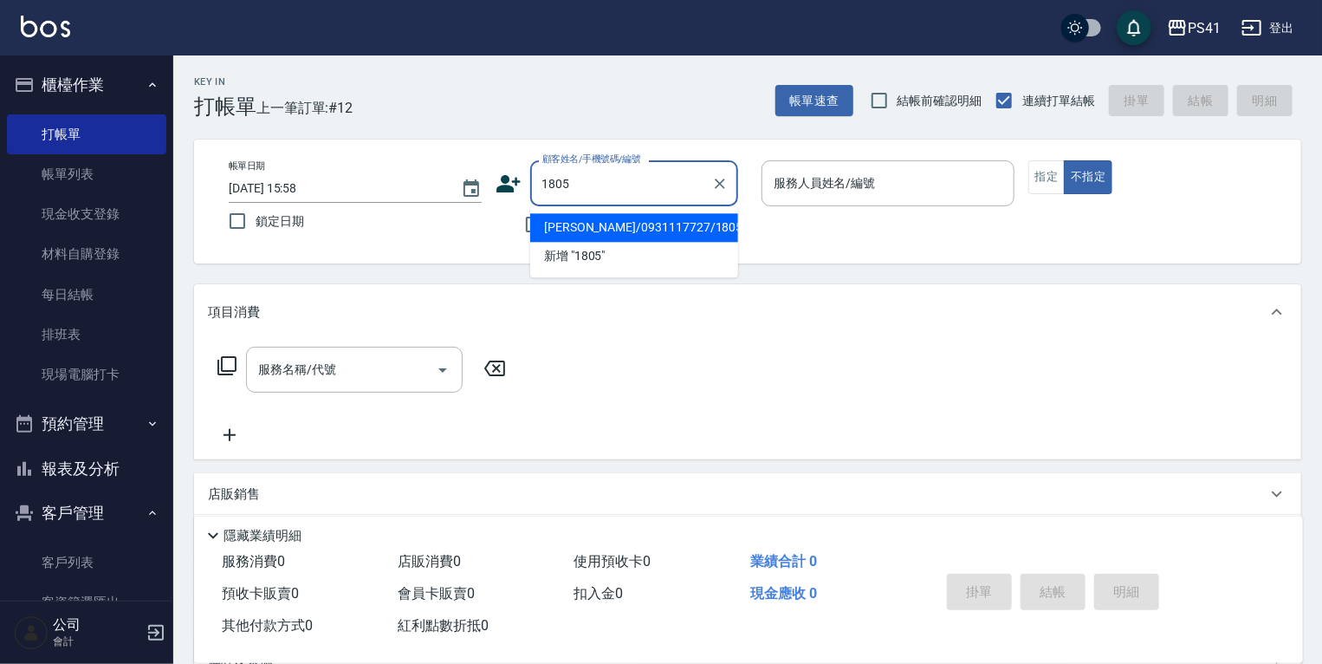
type input "[PERSON_NAME]/0931117727/1805"
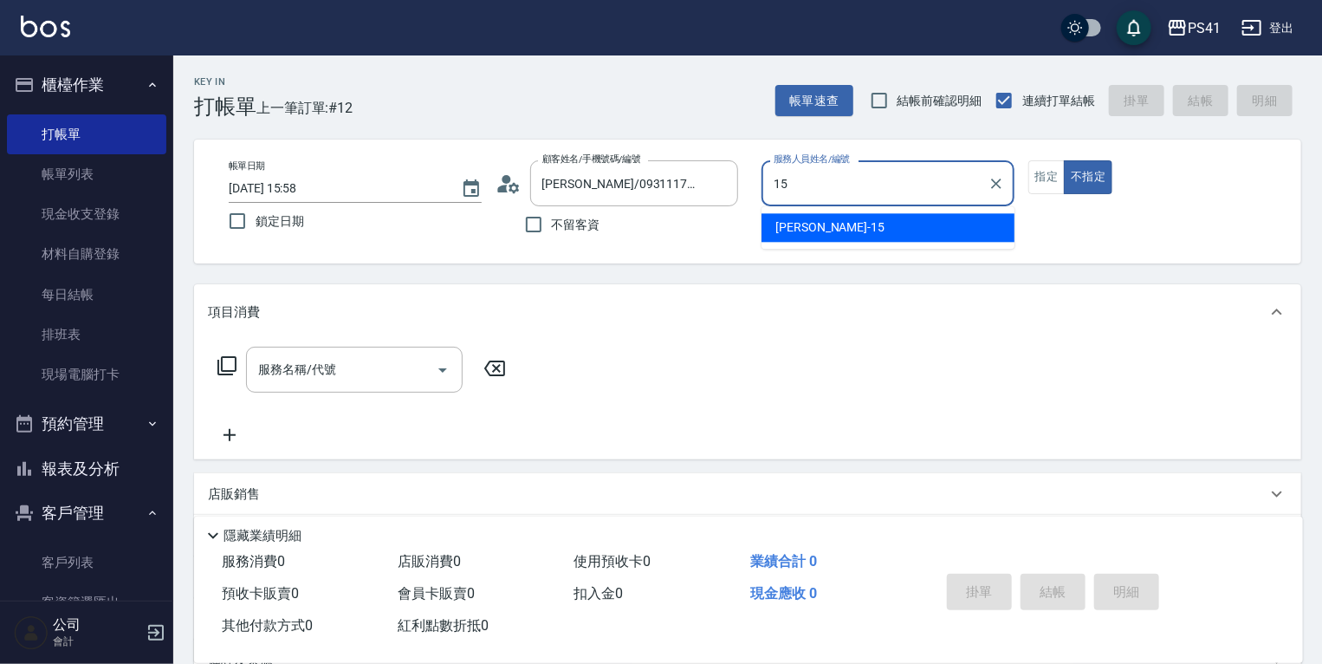
type input "[PERSON_NAME]-15"
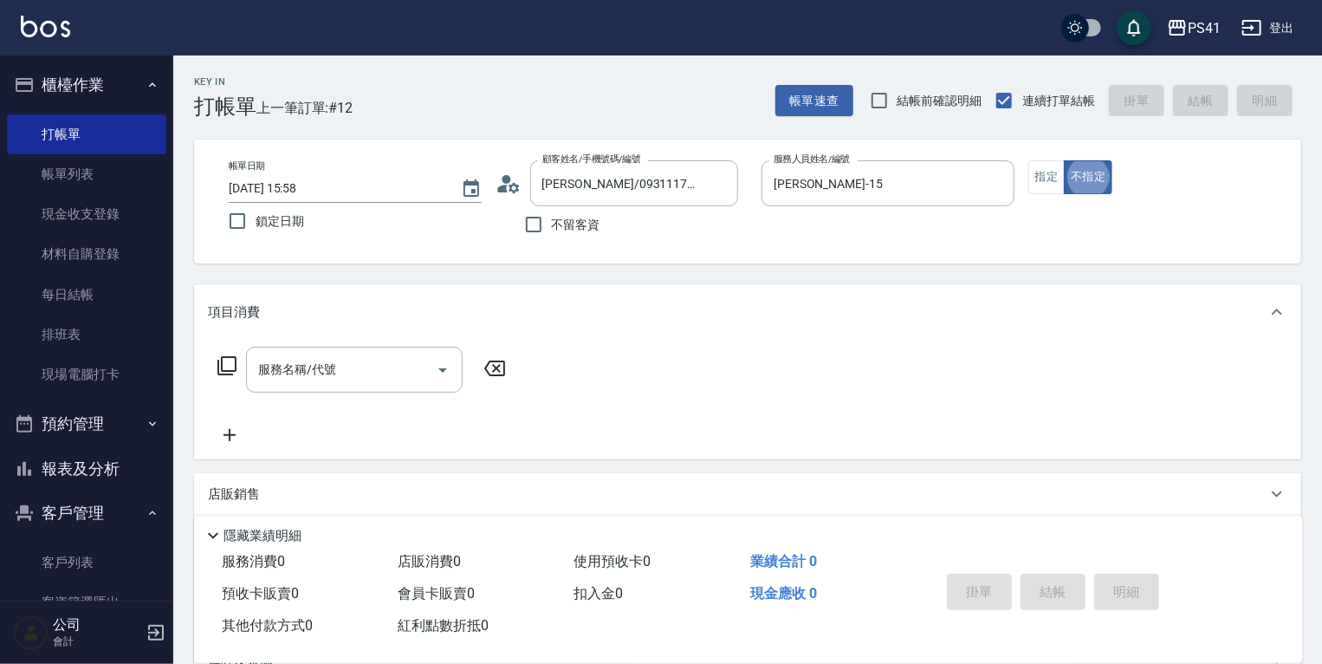
type button "false"
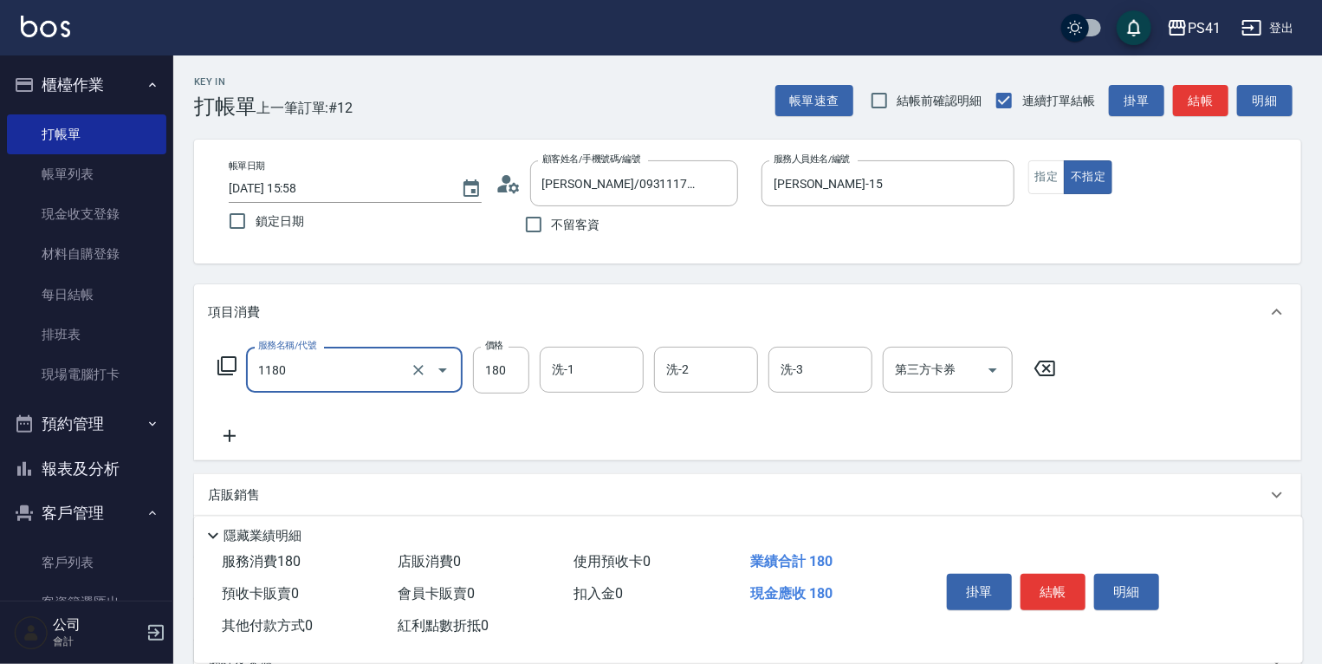
type input "洗髮(洗+剪不指定活動)(1180)"
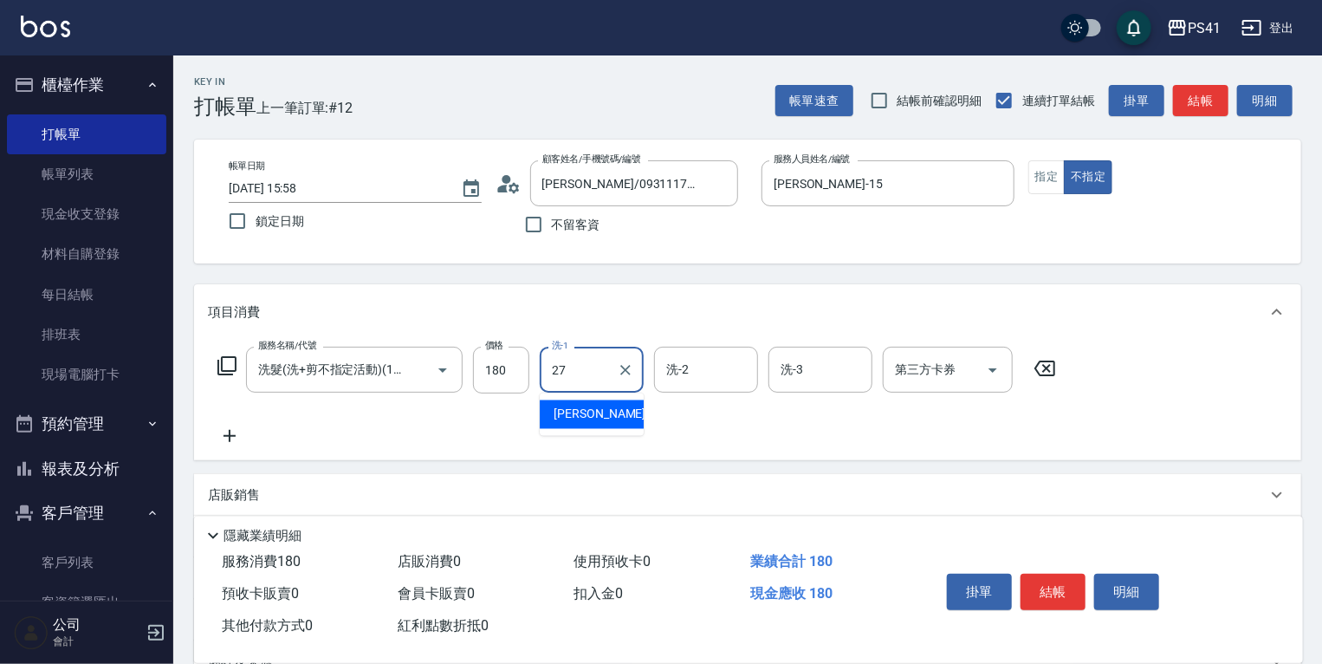
type input "佳佳-27"
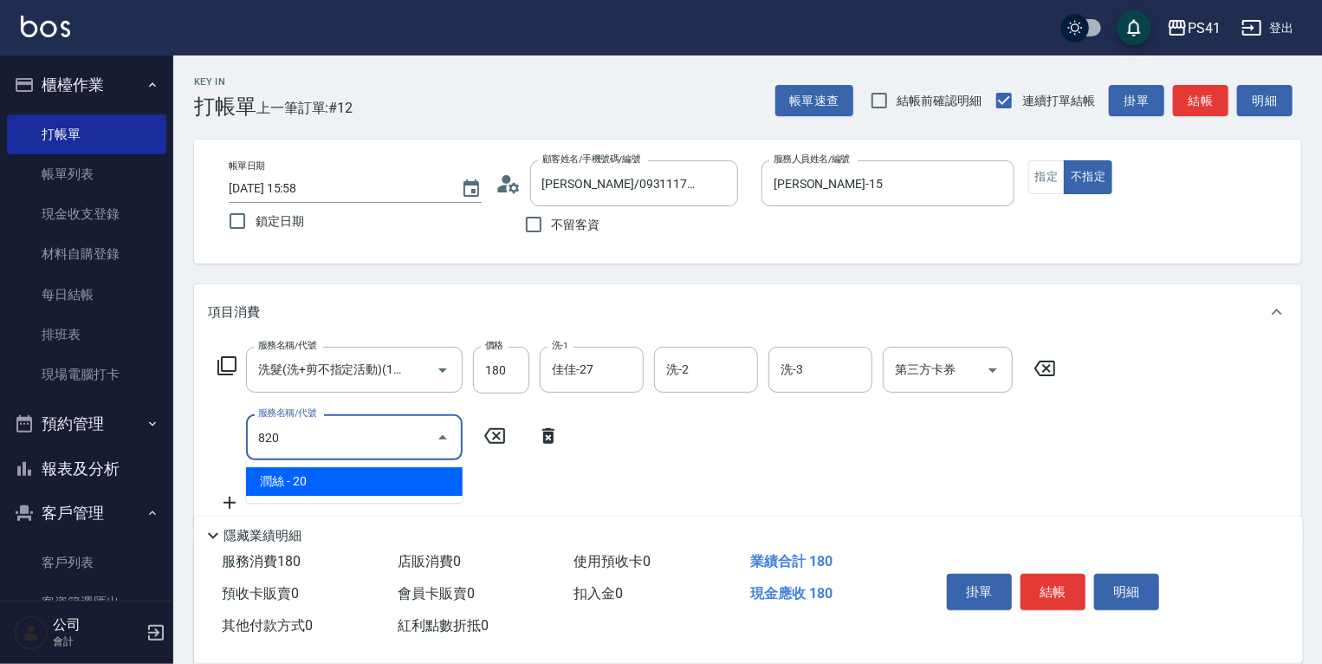
type input "潤絲(820)"
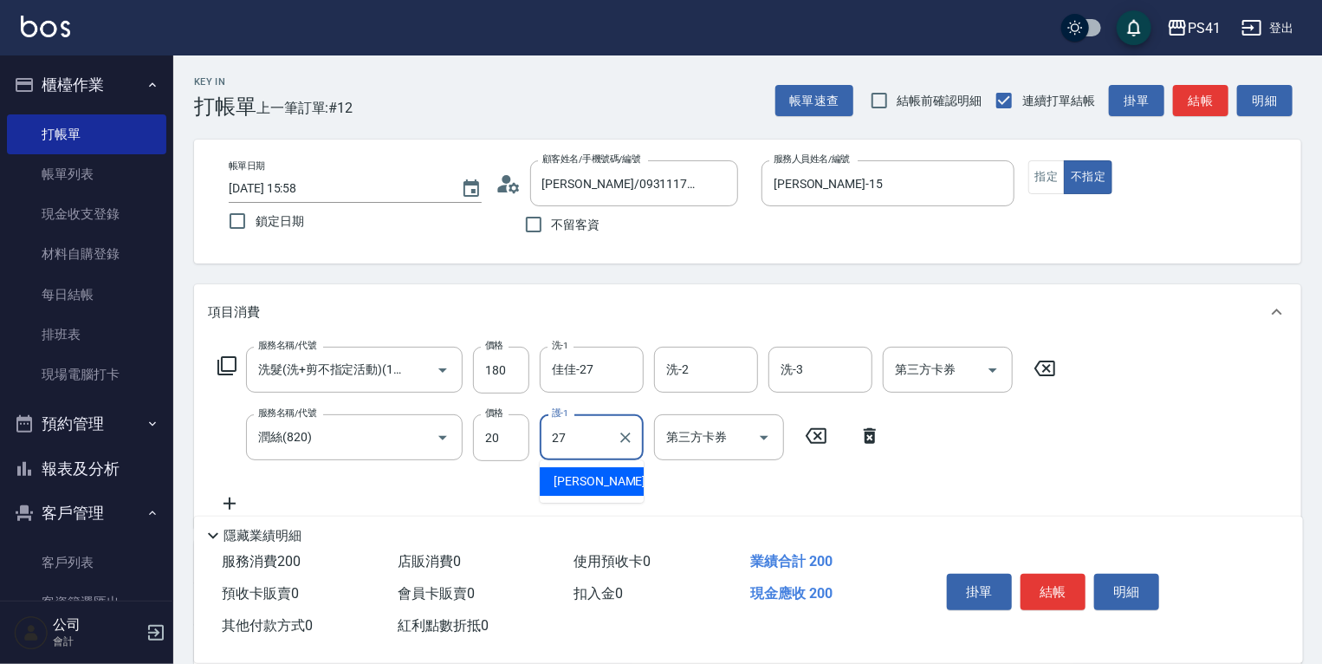
type input "佳佳-27"
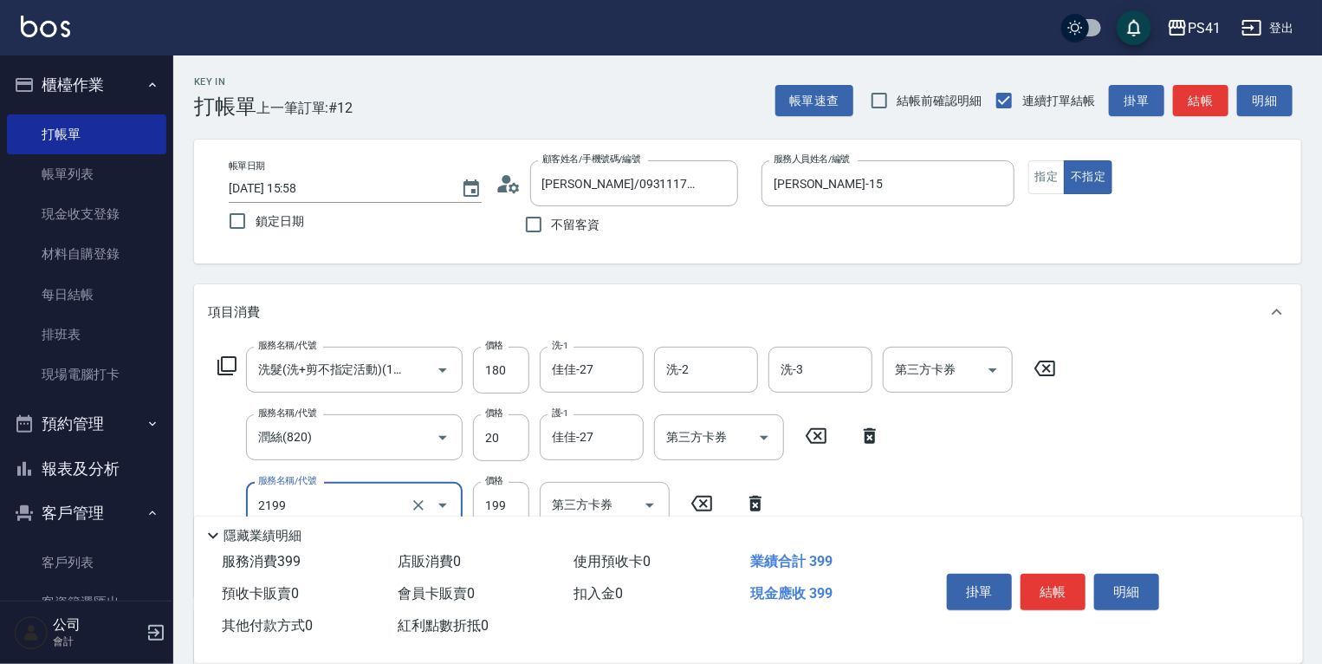
type input "不指定剪髮活動(2199)"
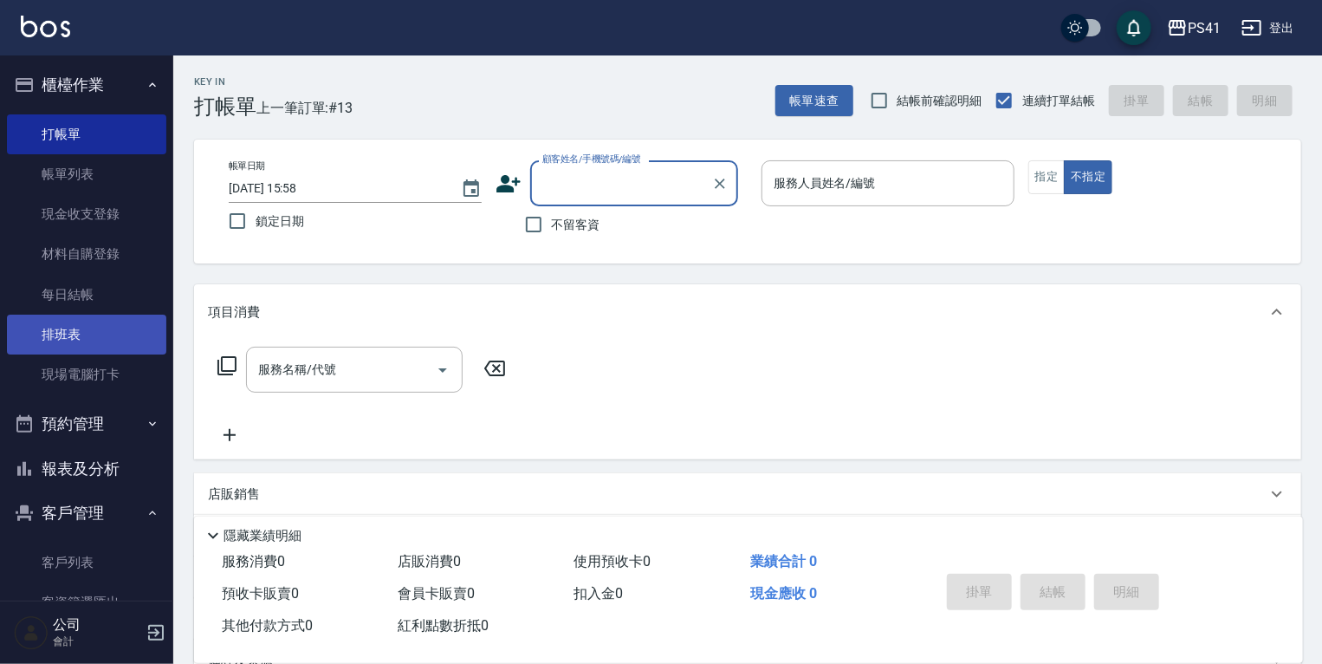
click at [113, 345] on link "排班表" at bounding box center [86, 335] width 159 height 40
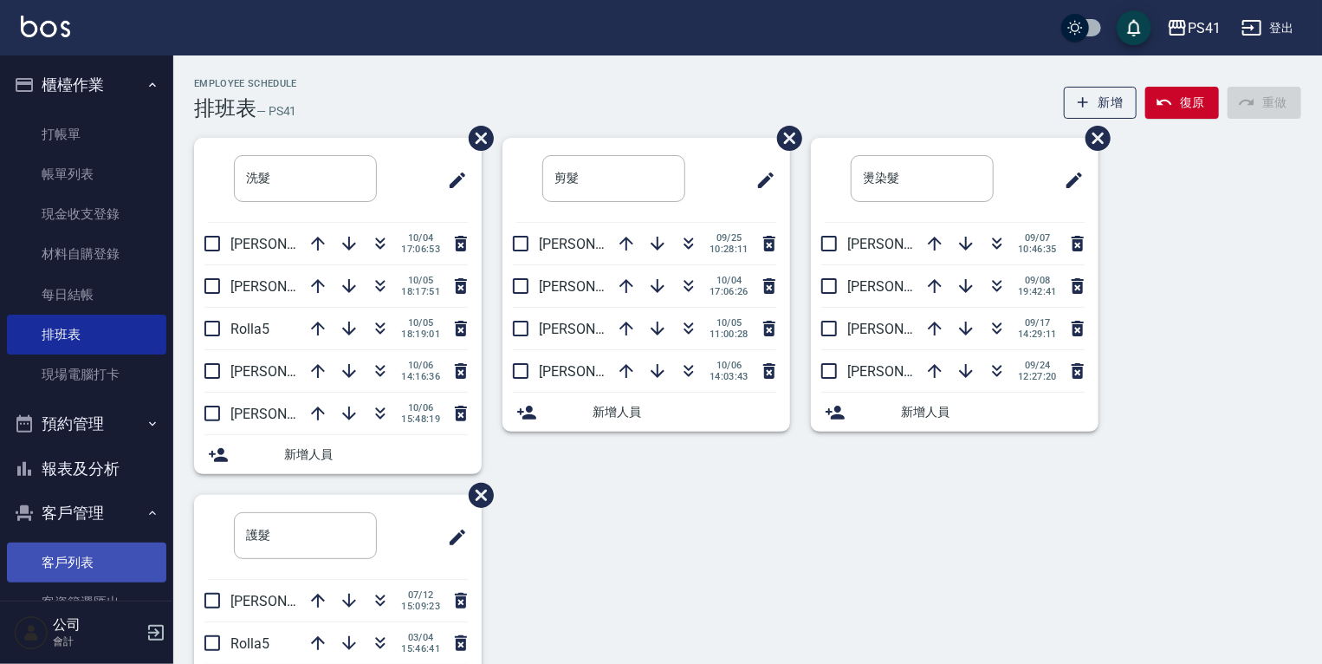
drag, startPoint x: 66, startPoint y: 506, endPoint x: 101, endPoint y: 552, distance: 57.5
click at [66, 507] on button "客戶管理" at bounding box center [86, 512] width 159 height 45
drag, startPoint x: 101, startPoint y: 561, endPoint x: 102, endPoint y: 549, distance: 11.4
click at [102, 556] on button "行銷工具" at bounding box center [86, 557] width 159 height 45
click at [90, 508] on button "客戶管理" at bounding box center [86, 512] width 159 height 45
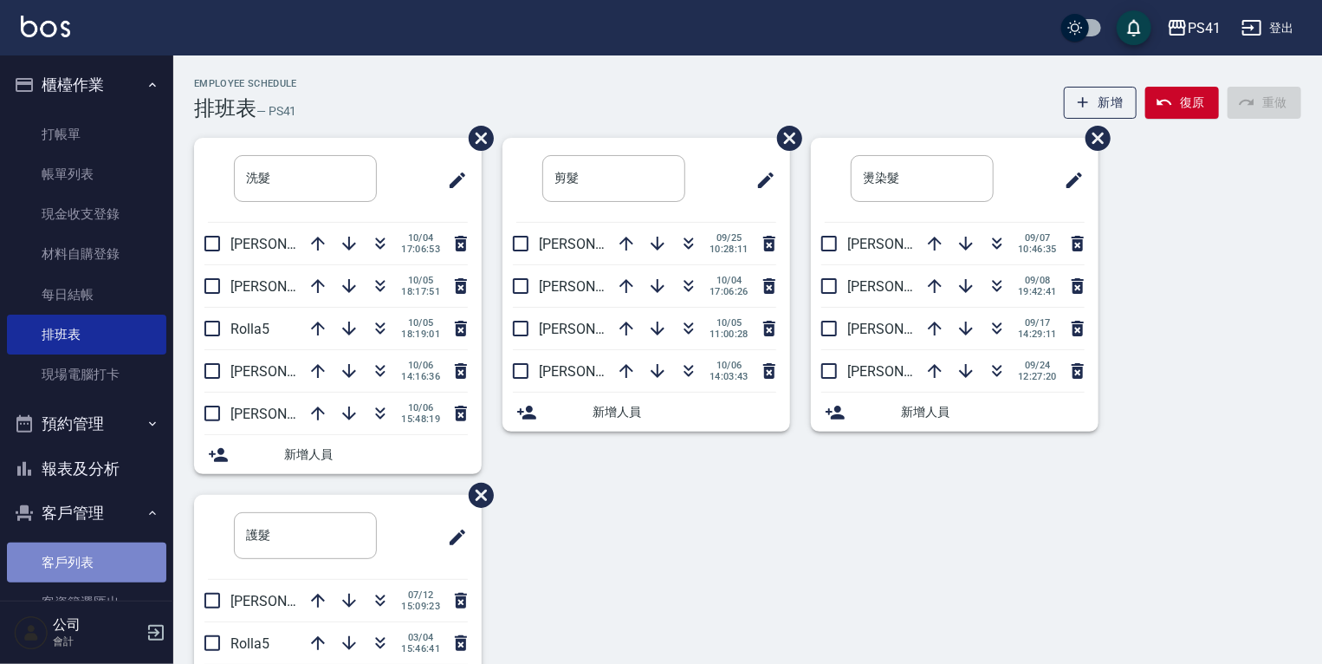
click at [88, 561] on link "客戶列表" at bounding box center [86, 562] width 159 height 40
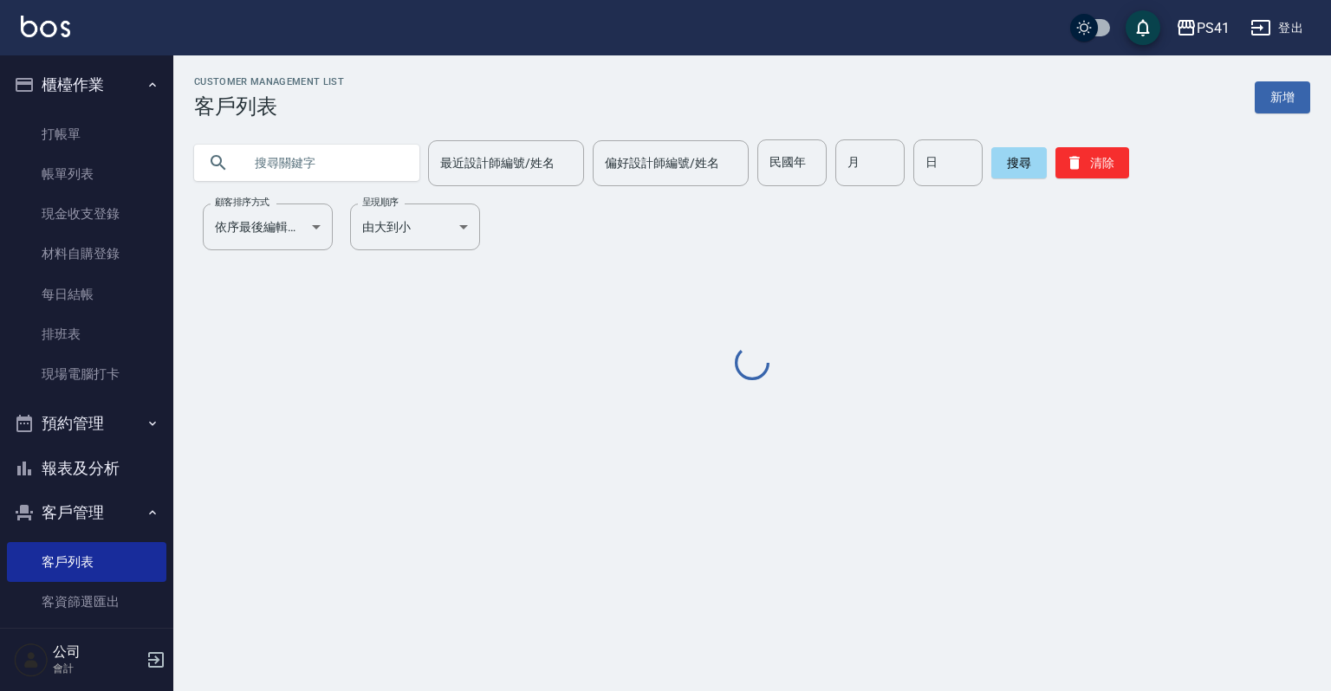
click at [367, 169] on input "text" at bounding box center [324, 162] width 163 height 47
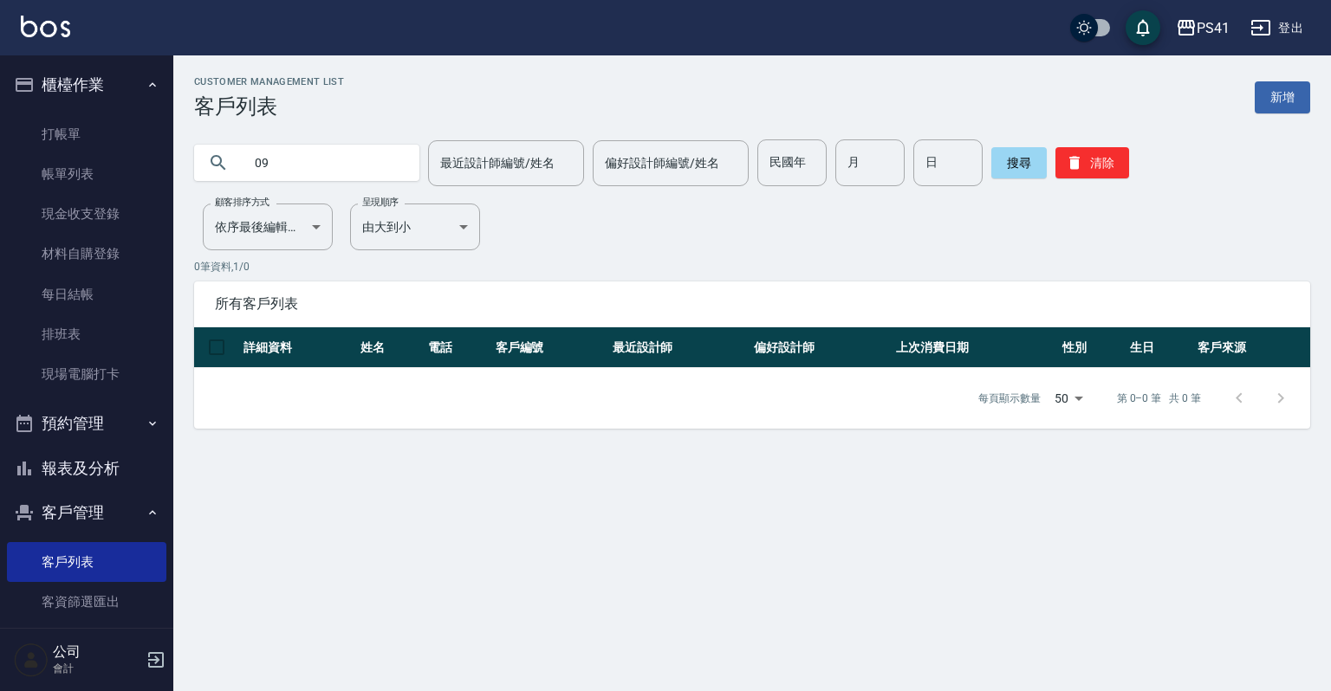
type input "0"
type input "0908639198"
click at [1069, 177] on button "清除" at bounding box center [1092, 162] width 74 height 31
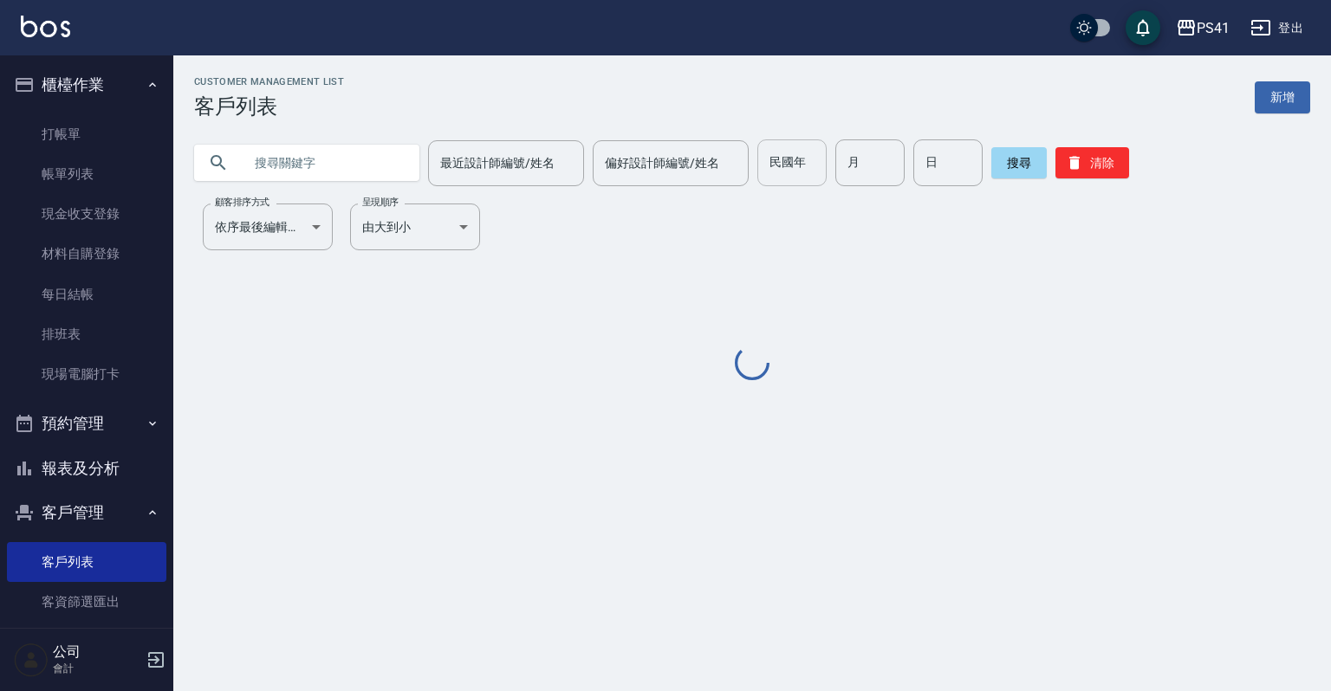
drag, startPoint x: 1070, startPoint y: 176, endPoint x: 801, endPoint y: 167, distance: 268.7
click at [1065, 175] on button "清除" at bounding box center [1092, 162] width 74 height 31
click at [381, 152] on input "text" at bounding box center [324, 162] width 163 height 47
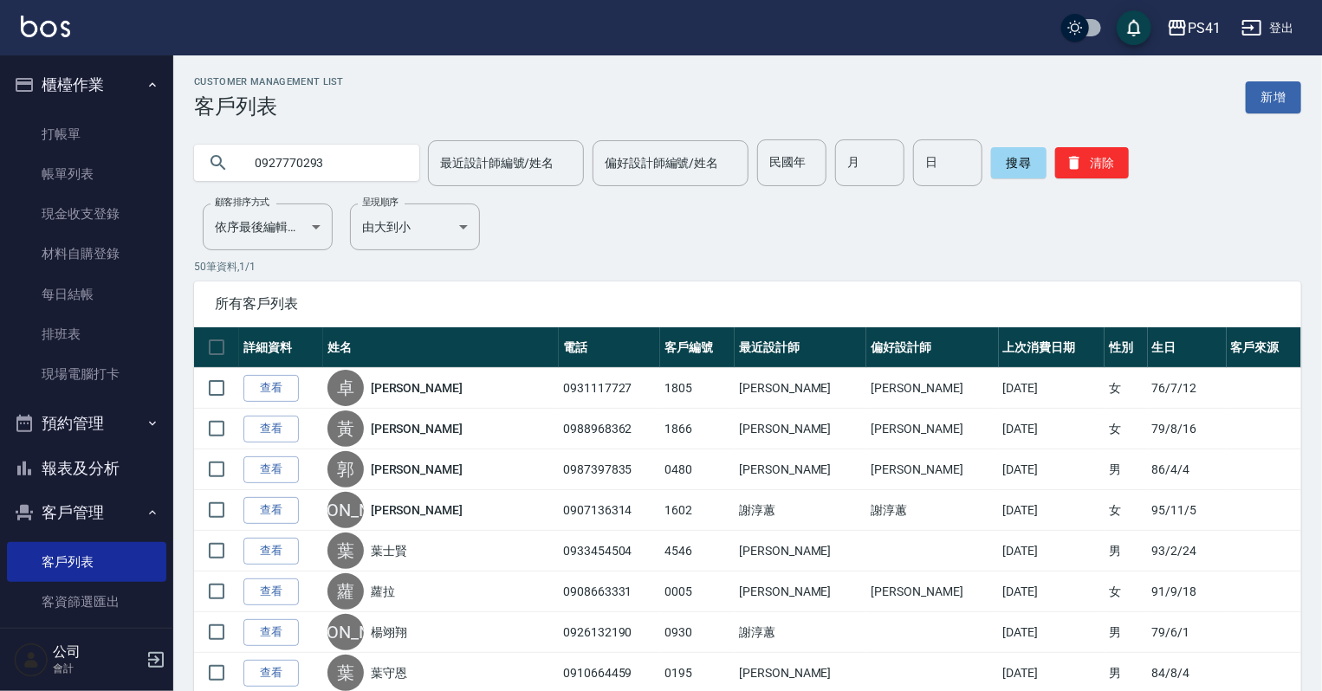
type input "0927770293"
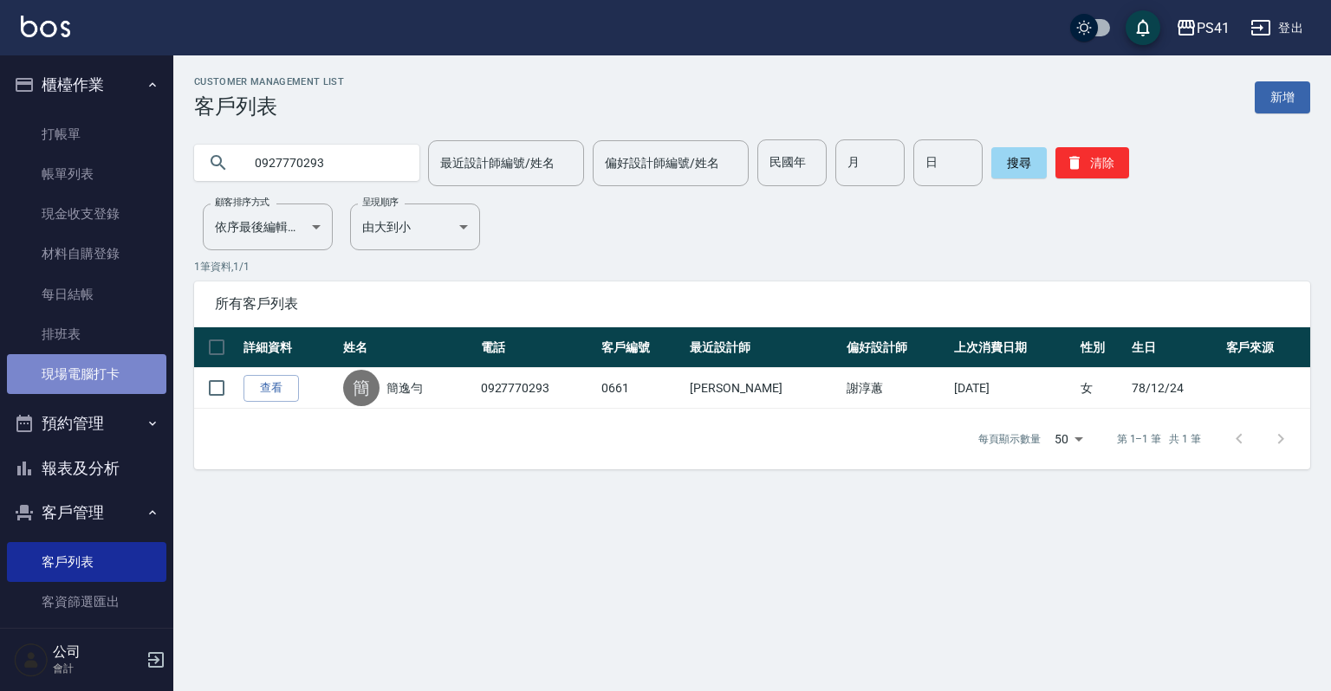
click at [95, 374] on link "現場電腦打卡" at bounding box center [86, 374] width 159 height 40
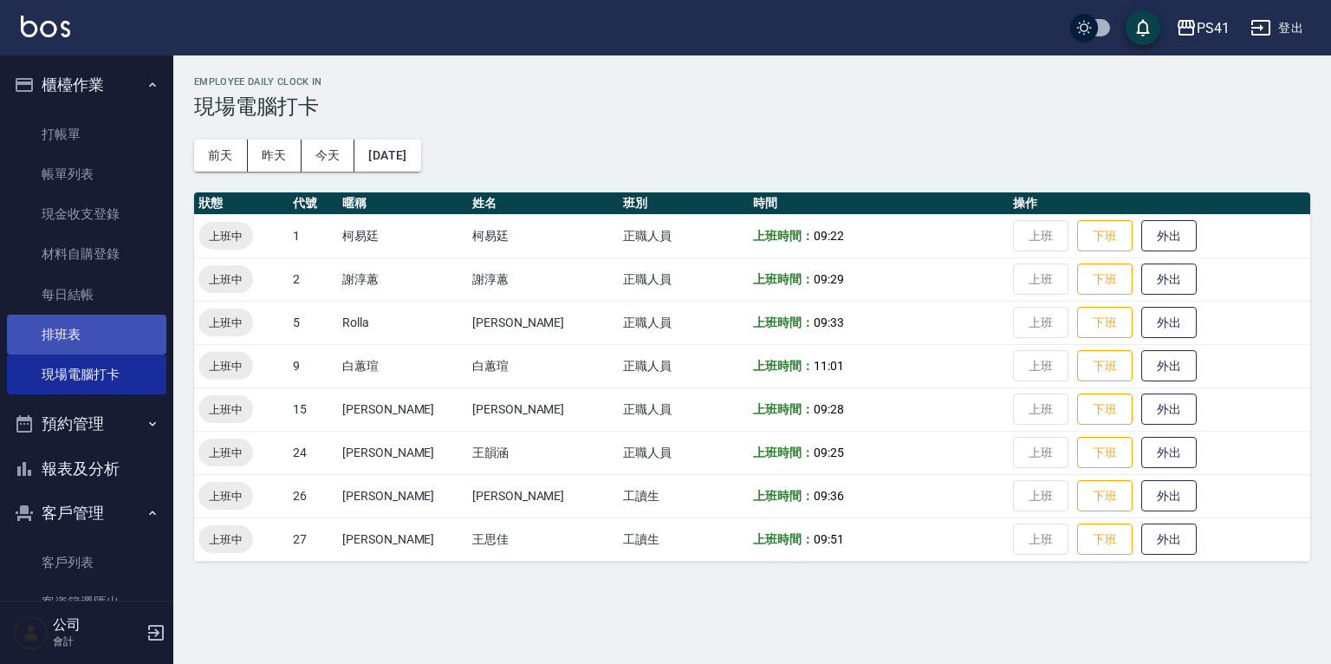
click at [76, 322] on link "排班表" at bounding box center [86, 335] width 159 height 40
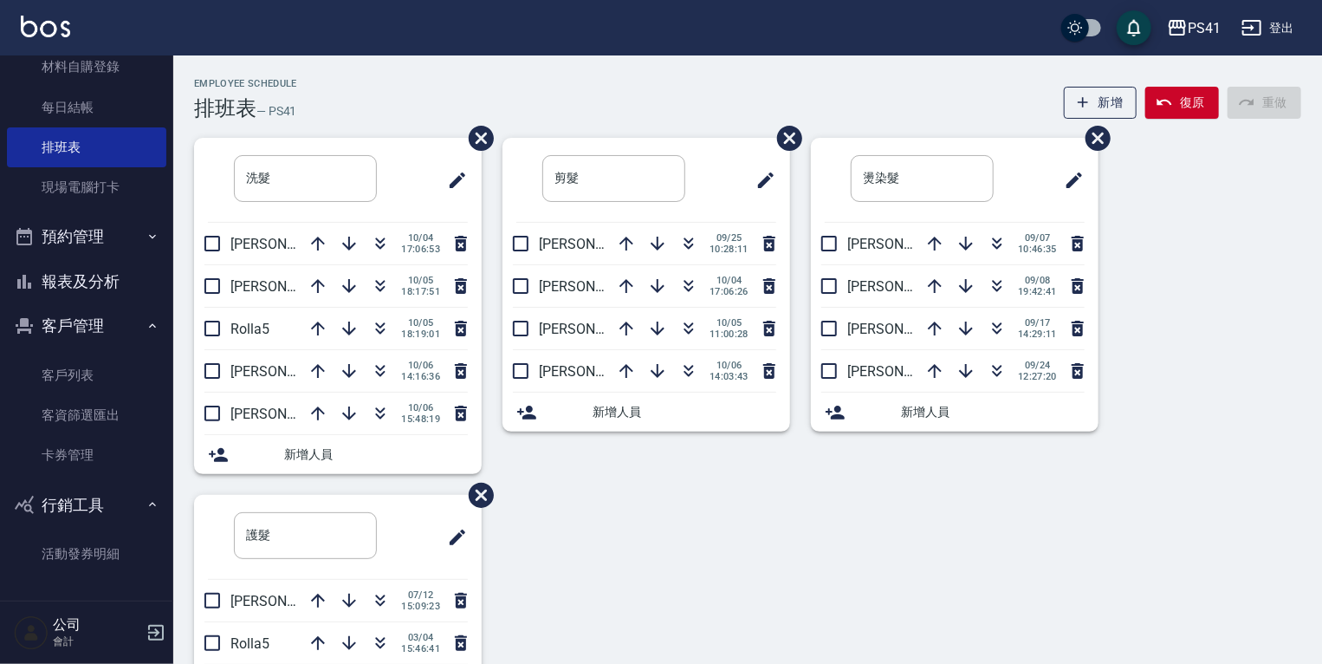
scroll to position [118, 0]
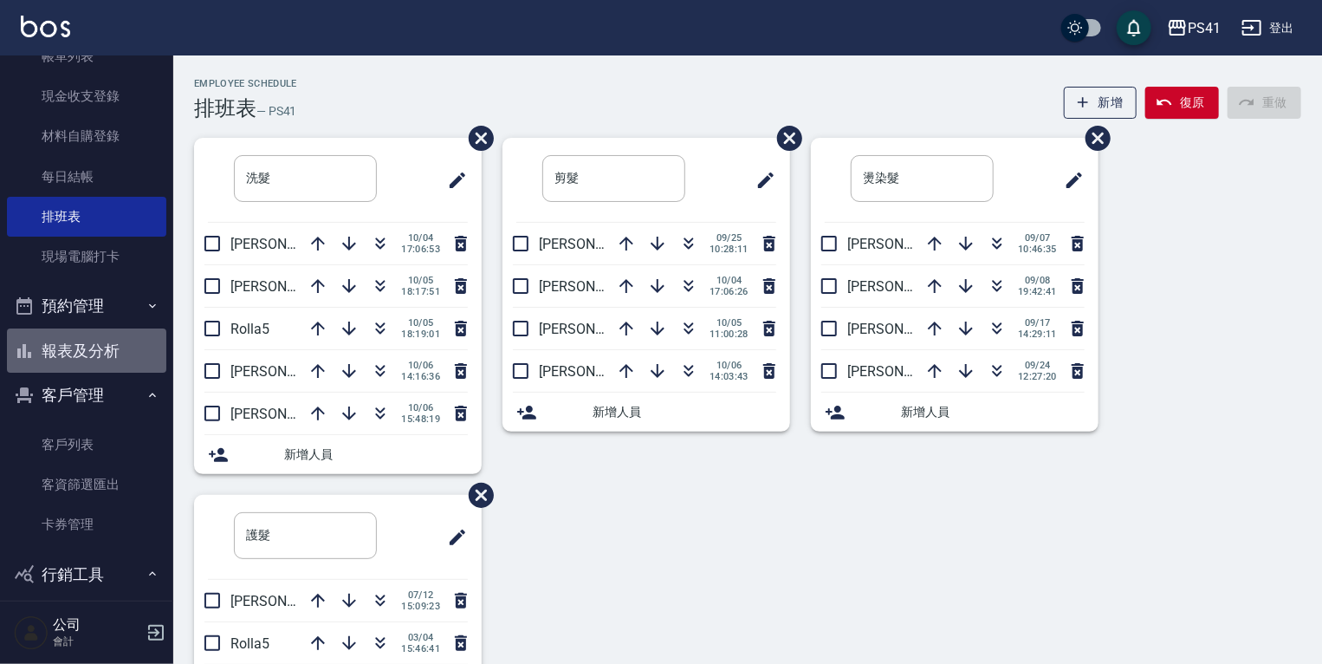
click at [100, 350] on button "報表及分析" at bounding box center [86, 350] width 159 height 45
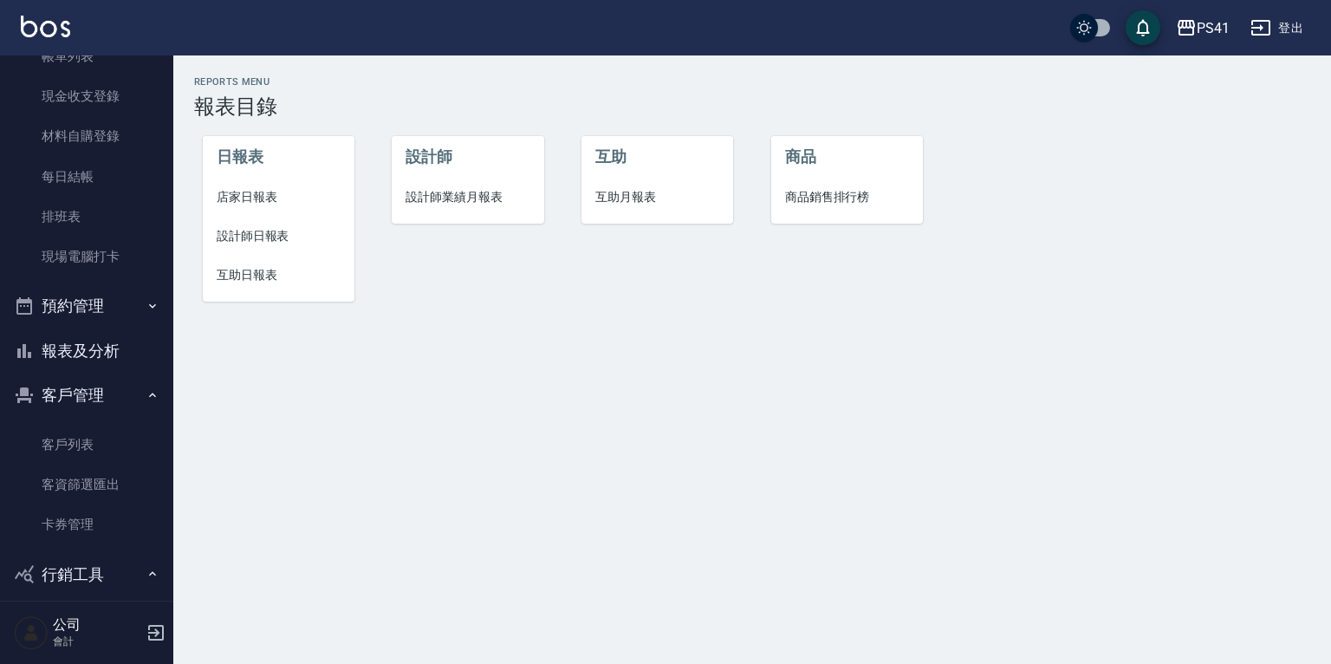
click at [258, 239] on span "設計師日報表" at bounding box center [279, 236] width 124 height 18
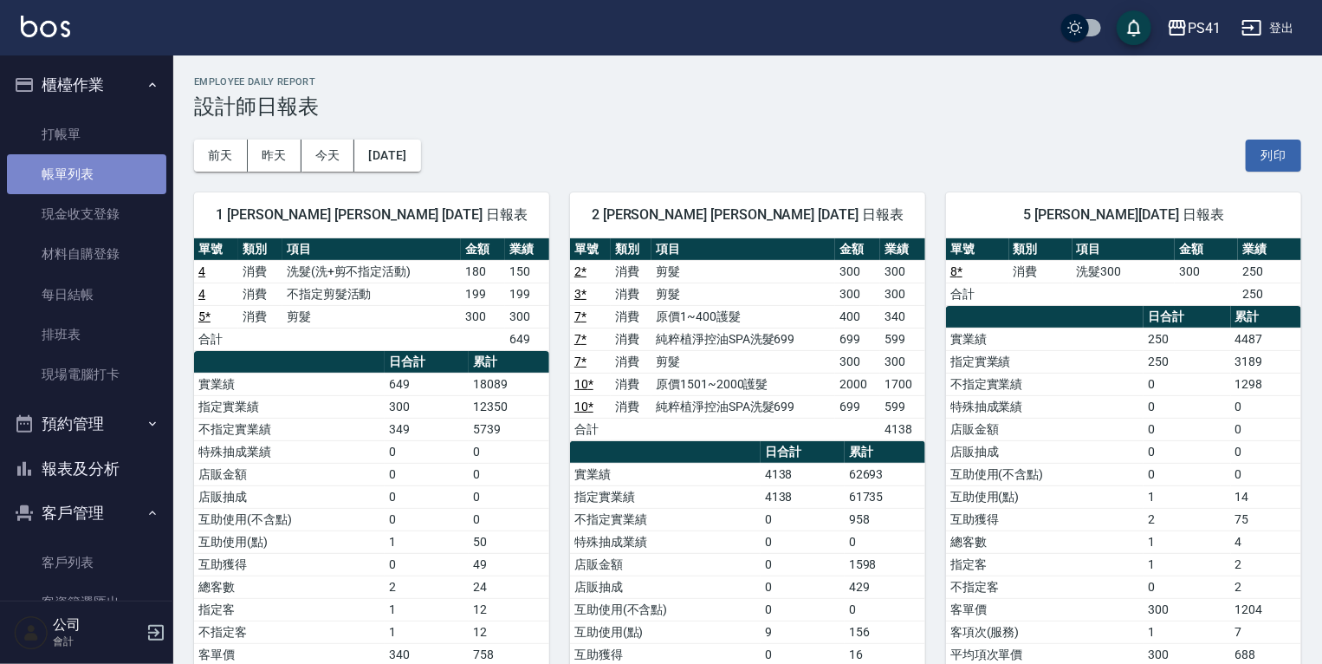
click at [112, 180] on link "帳單列表" at bounding box center [86, 174] width 159 height 40
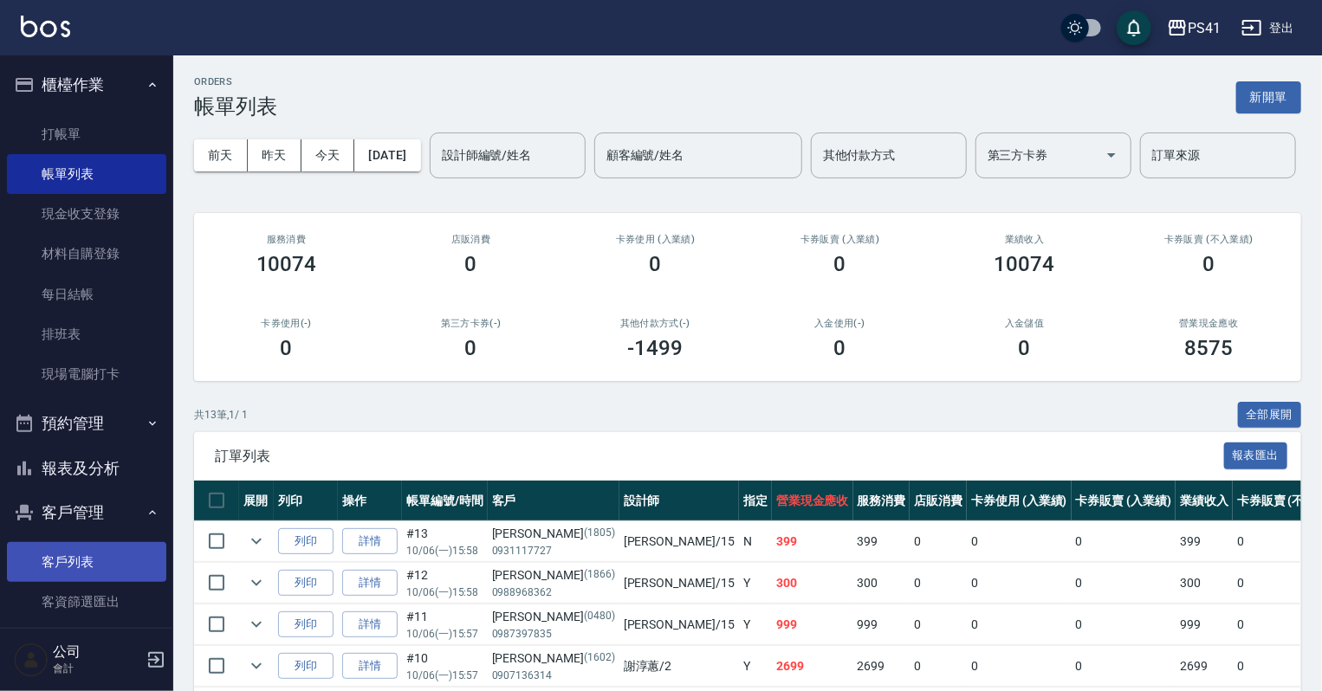
click at [71, 573] on link "客戶列表" at bounding box center [86, 562] width 159 height 40
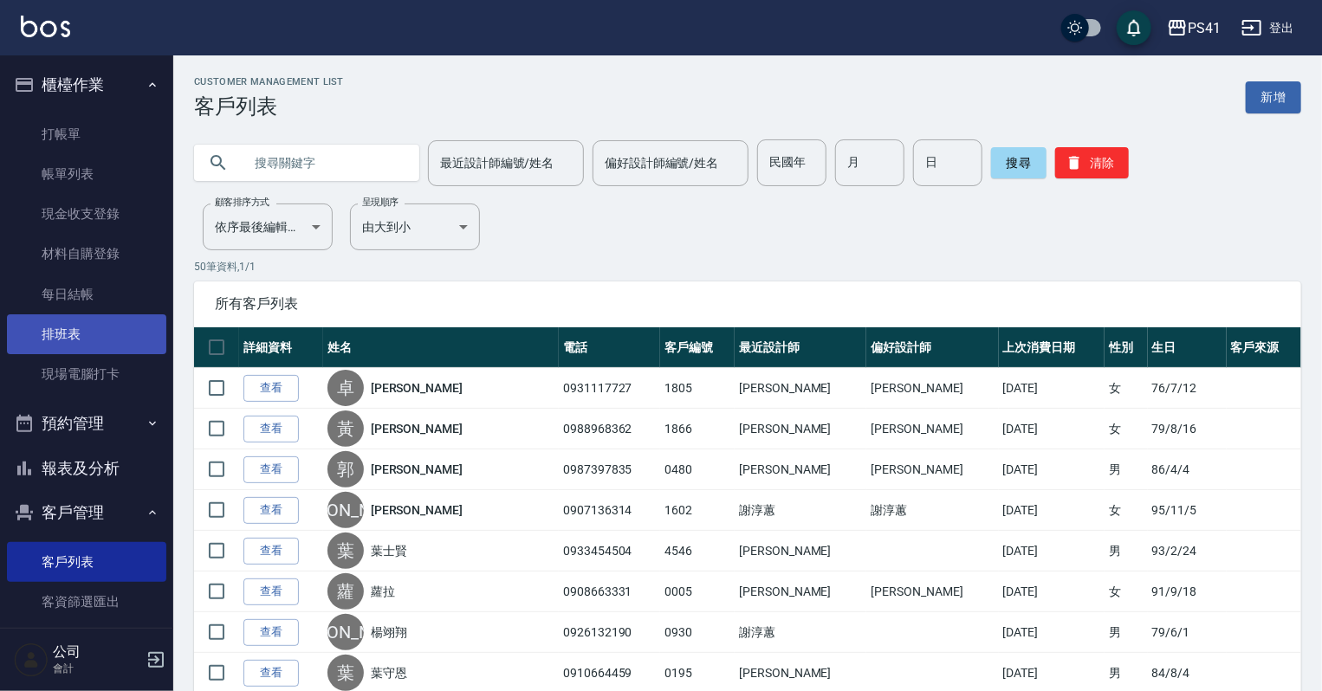
click at [64, 327] on link "排班表" at bounding box center [86, 335] width 159 height 40
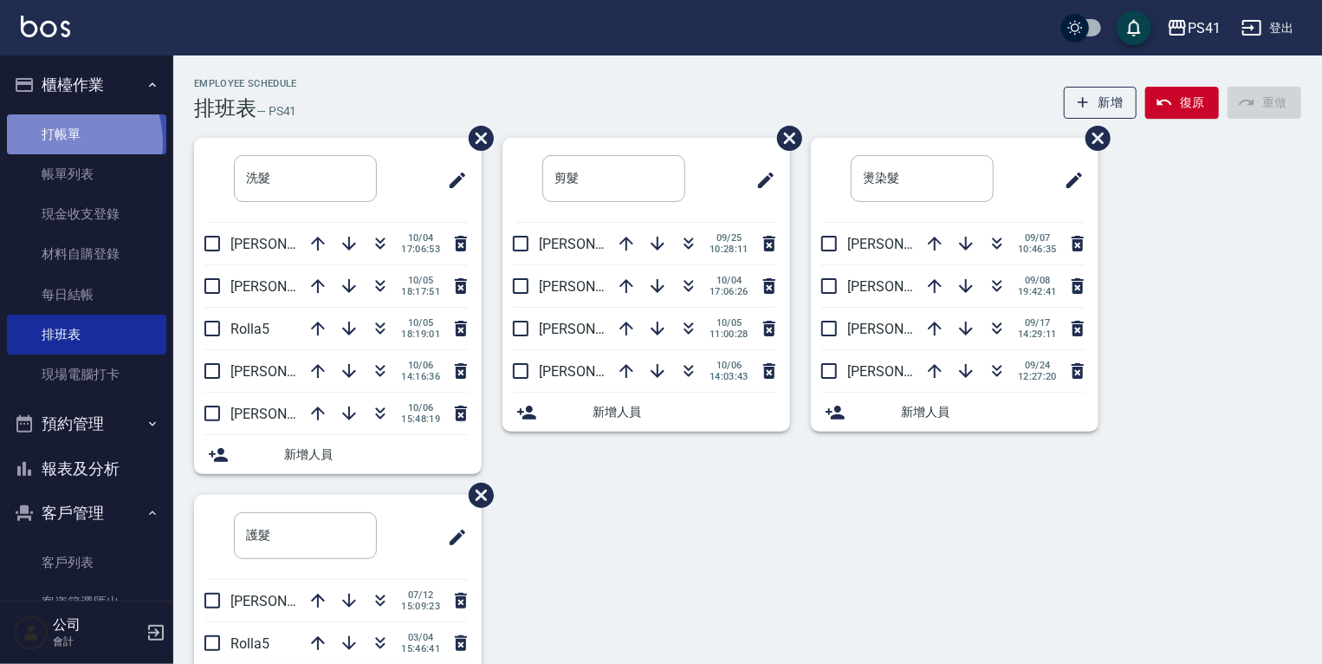
click at [56, 142] on link "打帳單" at bounding box center [86, 134] width 159 height 40
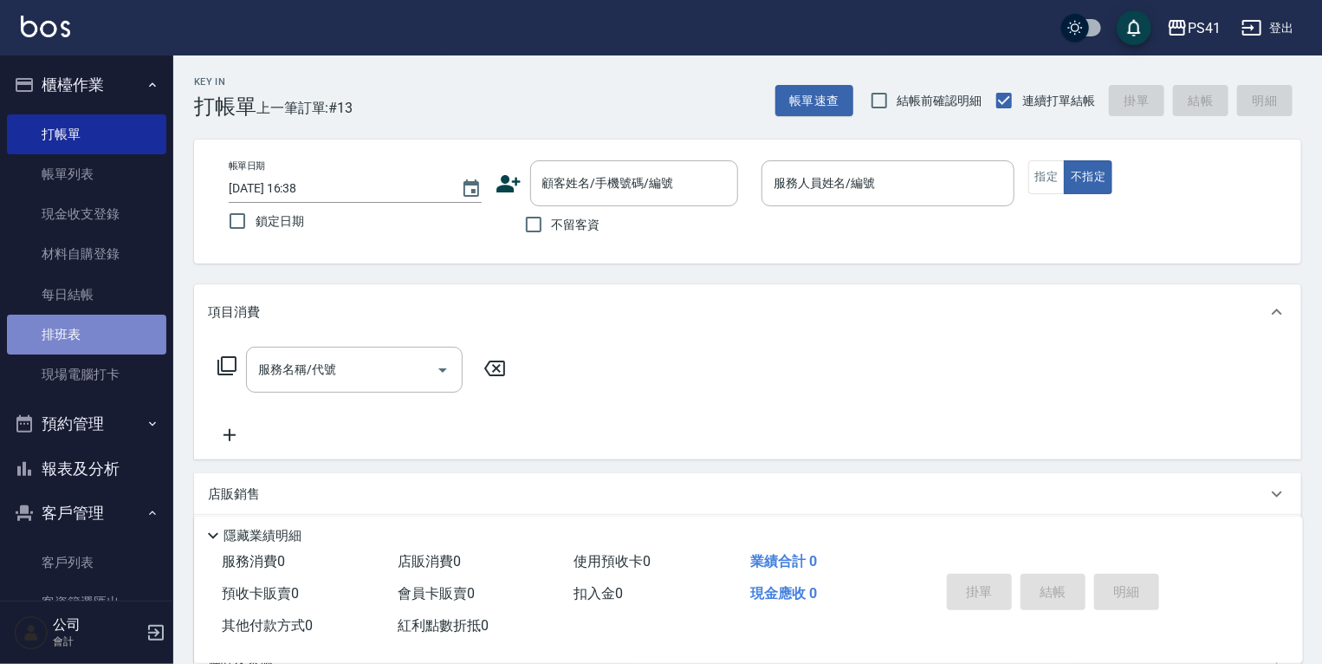
click at [86, 344] on link "排班表" at bounding box center [86, 335] width 159 height 40
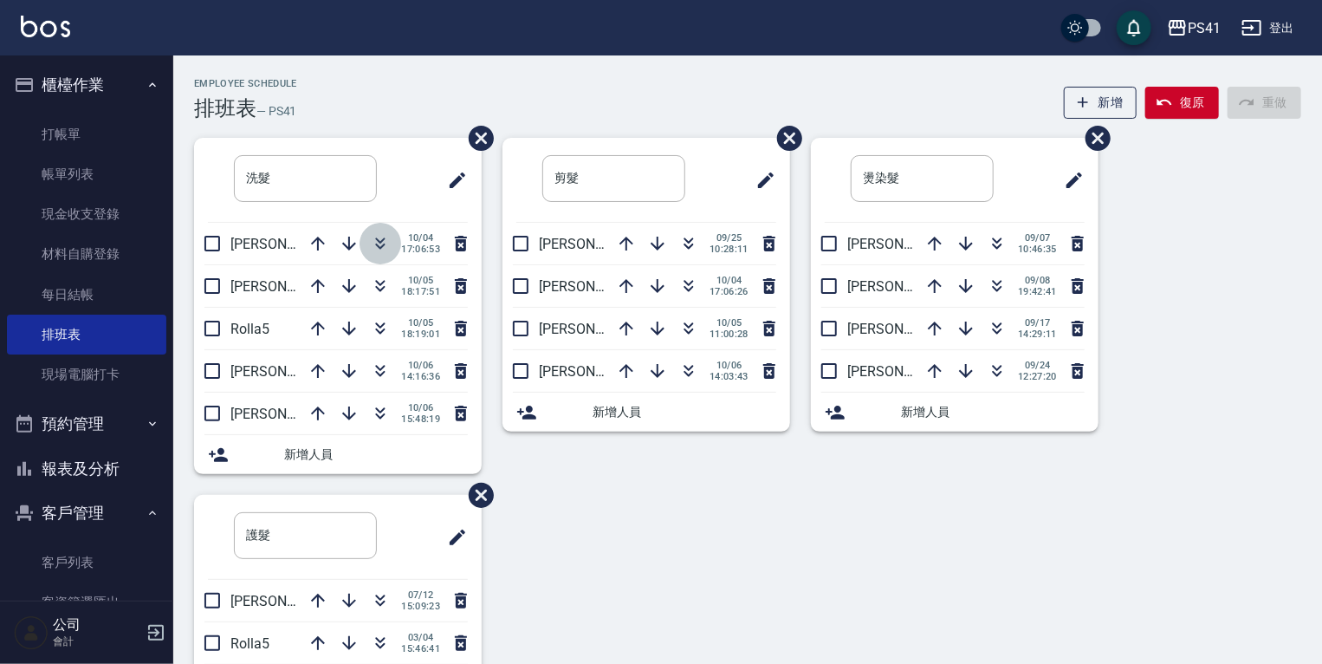
click at [367, 243] on button "button" at bounding box center [381, 244] width 42 height 42
click at [994, 243] on icon "button" at bounding box center [997, 243] width 21 height 21
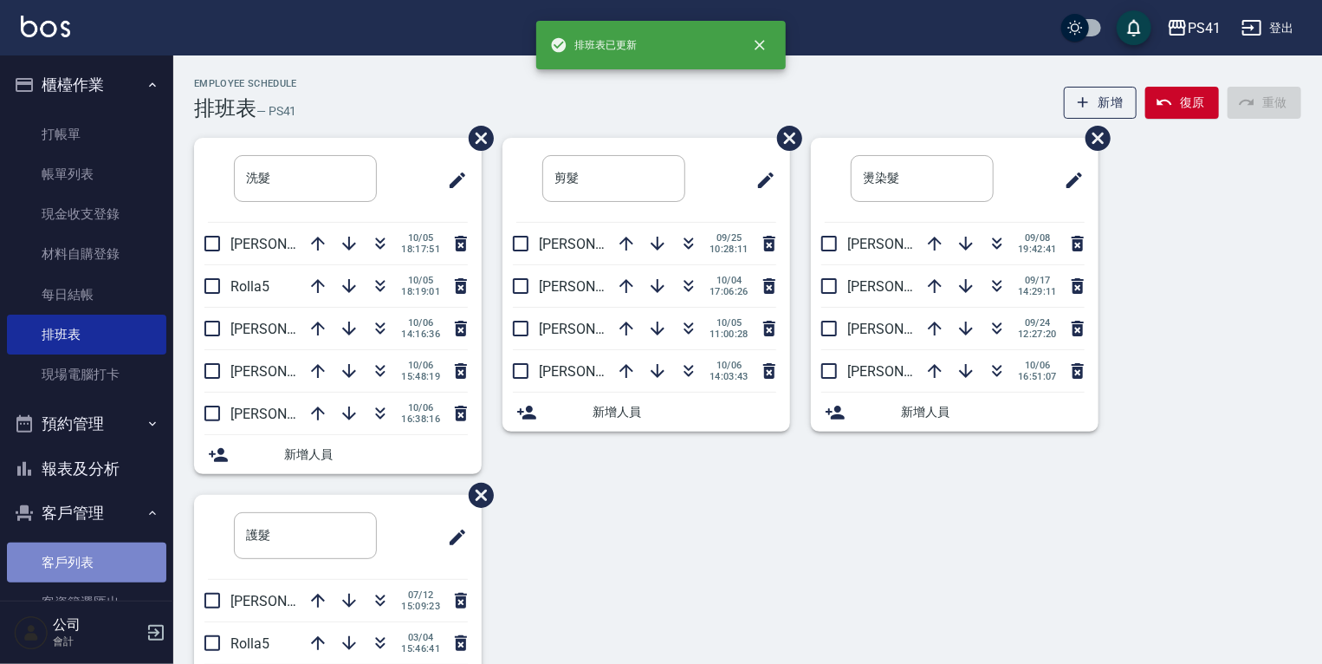
click at [100, 554] on link "客戶列表" at bounding box center [86, 562] width 159 height 40
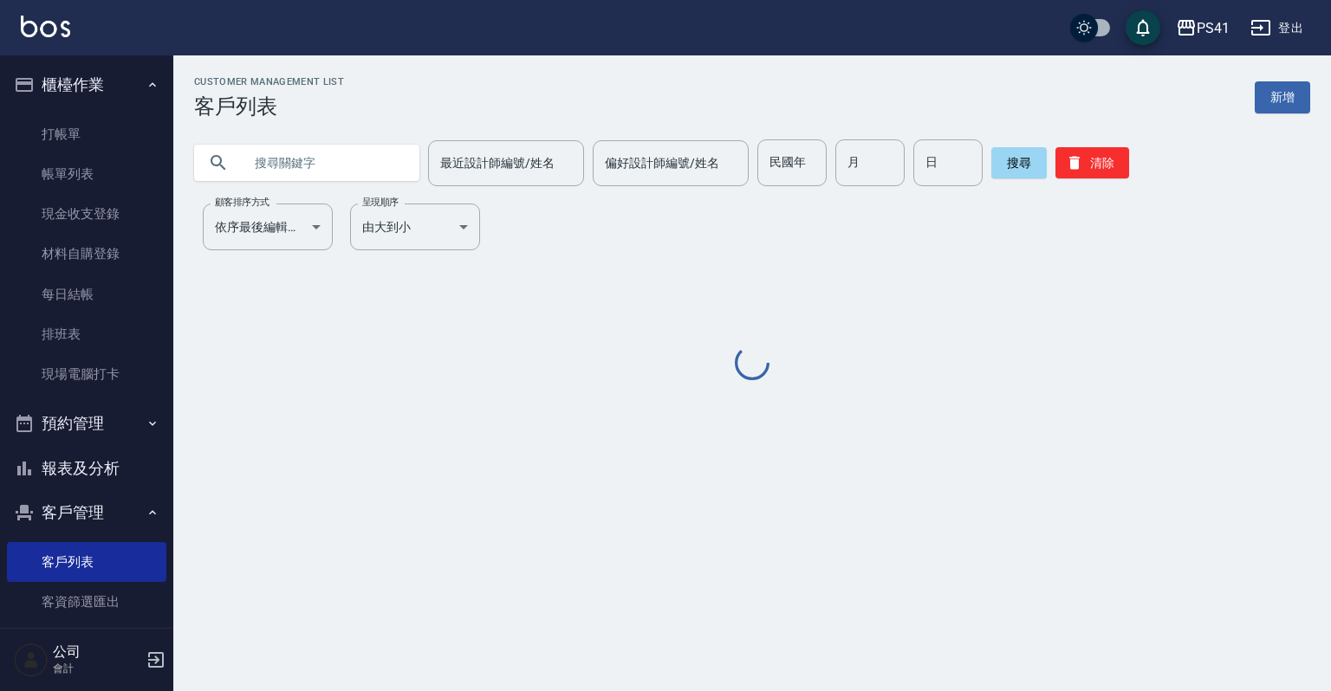
click at [343, 166] on input "text" at bounding box center [324, 162] width 163 height 47
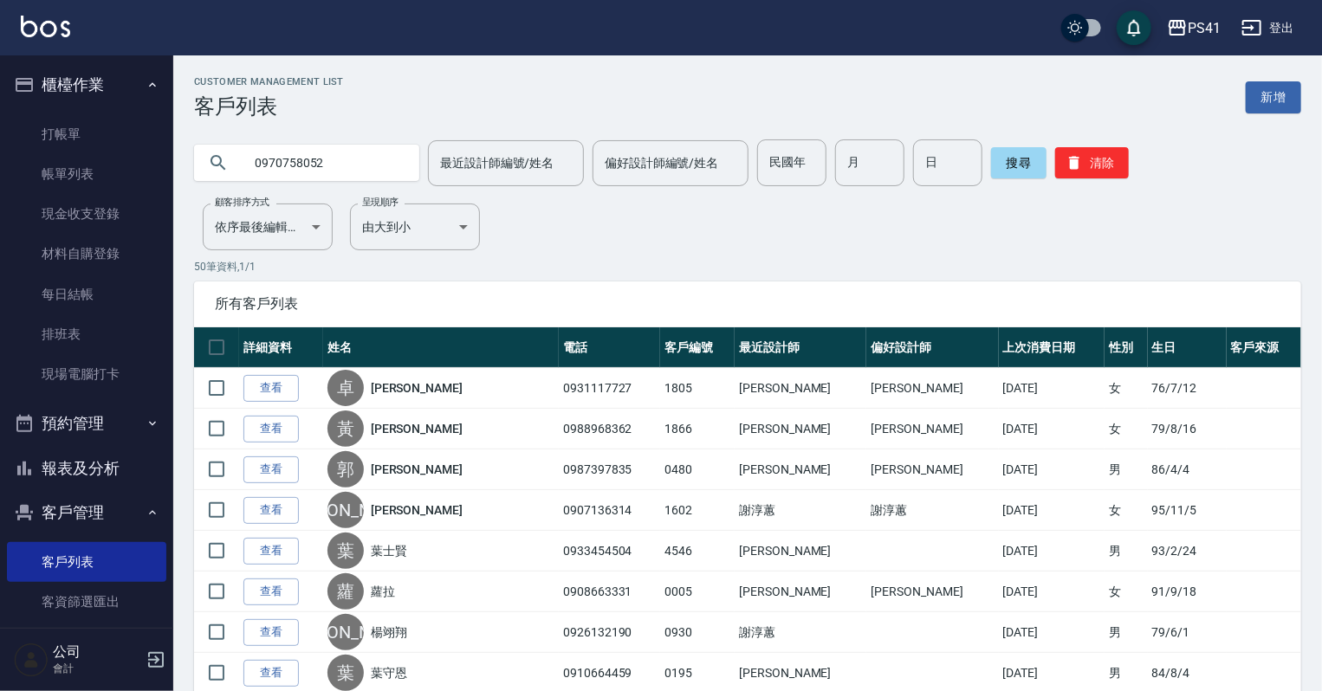
type input "0970758052"
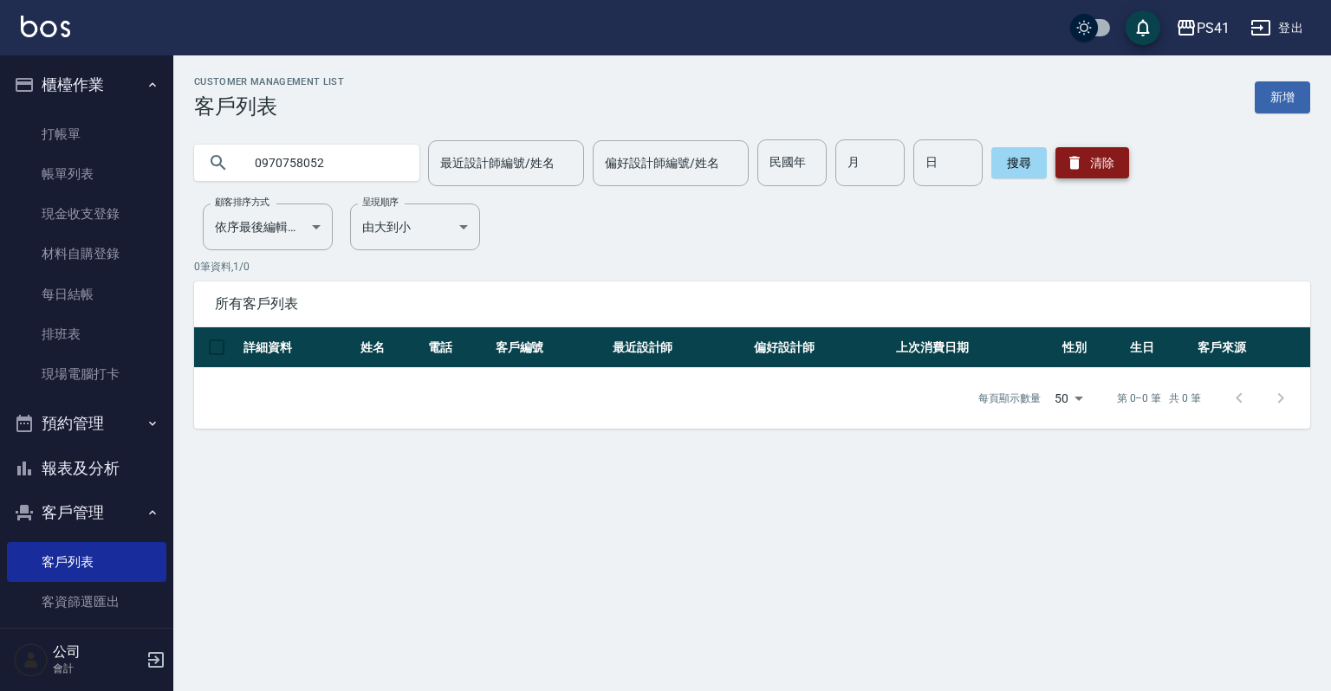
click at [1107, 165] on button "清除" at bounding box center [1092, 162] width 74 height 31
